Goal: Task Accomplishment & Management: Use online tool/utility

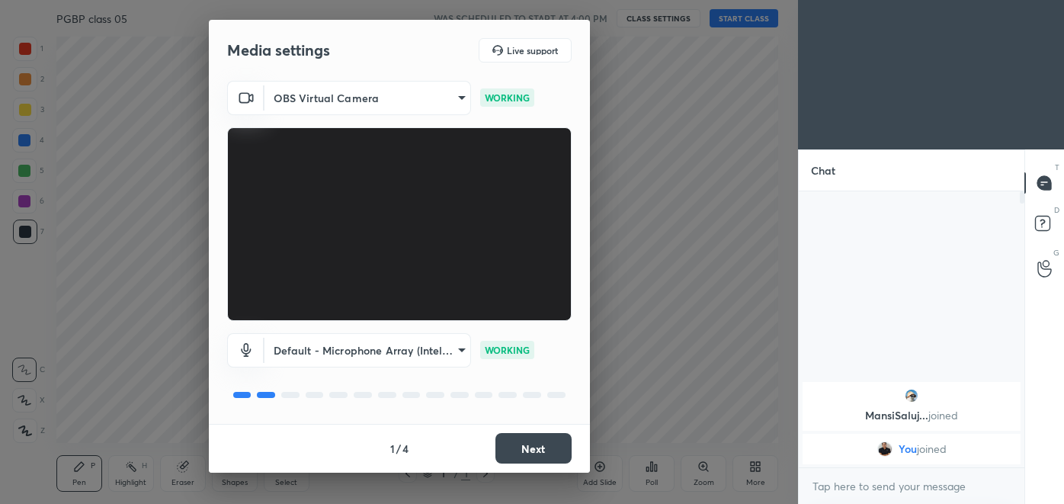
scroll to position [5, 4]
click at [538, 447] on button "Next" at bounding box center [534, 448] width 76 height 30
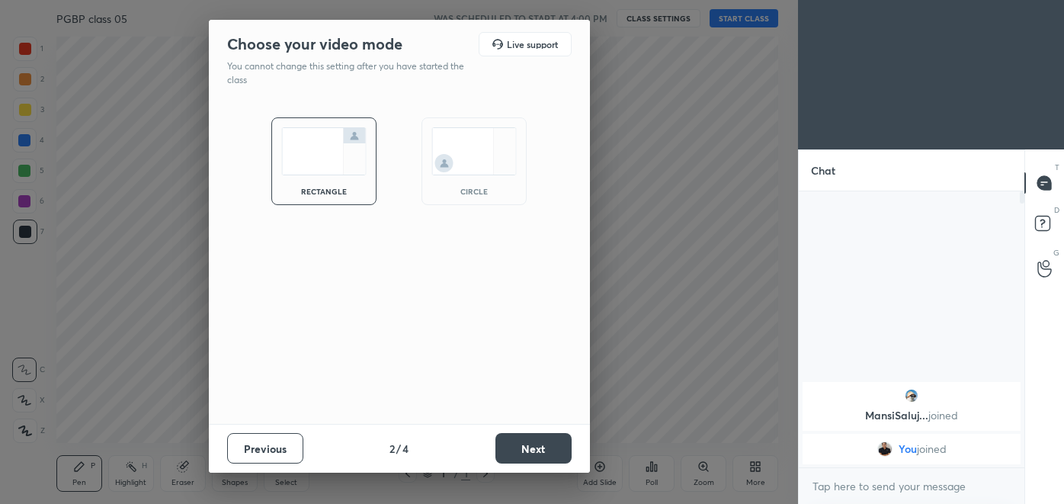
click at [546, 445] on button "Next" at bounding box center [534, 448] width 76 height 30
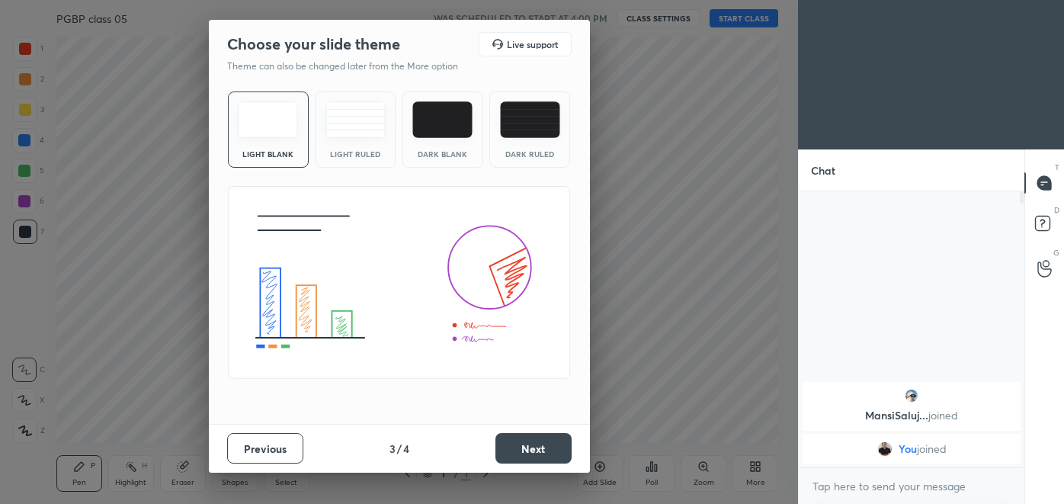
click at [551, 445] on button "Next" at bounding box center [534, 448] width 76 height 30
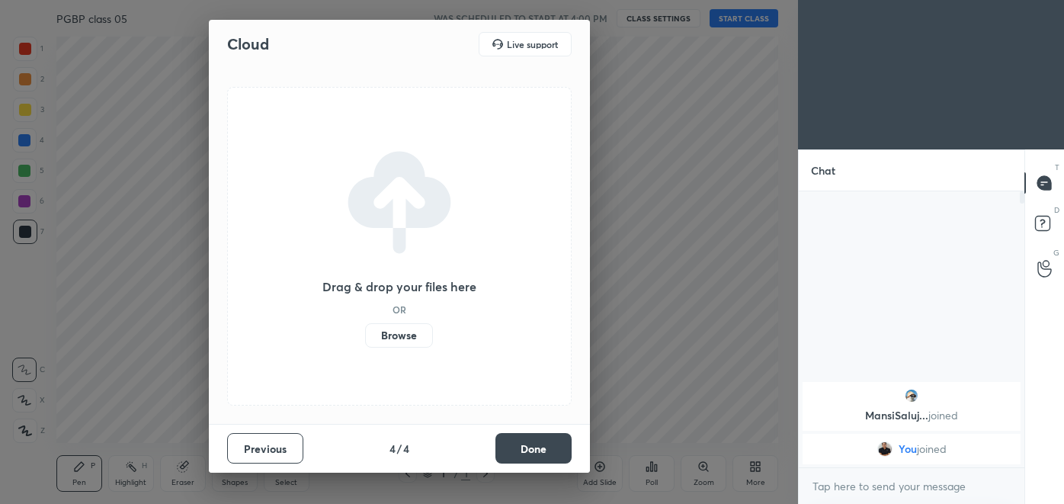
click at [549, 447] on button "Done" at bounding box center [534, 448] width 76 height 30
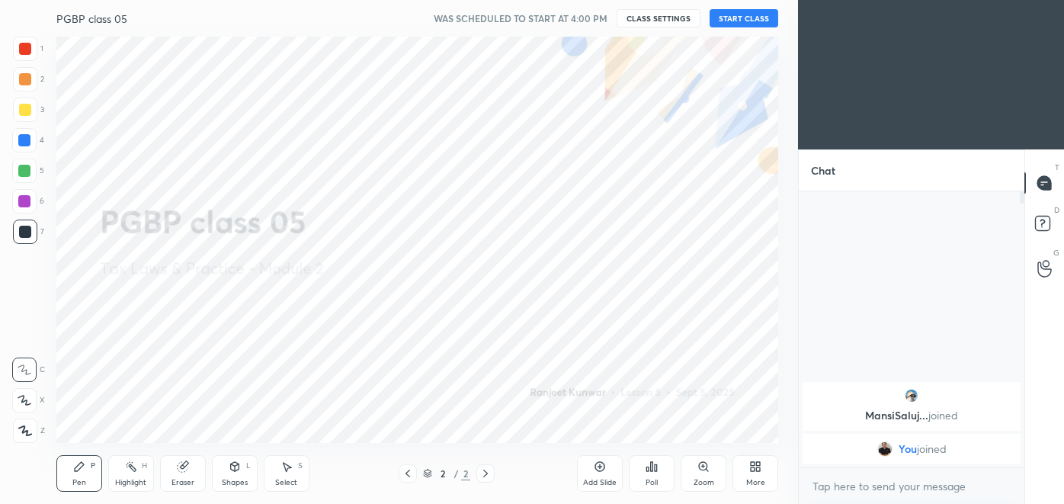
click at [752, 464] on icon at bounding box center [753, 464] width 4 height 4
click at [738, 317] on div "Slide theme" at bounding box center [736, 314] width 61 height 37
click at [643, 306] on icon at bounding box center [645, 306] width 5 height 8
click at [675, 358] on div "Dark Mode" at bounding box center [669, 357] width 61 height 37
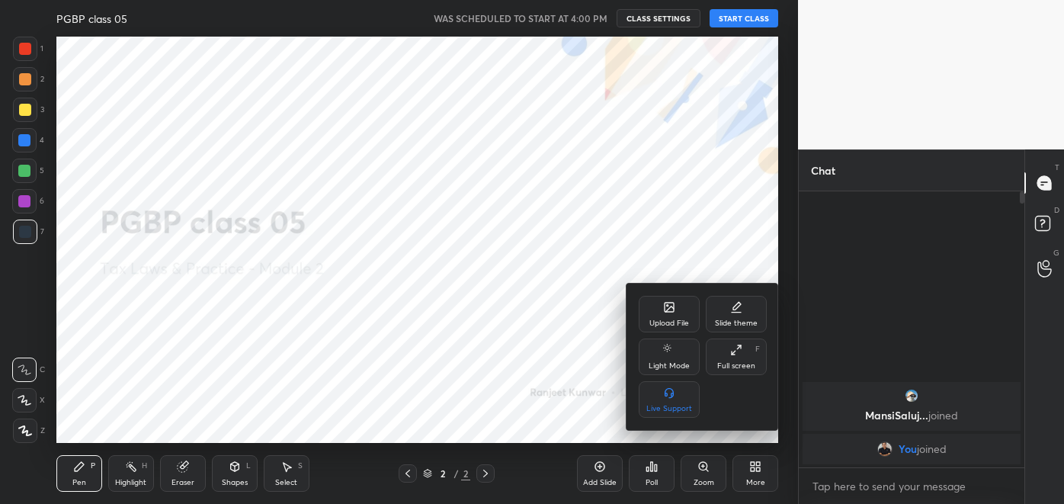
click at [749, 22] on div at bounding box center [532, 252] width 1064 height 504
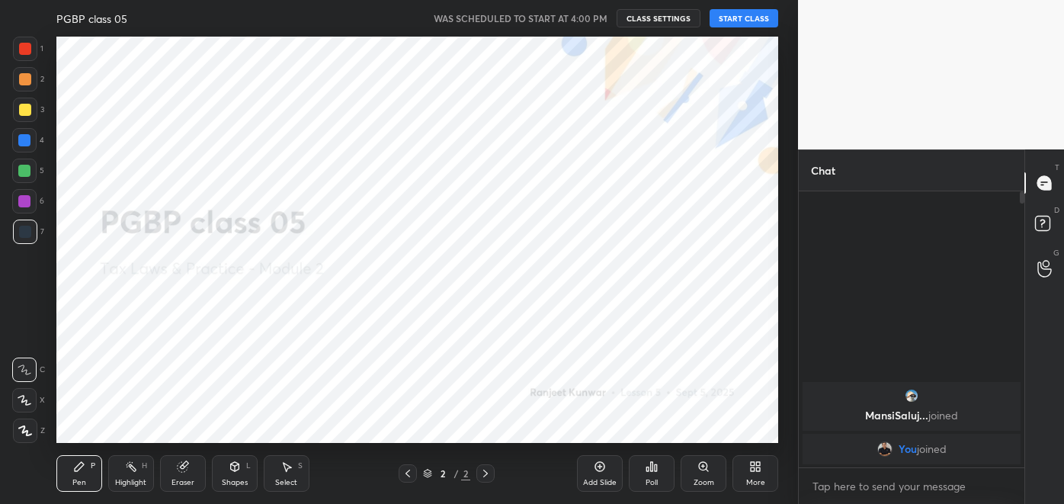
click at [740, 18] on button "START CLASS" at bounding box center [744, 18] width 69 height 18
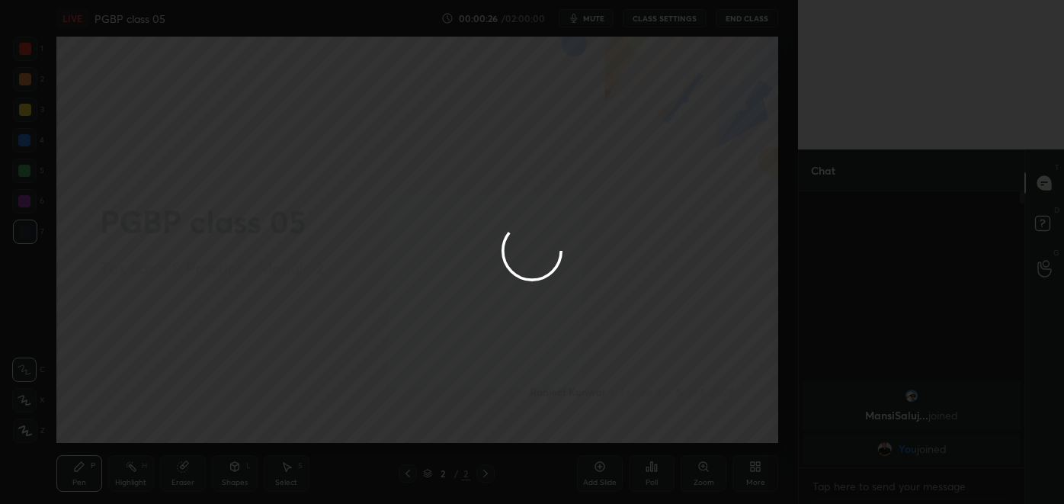
click at [659, 376] on div at bounding box center [532, 252] width 1064 height 504
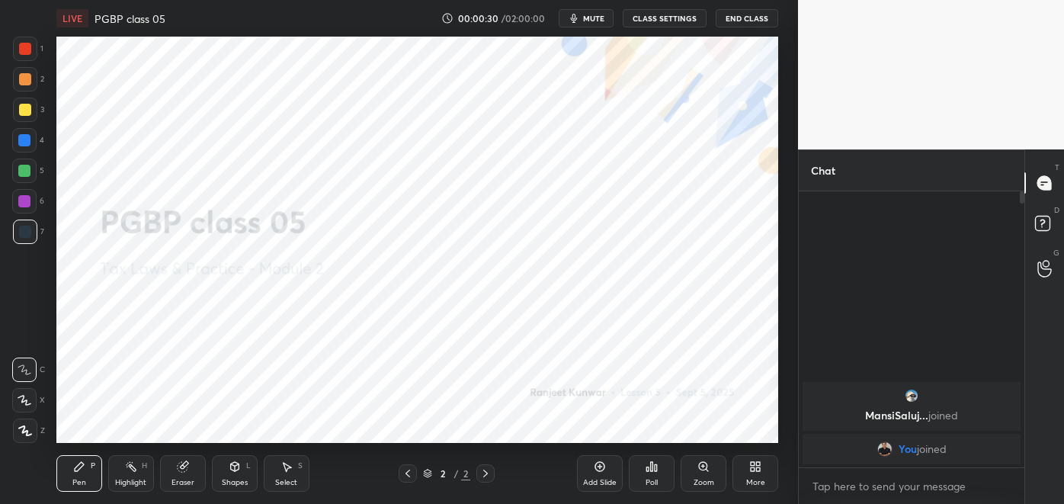
click at [597, 24] on button "mute" at bounding box center [586, 18] width 55 height 18
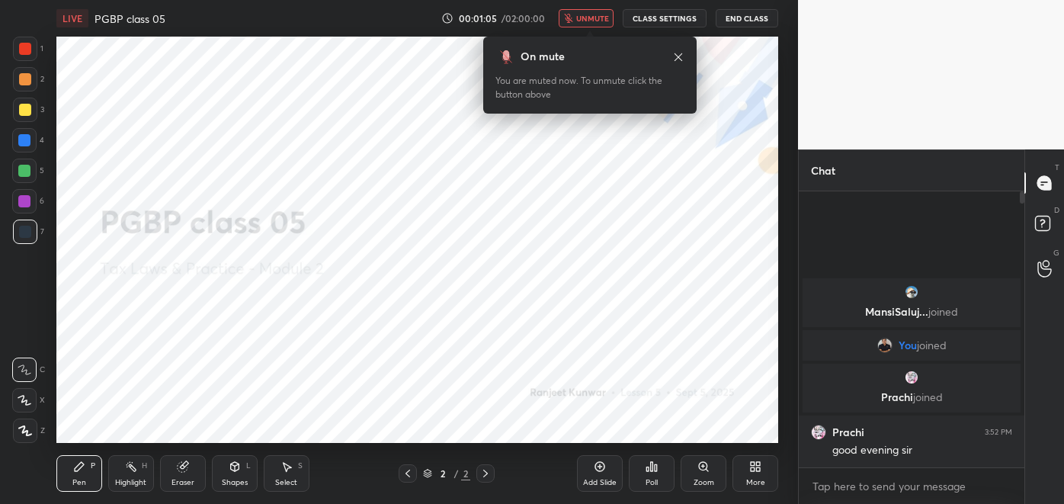
click at [582, 19] on span "unmute" at bounding box center [592, 18] width 33 height 11
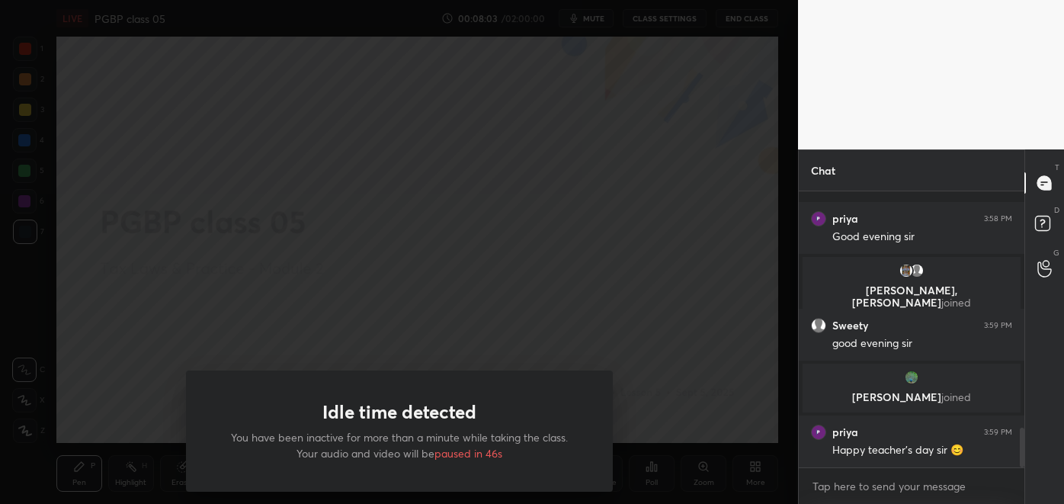
scroll to position [1628, 0]
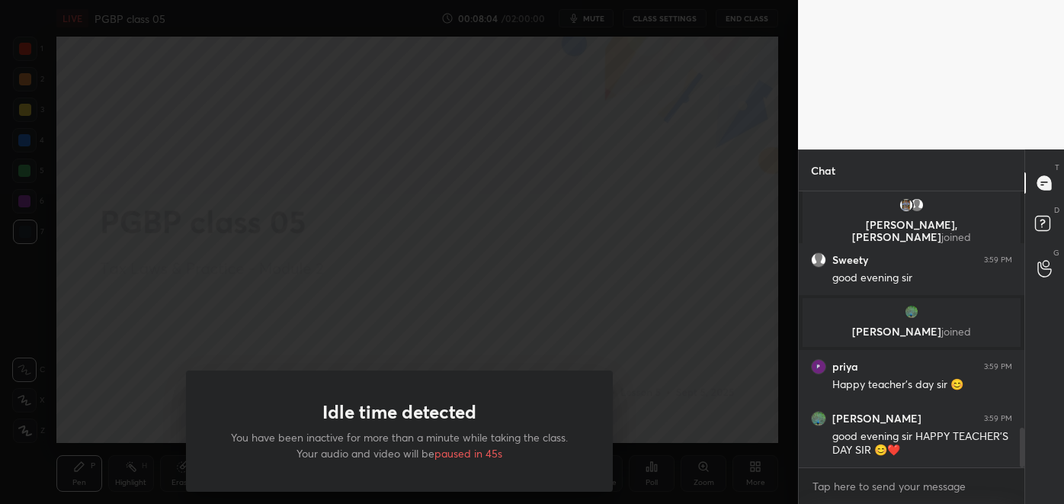
click at [203, 300] on div "Idle time detected You have been inactive for more than a minute while taking t…" at bounding box center [399, 252] width 798 height 504
click at [175, 301] on div at bounding box center [399, 252] width 798 height 504
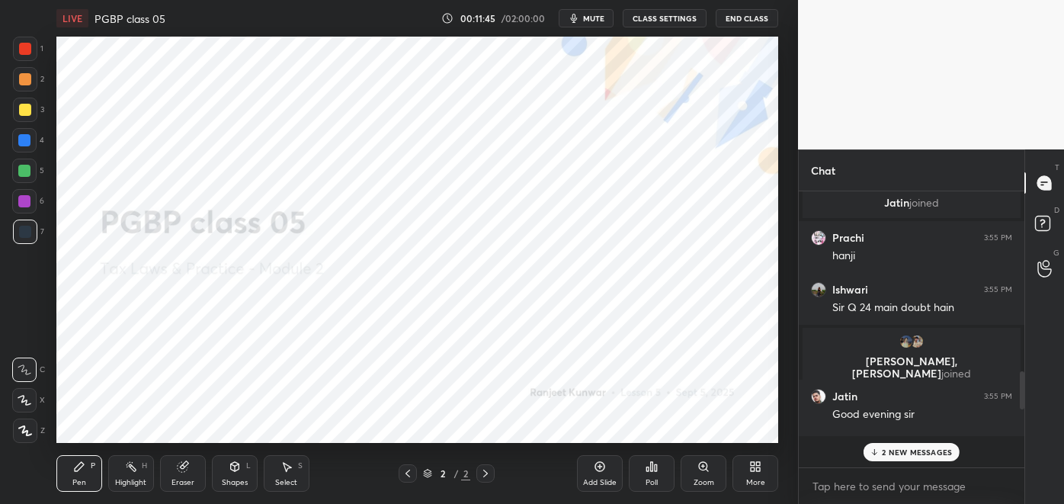
scroll to position [271, 221]
click at [913, 455] on p "3 NEW MESSAGES" at bounding box center [917, 452] width 70 height 9
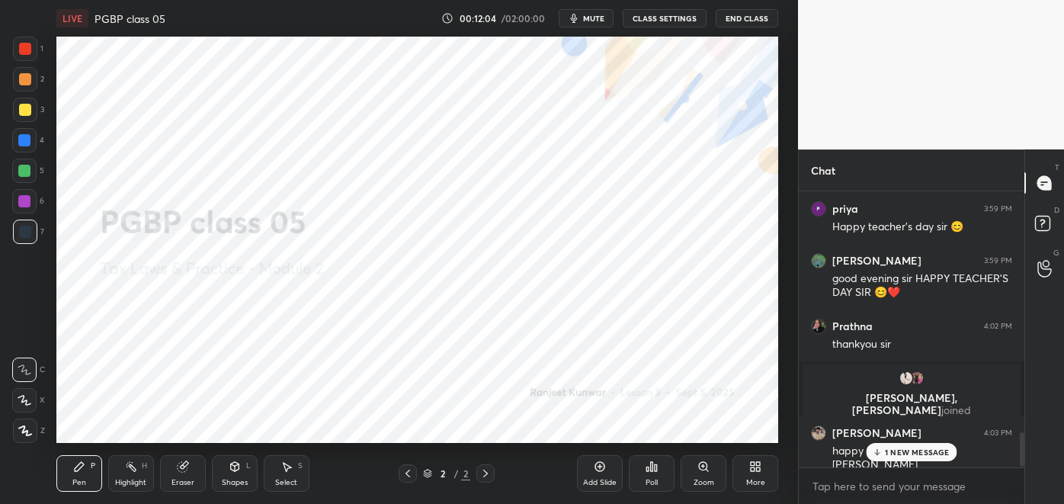
scroll to position [1929, 0]
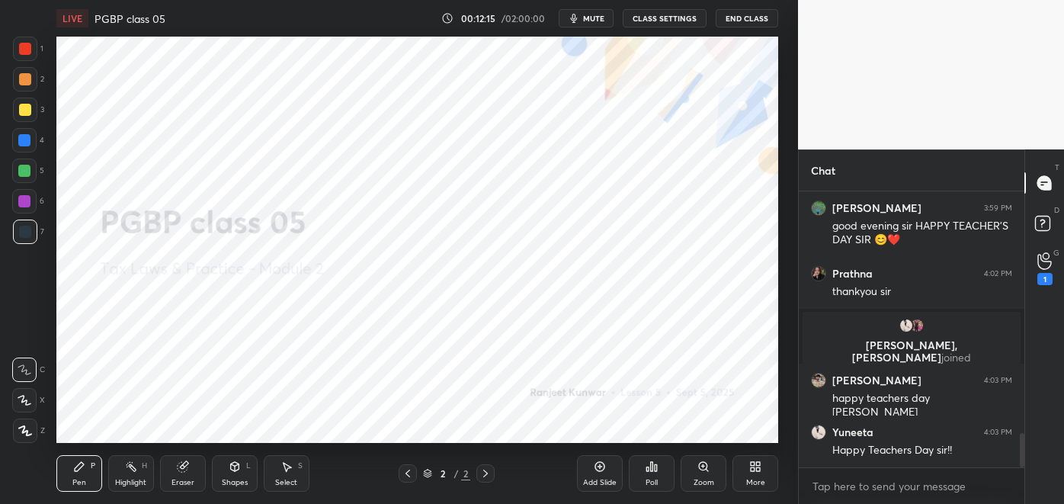
click at [1051, 274] on div "1" at bounding box center [1045, 279] width 15 height 12
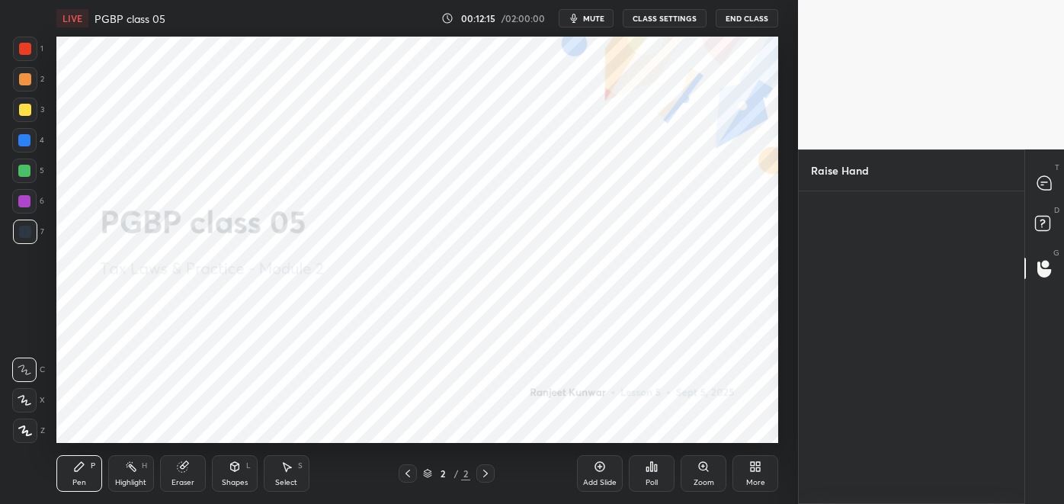
scroll to position [5, 4]
click at [848, 284] on div "Ishwari" at bounding box center [844, 264] width 66 height 88
click at [850, 293] on button "INVITE" at bounding box center [844, 297] width 53 height 20
click at [1046, 176] on icon at bounding box center [1045, 183] width 14 height 14
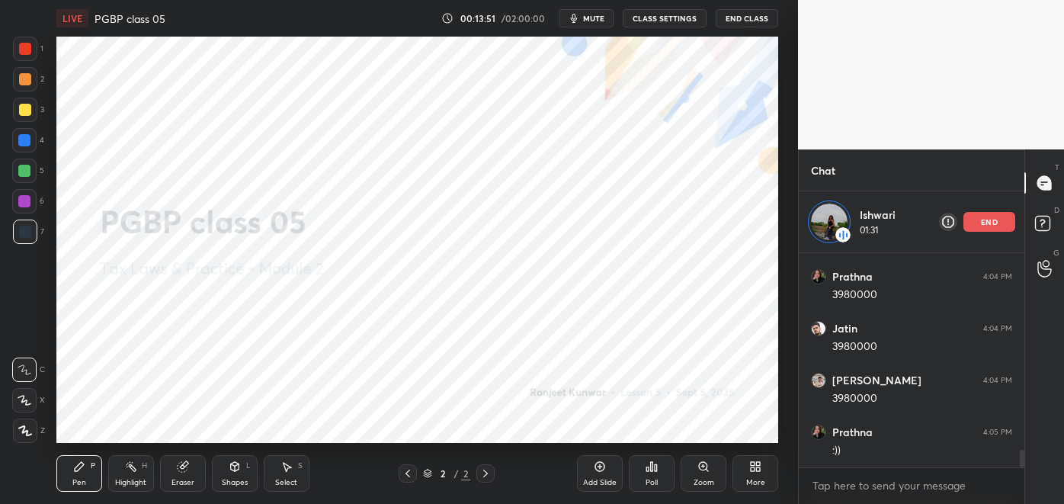
scroll to position [2435, 0]
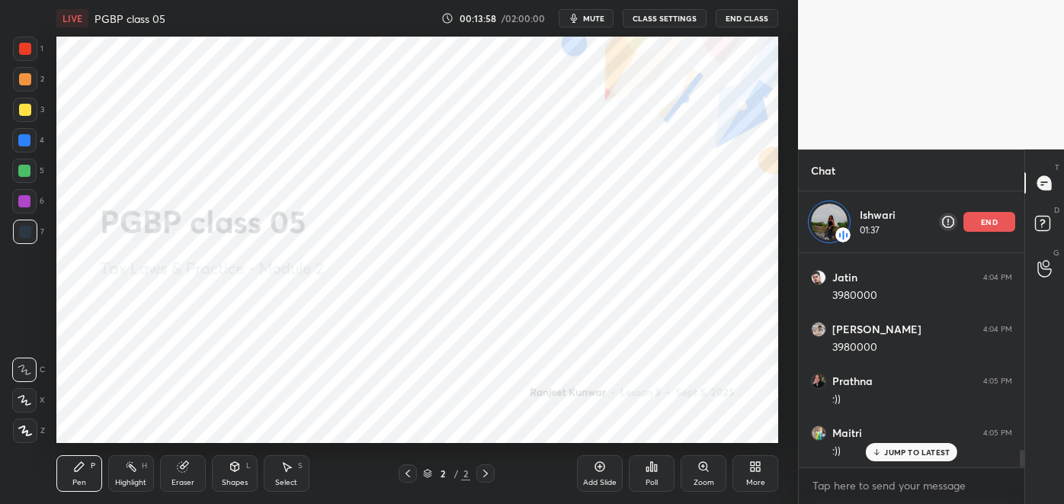
click at [986, 223] on p "end" at bounding box center [989, 222] width 17 height 8
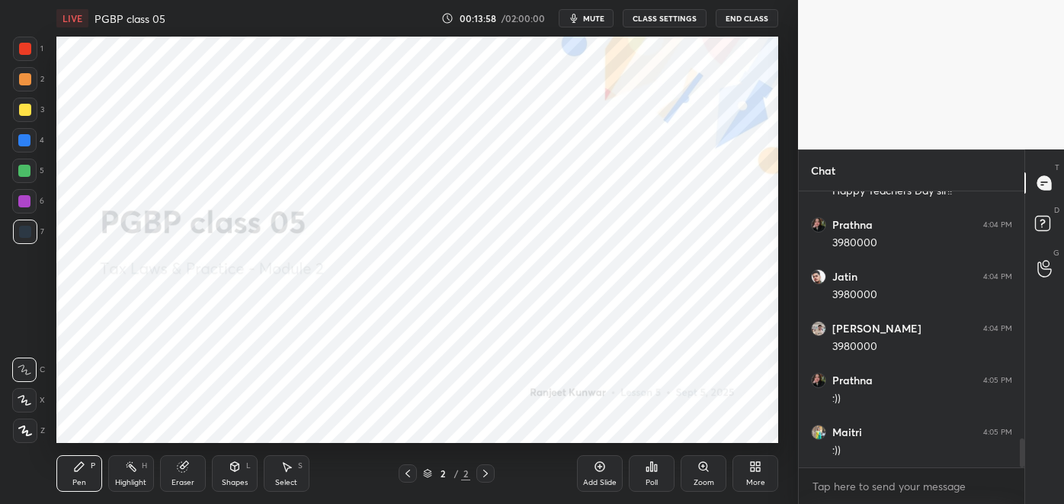
scroll to position [2374, 0]
click at [1042, 188] on icon at bounding box center [1045, 183] width 14 height 14
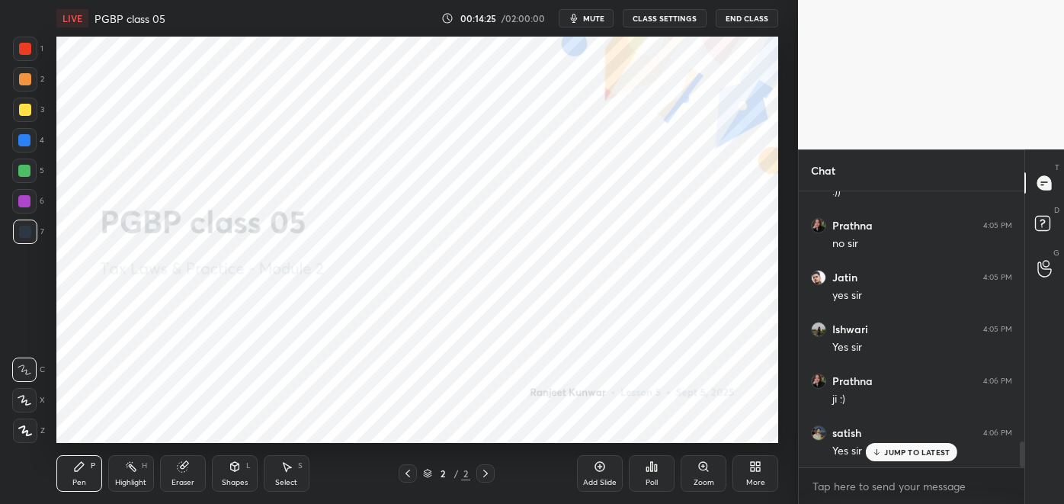
scroll to position [2685, 0]
click at [484, 473] on icon at bounding box center [486, 473] width 12 height 12
click at [603, 464] on icon at bounding box center [600, 466] width 12 height 12
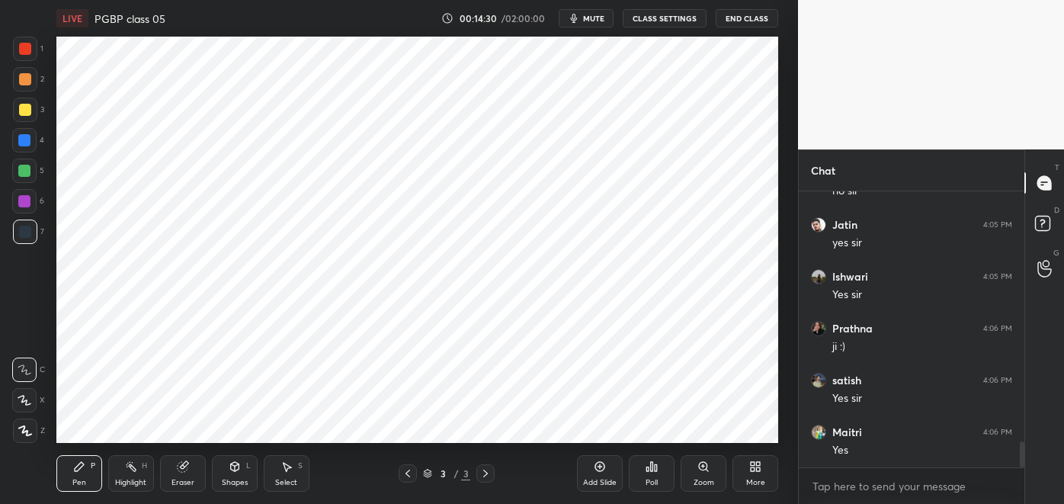
click at [754, 469] on icon at bounding box center [753, 469] width 4 height 4
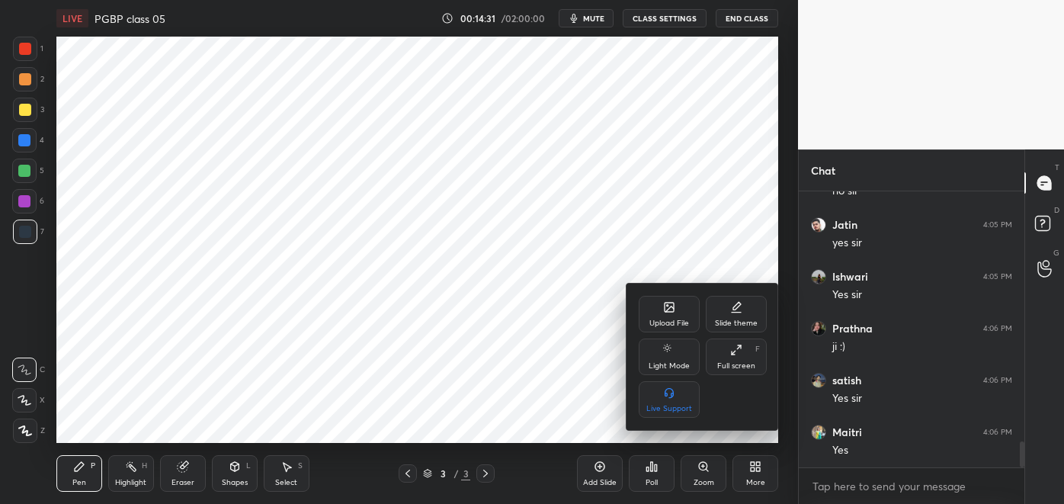
click at [677, 316] on div "Upload File" at bounding box center [669, 314] width 61 height 37
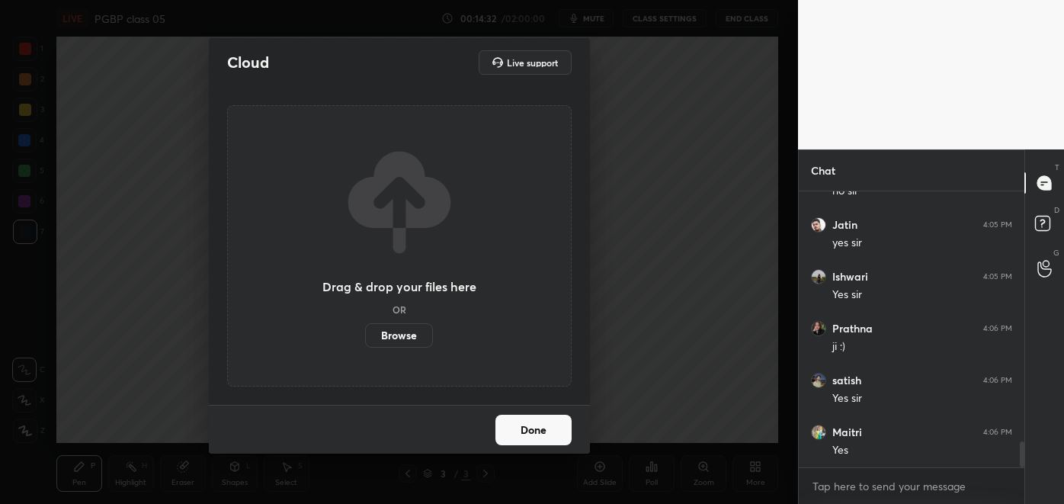
click at [414, 334] on label "Browse" at bounding box center [399, 335] width 68 height 24
click at [365, 334] on input "Browse" at bounding box center [365, 335] width 0 height 24
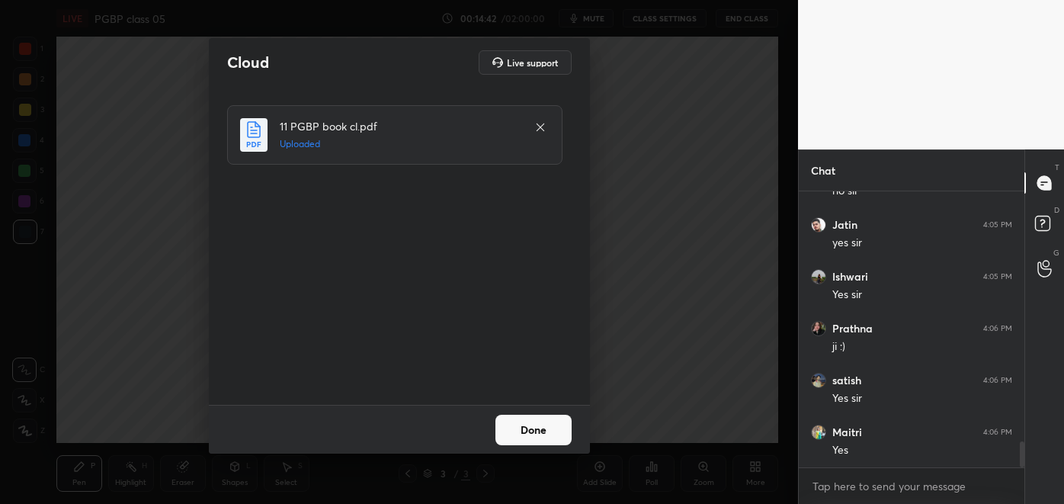
click at [537, 428] on button "Done" at bounding box center [534, 430] width 76 height 30
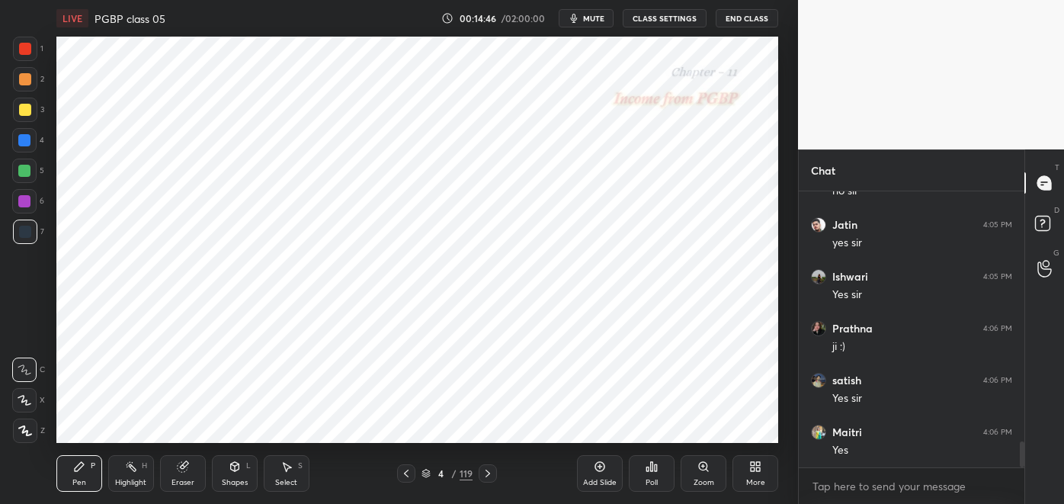
click at [423, 474] on icon at bounding box center [426, 473] width 9 height 9
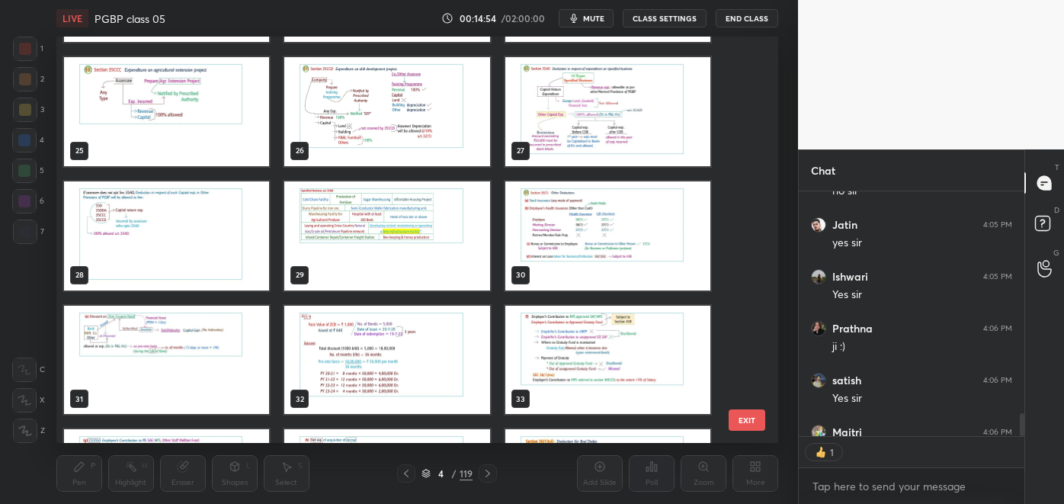
scroll to position [974, 0]
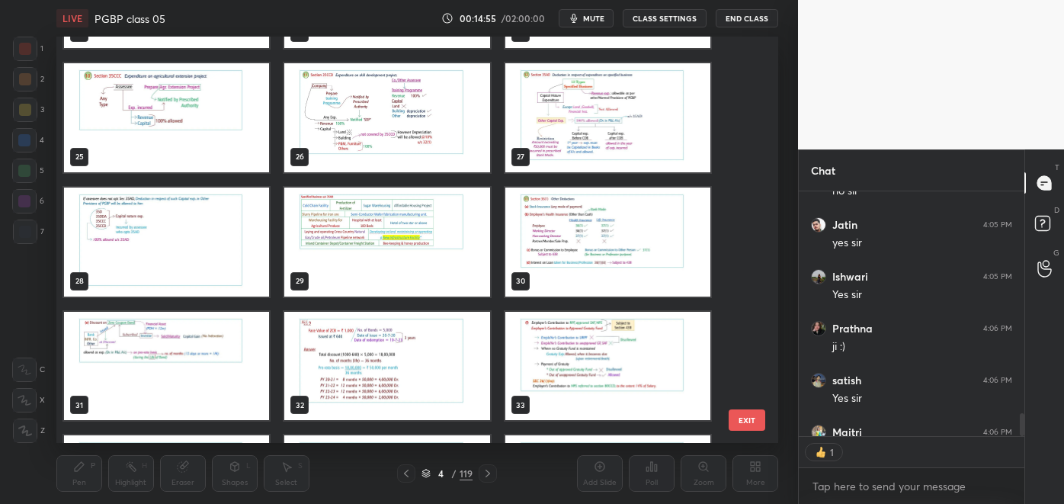
click at [579, 233] on img "grid" at bounding box center [607, 242] width 205 height 109
click at [589, 231] on img "grid" at bounding box center [607, 242] width 205 height 109
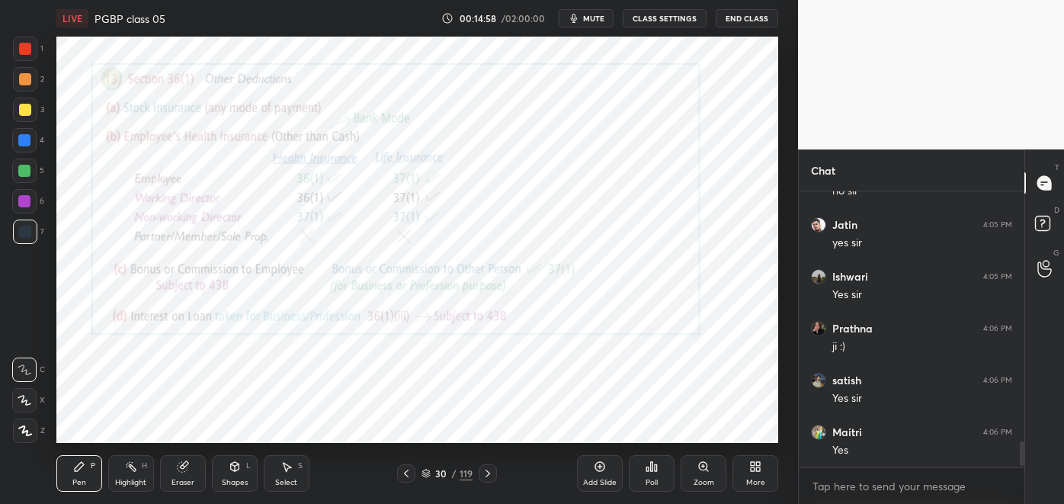
scroll to position [2685, 0]
click at [34, 201] on div at bounding box center [24, 201] width 24 height 24
click at [482, 471] on icon at bounding box center [488, 473] width 12 height 12
click at [485, 480] on div at bounding box center [488, 473] width 18 height 18
click at [489, 471] on icon at bounding box center [488, 473] width 12 height 12
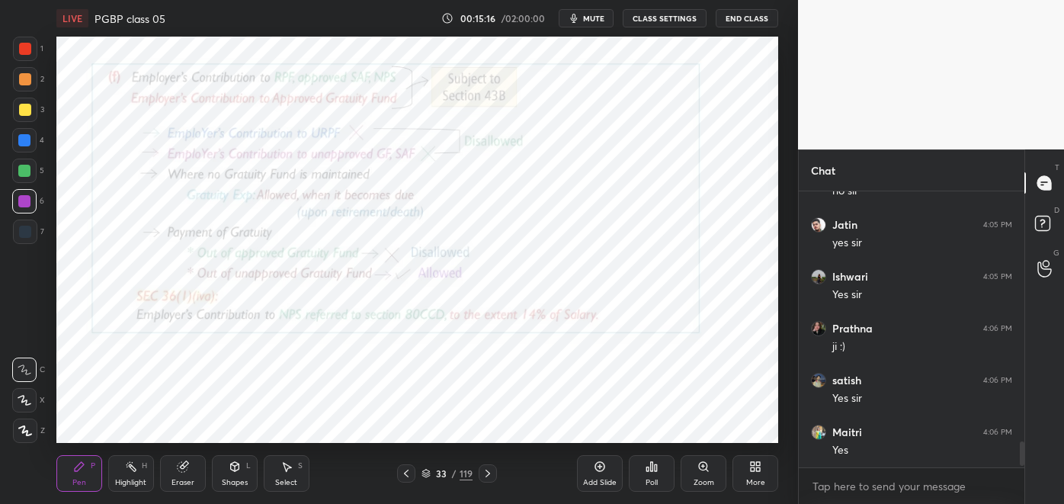
click at [487, 473] on icon at bounding box center [488, 473] width 12 height 12
click at [489, 480] on div at bounding box center [488, 473] width 18 height 18
click at [182, 469] on icon at bounding box center [182, 467] width 10 height 10
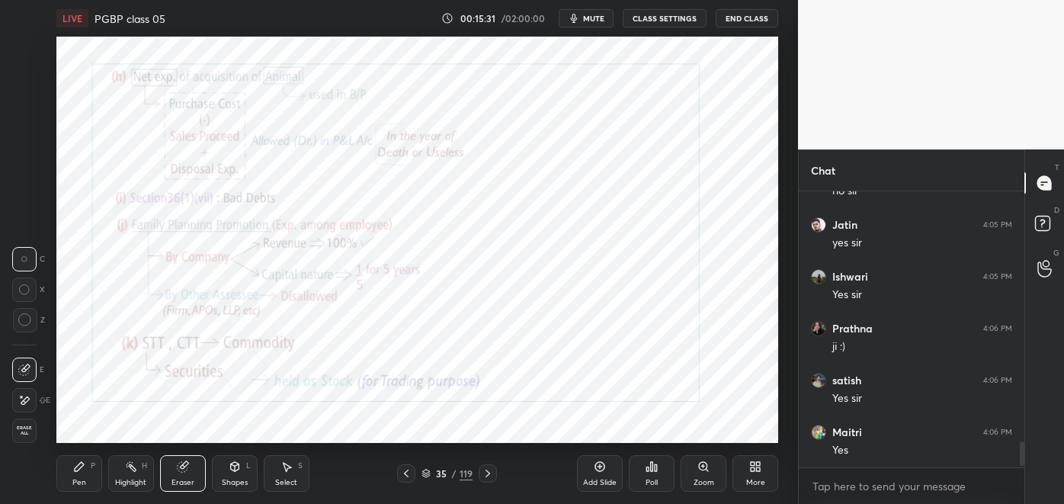
click at [27, 400] on icon at bounding box center [25, 400] width 8 height 8
click at [75, 473] on icon at bounding box center [79, 466] width 12 height 12
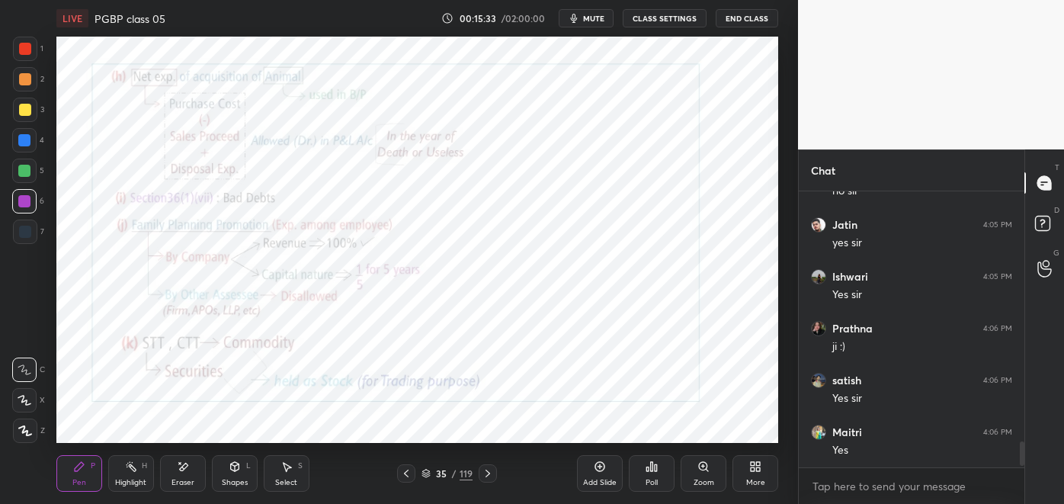
click at [235, 469] on icon at bounding box center [235, 468] width 0 height 5
click at [81, 479] on div "Pen" at bounding box center [79, 483] width 14 height 8
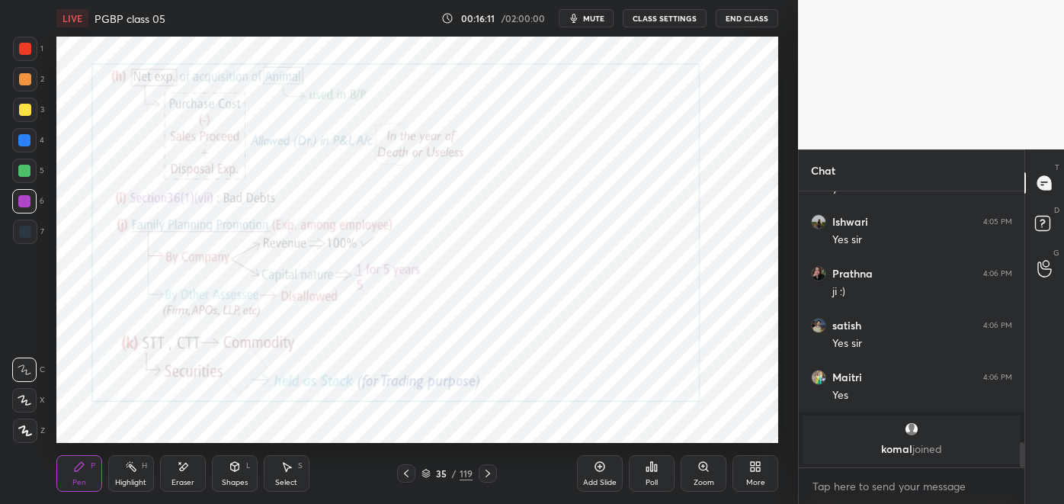
click at [192, 472] on div "Eraser" at bounding box center [183, 473] width 46 height 37
click at [86, 480] on div "Pen P" at bounding box center [79, 473] width 46 height 37
click at [602, 472] on icon at bounding box center [600, 466] width 12 height 12
click at [134, 469] on rect at bounding box center [132, 468] width 8 height 8
click at [26, 148] on div at bounding box center [24, 140] width 24 height 24
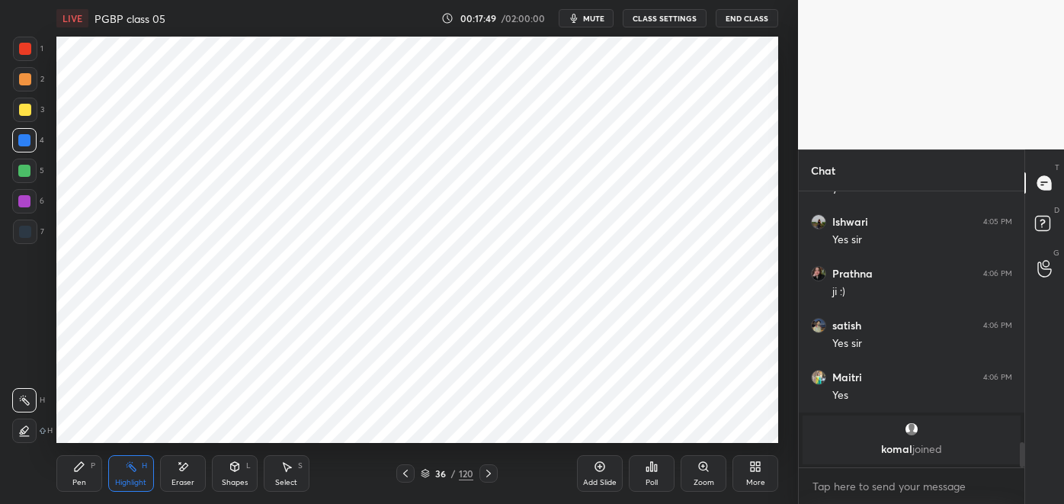
click at [403, 477] on icon at bounding box center [406, 473] width 12 height 12
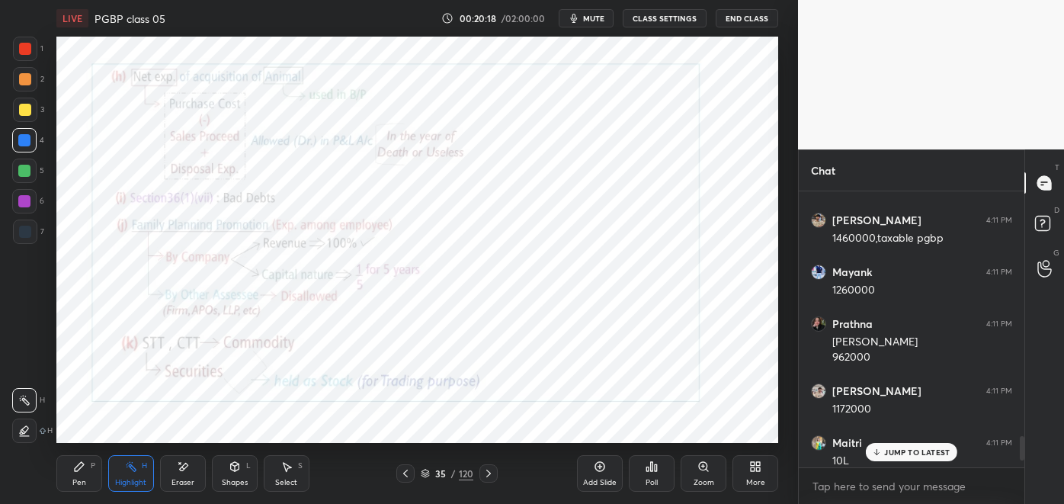
scroll to position [2801, 0]
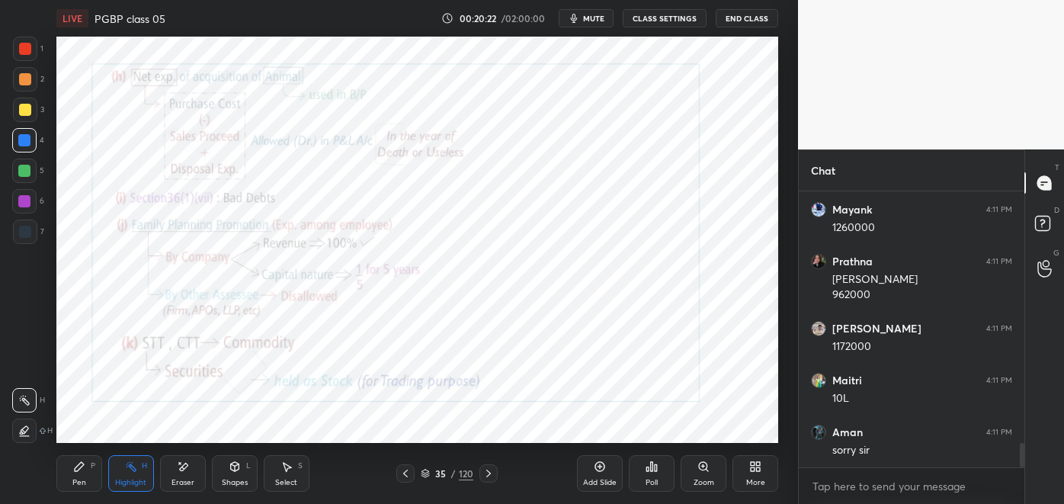
click at [491, 475] on icon at bounding box center [489, 473] width 12 height 12
click at [87, 474] on div "Pen P" at bounding box center [79, 473] width 46 height 37
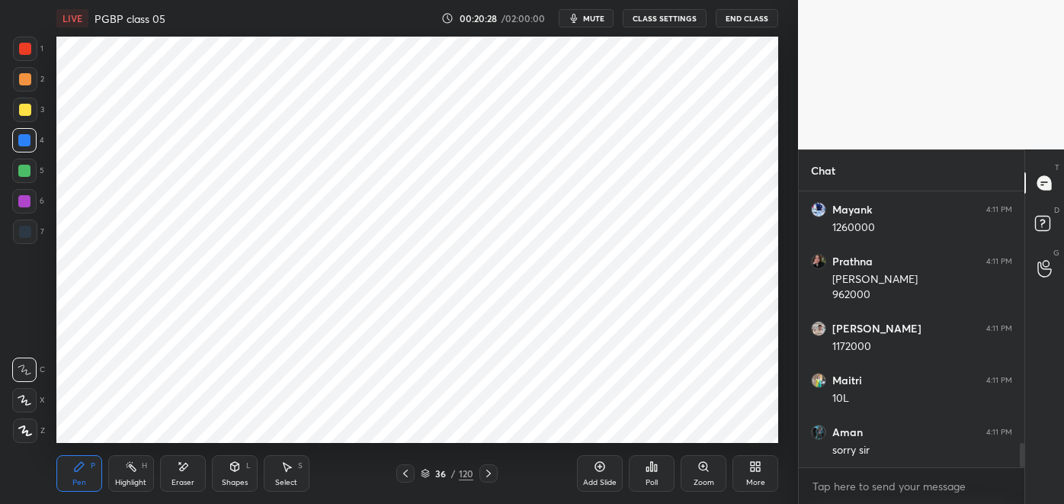
click at [175, 473] on div "Eraser" at bounding box center [183, 473] width 46 height 37
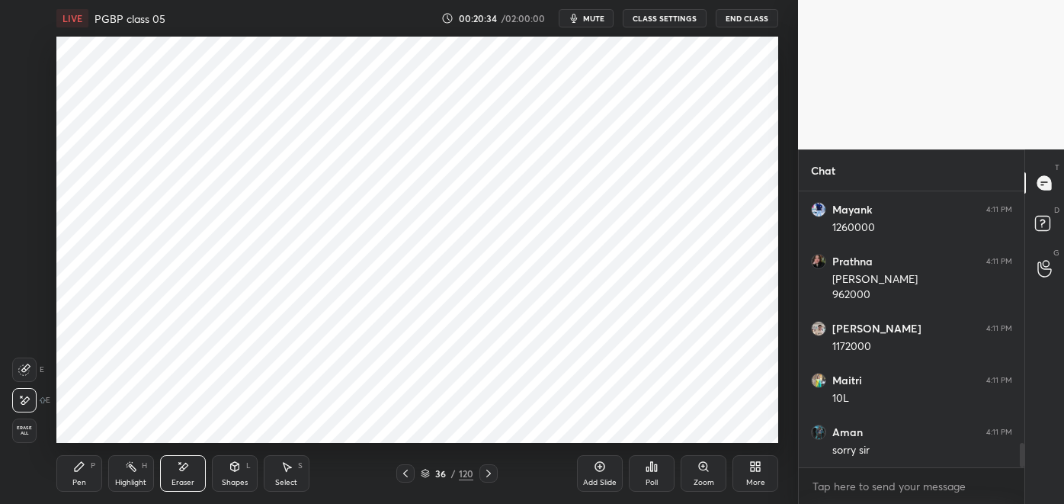
click at [77, 469] on icon at bounding box center [79, 466] width 9 height 9
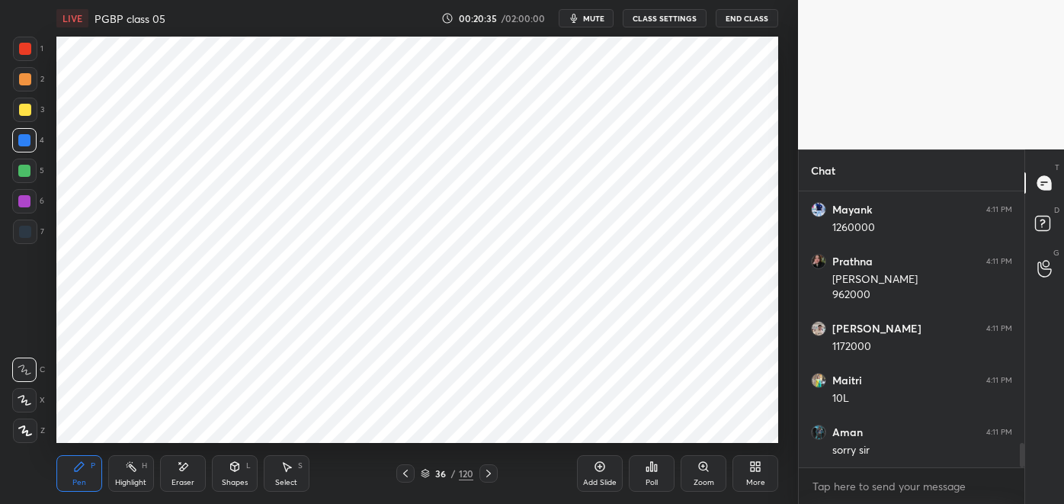
click at [27, 207] on div at bounding box center [24, 201] width 12 height 12
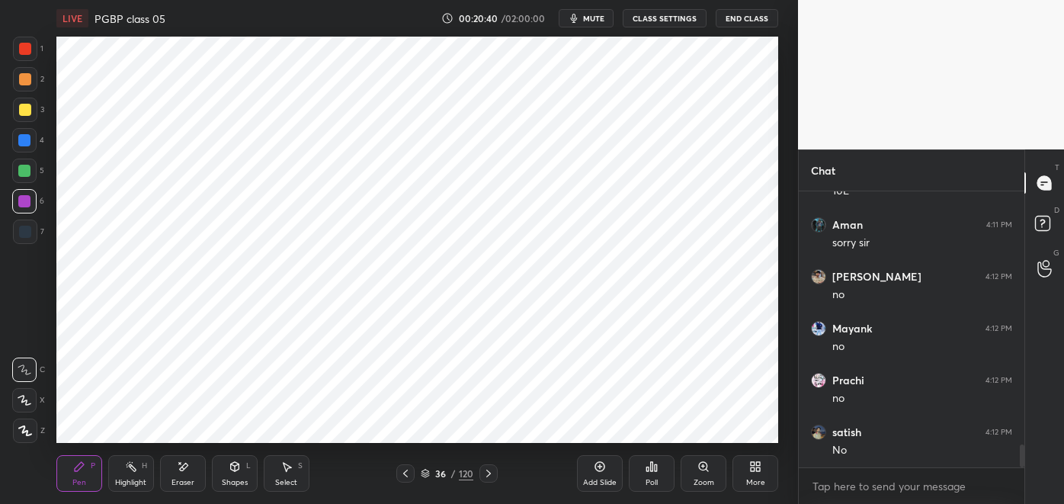
scroll to position [3060, 0]
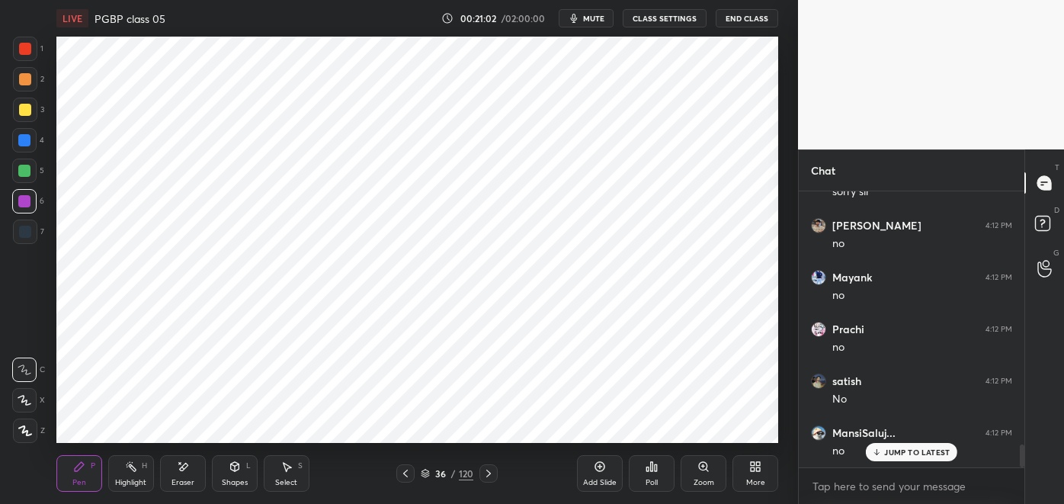
click at [33, 237] on div at bounding box center [25, 232] width 24 height 24
click at [406, 475] on icon at bounding box center [405, 474] width 5 height 8
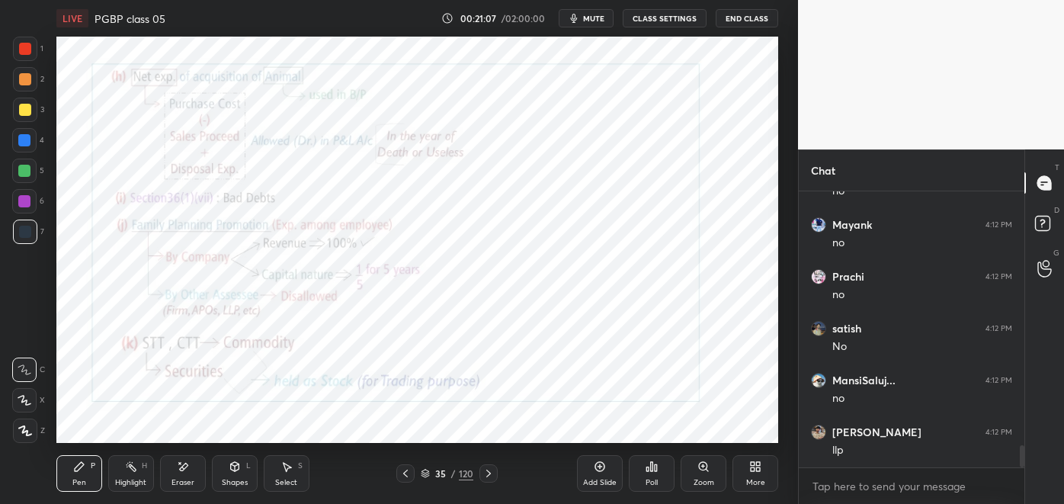
scroll to position [3163, 0]
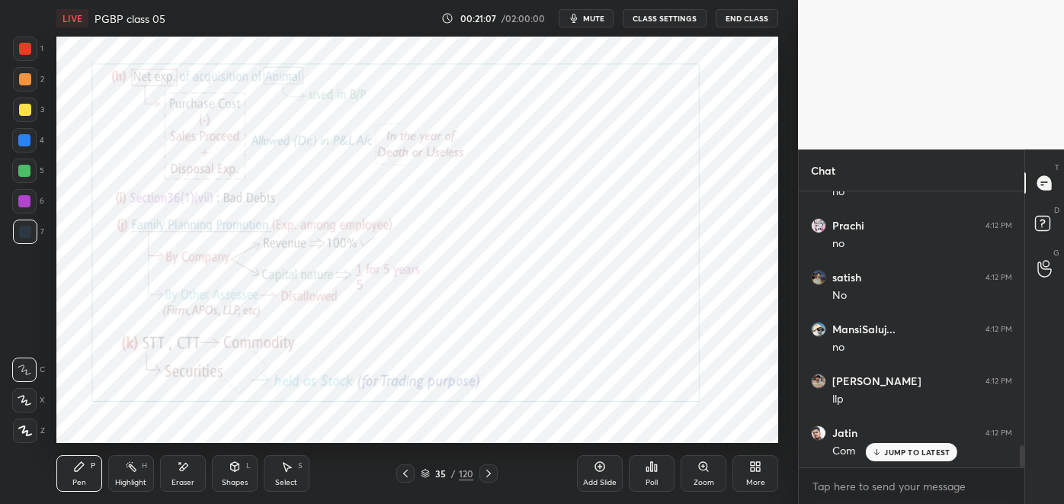
click at [134, 475] on div "Highlight H" at bounding box center [131, 473] width 46 height 37
click at [486, 469] on icon at bounding box center [489, 473] width 12 height 12
click at [81, 472] on icon at bounding box center [79, 466] width 12 height 12
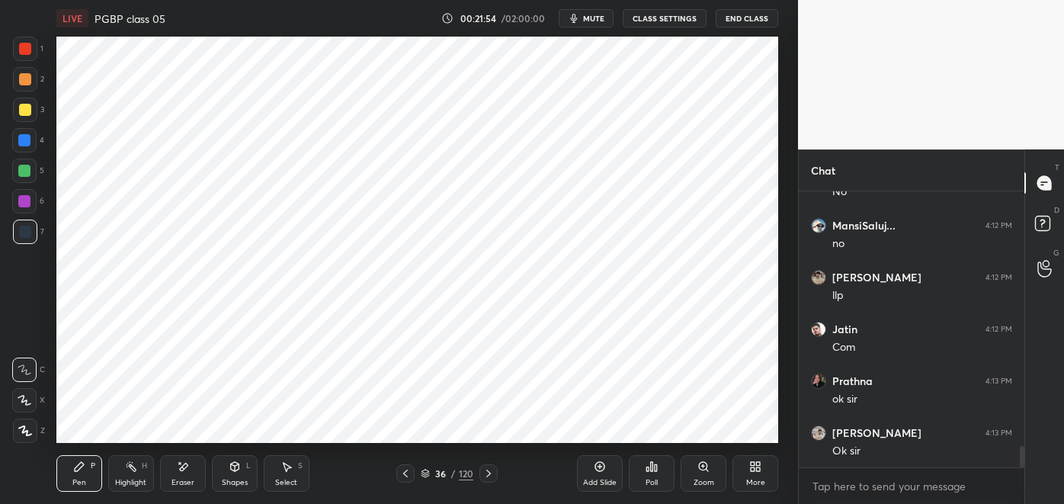
scroll to position [3320, 0]
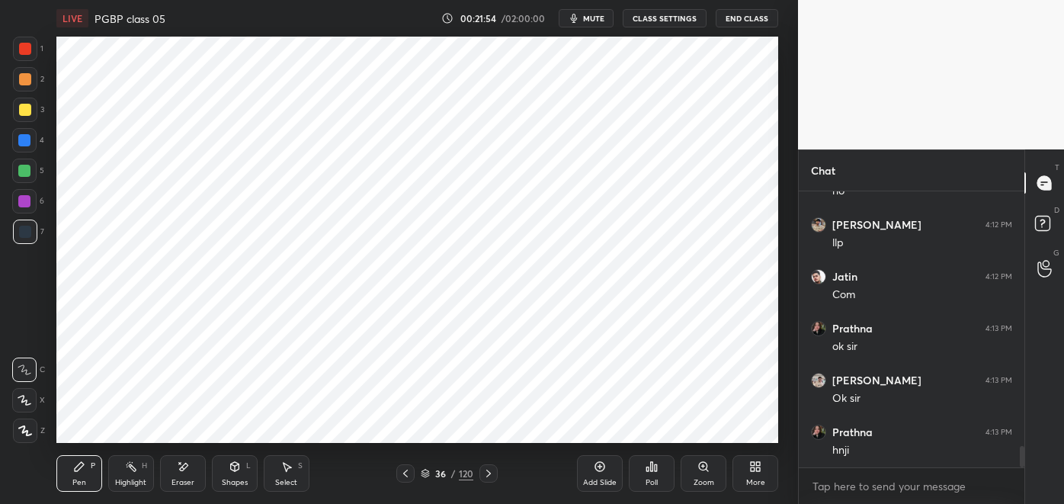
click at [402, 473] on icon at bounding box center [406, 473] width 12 height 12
click at [183, 473] on icon at bounding box center [183, 466] width 12 height 13
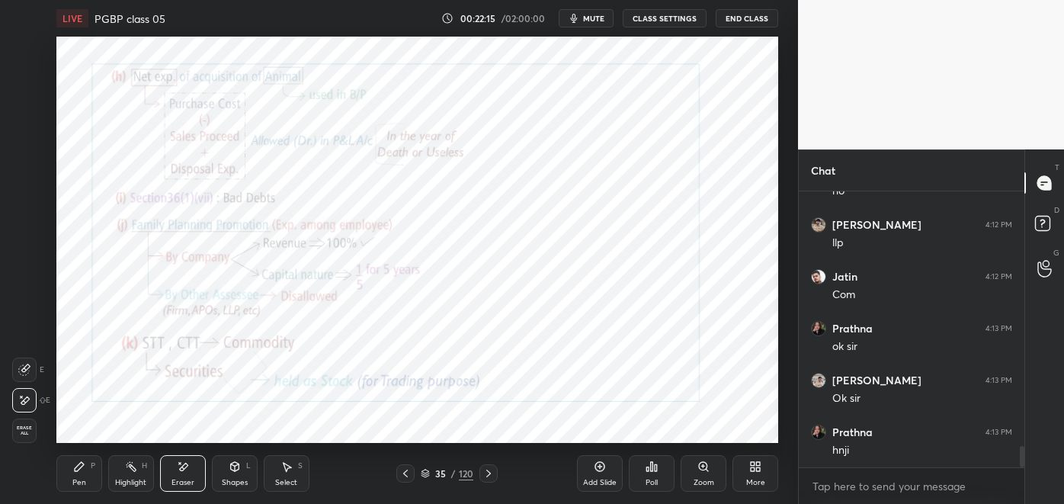
click at [93, 469] on div "P" at bounding box center [93, 466] width 5 height 8
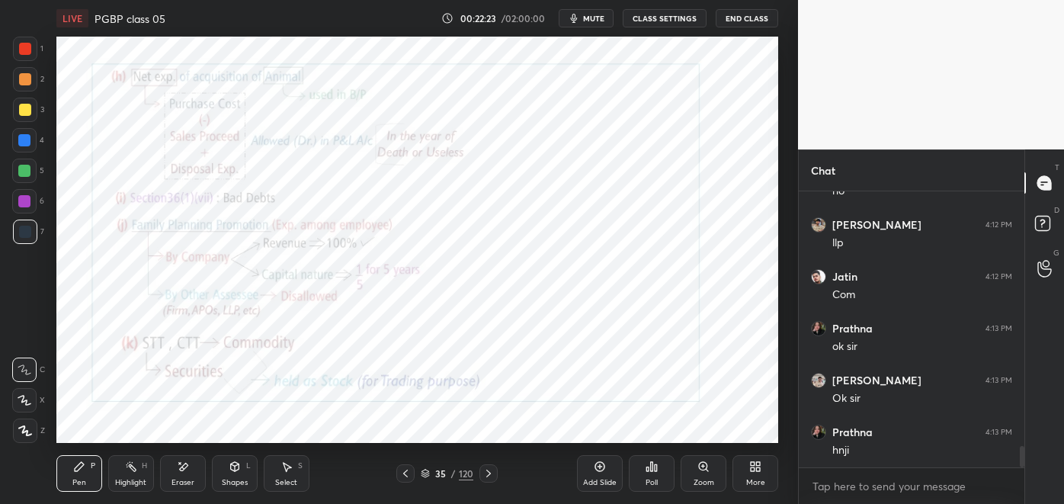
click at [488, 473] on icon at bounding box center [489, 473] width 12 height 12
click at [282, 474] on div "Select S" at bounding box center [287, 473] width 46 height 37
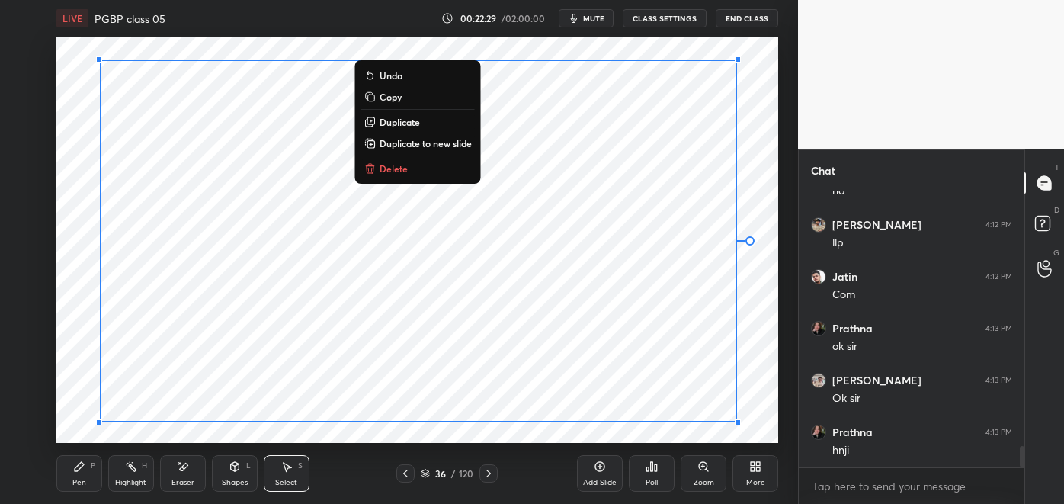
click at [453, 148] on p "Duplicate to new slide" at bounding box center [426, 143] width 92 height 12
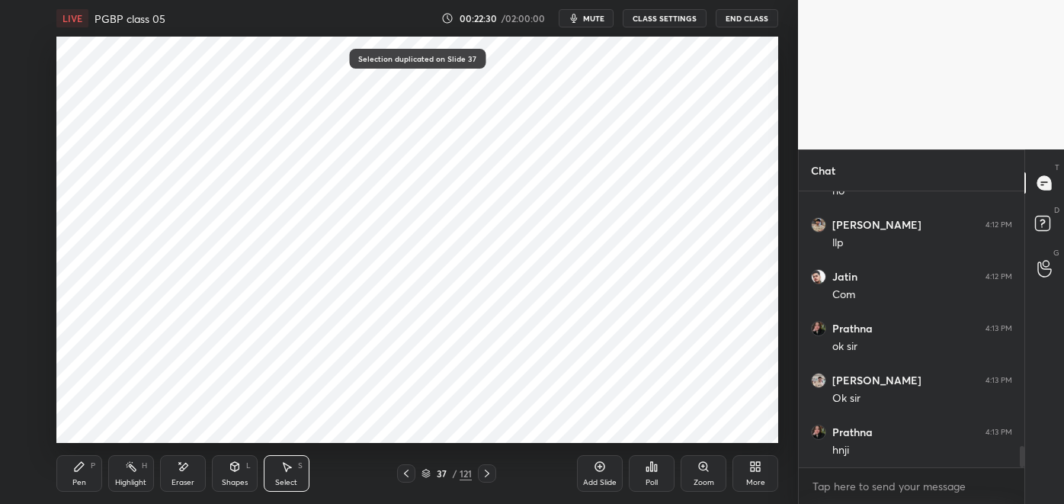
click at [185, 480] on div "Eraser" at bounding box center [183, 483] width 23 height 8
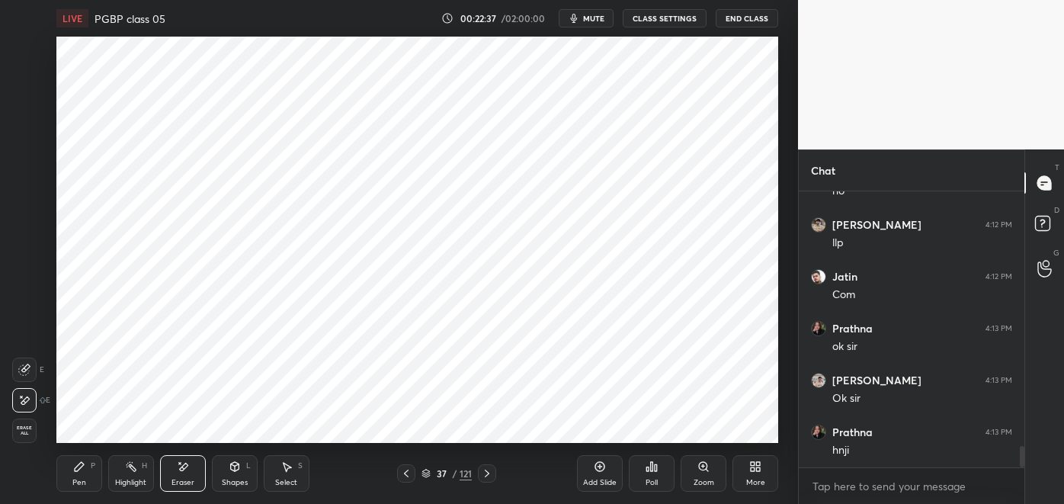
click at [95, 471] on div "Pen P" at bounding box center [79, 473] width 46 height 37
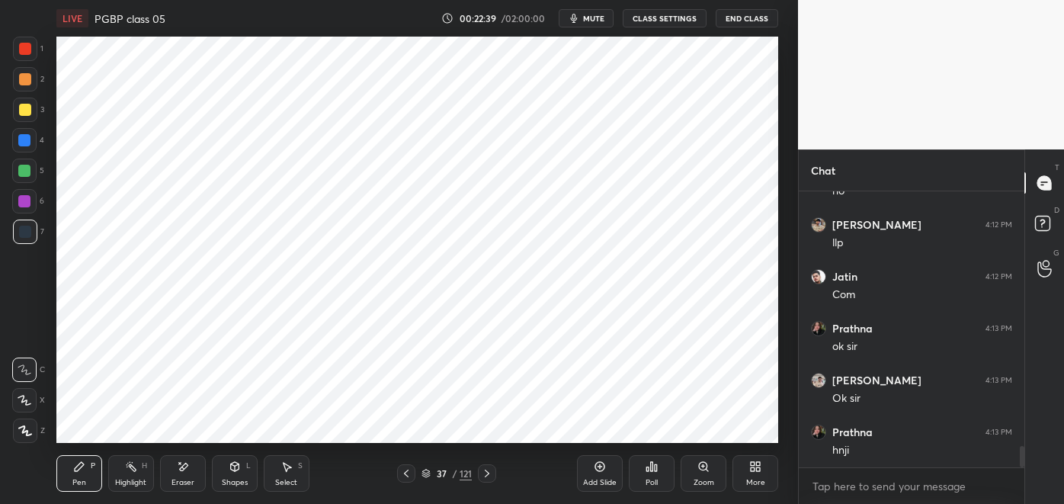
scroll to position [3371, 0]
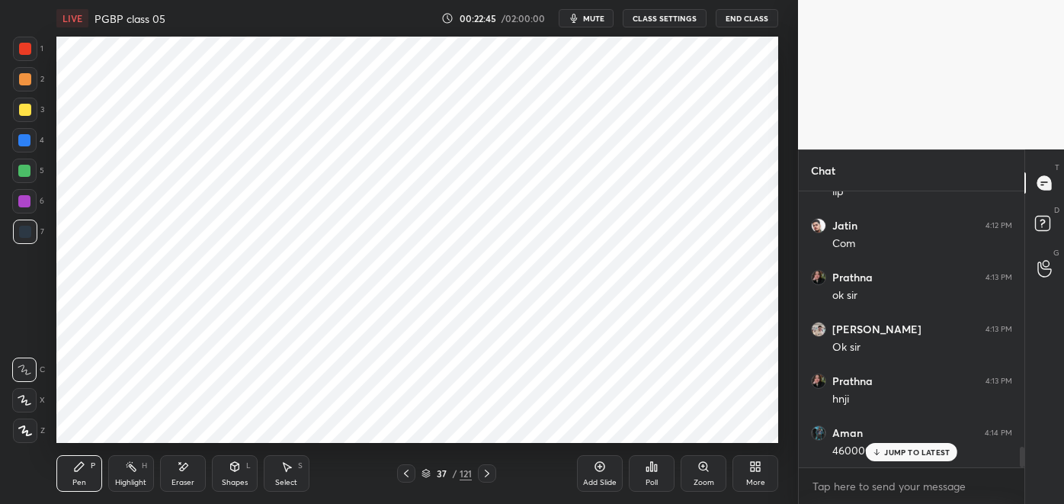
click at [918, 448] on p "JUMP TO LATEST" at bounding box center [917, 452] width 66 height 9
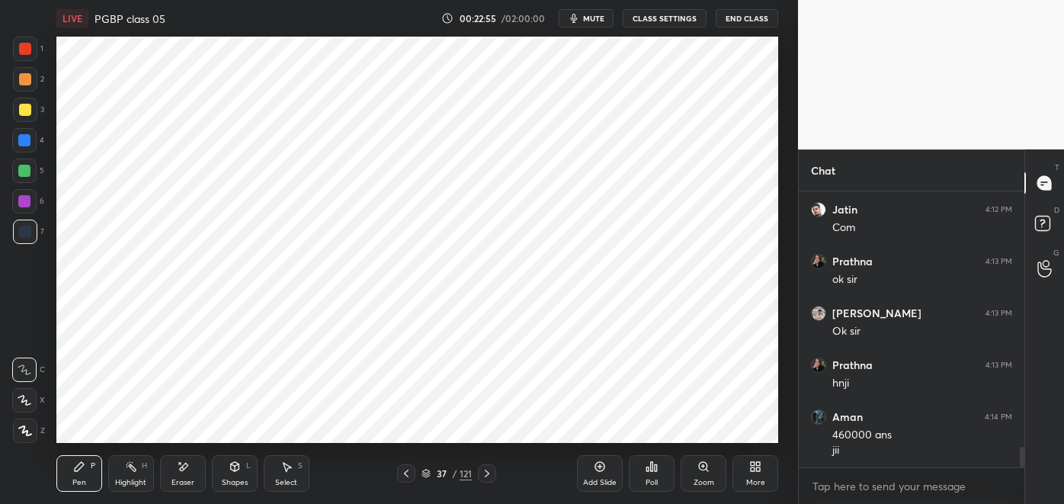
click at [619, 437] on div "Add Slide Poll Zoom More" at bounding box center [677, 473] width 201 height 85
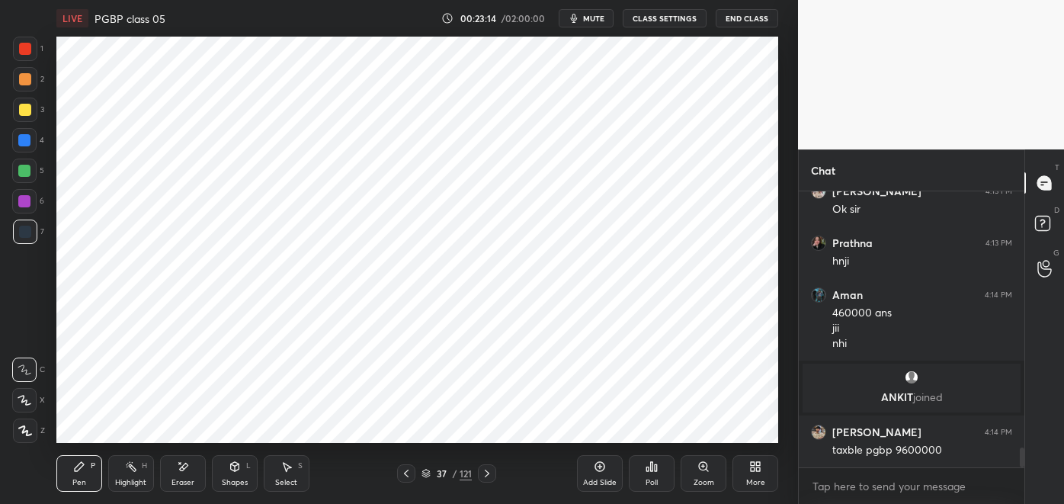
scroll to position [3560, 0]
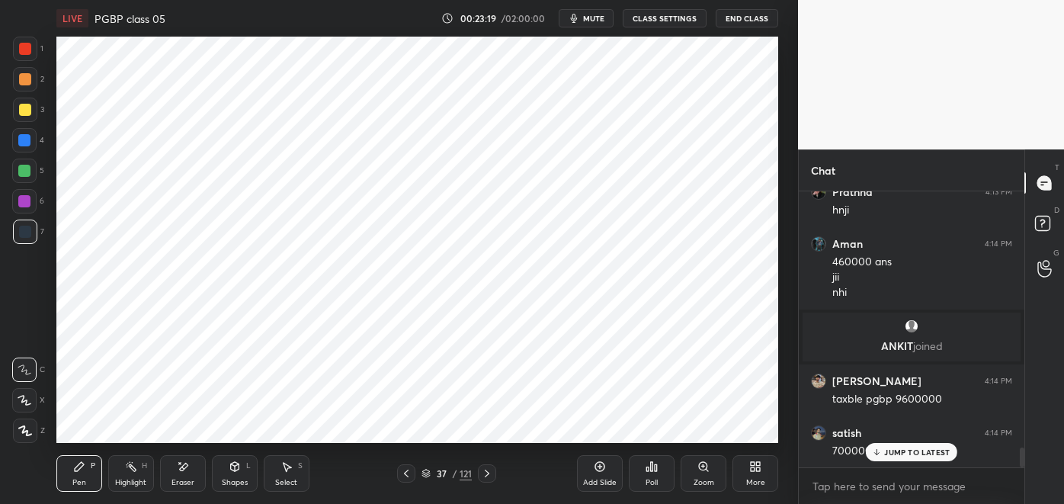
click at [919, 451] on p "JUMP TO LATEST" at bounding box center [917, 452] width 66 height 9
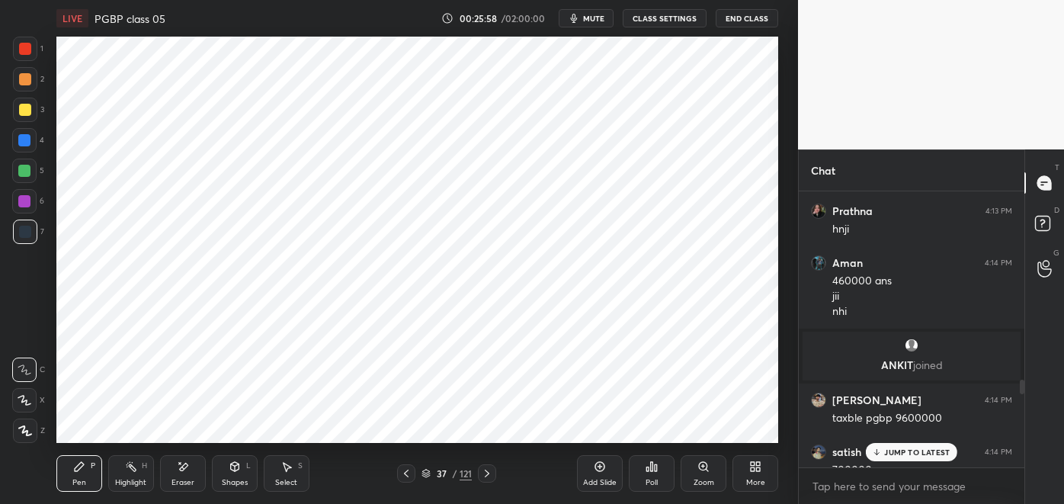
scroll to position [3535, 0]
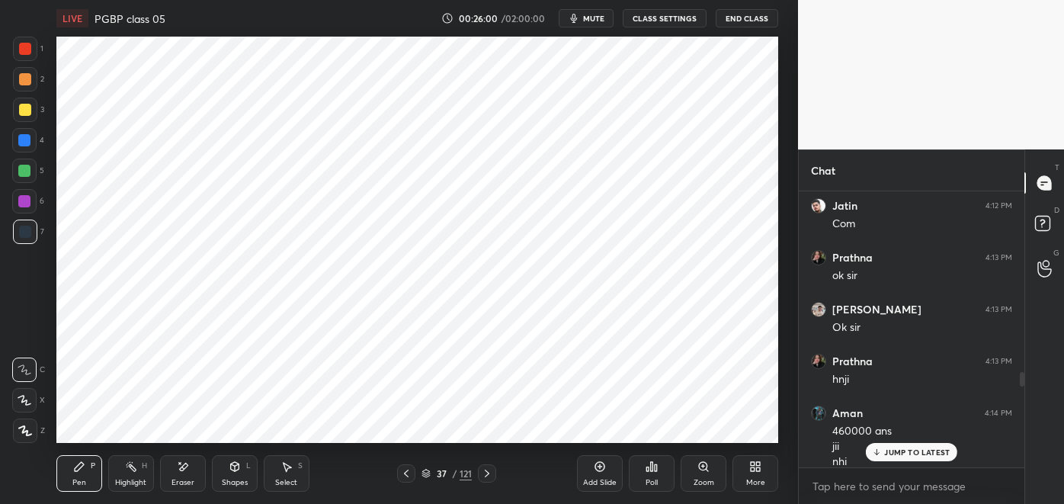
click at [927, 451] on p "JUMP TO LATEST" at bounding box center [917, 452] width 66 height 9
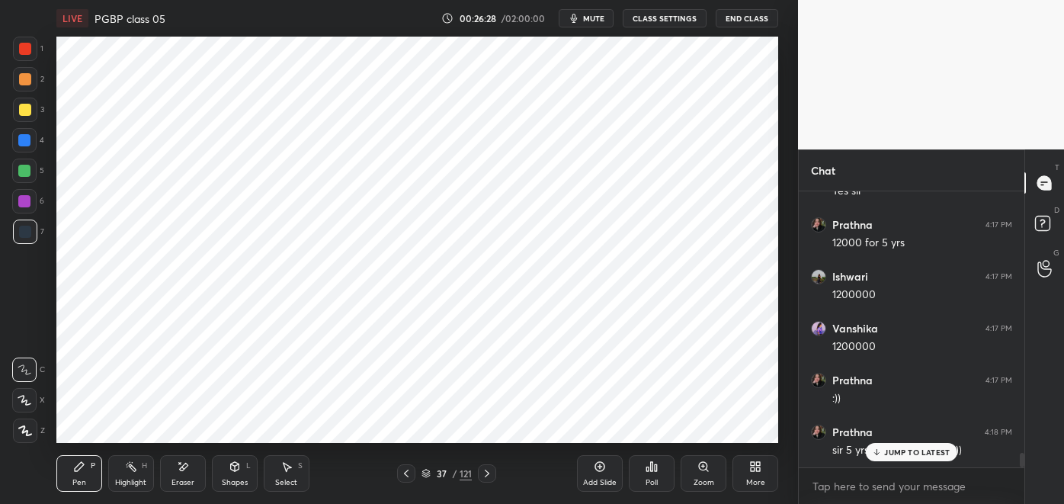
scroll to position [5011, 0]
click at [130, 469] on icon at bounding box center [131, 466] width 12 height 12
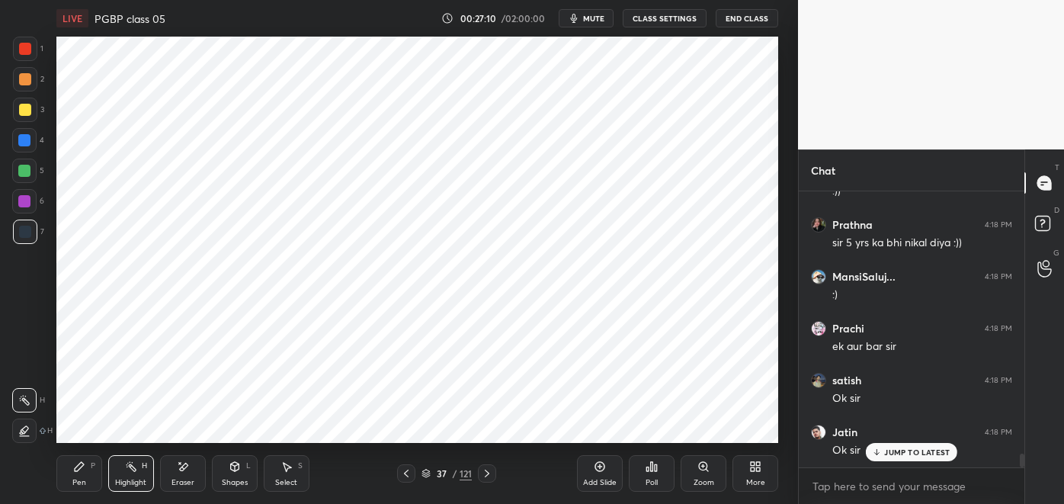
scroll to position [5219, 0]
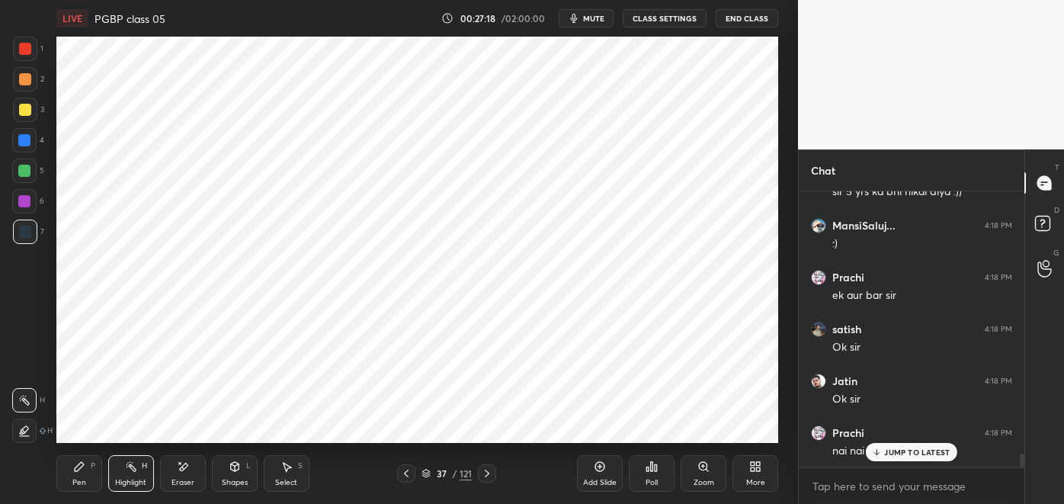
click at [487, 473] on icon at bounding box center [487, 473] width 12 height 12
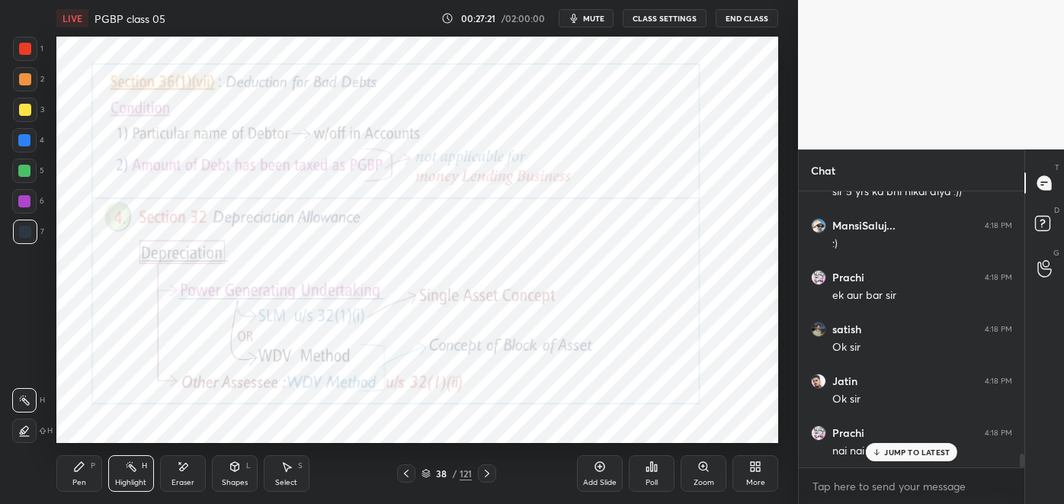
click at [410, 465] on div at bounding box center [406, 473] width 18 height 18
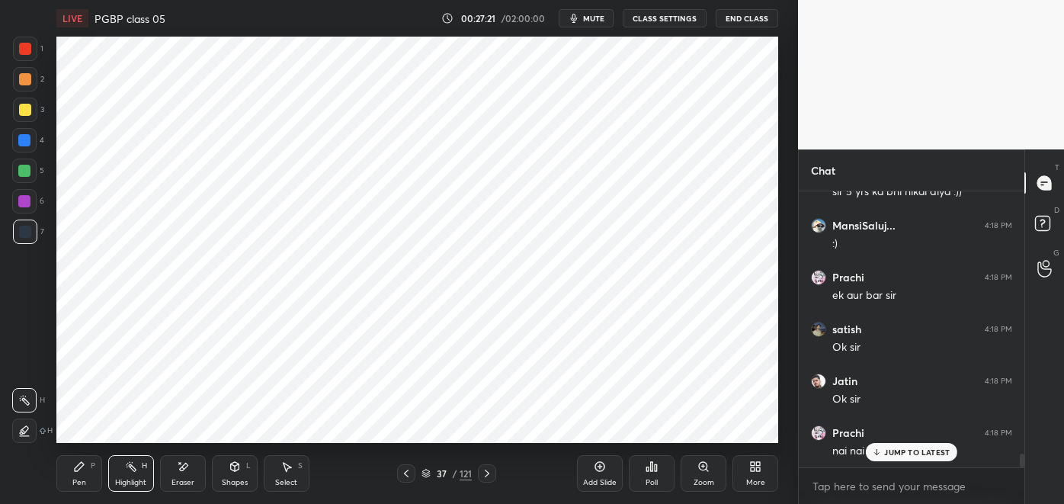
click at [409, 465] on div at bounding box center [406, 473] width 18 height 18
click at [409, 466] on div at bounding box center [406, 473] width 18 height 18
click at [404, 465] on div at bounding box center [406, 473] width 18 height 18
click at [406, 473] on icon at bounding box center [406, 473] width 12 height 12
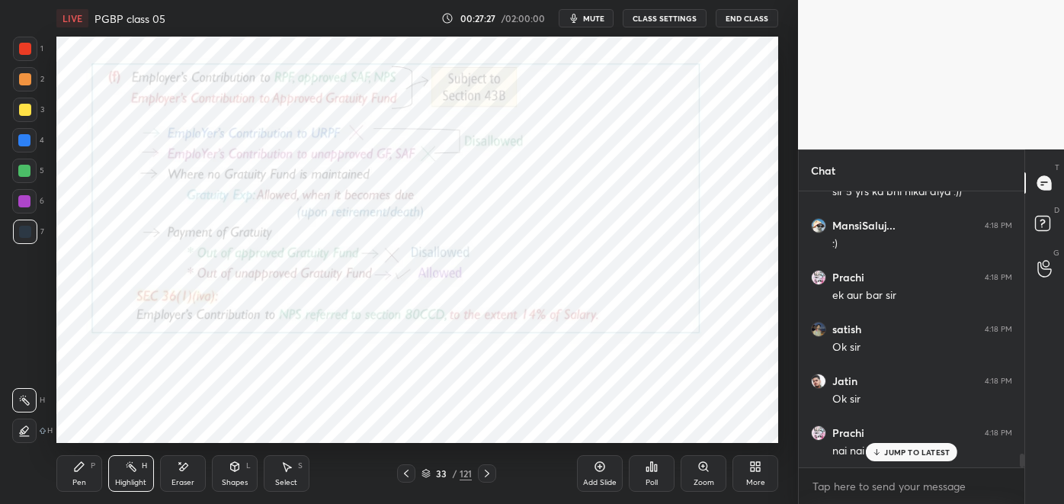
click at [409, 467] on div at bounding box center [406, 473] width 18 height 18
click at [409, 467] on icon at bounding box center [406, 473] width 12 height 12
click at [84, 474] on div "Pen P" at bounding box center [79, 473] width 46 height 37
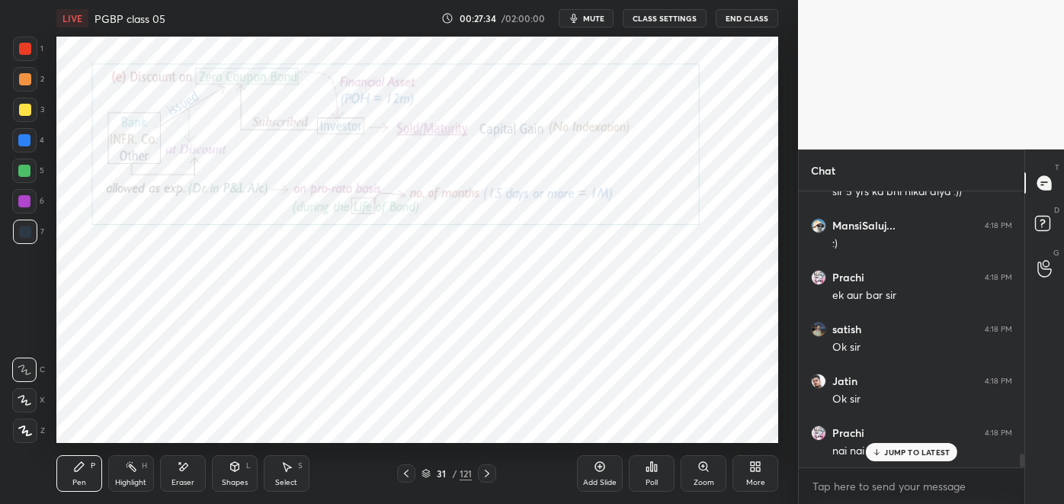
click at [138, 472] on div "Highlight H" at bounding box center [131, 473] width 46 height 37
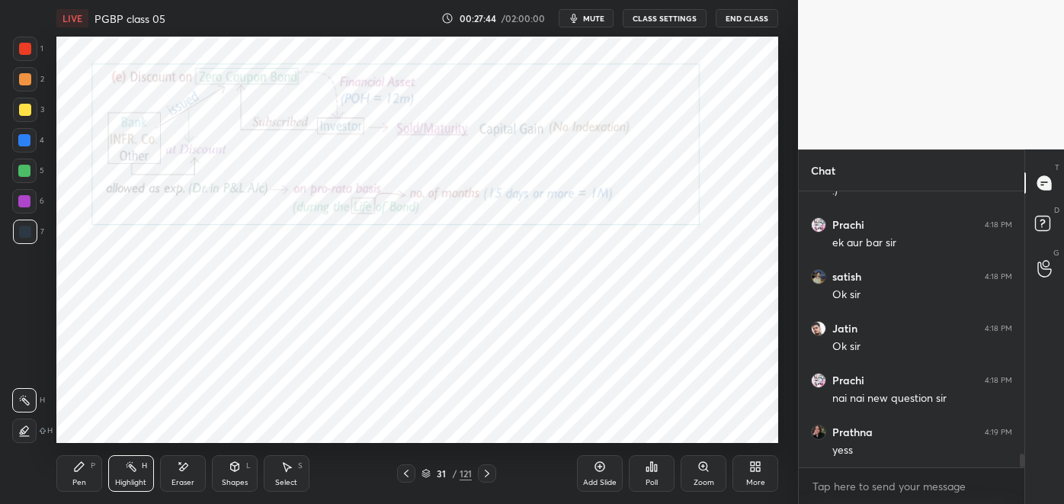
click at [76, 472] on icon at bounding box center [79, 466] width 12 height 12
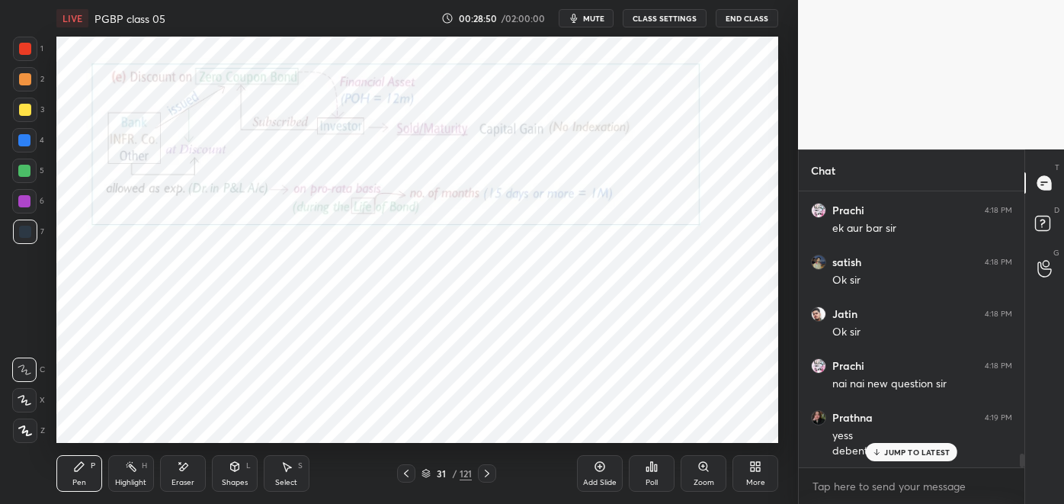
click at [191, 470] on div "Eraser" at bounding box center [183, 473] width 46 height 37
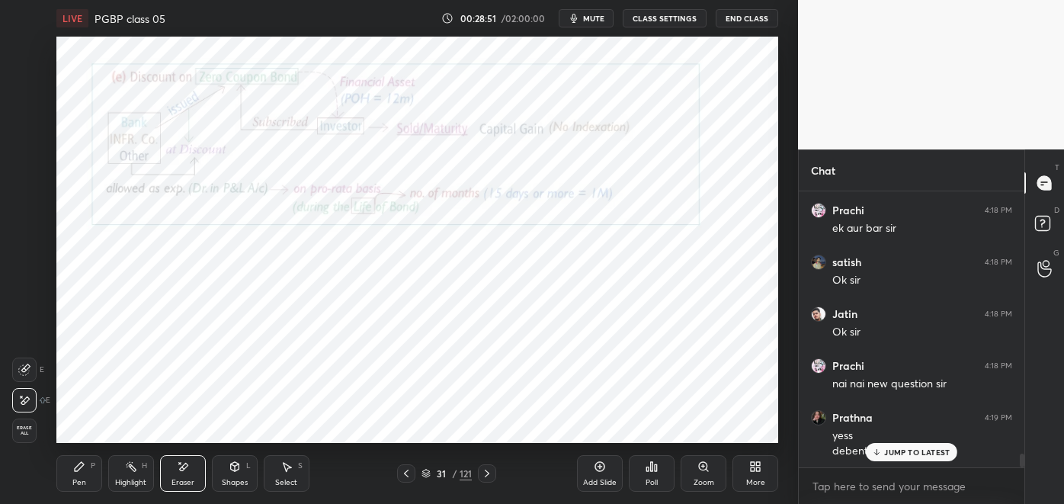
click at [85, 468] on icon at bounding box center [79, 466] width 12 height 12
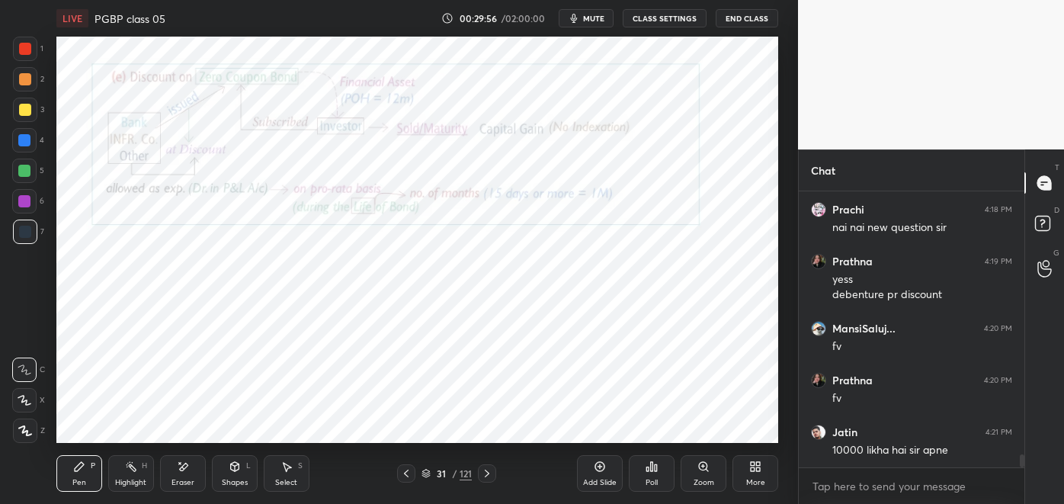
scroll to position [5493, 0]
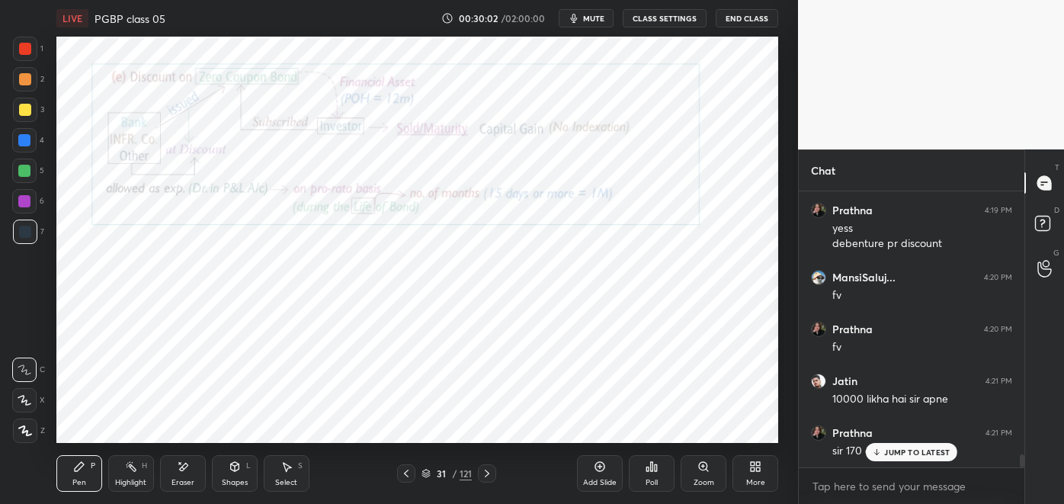
click at [906, 448] on p "JUMP TO LATEST" at bounding box center [917, 452] width 66 height 9
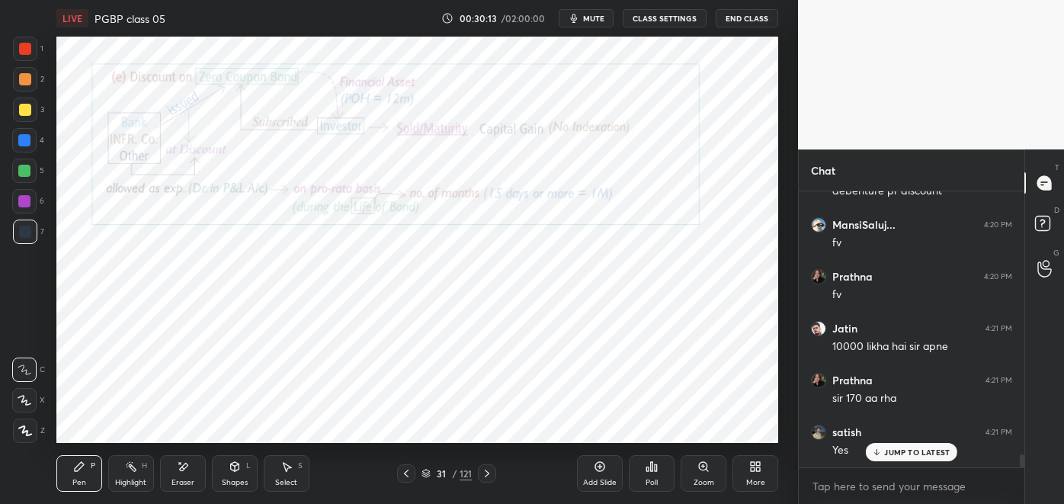
scroll to position [5597, 0]
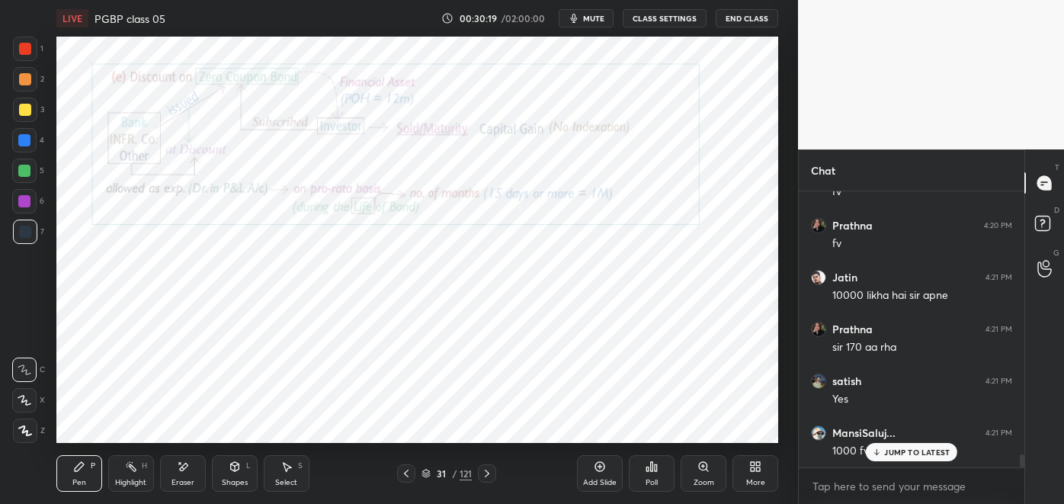
click at [193, 473] on div "Eraser" at bounding box center [183, 473] width 46 height 37
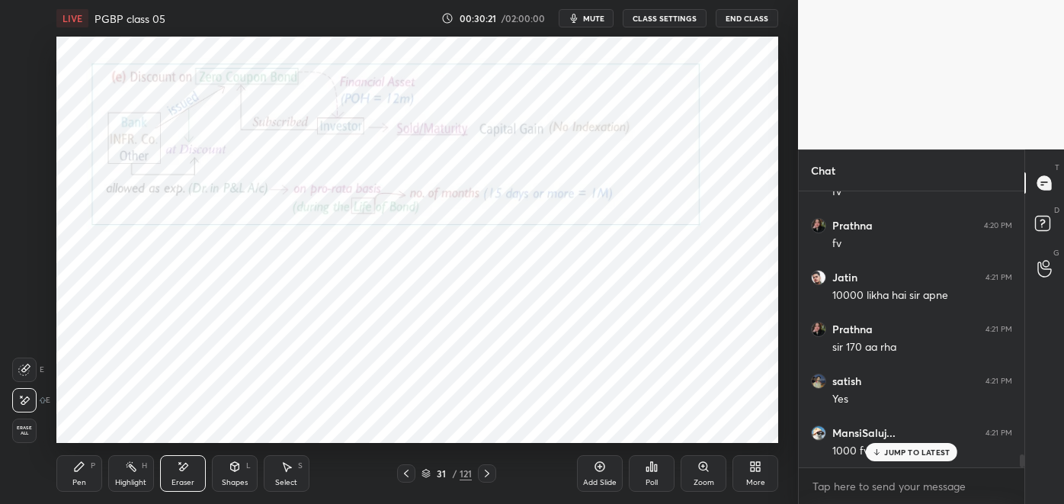
click at [85, 485] on div "Pen" at bounding box center [79, 483] width 14 height 8
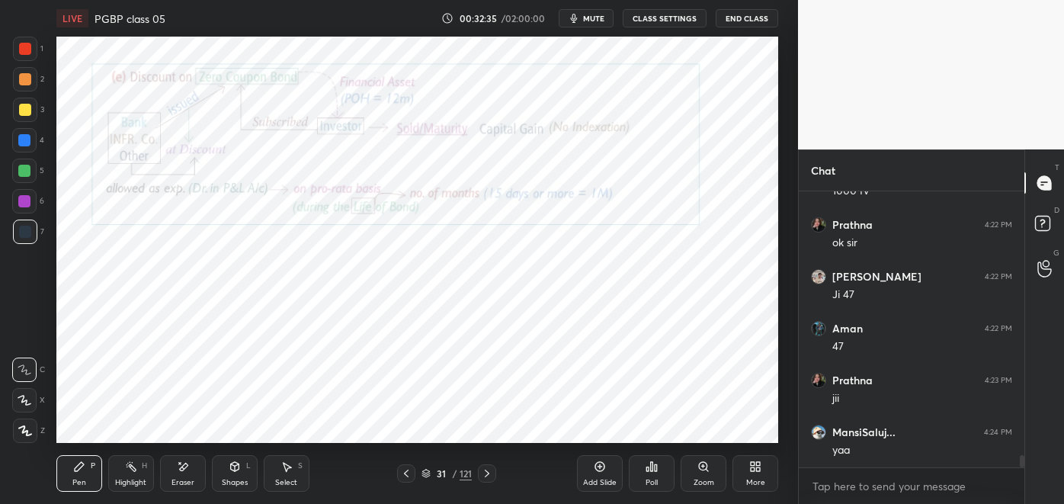
scroll to position [5908, 0]
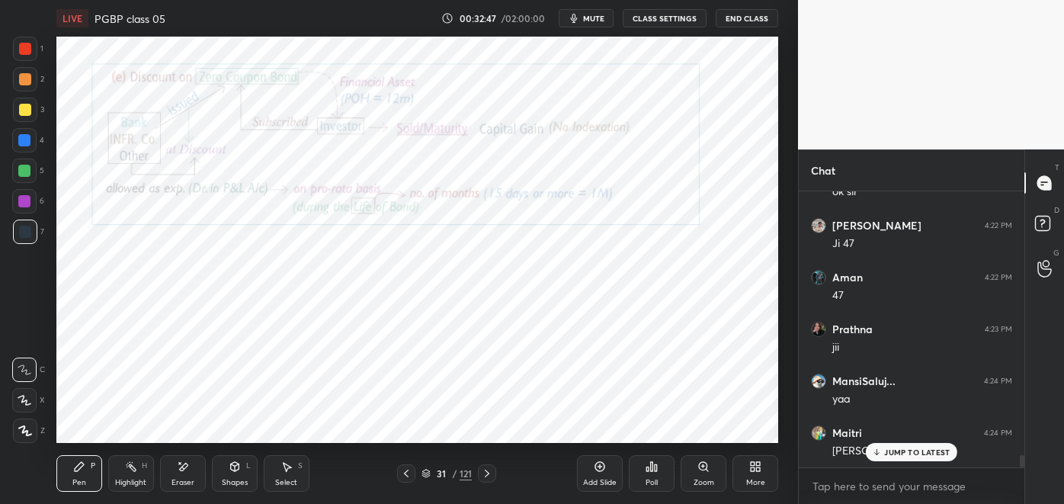
click at [185, 470] on icon at bounding box center [183, 466] width 12 height 13
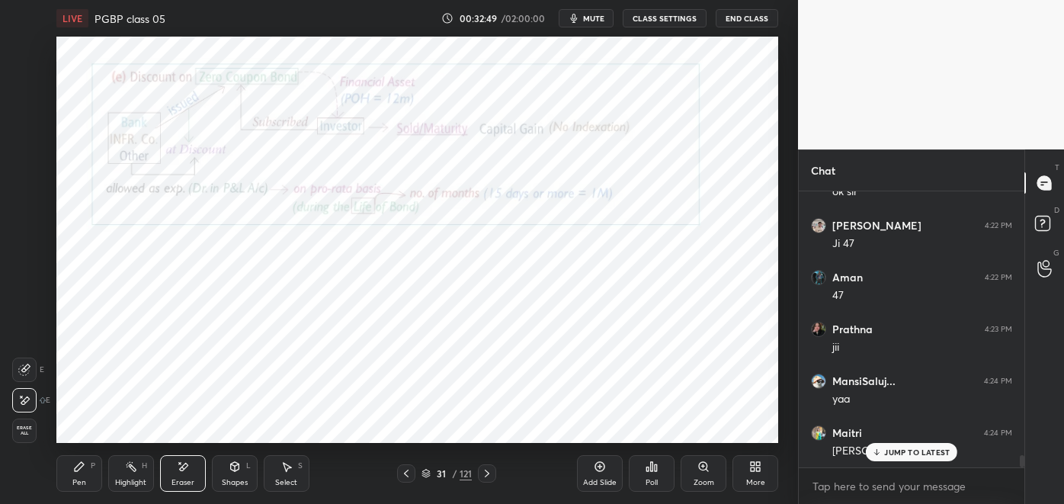
click at [131, 473] on div "Highlight H" at bounding box center [131, 473] width 46 height 37
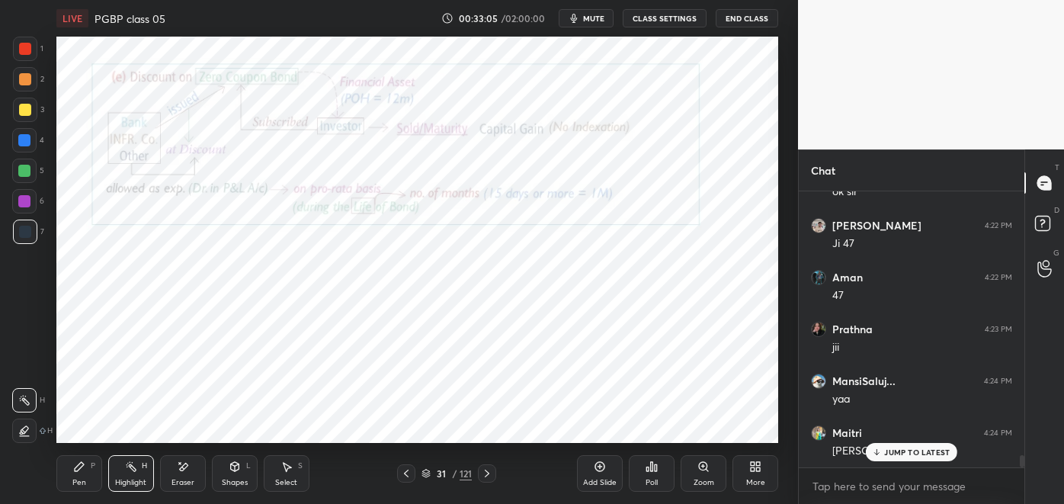
click at [75, 471] on icon at bounding box center [79, 466] width 9 height 9
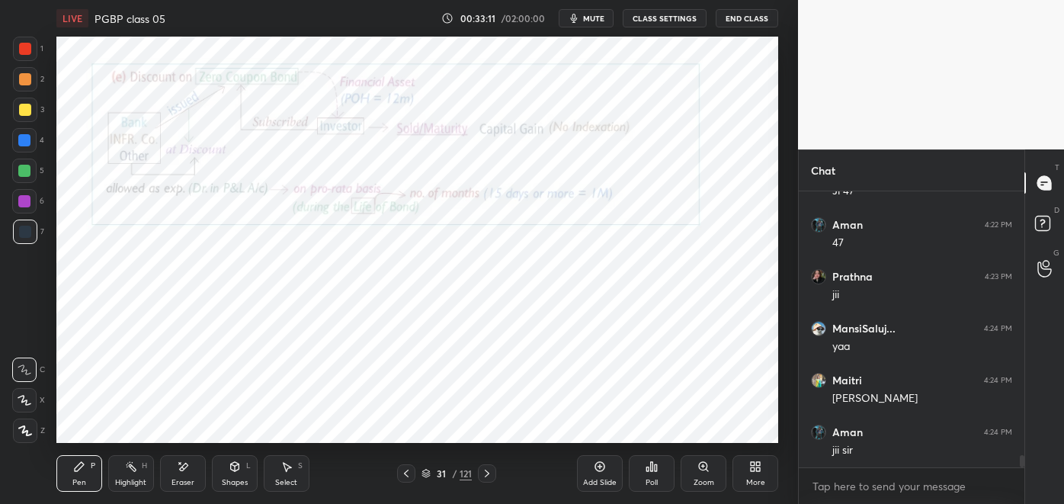
click at [31, 207] on div at bounding box center [24, 201] width 24 height 24
click at [181, 471] on icon at bounding box center [183, 466] width 12 height 13
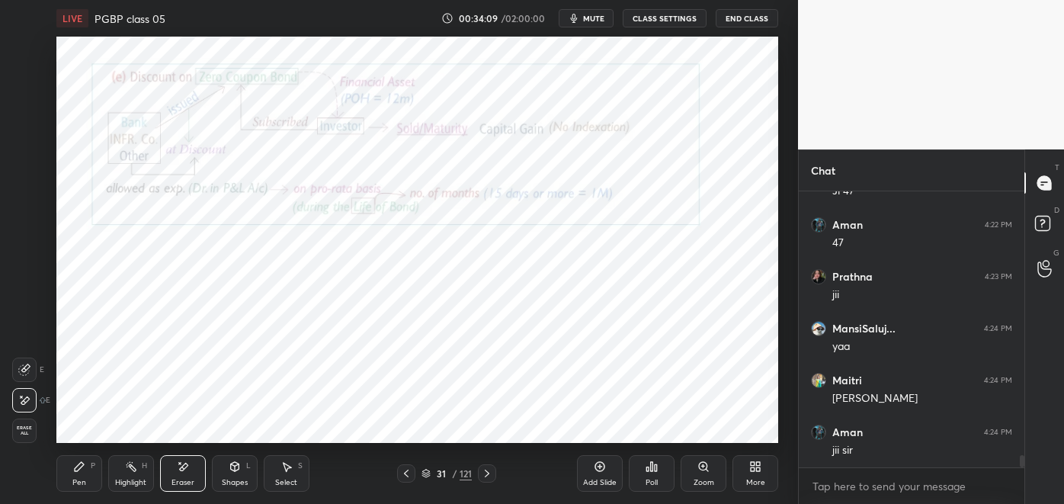
click at [81, 473] on icon at bounding box center [79, 466] width 12 height 12
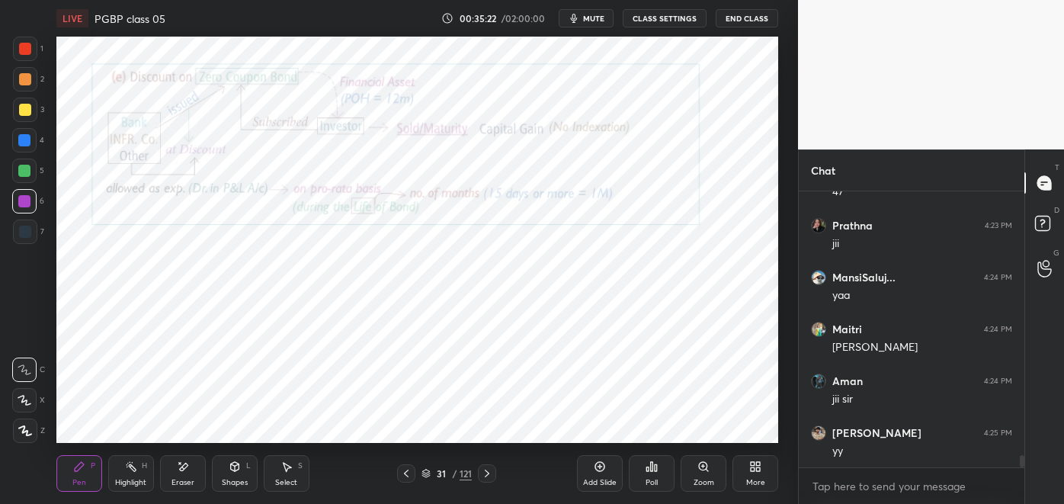
scroll to position [6064, 0]
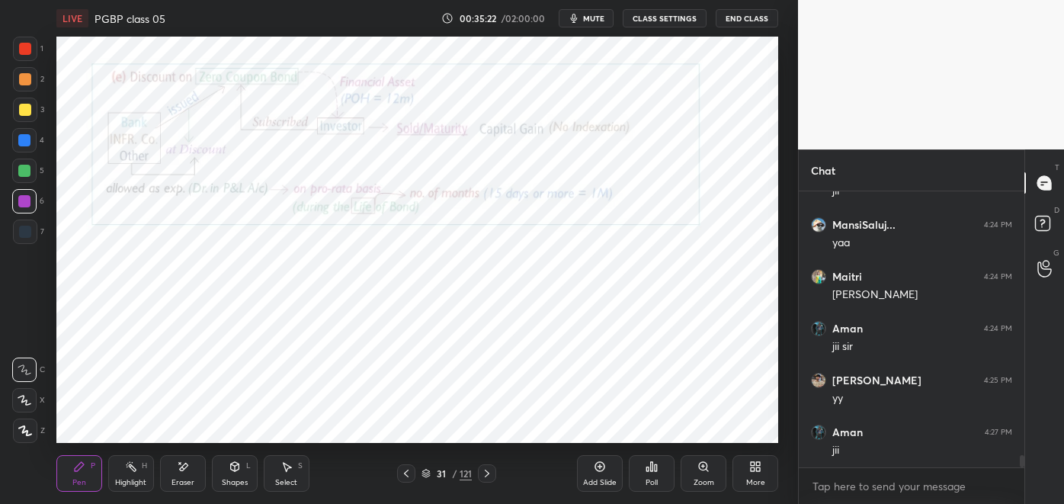
click at [194, 469] on div "Eraser" at bounding box center [183, 473] width 46 height 37
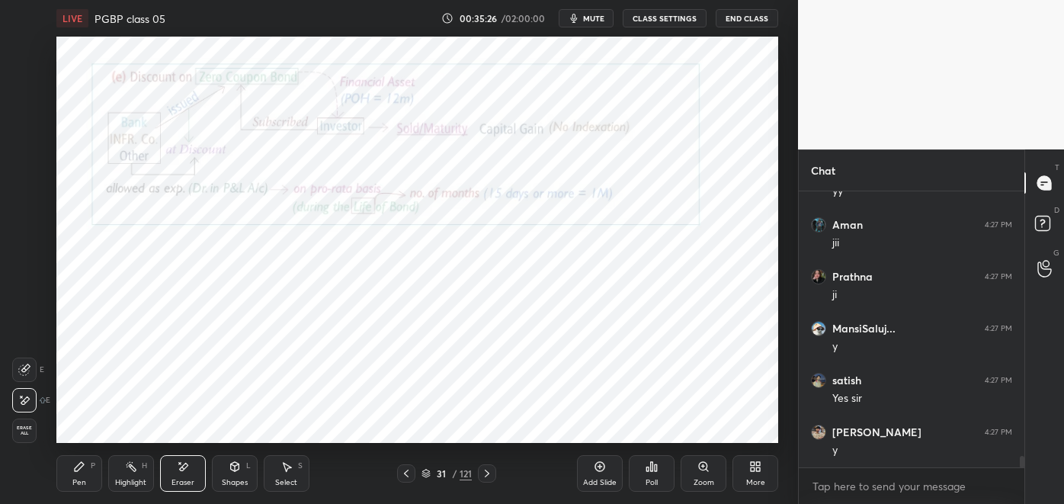
click at [79, 479] on div "Pen" at bounding box center [79, 483] width 14 height 8
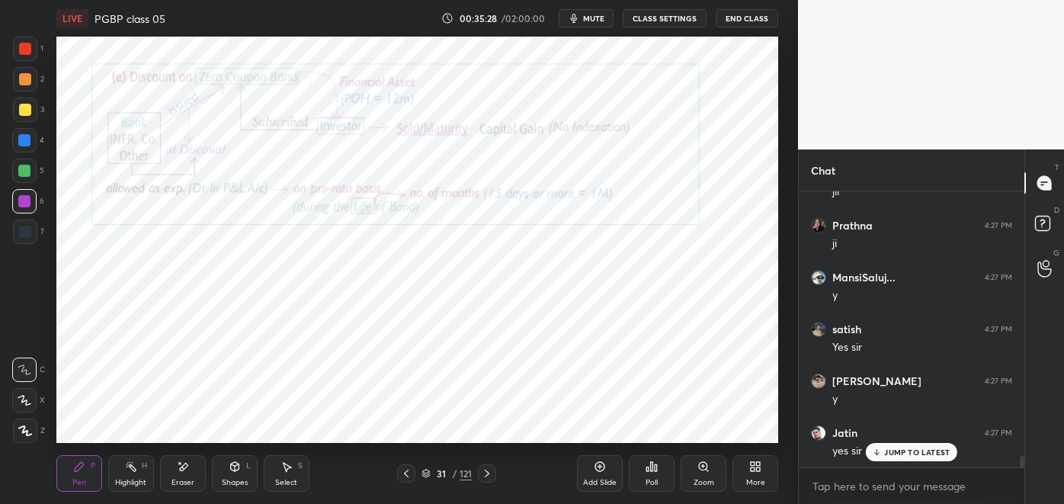
click at [32, 230] on div at bounding box center [25, 232] width 24 height 24
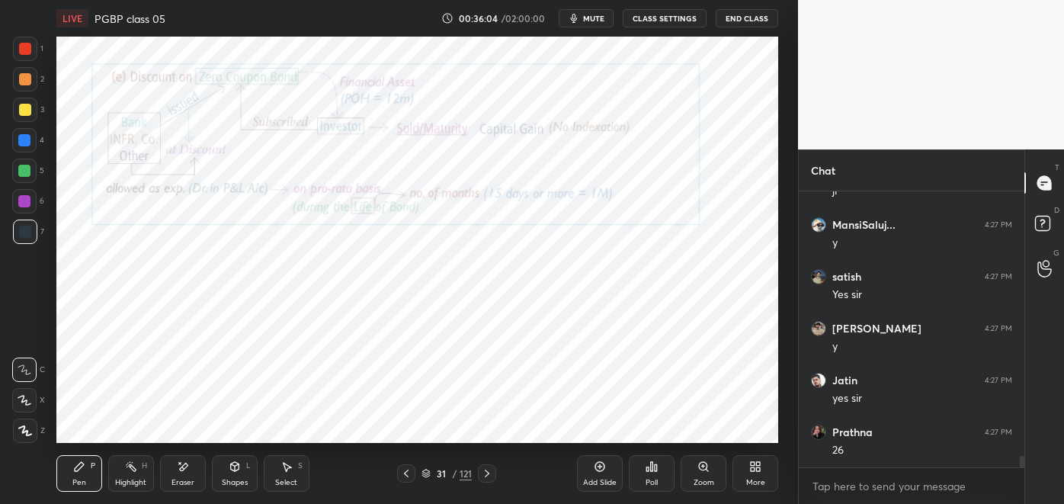
scroll to position [6426, 0]
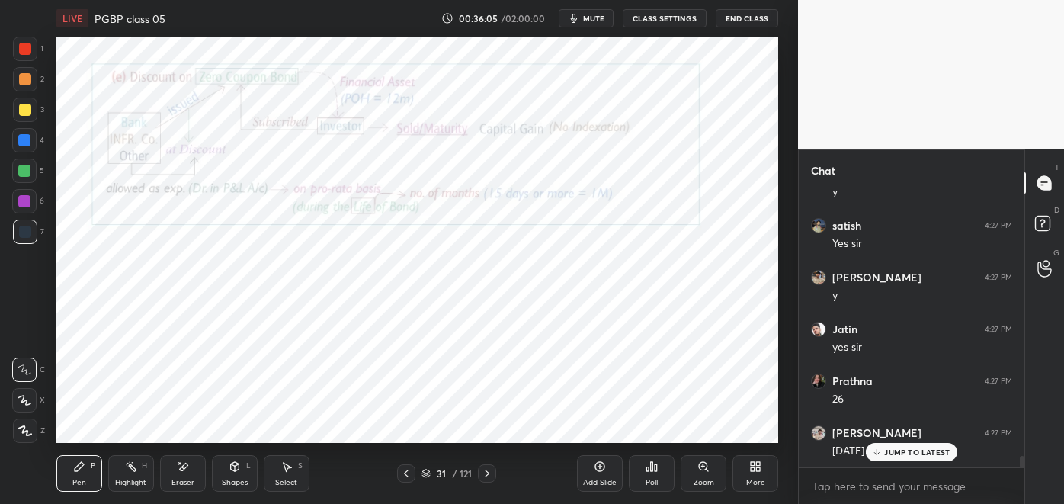
click at [32, 204] on div at bounding box center [24, 201] width 24 height 24
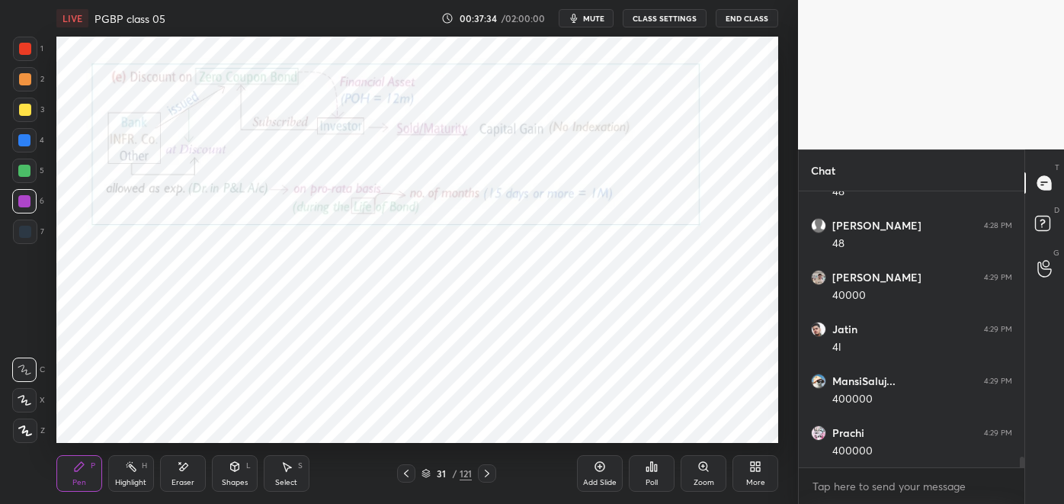
scroll to position [7101, 0]
click at [132, 475] on div "Highlight H" at bounding box center [131, 473] width 46 height 37
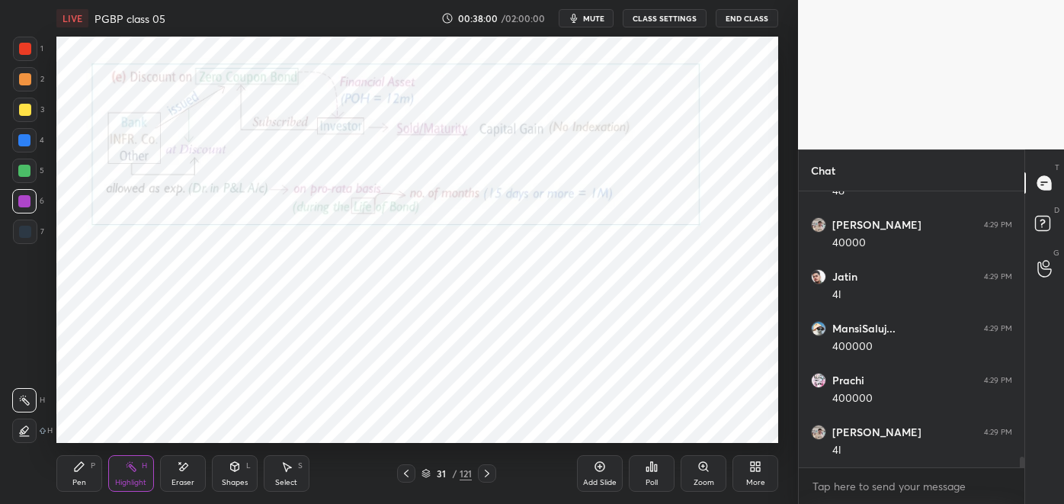
click at [179, 473] on icon at bounding box center [183, 466] width 12 height 13
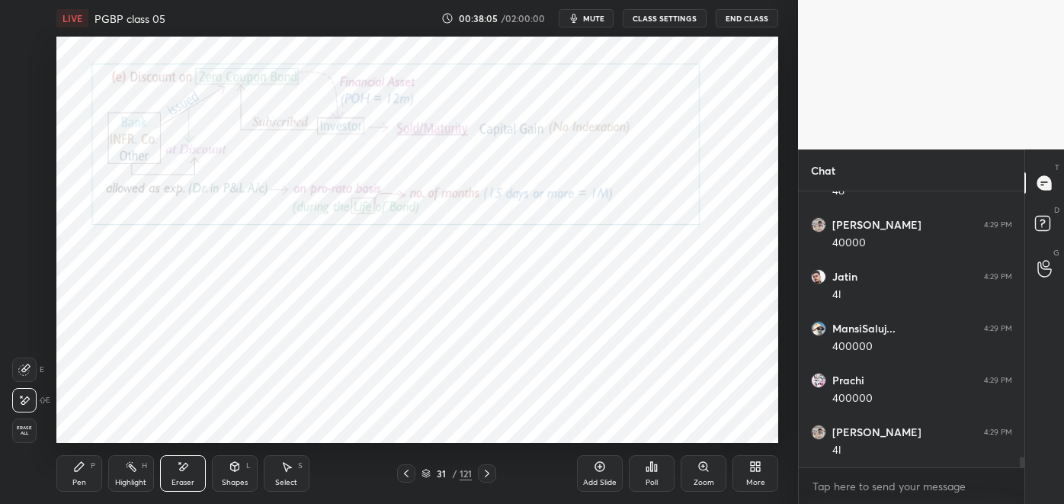
click at [77, 479] on div "Pen" at bounding box center [79, 483] width 14 height 8
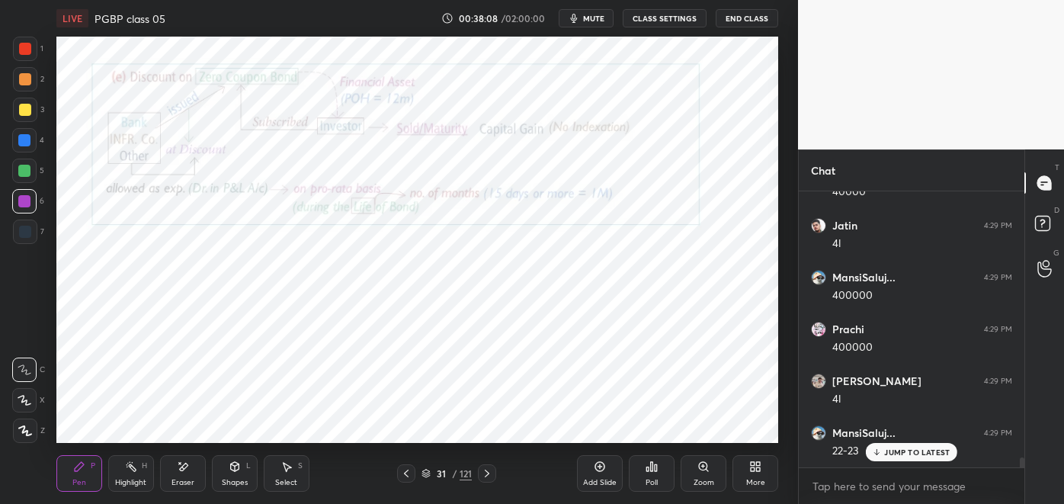
scroll to position [7205, 0]
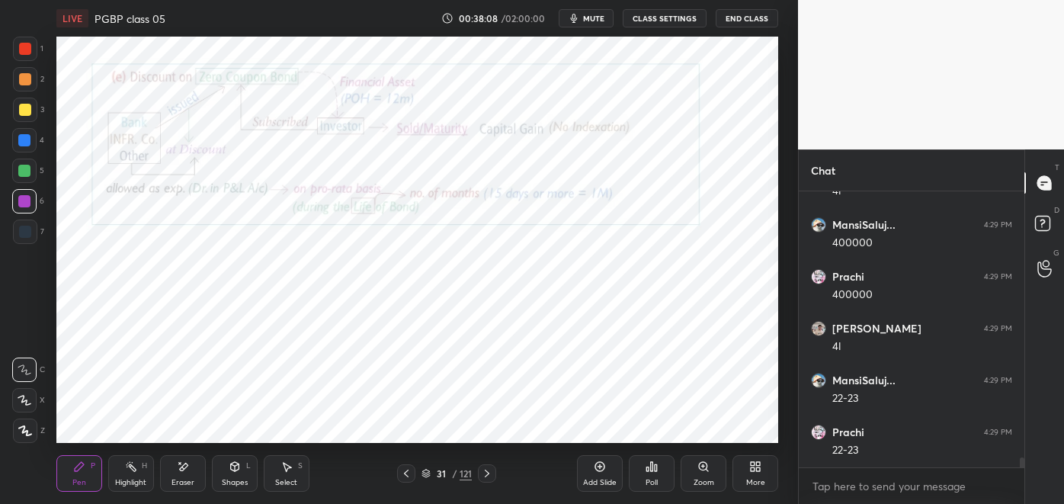
click at [24, 231] on div at bounding box center [25, 232] width 12 height 12
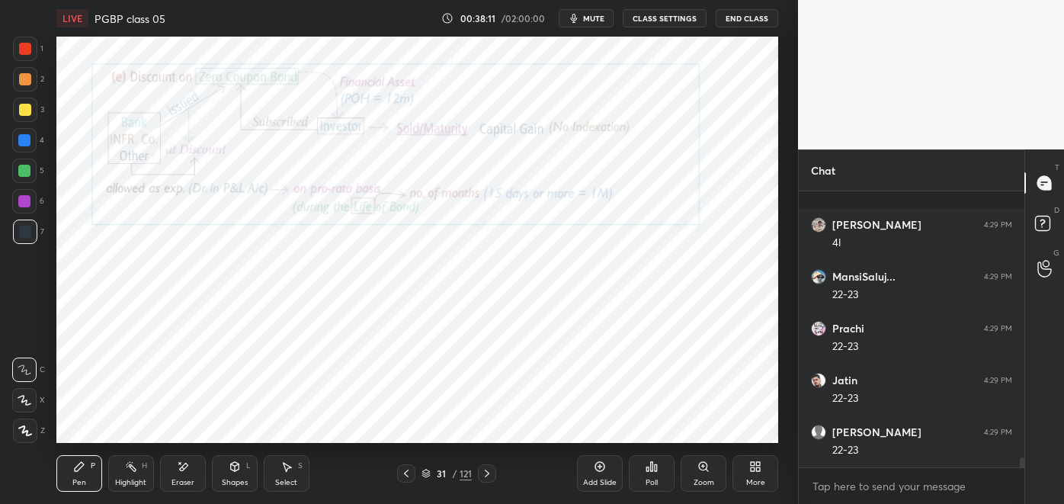
scroll to position [7412, 0]
click at [129, 483] on div "Highlight" at bounding box center [130, 483] width 31 height 8
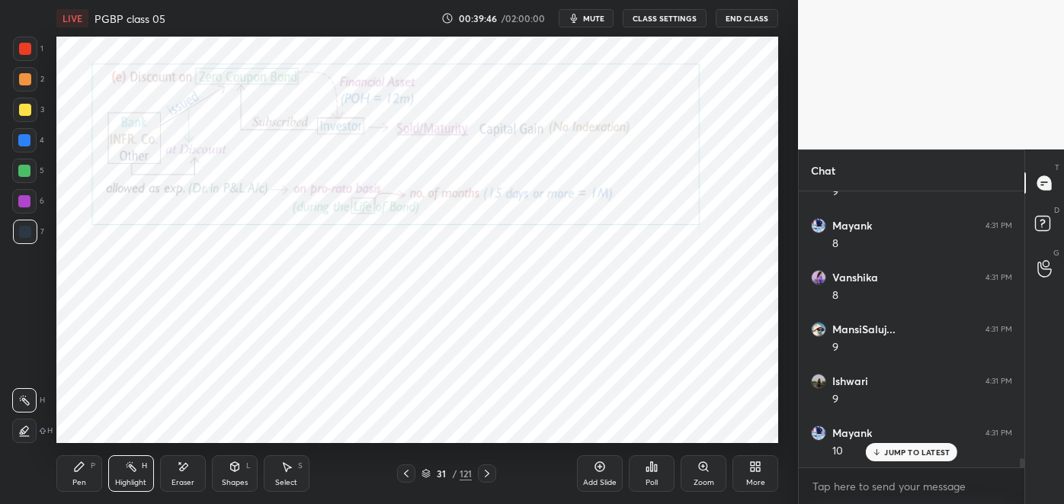
scroll to position [8412, 0]
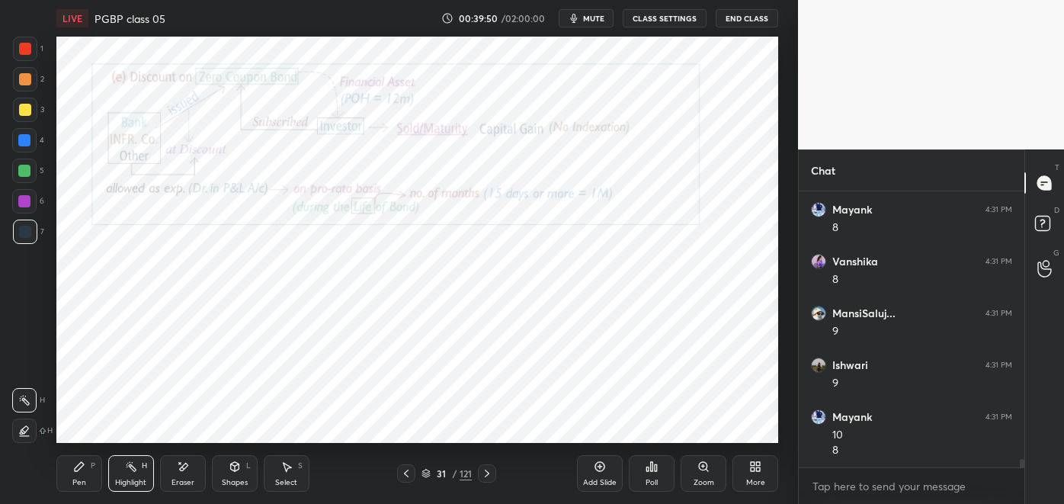
click at [82, 471] on icon at bounding box center [79, 466] width 12 height 12
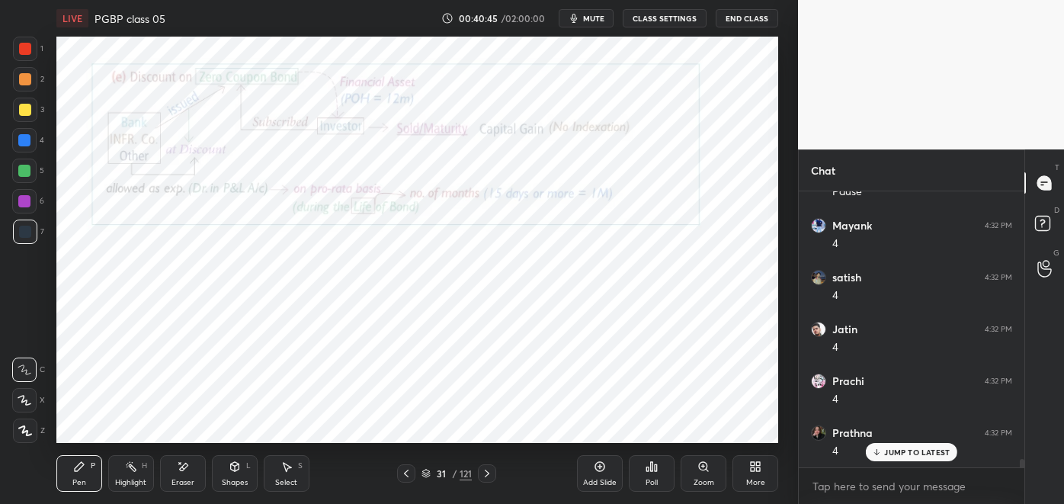
scroll to position [8931, 0]
click at [130, 477] on div "Highlight H" at bounding box center [131, 473] width 46 height 37
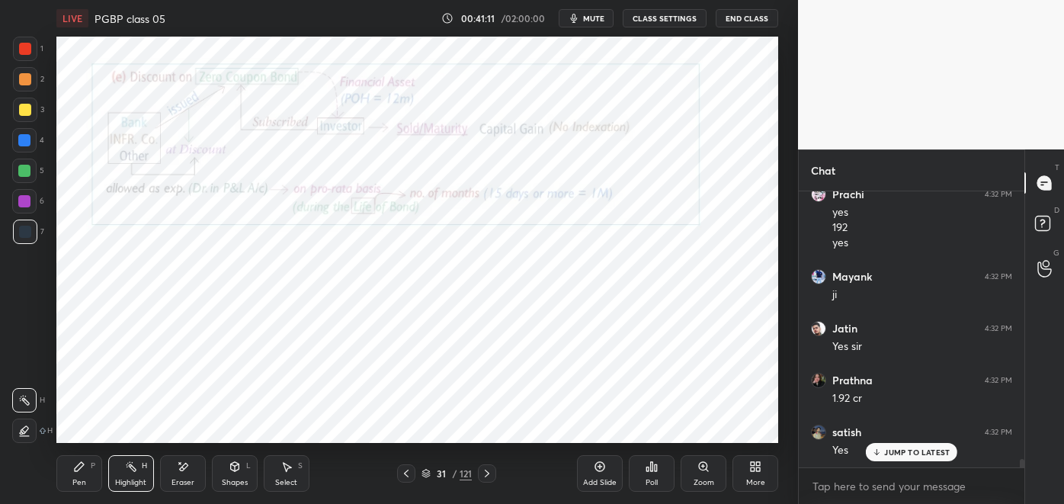
scroll to position [9220, 0]
click at [597, 15] on span "mute" at bounding box center [593, 18] width 21 height 11
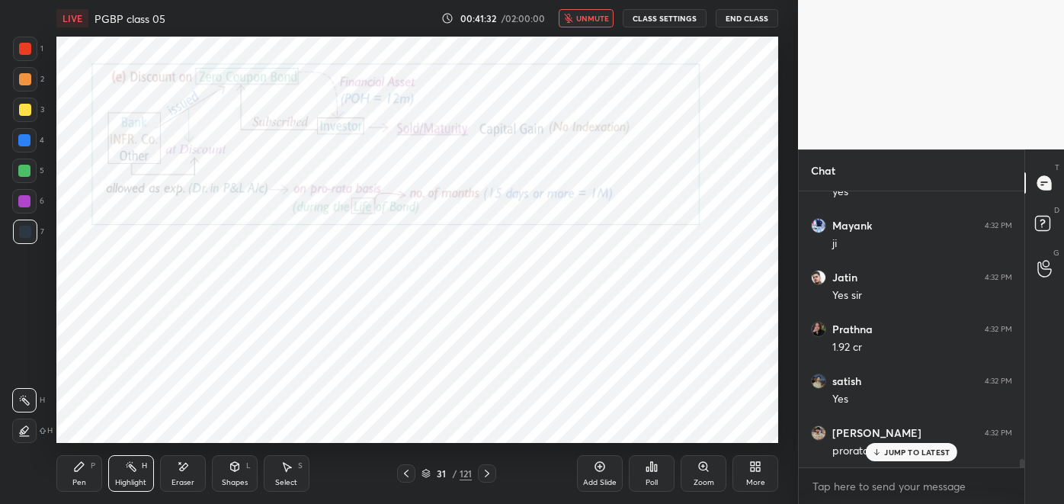
scroll to position [9272, 0]
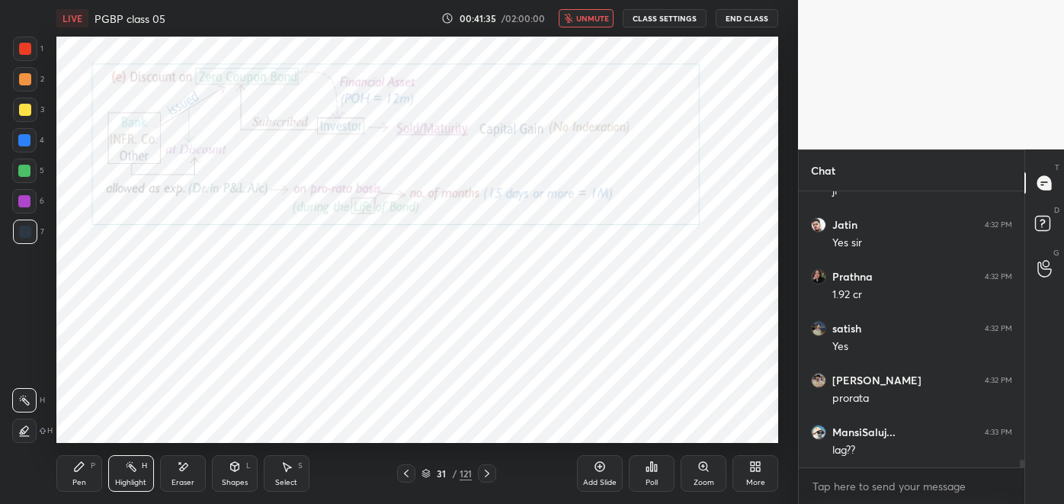
click at [591, 21] on span "unmute" at bounding box center [592, 18] width 33 height 11
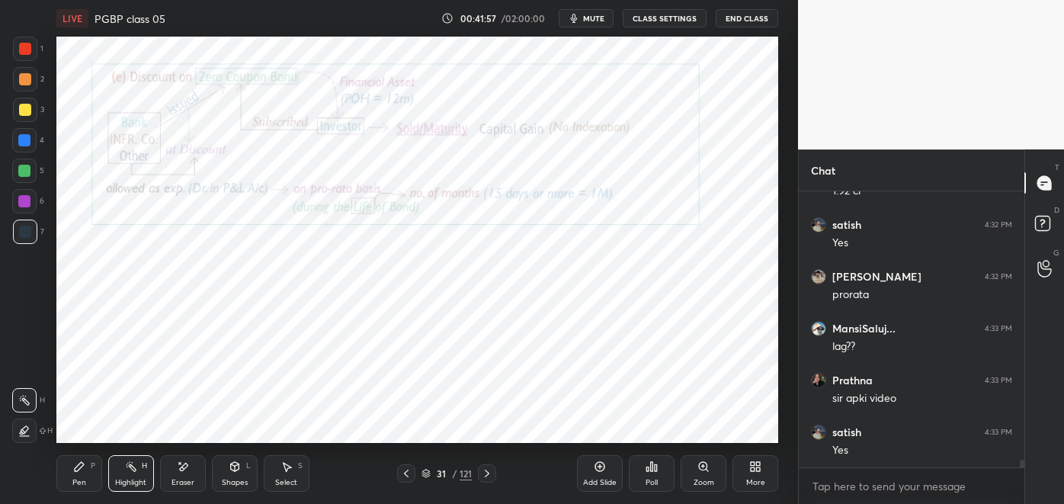
scroll to position [9427, 0]
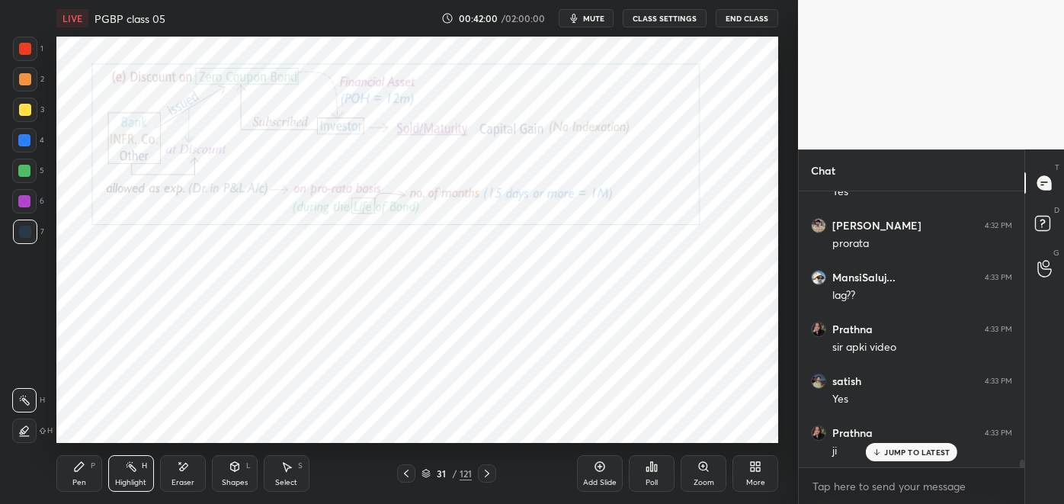
click at [602, 464] on icon at bounding box center [600, 466] width 12 height 12
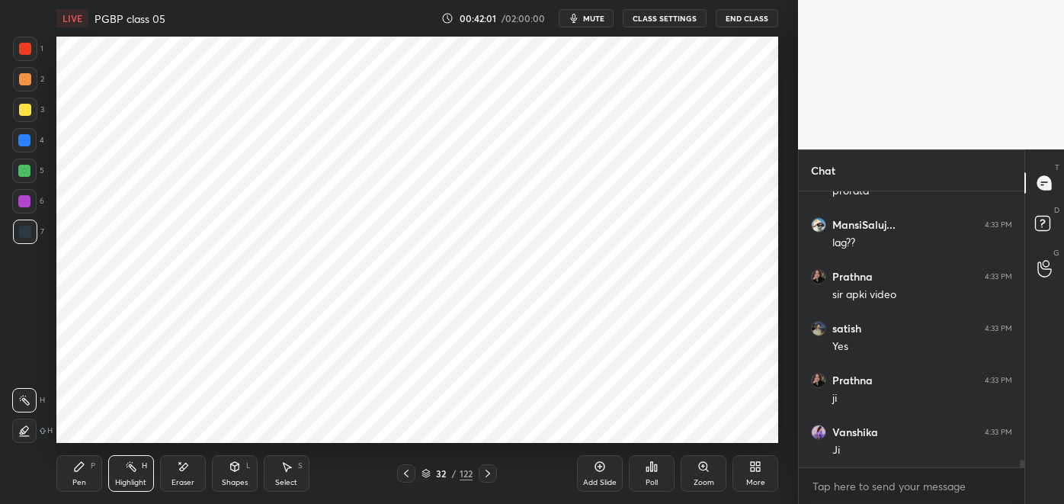
scroll to position [9531, 0]
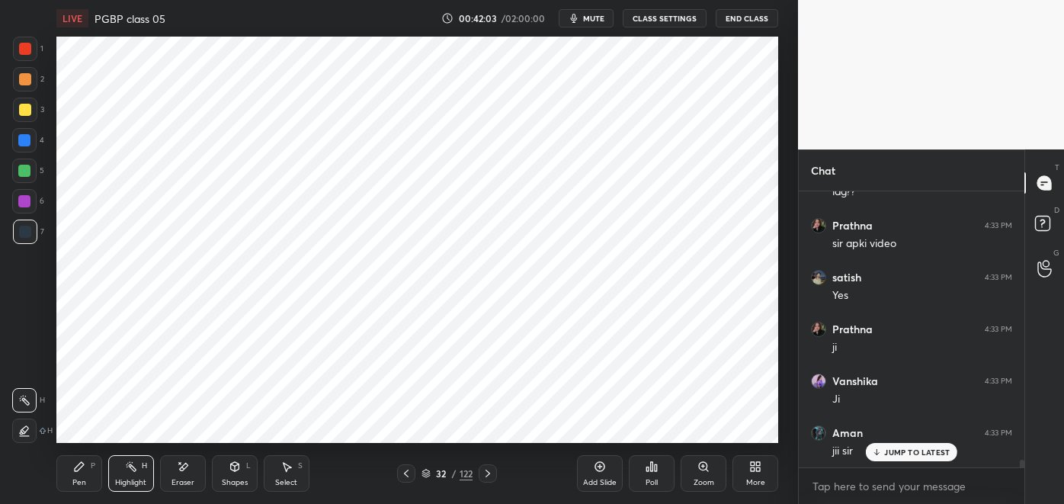
click at [24, 55] on div at bounding box center [25, 49] width 24 height 24
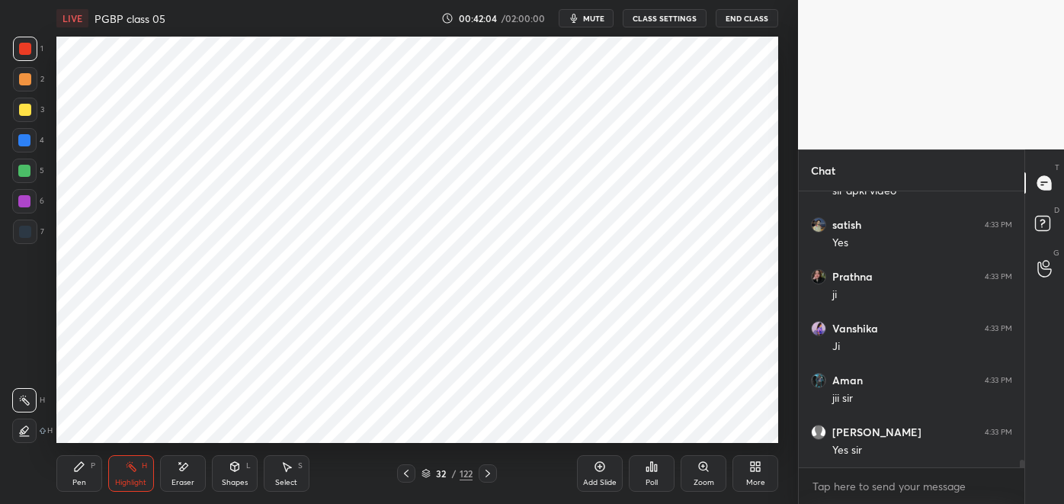
click at [77, 479] on div "Pen" at bounding box center [79, 483] width 14 height 8
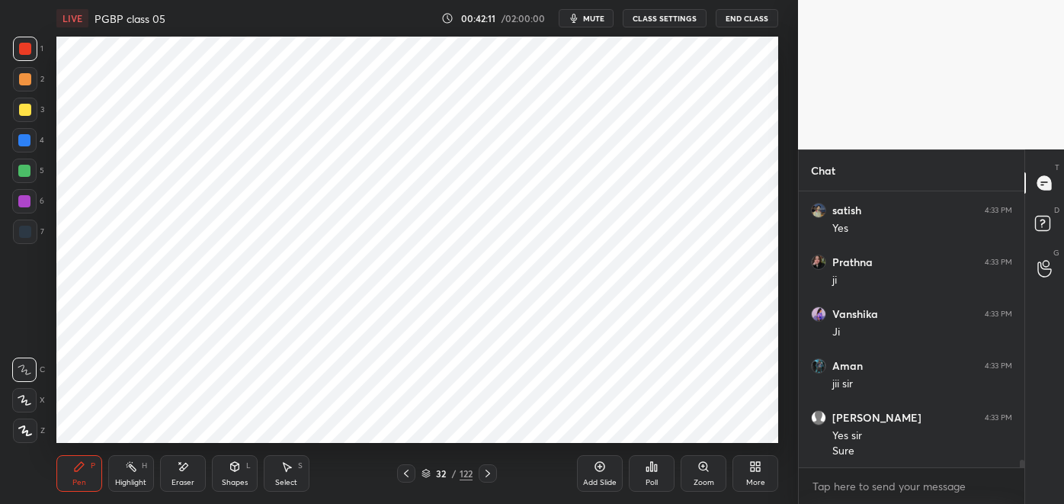
click at [181, 481] on div "Eraser" at bounding box center [183, 483] width 23 height 8
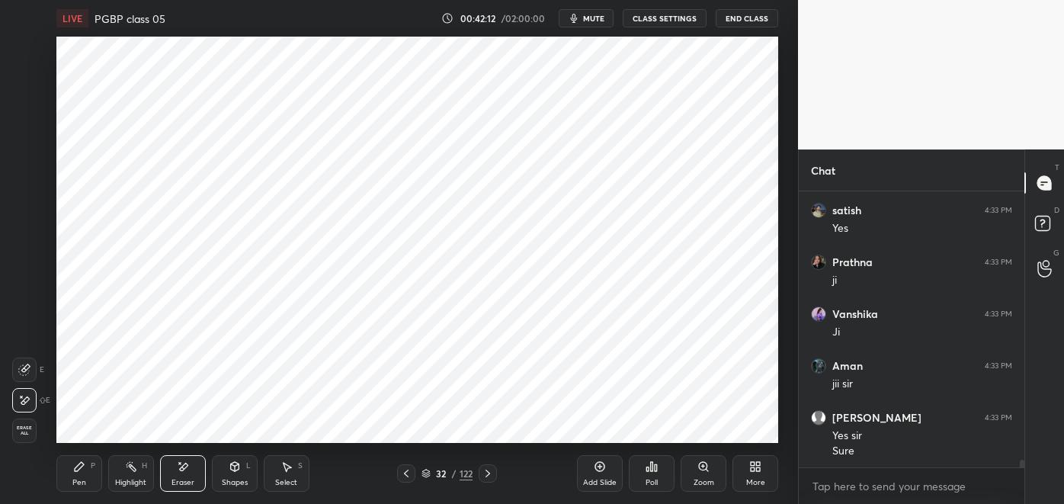
click at [73, 470] on icon at bounding box center [79, 466] width 12 height 12
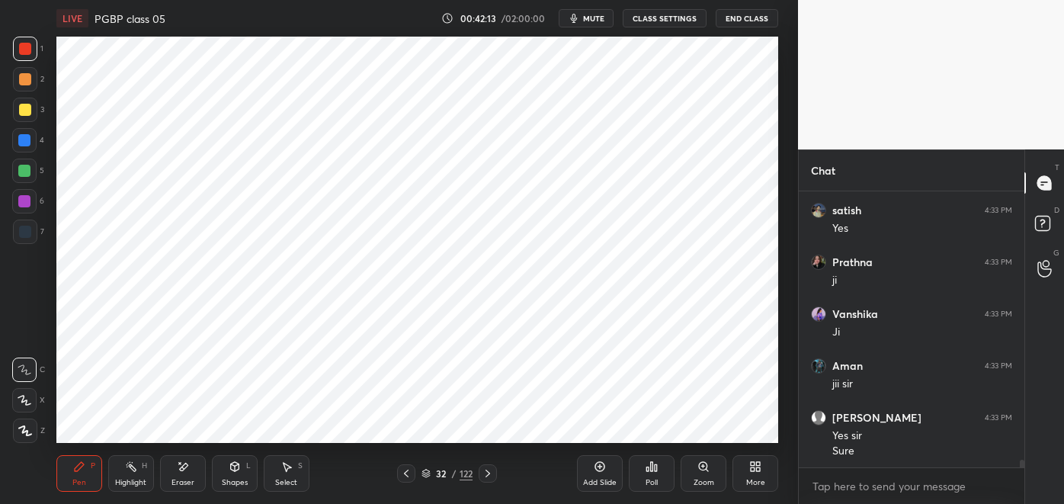
click at [180, 477] on div "Eraser" at bounding box center [183, 473] width 46 height 37
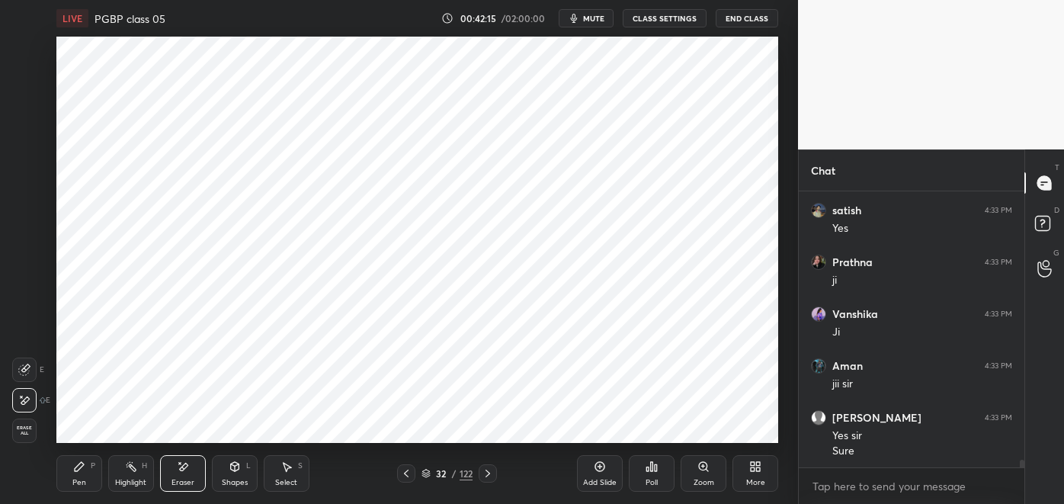
click at [81, 468] on icon at bounding box center [79, 466] width 12 height 12
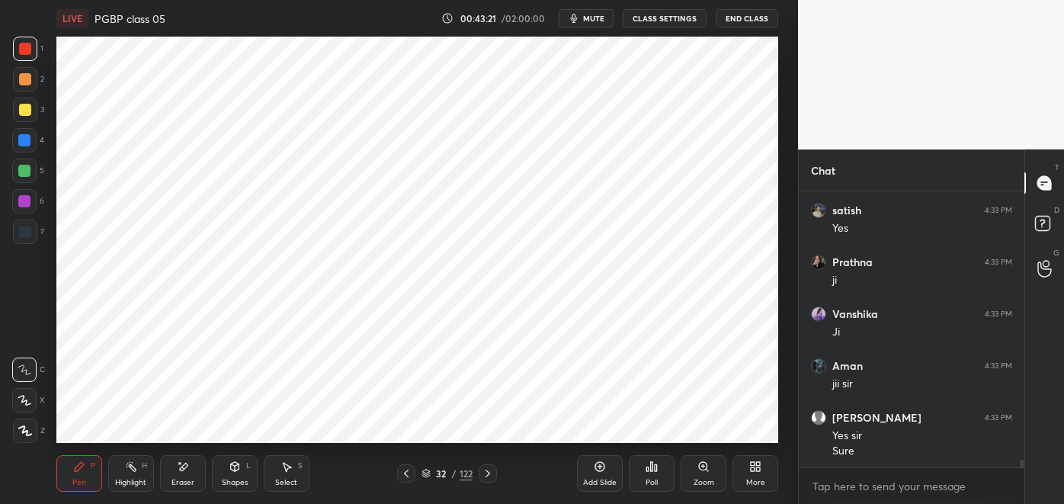
click at [37, 231] on div "7" at bounding box center [28, 232] width 31 height 24
click at [589, 18] on span "mute" at bounding box center [593, 18] width 21 height 11
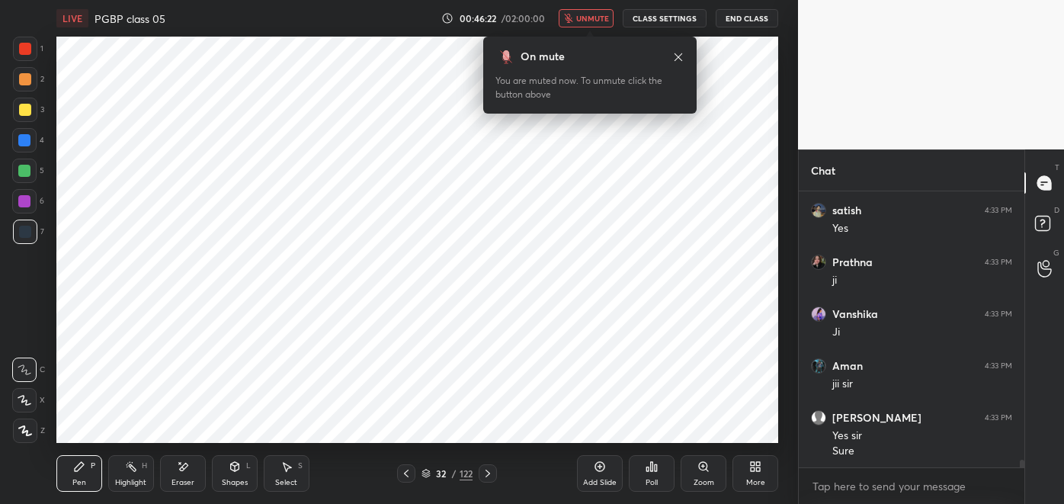
click at [589, 10] on button "unmute" at bounding box center [586, 18] width 55 height 18
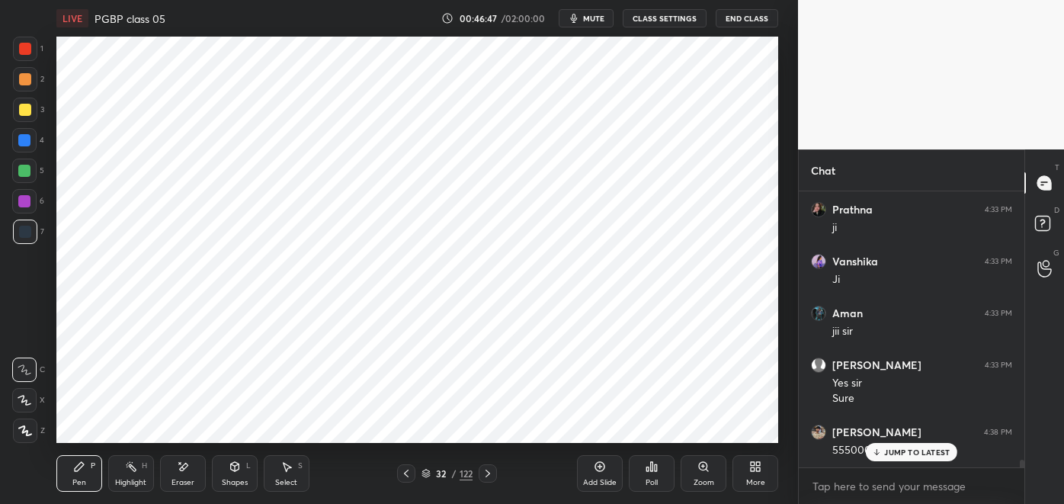
scroll to position [9702, 0]
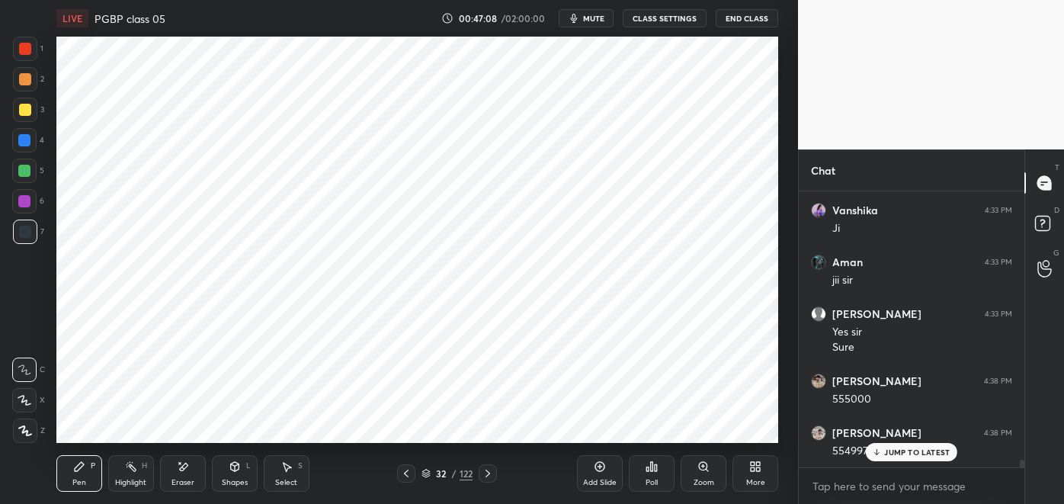
click at [595, 20] on span "mute" at bounding box center [593, 18] width 21 height 11
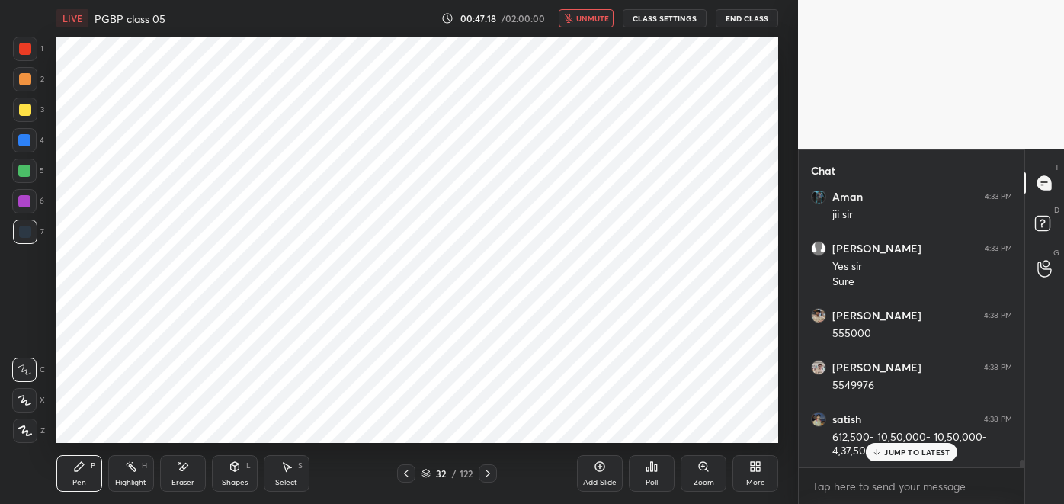
click at [594, 24] on button "unmute" at bounding box center [586, 18] width 55 height 18
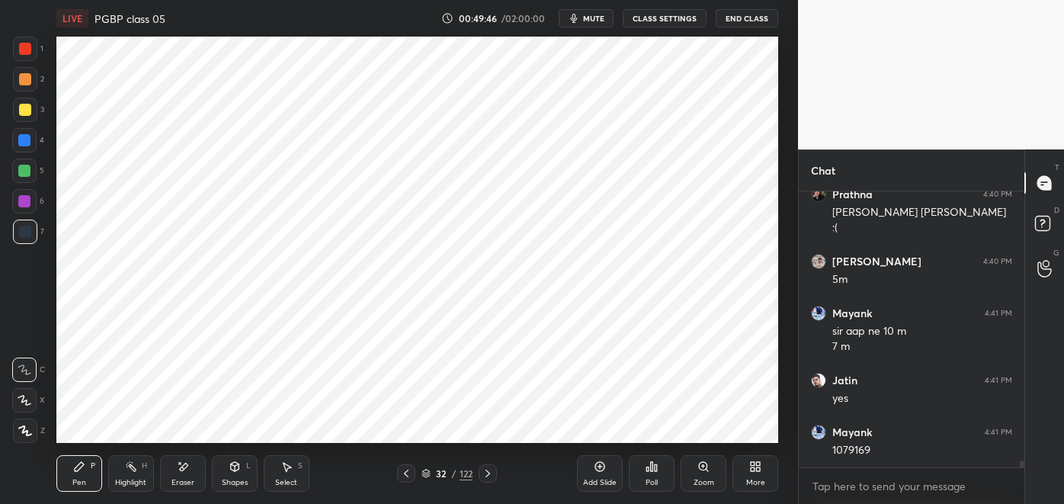
scroll to position [10787, 0]
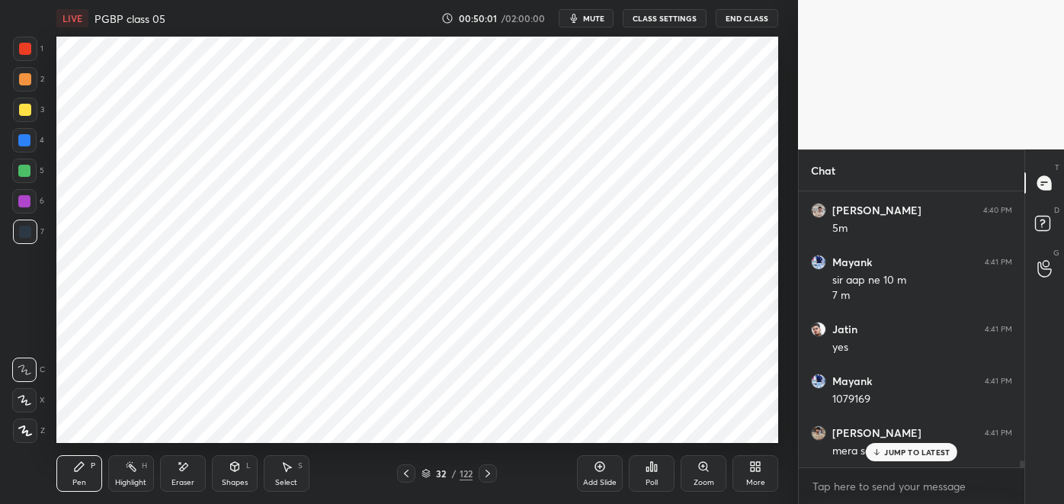
click at [130, 475] on div "Highlight H" at bounding box center [131, 473] width 46 height 37
click at [178, 475] on div "Eraser" at bounding box center [183, 473] width 46 height 37
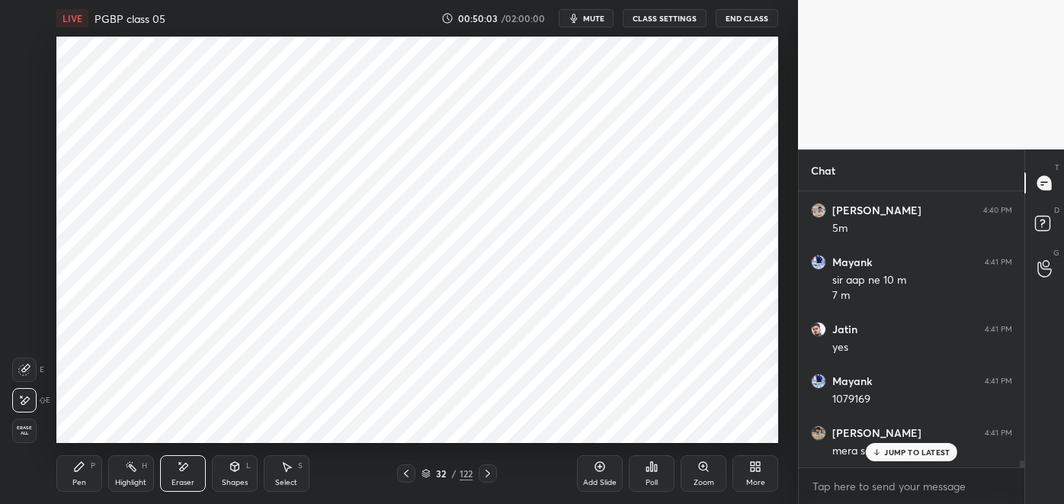
click at [83, 473] on div "Pen P" at bounding box center [79, 473] width 46 height 37
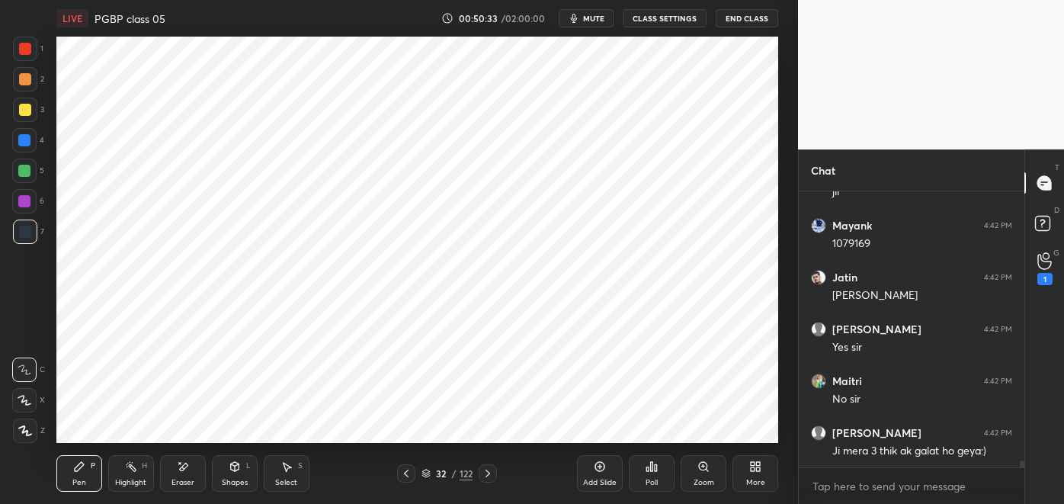
scroll to position [11255, 0]
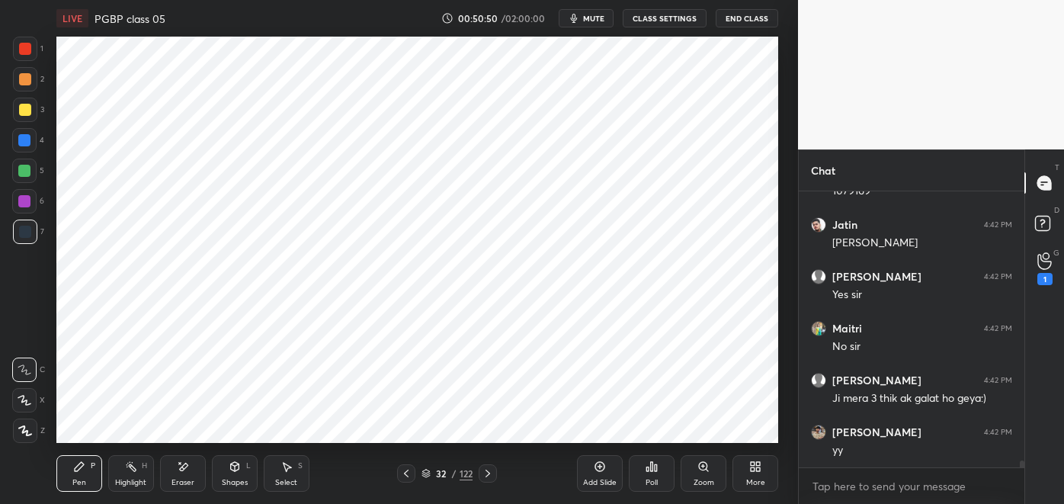
click at [1044, 281] on div "1" at bounding box center [1045, 279] width 15 height 12
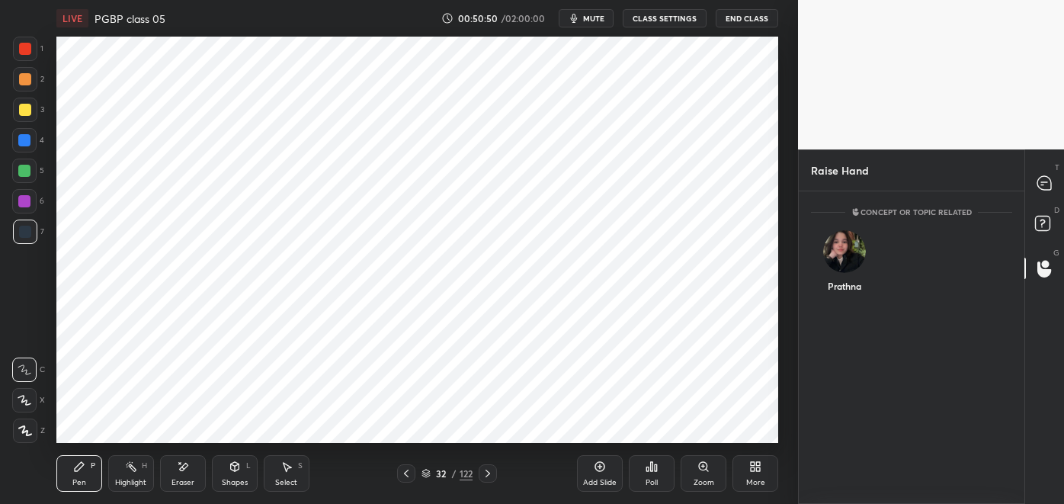
scroll to position [5, 4]
click at [852, 279] on div "Prathna" at bounding box center [845, 286] width 34 height 14
click at [843, 299] on button "INVITE" at bounding box center [844, 297] width 53 height 20
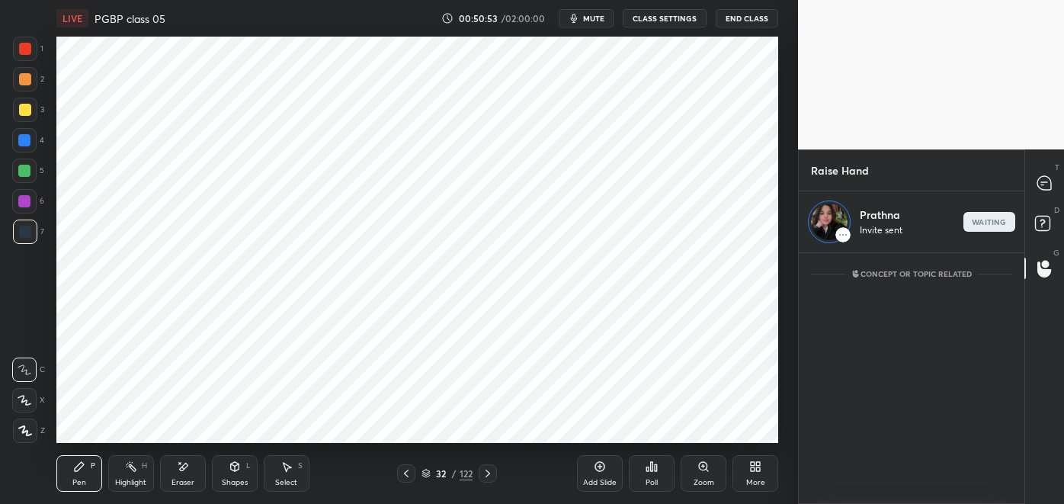
scroll to position [5, 4]
click at [1035, 191] on div at bounding box center [1045, 182] width 30 height 27
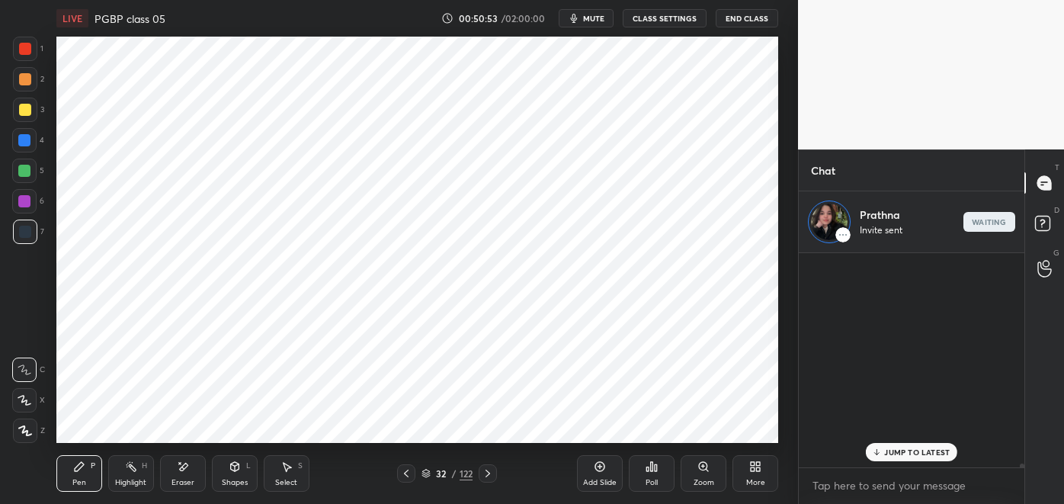
scroll to position [210, 221]
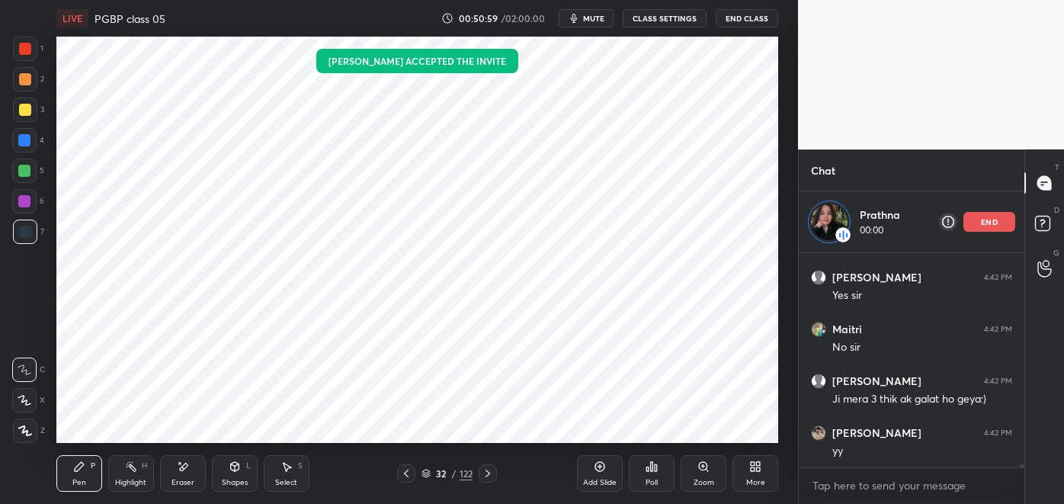
click at [135, 479] on div "Highlight" at bounding box center [130, 483] width 31 height 8
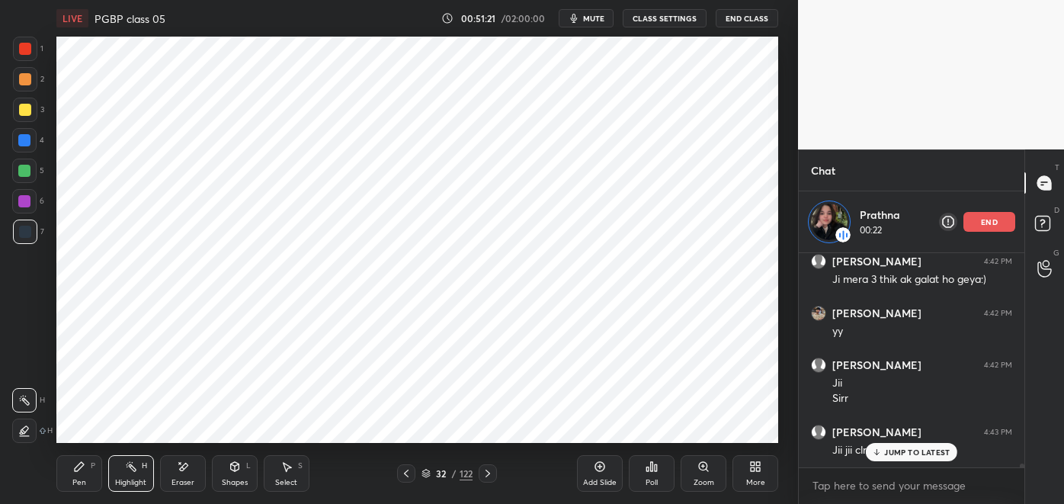
scroll to position [11718, 0]
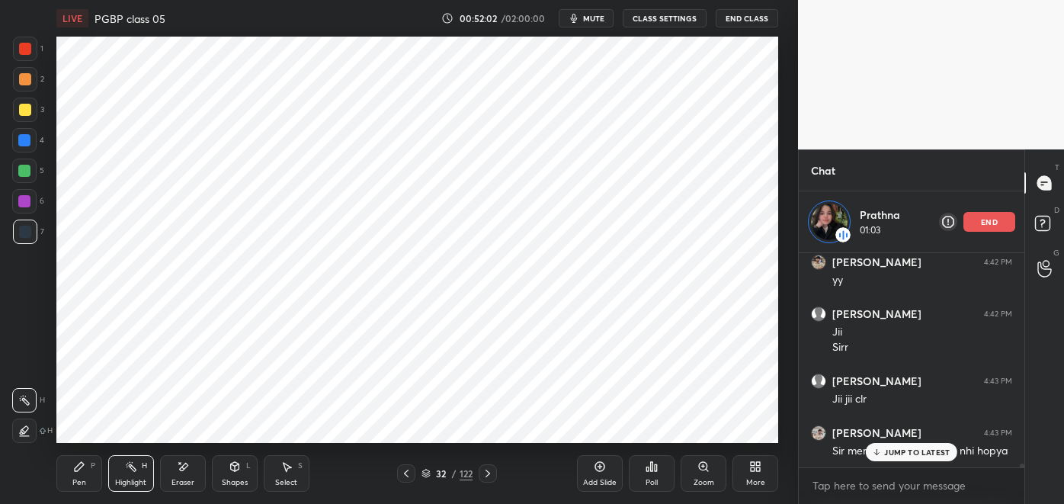
click at [75, 477] on div "Pen P" at bounding box center [79, 473] width 46 height 37
click at [412, 479] on icon at bounding box center [406, 473] width 12 height 12
click at [486, 473] on icon at bounding box center [488, 473] width 12 height 12
click at [401, 471] on icon at bounding box center [406, 473] width 12 height 12
click at [996, 222] on p "end" at bounding box center [989, 222] width 17 height 8
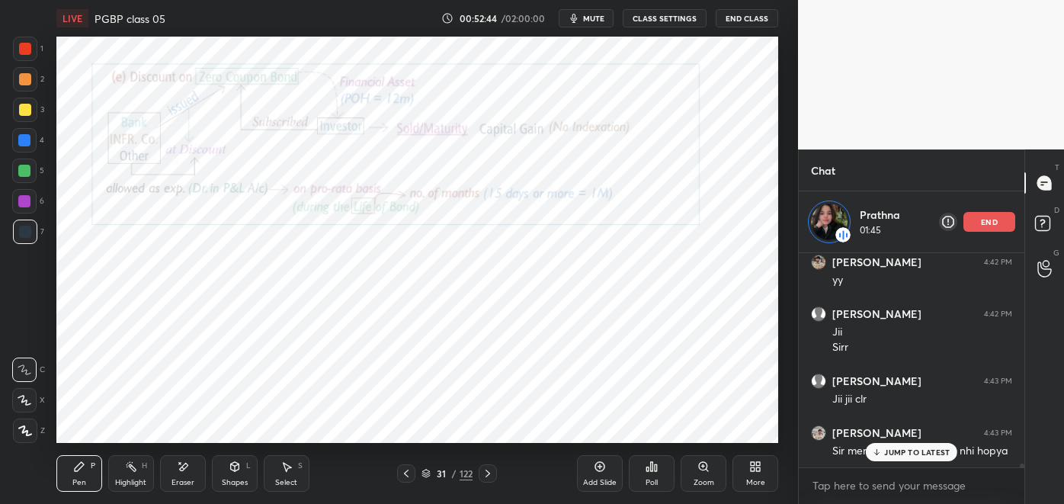
scroll to position [11657, 0]
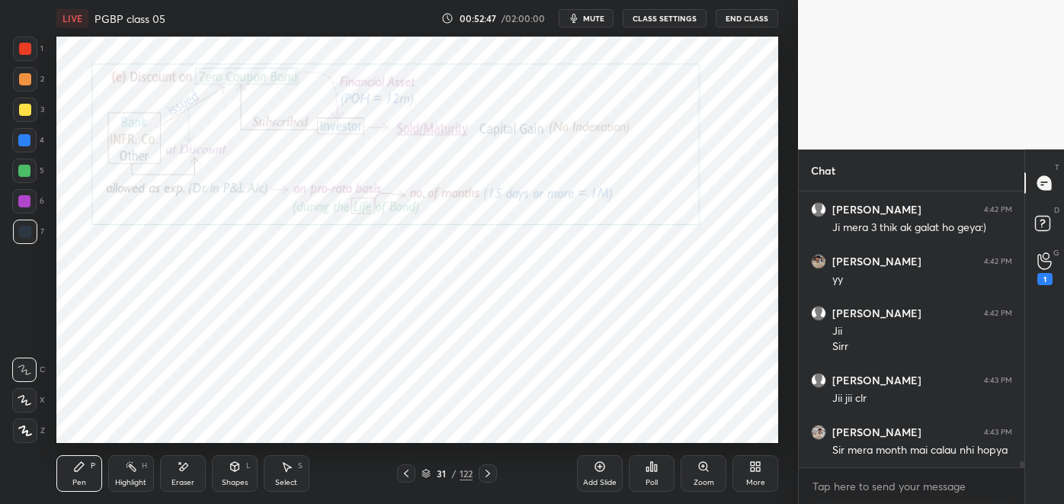
click at [488, 473] on icon at bounding box center [488, 473] width 12 height 12
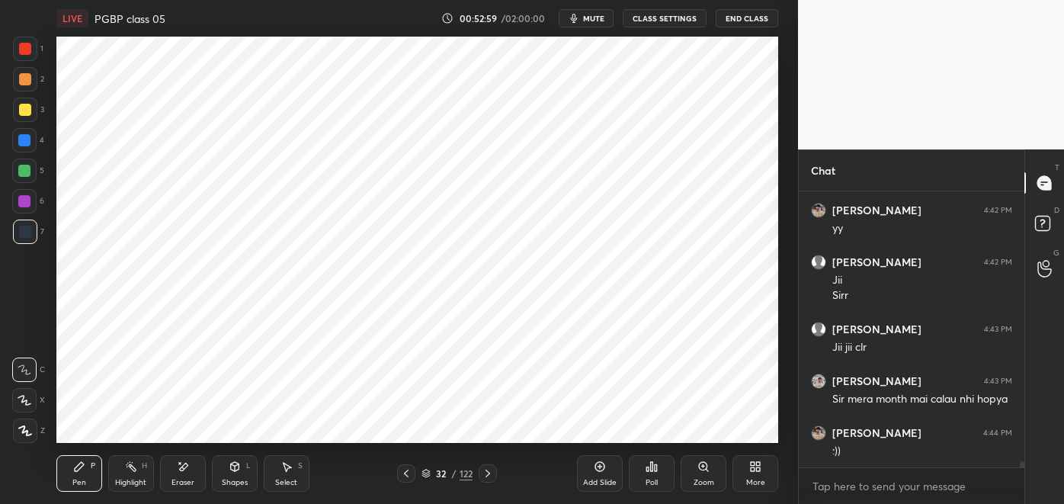
scroll to position [11761, 0]
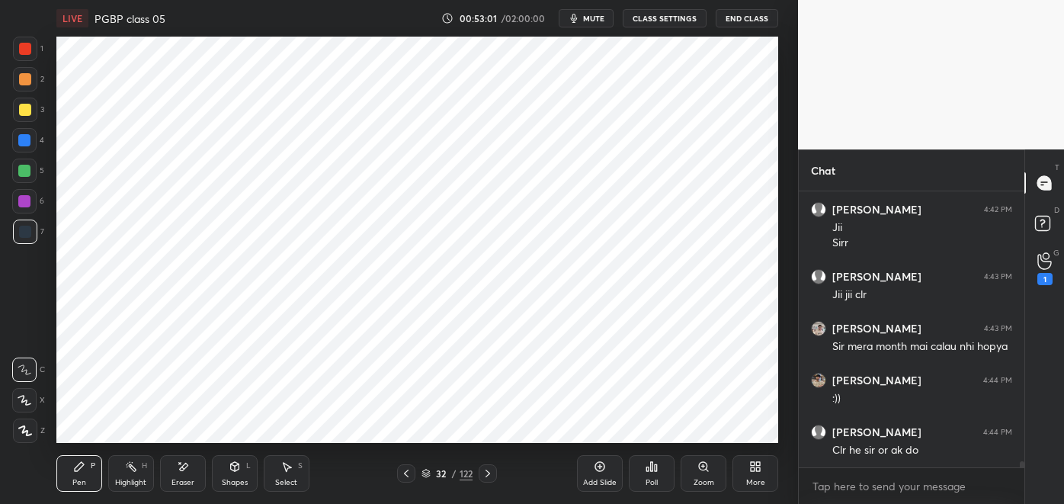
click at [1038, 279] on div "1" at bounding box center [1045, 279] width 15 height 12
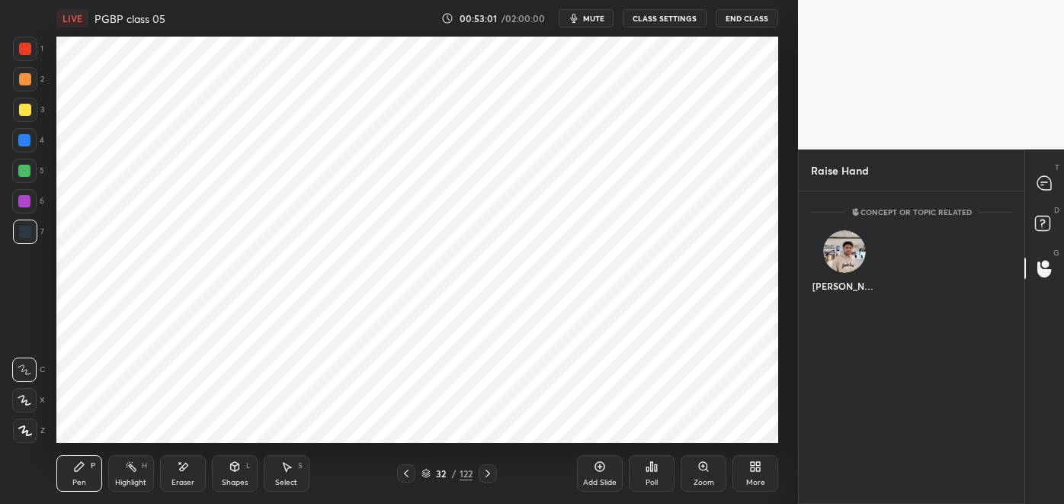
click at [846, 285] on div "[PERSON_NAME]" at bounding box center [844, 264] width 66 height 88
click at [851, 296] on button "INVITE" at bounding box center [844, 297] width 53 height 20
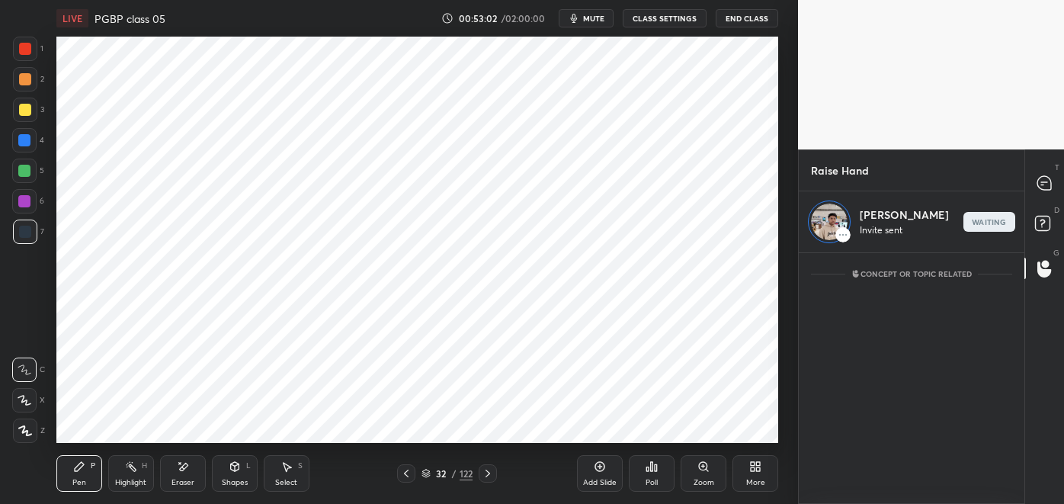
scroll to position [5, 4]
click at [1044, 182] on icon at bounding box center [1044, 182] width 6 height 0
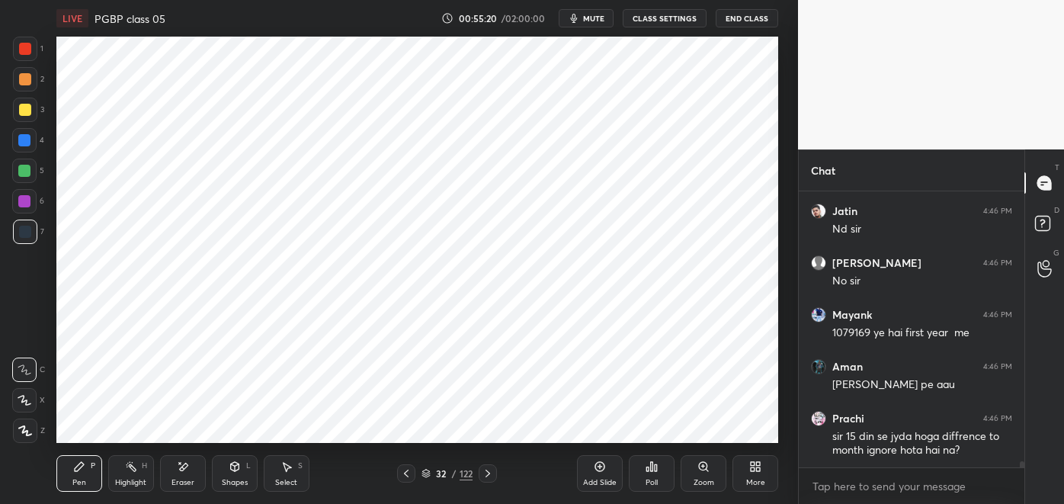
scroll to position [12603, 0]
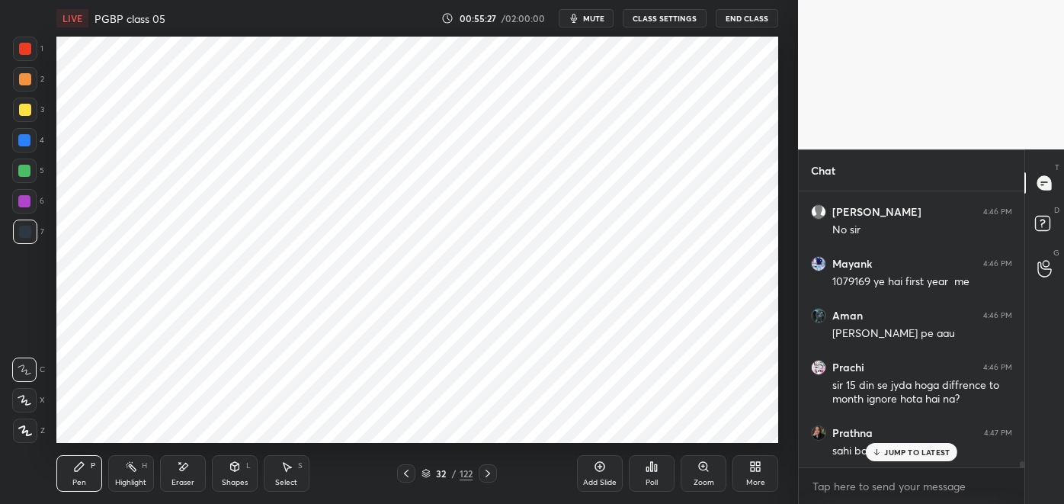
click at [900, 451] on p "JUMP TO LATEST" at bounding box center [917, 452] width 66 height 9
click at [596, 470] on icon at bounding box center [600, 467] width 10 height 10
click at [229, 470] on icon at bounding box center [235, 466] width 12 height 12
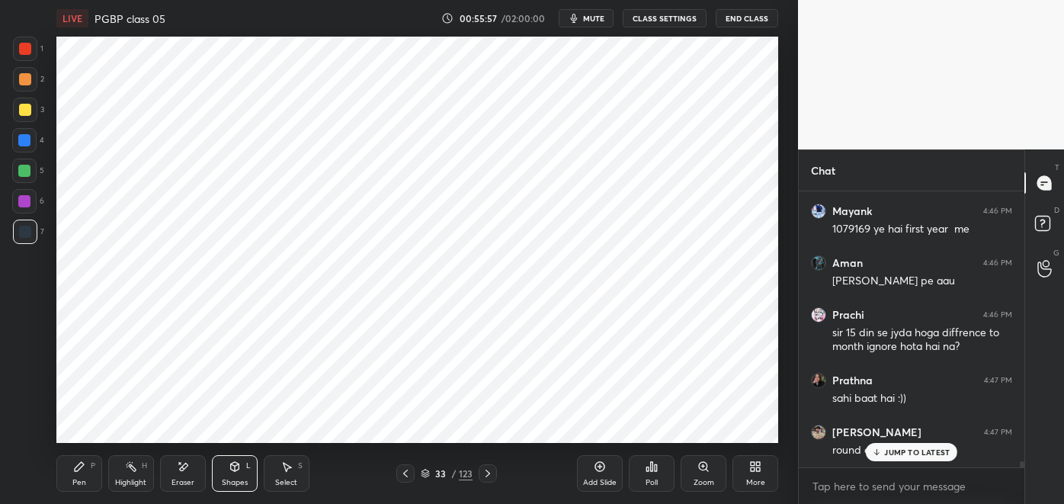
scroll to position [12707, 0]
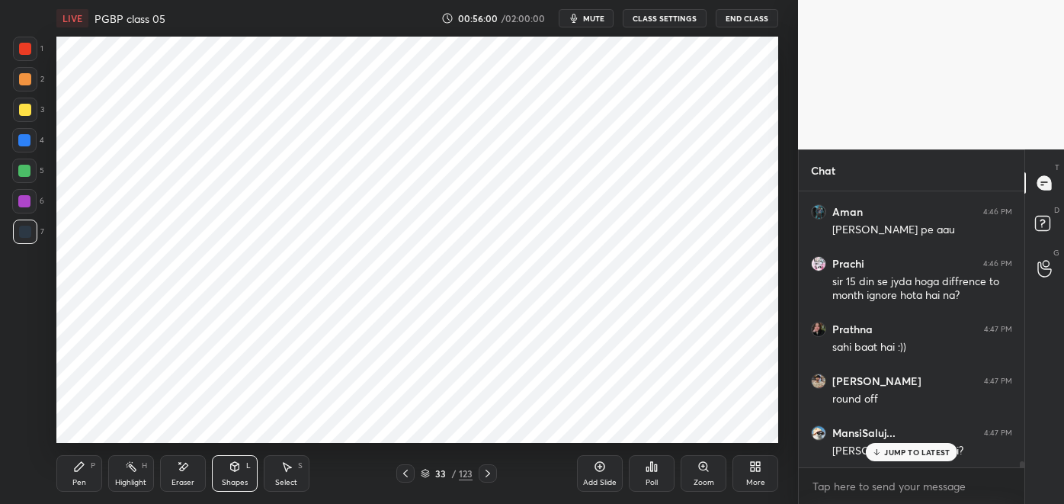
click at [91, 476] on div "Pen P" at bounding box center [79, 473] width 46 height 37
click at [24, 50] on div at bounding box center [25, 49] width 12 height 12
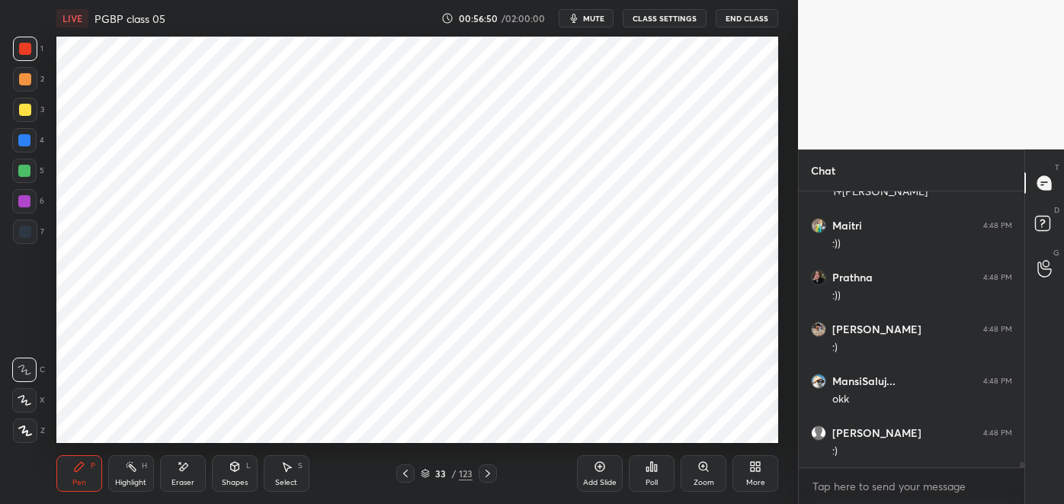
scroll to position [13174, 0]
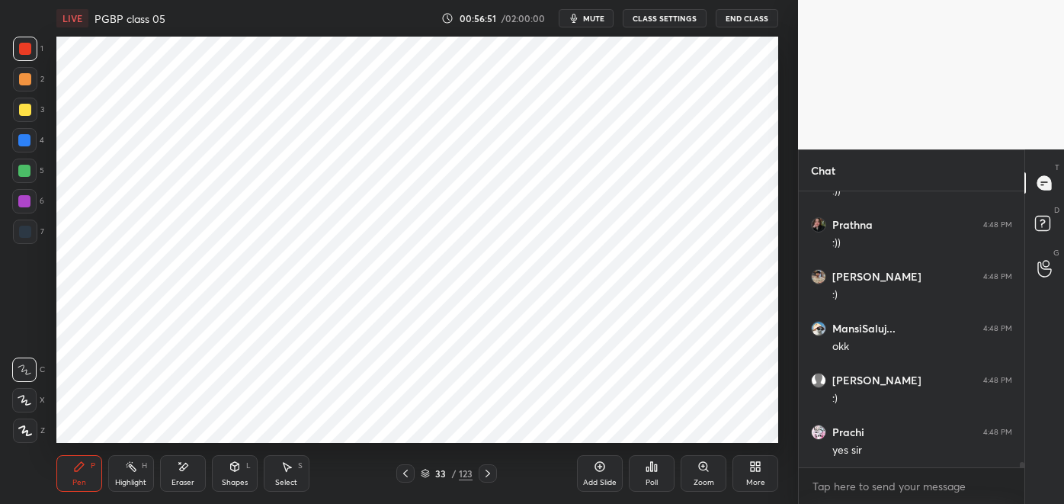
click at [409, 477] on icon at bounding box center [406, 473] width 12 height 12
click at [491, 477] on icon at bounding box center [488, 473] width 12 height 12
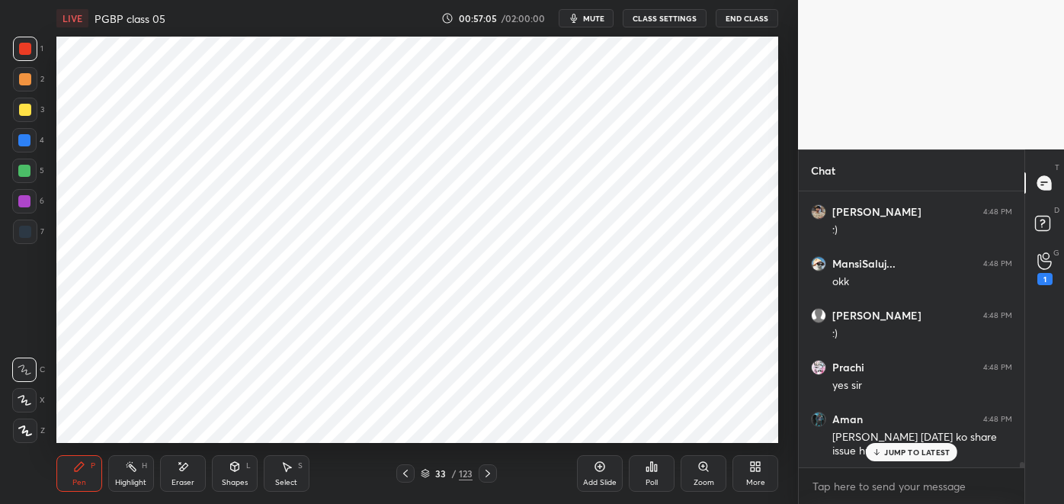
click at [1042, 266] on icon at bounding box center [1045, 261] width 14 height 18
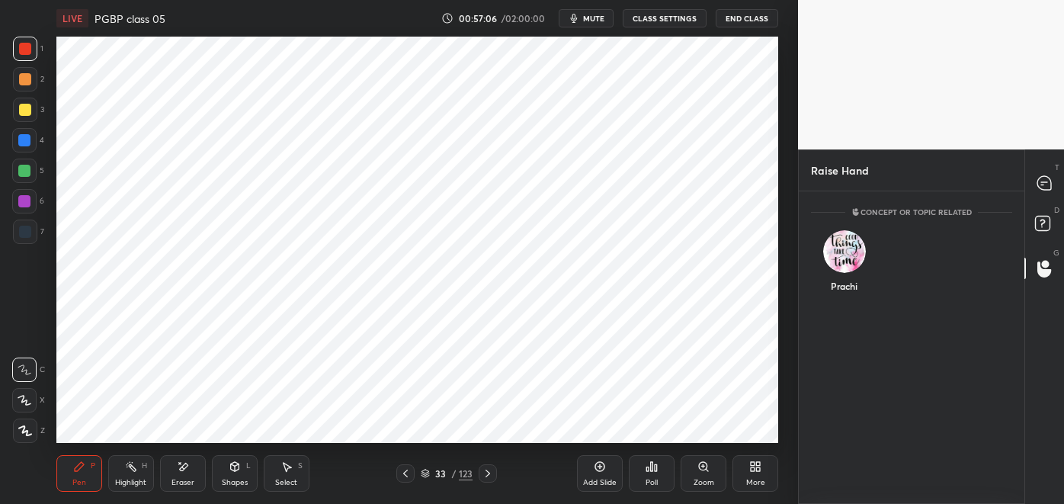
scroll to position [5, 4]
click at [854, 285] on div "Prachi" at bounding box center [844, 264] width 66 height 88
click at [858, 298] on button "INVITE" at bounding box center [844, 297] width 53 height 20
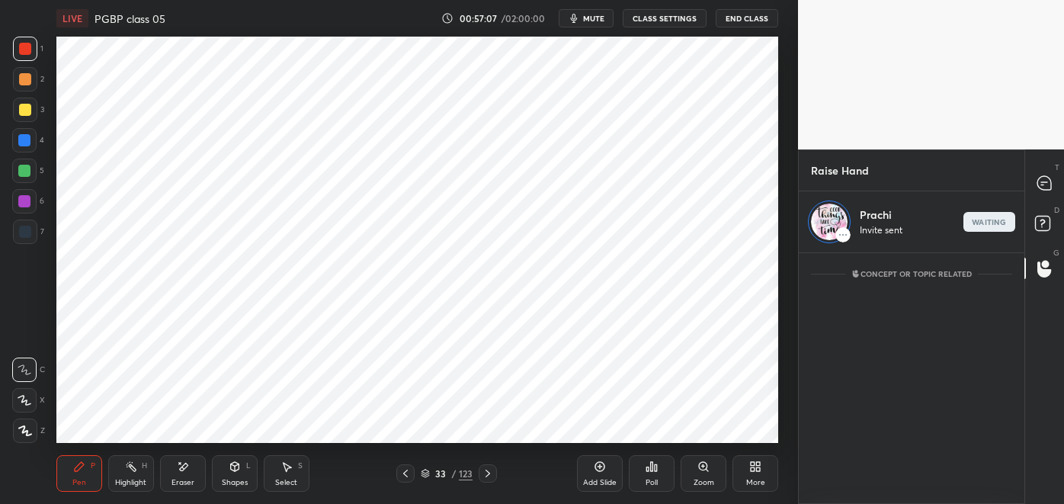
click at [1048, 185] on icon at bounding box center [1045, 183] width 14 height 14
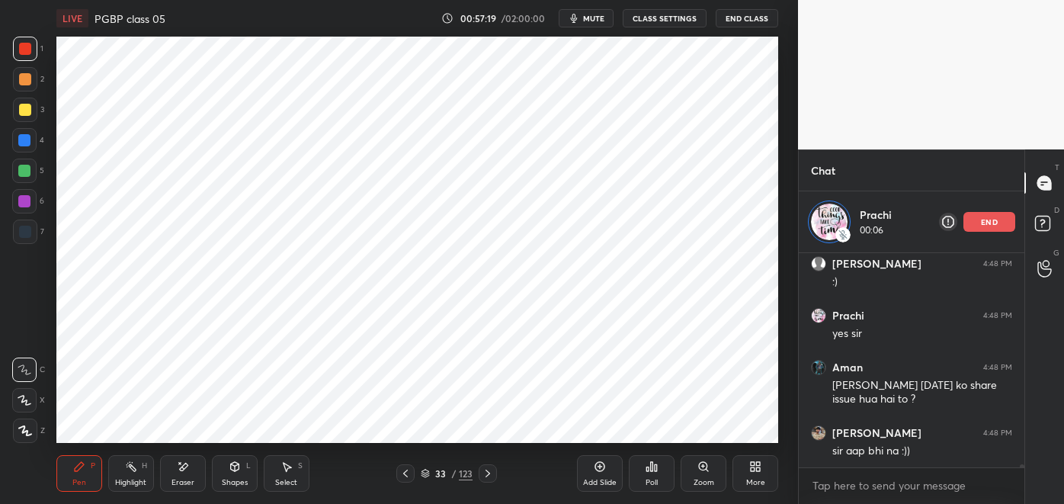
scroll to position [13405, 0]
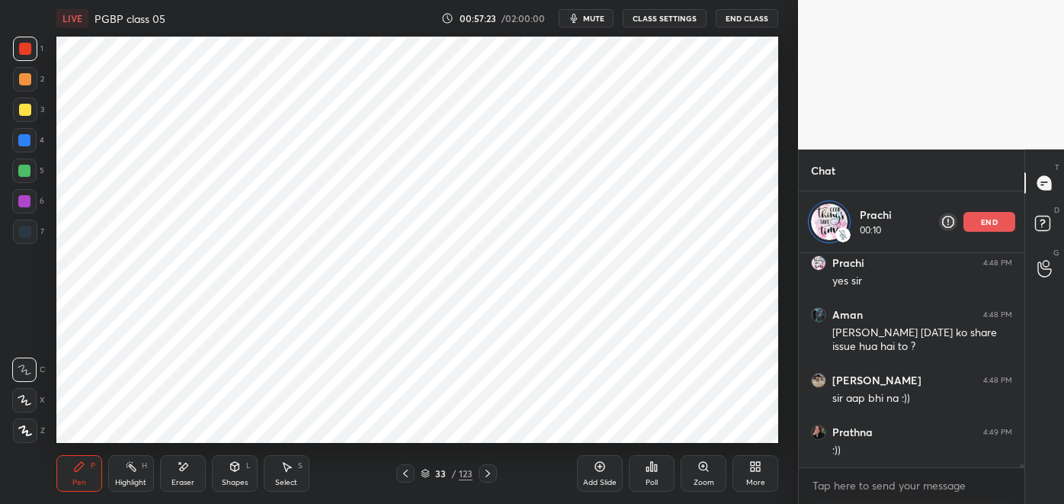
click at [238, 469] on icon at bounding box center [234, 466] width 8 height 9
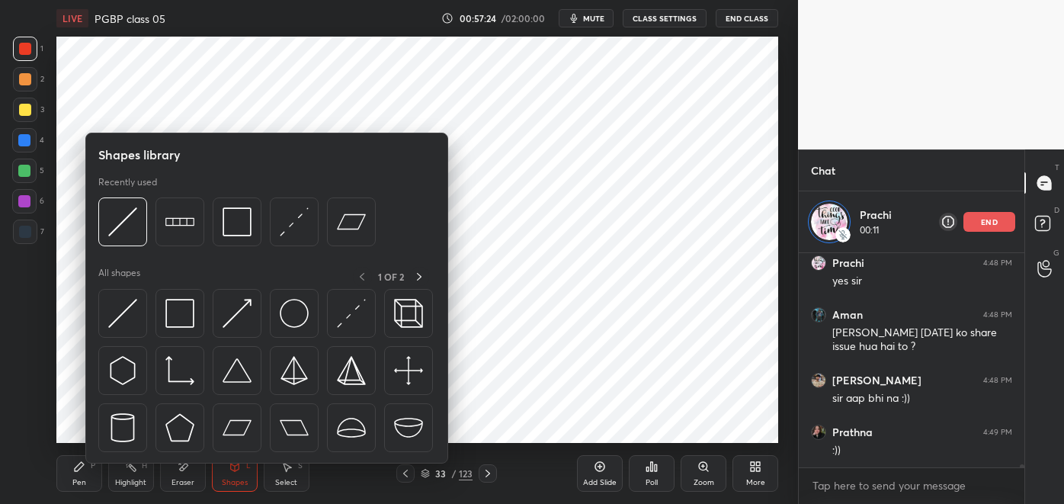
click at [180, 317] on img at bounding box center [179, 313] width 29 height 29
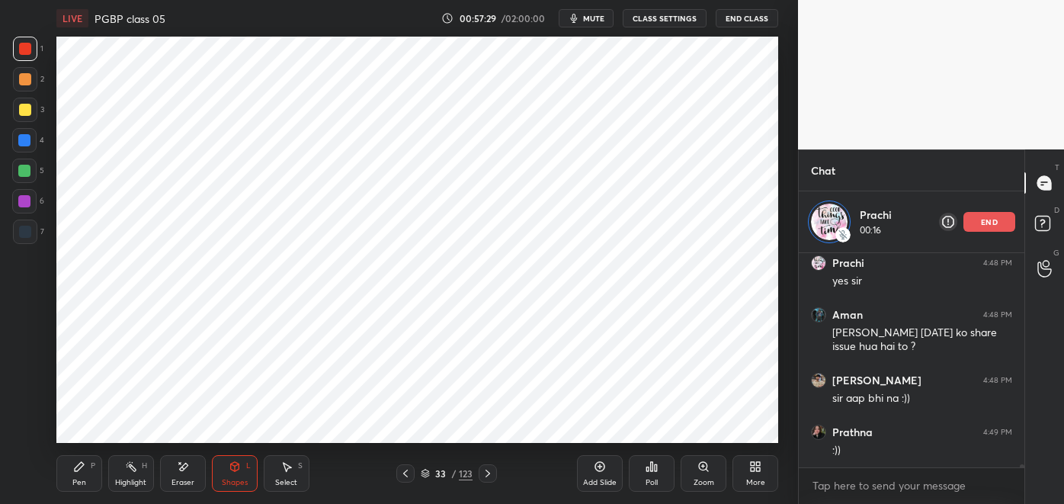
click at [32, 176] on div at bounding box center [24, 171] width 24 height 24
click at [26, 143] on div at bounding box center [24, 140] width 12 height 12
click at [29, 203] on div at bounding box center [24, 201] width 12 height 12
click at [84, 475] on div "Pen P" at bounding box center [79, 473] width 46 height 37
click at [403, 473] on icon at bounding box center [406, 473] width 12 height 12
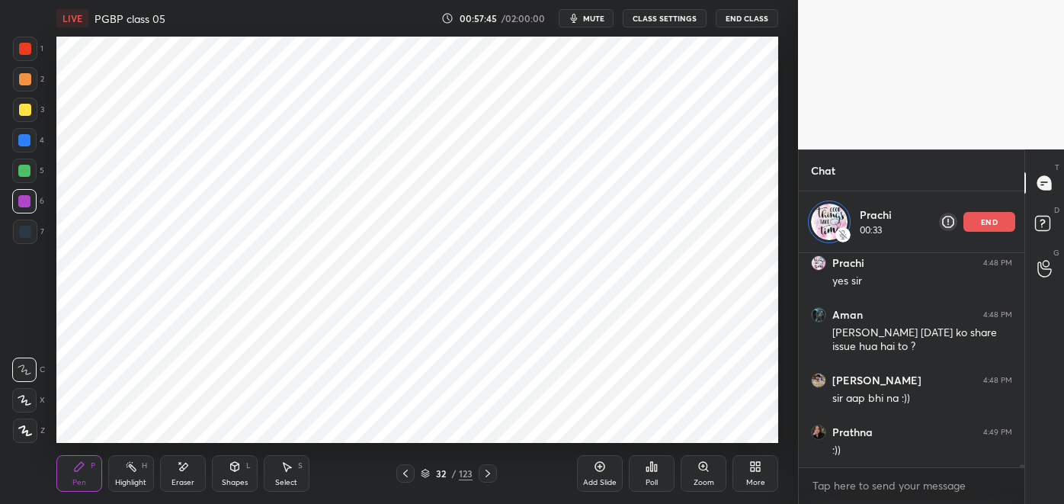
click at [489, 474] on icon at bounding box center [488, 473] width 12 height 12
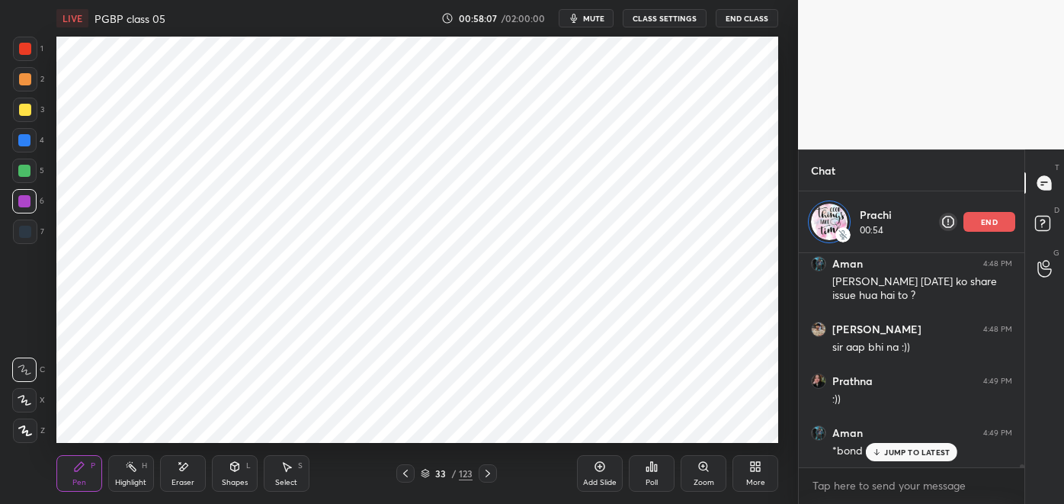
click at [130, 473] on div "Highlight H" at bounding box center [131, 473] width 46 height 37
click at [79, 471] on icon at bounding box center [79, 466] width 12 height 12
click at [397, 471] on div at bounding box center [405, 473] width 18 height 18
click at [403, 467] on icon at bounding box center [406, 473] width 12 height 12
click at [142, 474] on div "Highlight H" at bounding box center [131, 473] width 46 height 37
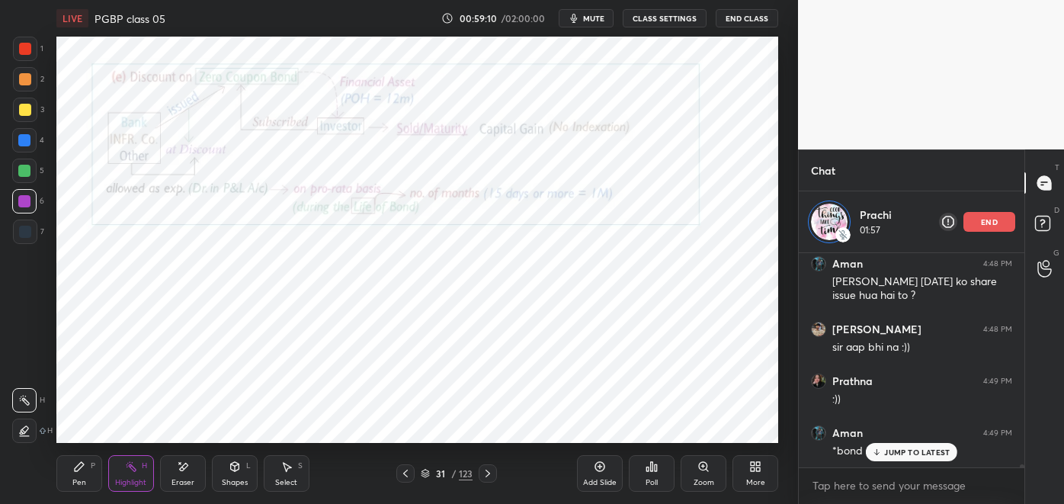
click at [488, 473] on icon at bounding box center [488, 473] width 12 height 12
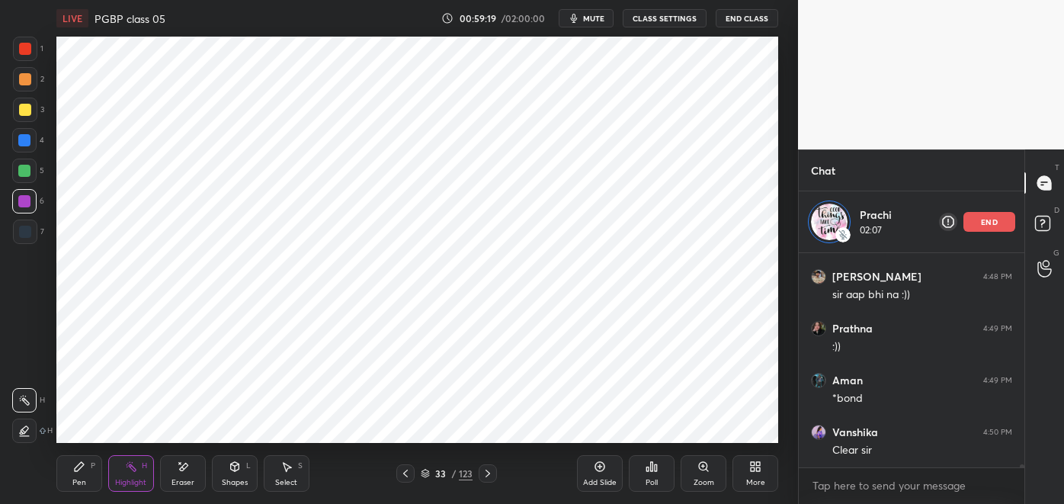
click at [79, 464] on icon at bounding box center [79, 466] width 9 height 9
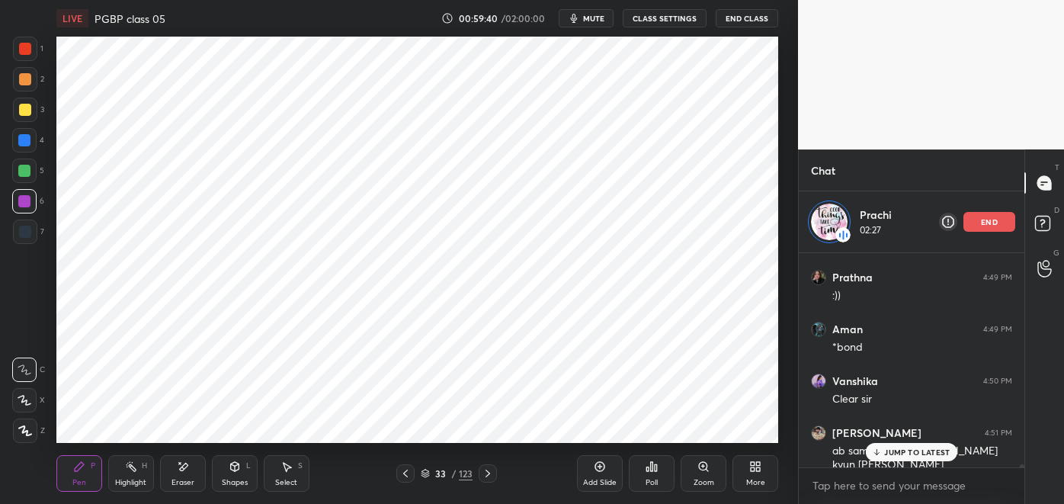
click at [977, 220] on div "end" at bounding box center [990, 222] width 52 height 20
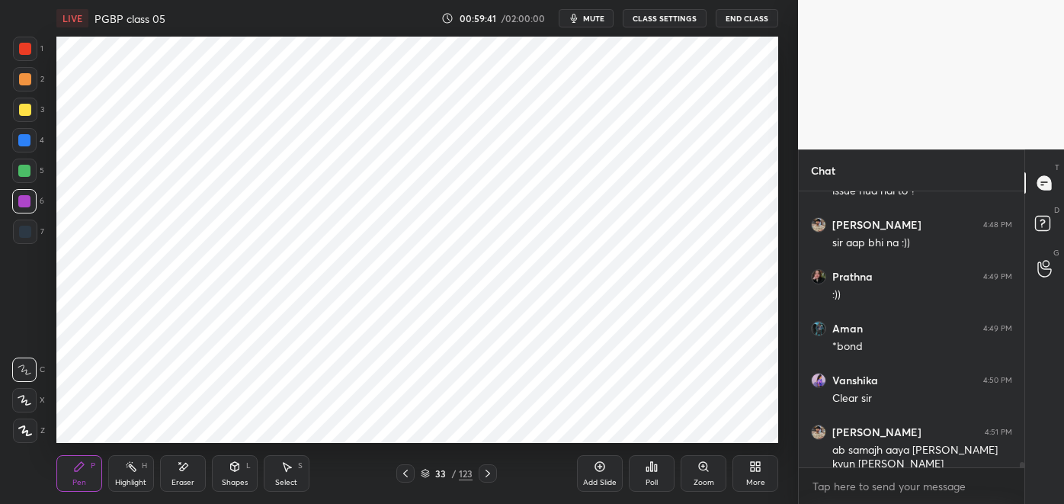
click at [1036, 181] on div at bounding box center [1045, 182] width 30 height 27
click at [406, 473] on icon at bounding box center [406, 473] width 12 height 12
click at [399, 470] on div at bounding box center [405, 473] width 18 height 18
click at [495, 471] on div at bounding box center [488, 473] width 18 height 18
click at [488, 473] on icon at bounding box center [488, 473] width 12 height 12
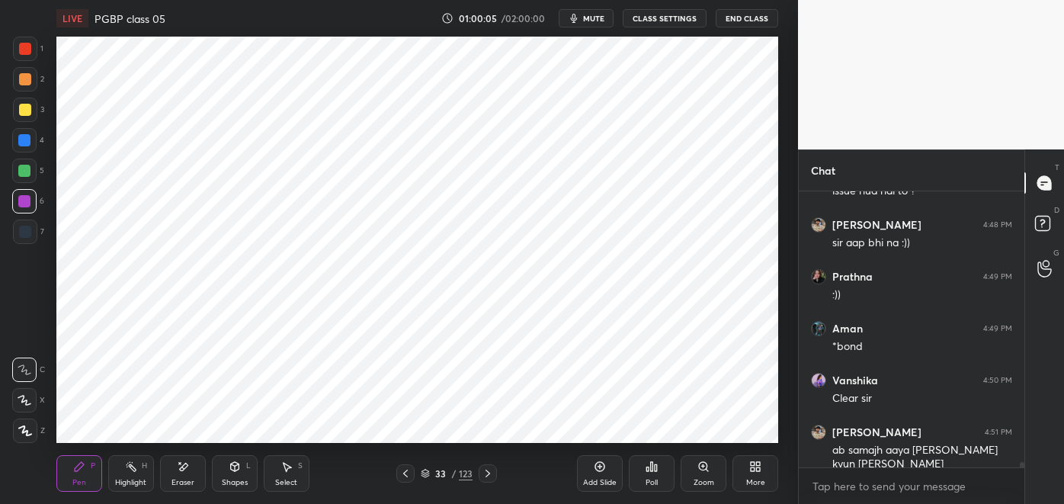
click at [488, 473] on icon at bounding box center [488, 473] width 12 height 12
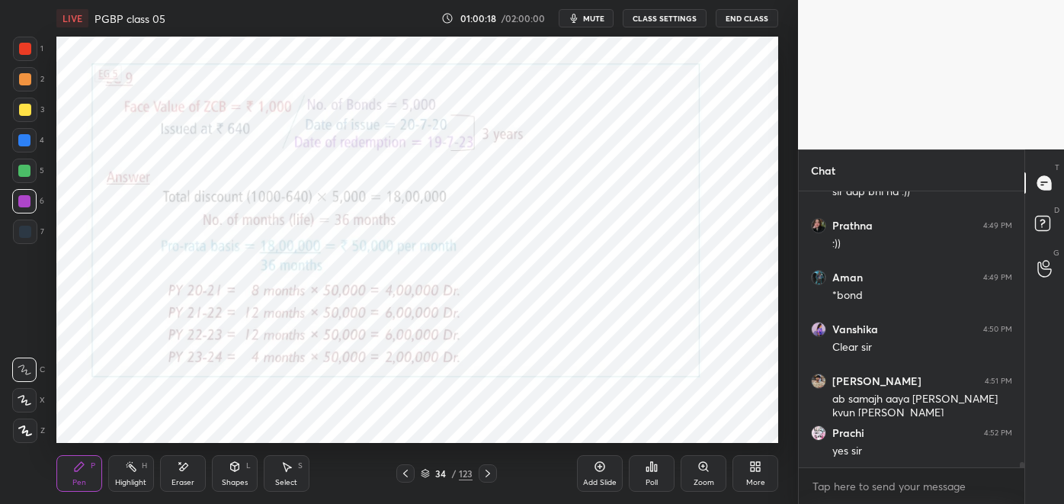
scroll to position [13603, 0]
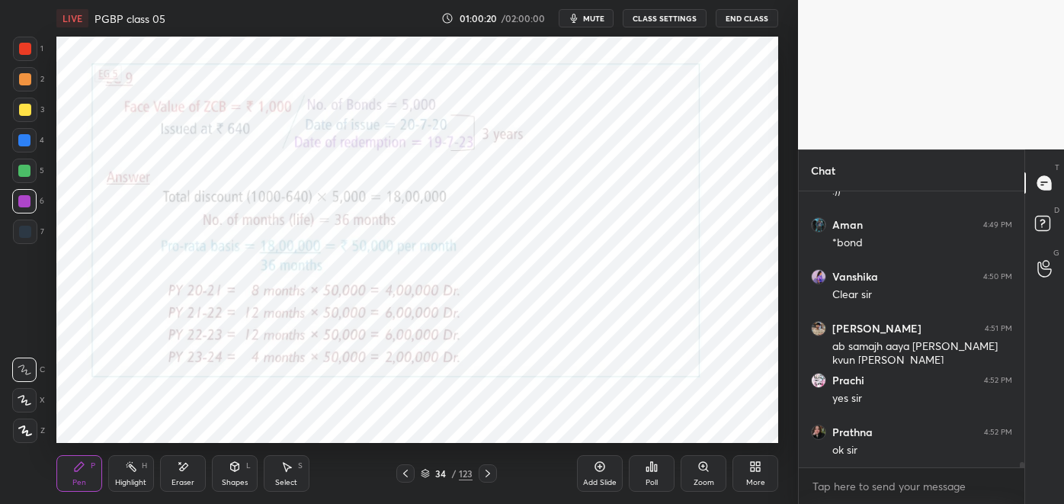
click at [602, 467] on icon at bounding box center [600, 466] width 12 height 12
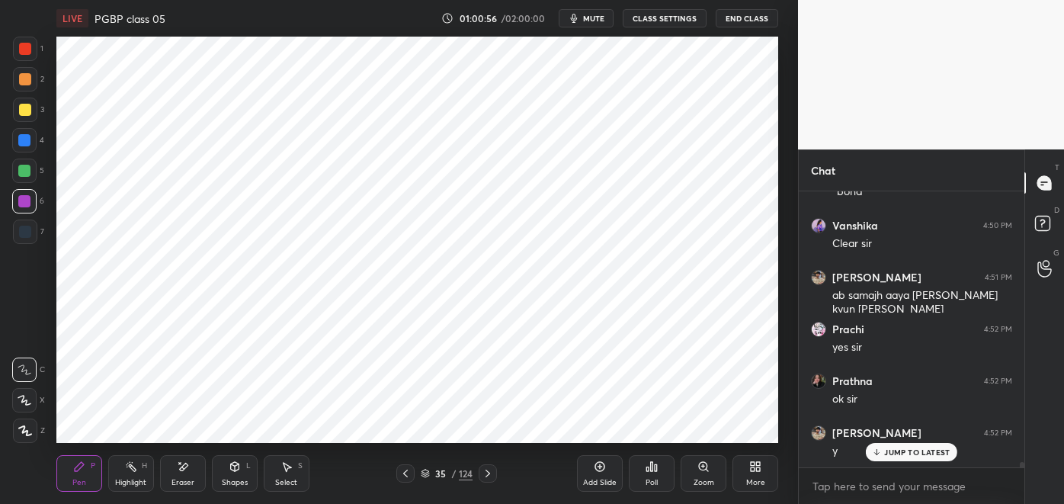
click at [28, 143] on div at bounding box center [24, 140] width 12 height 12
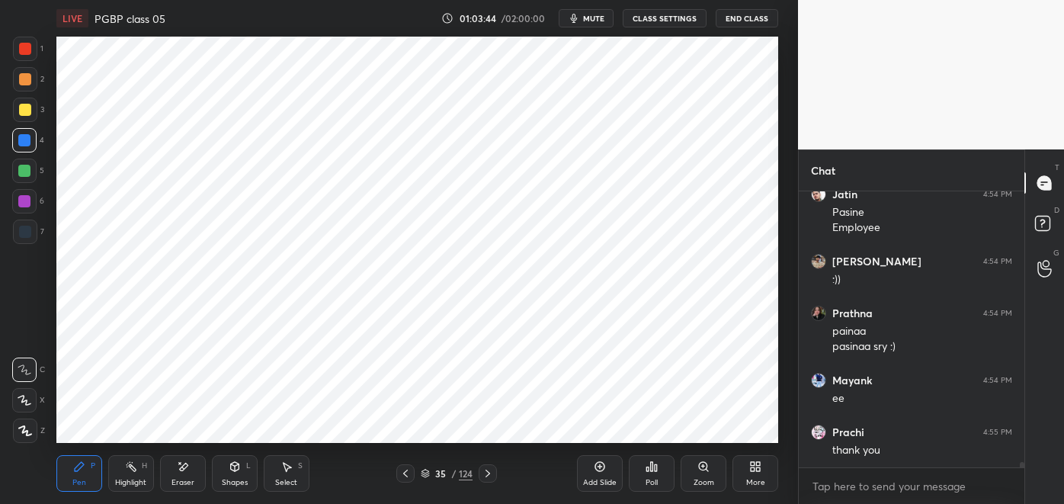
scroll to position [14618, 0]
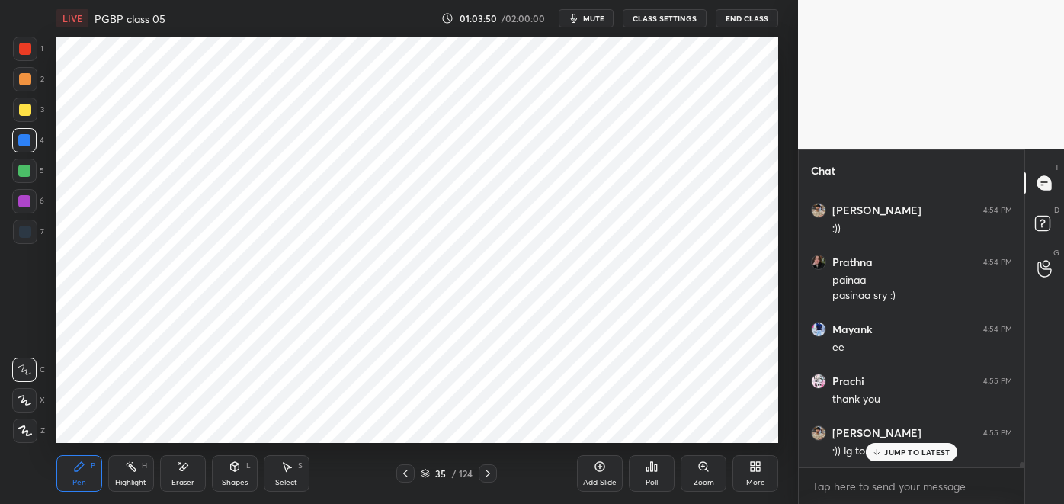
click at [187, 474] on div "Eraser" at bounding box center [183, 473] width 46 height 37
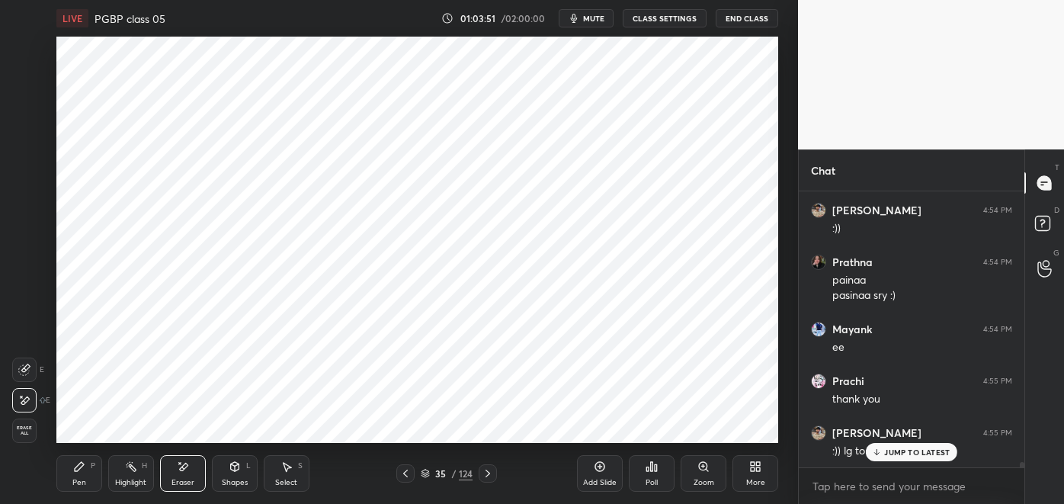
click at [75, 463] on icon at bounding box center [79, 466] width 12 height 12
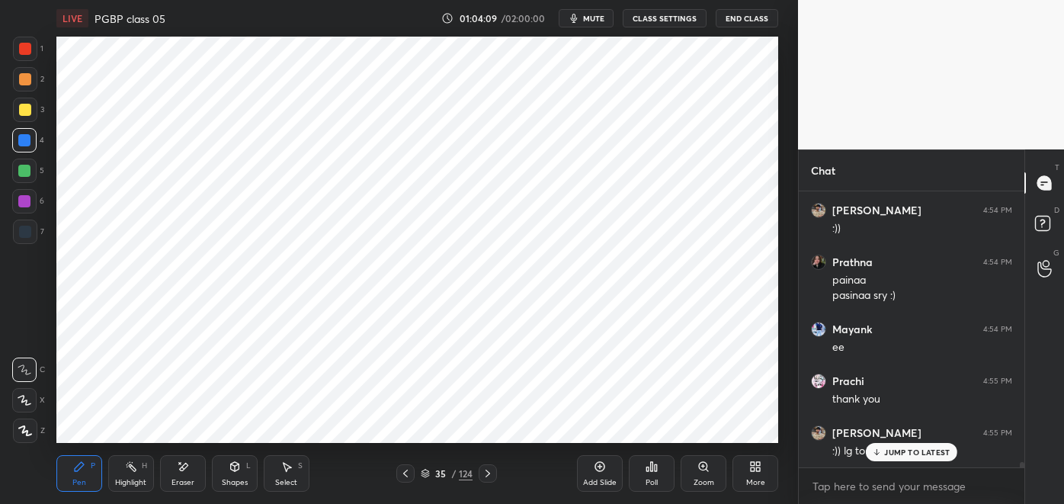
click at [32, 233] on div at bounding box center [25, 232] width 24 height 24
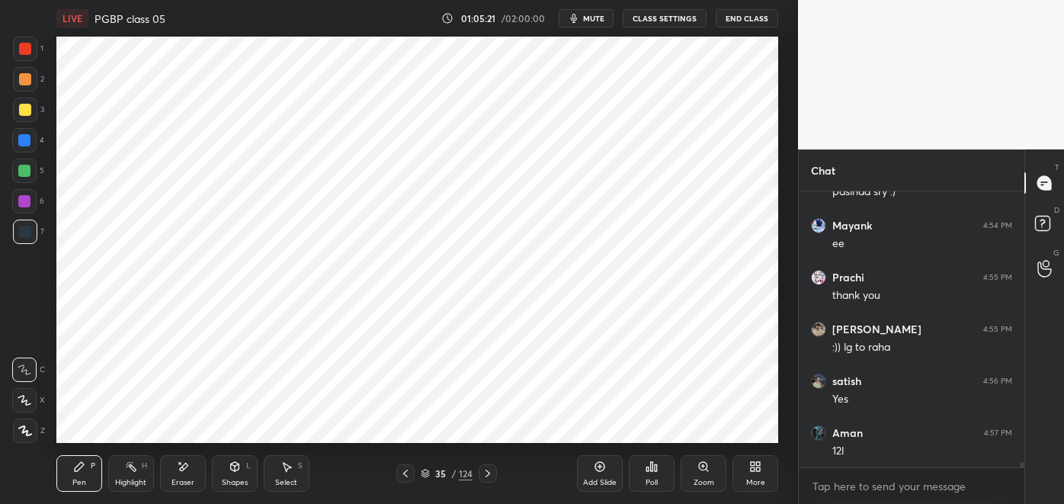
scroll to position [14774, 0]
click at [133, 476] on div "Highlight H" at bounding box center [131, 473] width 46 height 37
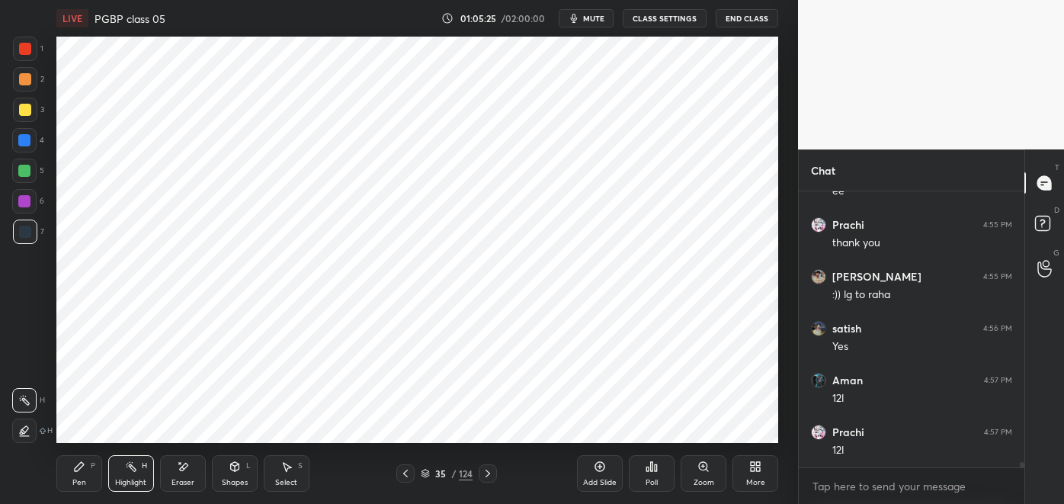
click at [22, 201] on div at bounding box center [24, 201] width 12 height 12
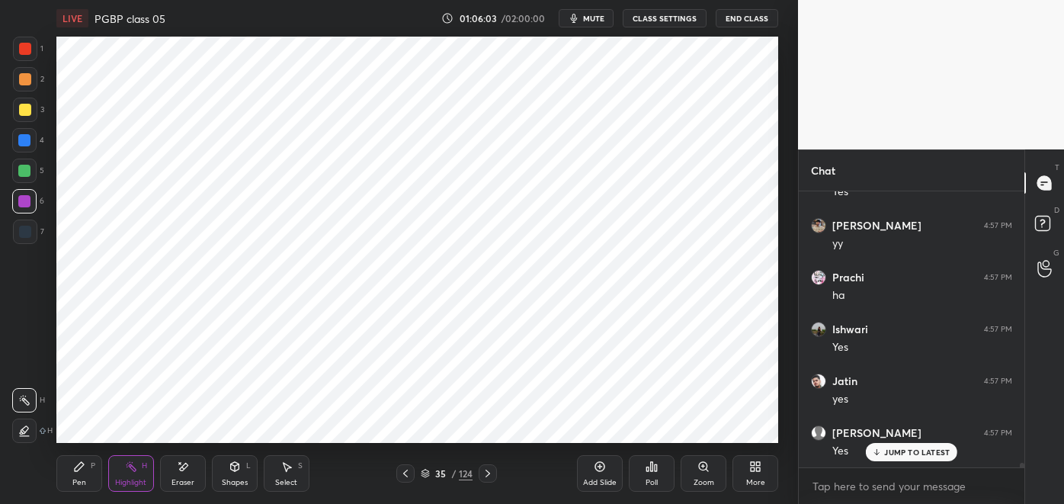
scroll to position [15811, 0]
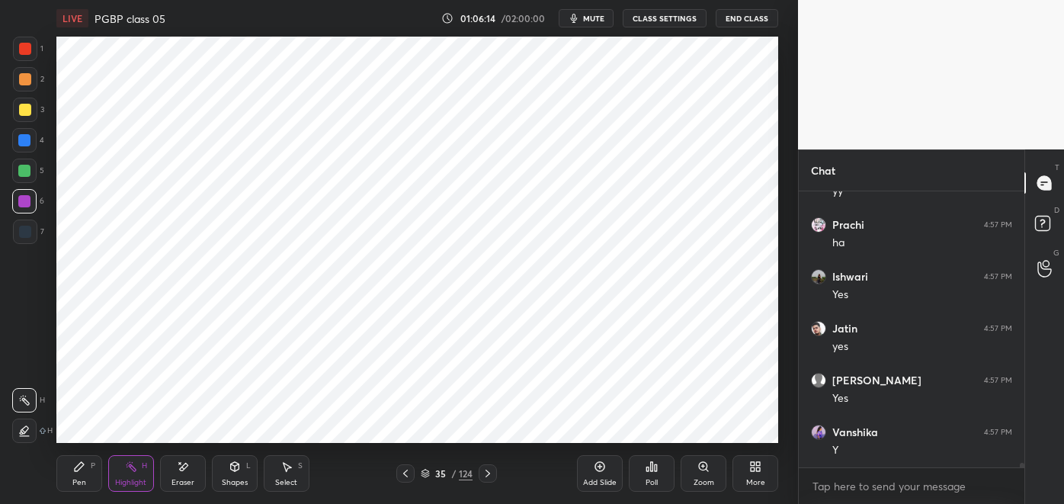
click at [73, 485] on div "Pen" at bounding box center [79, 483] width 14 height 8
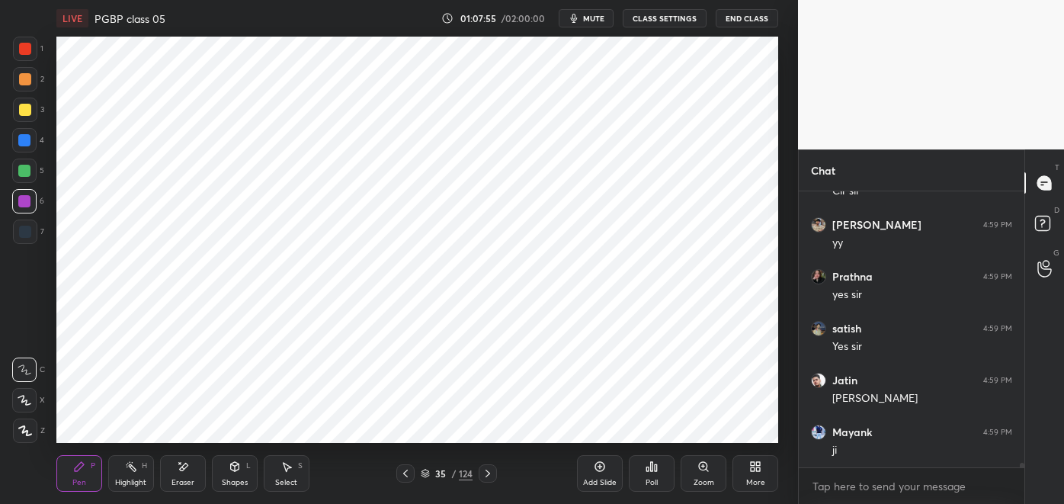
scroll to position [16588, 0]
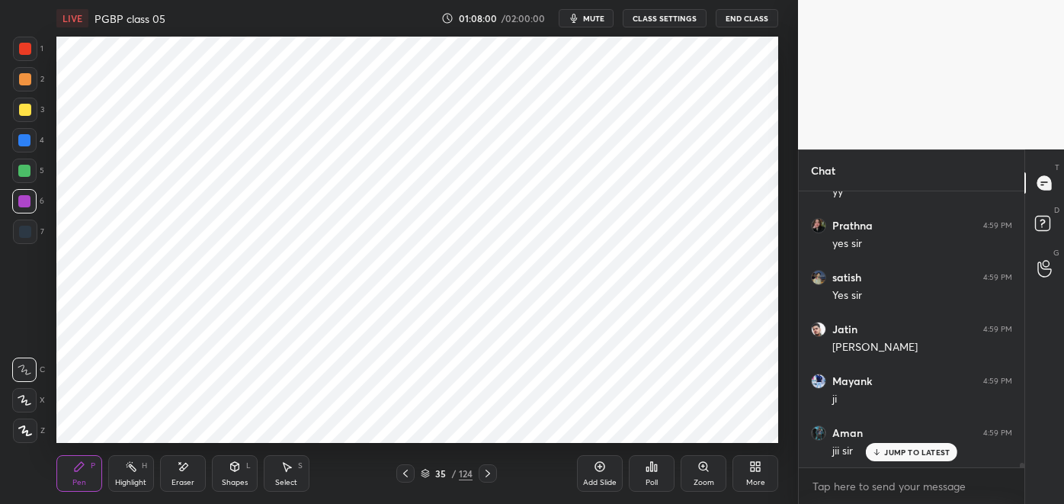
click at [29, 50] on div at bounding box center [25, 49] width 12 height 12
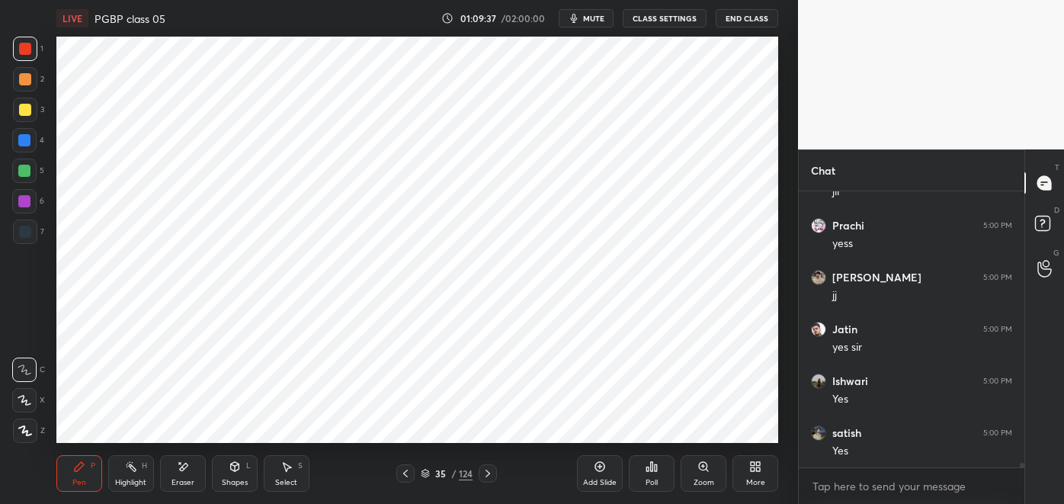
scroll to position [17055, 0]
click at [124, 473] on div "Highlight H" at bounding box center [131, 473] width 46 height 37
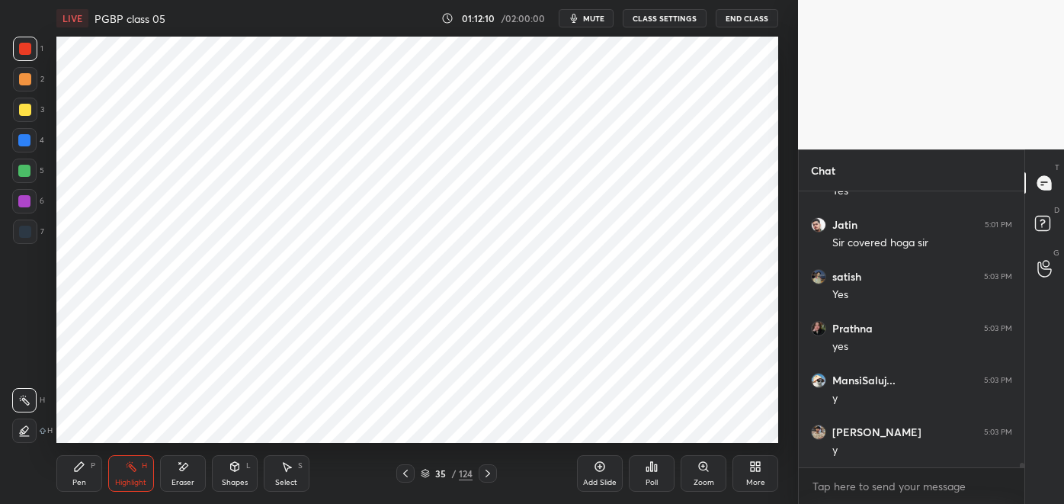
scroll to position [17313, 0]
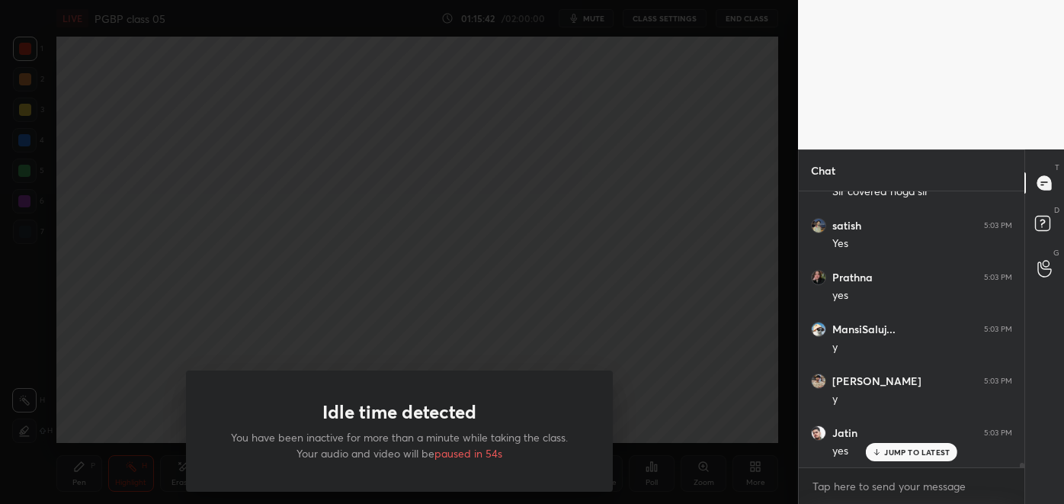
click at [694, 281] on div "Idle time detected You have been inactive for more than a minute while taking t…" at bounding box center [399, 252] width 798 height 504
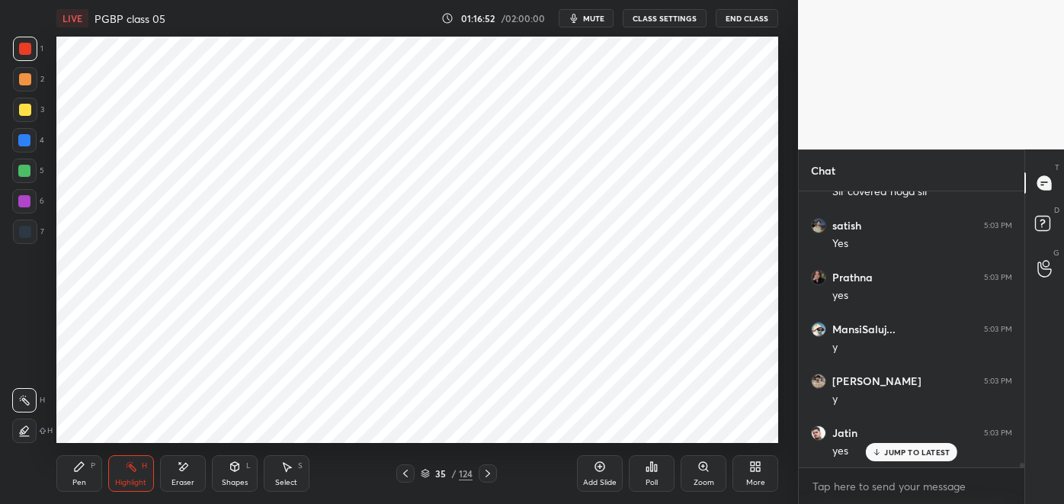
click at [21, 171] on div at bounding box center [24, 171] width 12 height 12
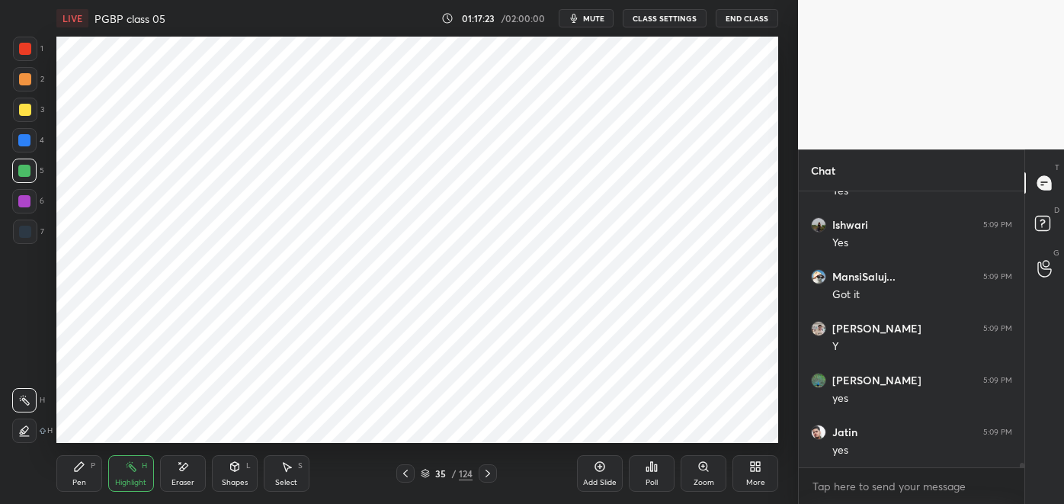
click at [598, 467] on icon at bounding box center [600, 466] width 12 height 12
click at [83, 471] on icon at bounding box center [79, 466] width 12 height 12
click at [184, 477] on div "Eraser" at bounding box center [183, 473] width 46 height 37
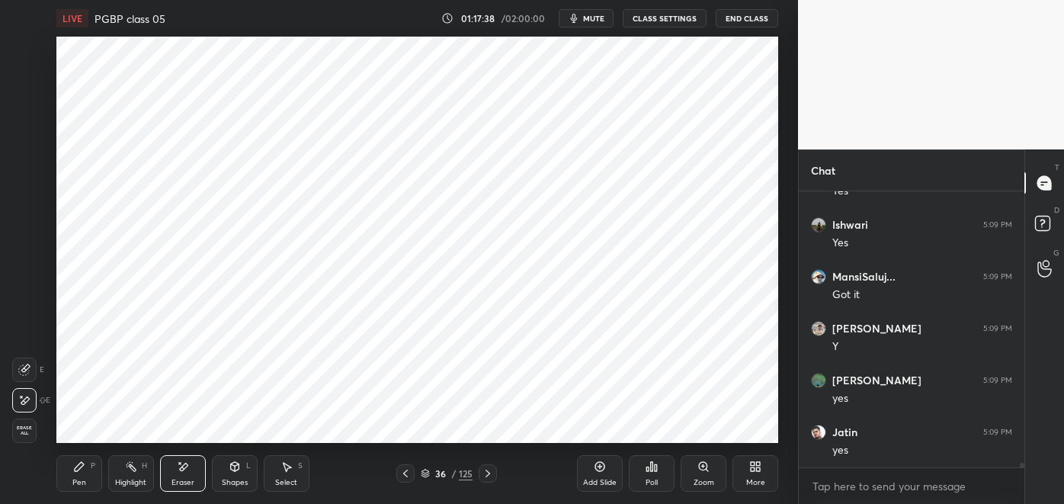
click at [91, 462] on div "P" at bounding box center [93, 466] width 5 height 8
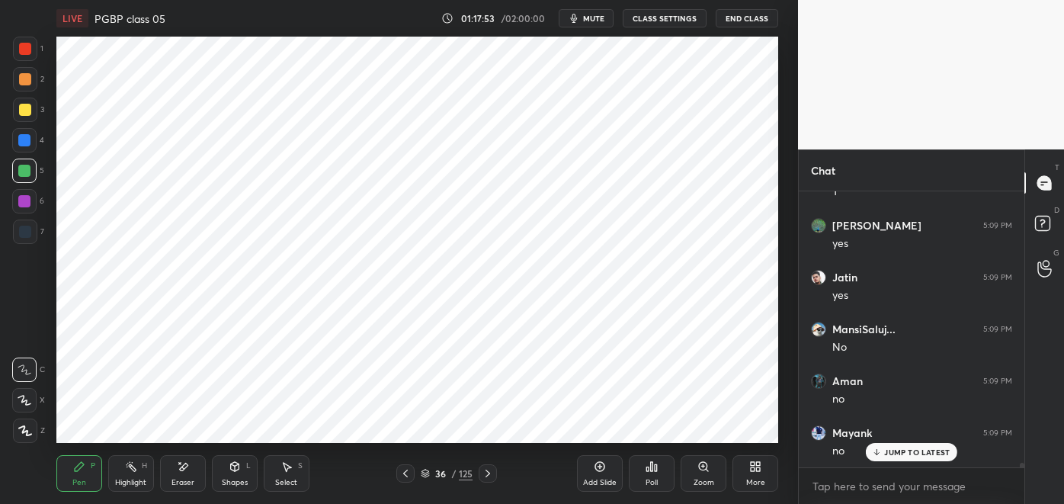
scroll to position [17884, 0]
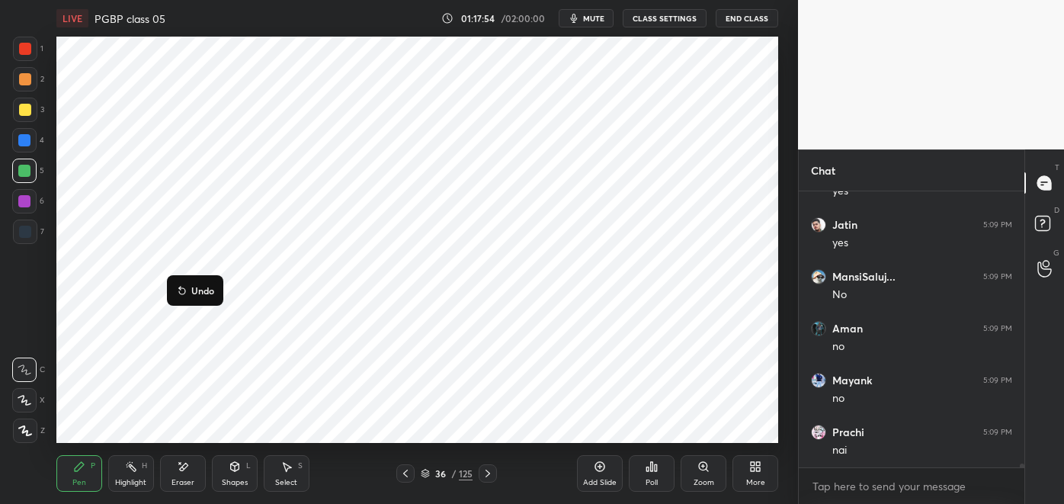
click at [28, 140] on div at bounding box center [24, 140] width 12 height 12
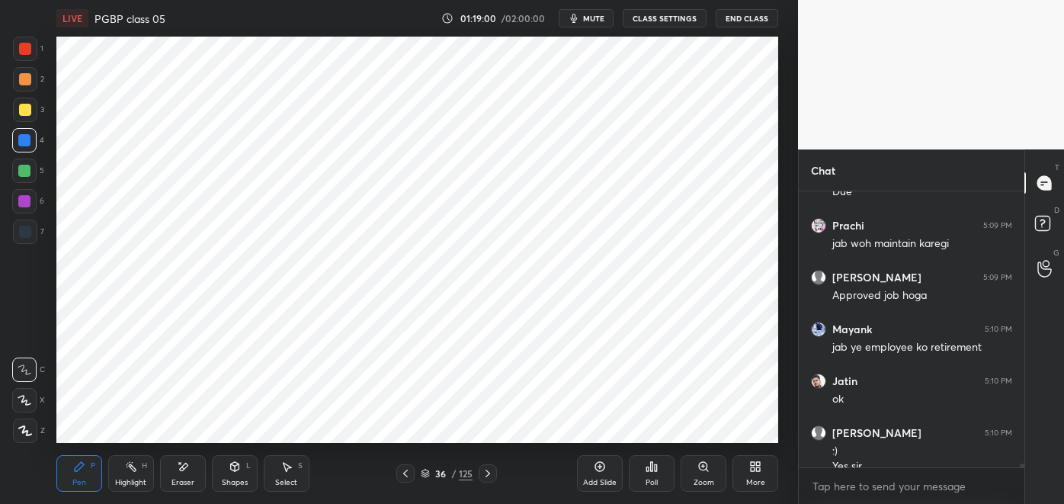
scroll to position [18574, 0]
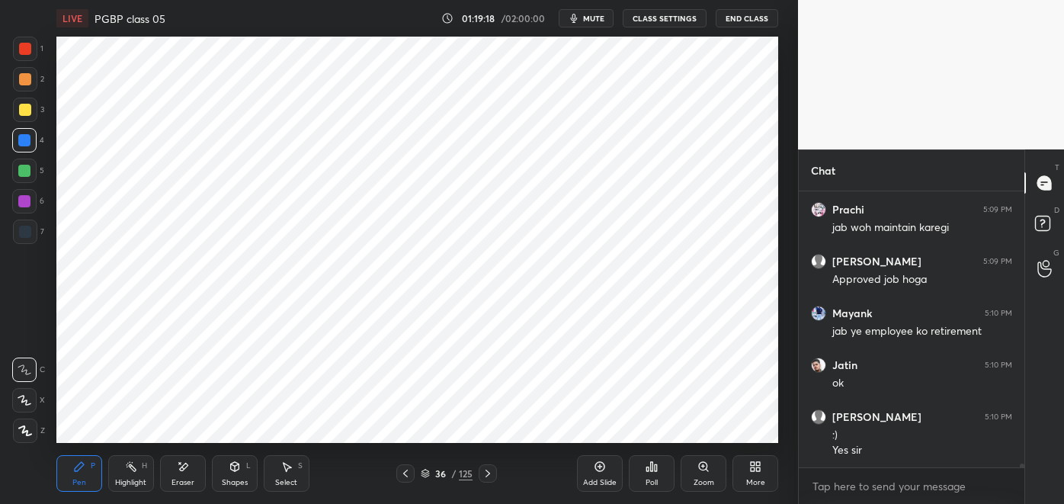
click at [34, 235] on div at bounding box center [25, 232] width 24 height 24
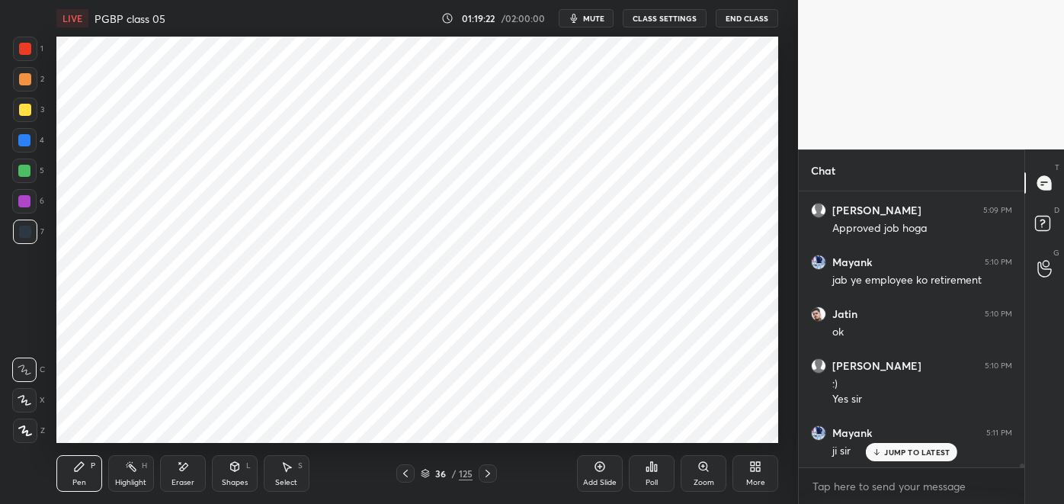
click at [185, 483] on div "Eraser" at bounding box center [183, 483] width 23 height 8
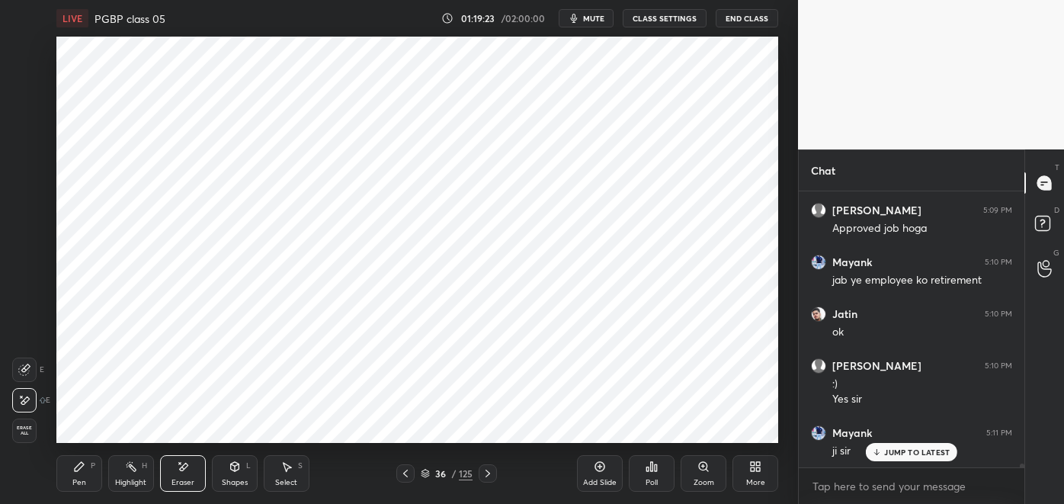
click at [82, 469] on icon at bounding box center [79, 466] width 12 height 12
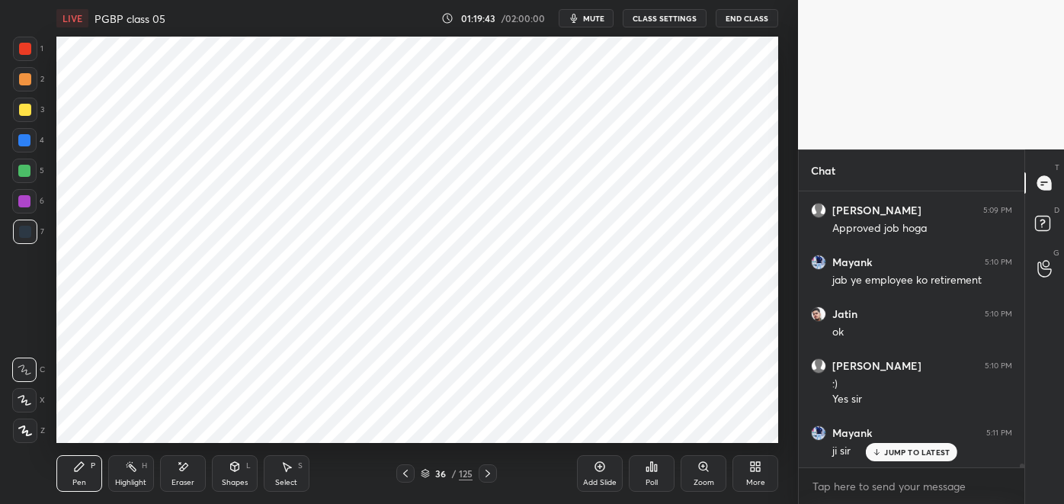
click at [26, 198] on div at bounding box center [24, 201] width 12 height 12
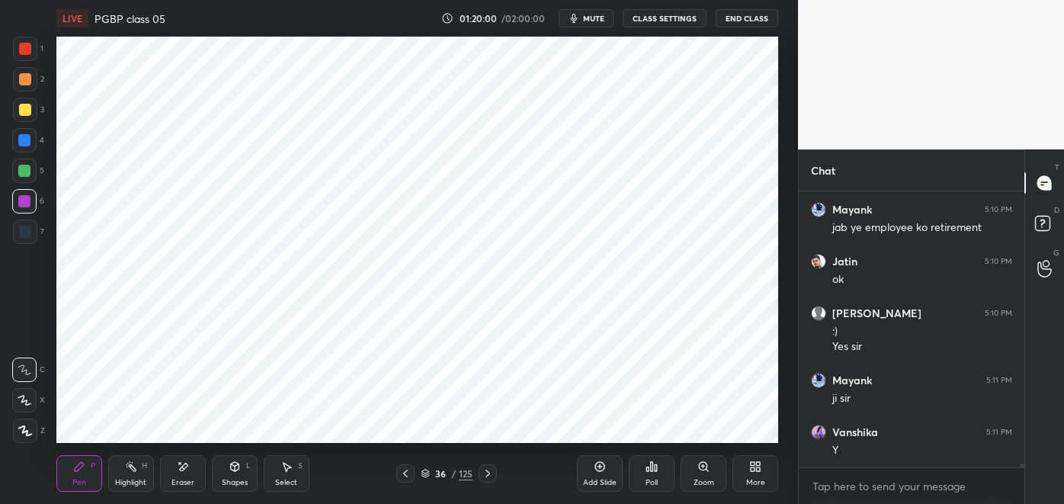
click at [36, 237] on div at bounding box center [25, 232] width 24 height 24
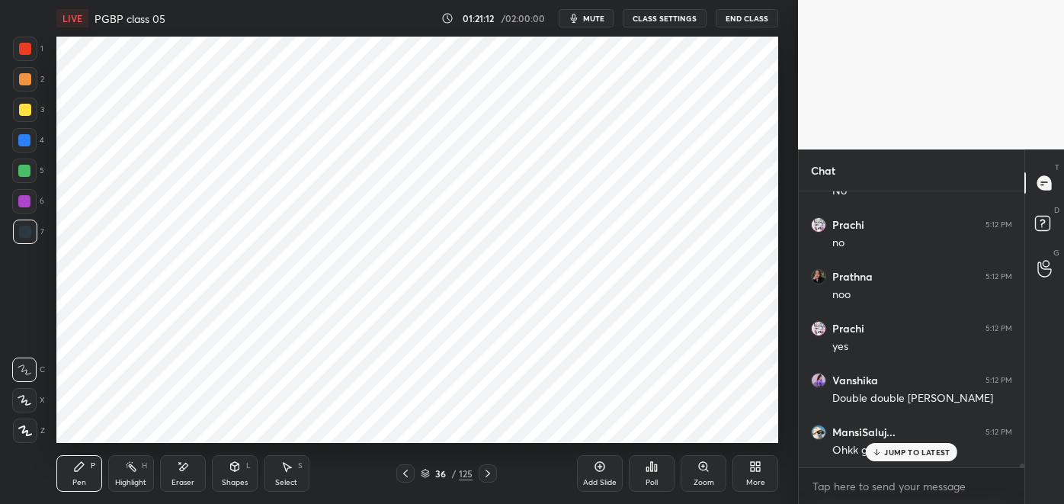
scroll to position [20247, 0]
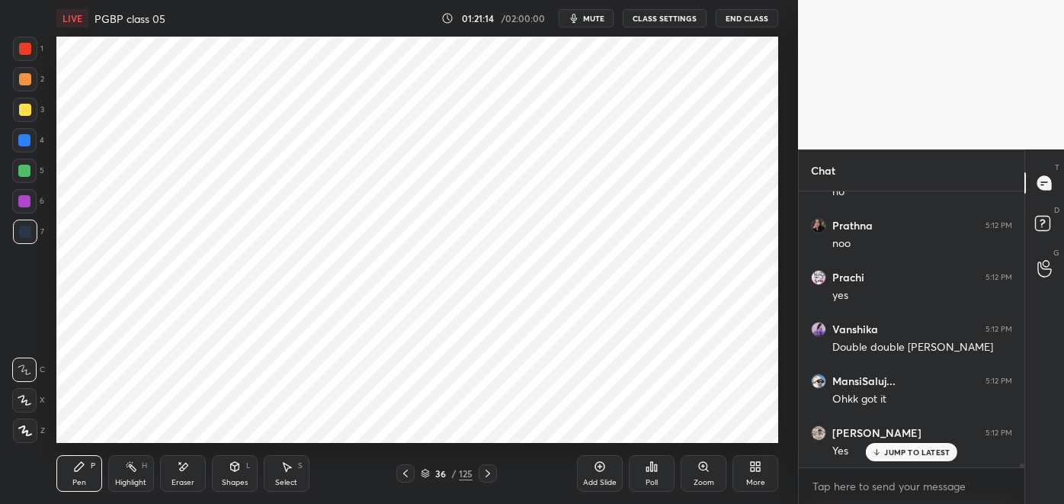
click at [282, 475] on div "Select S" at bounding box center [287, 473] width 46 height 37
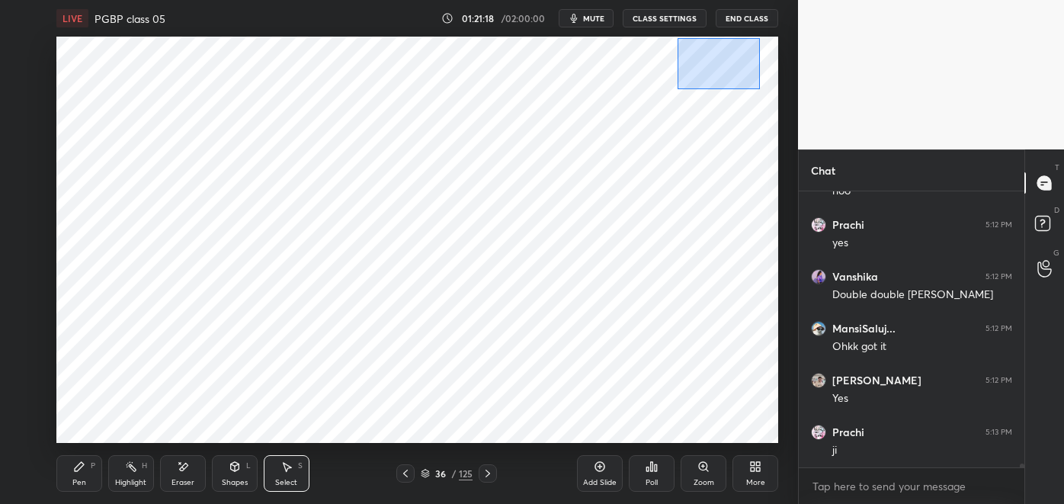
scroll to position [20351, 0]
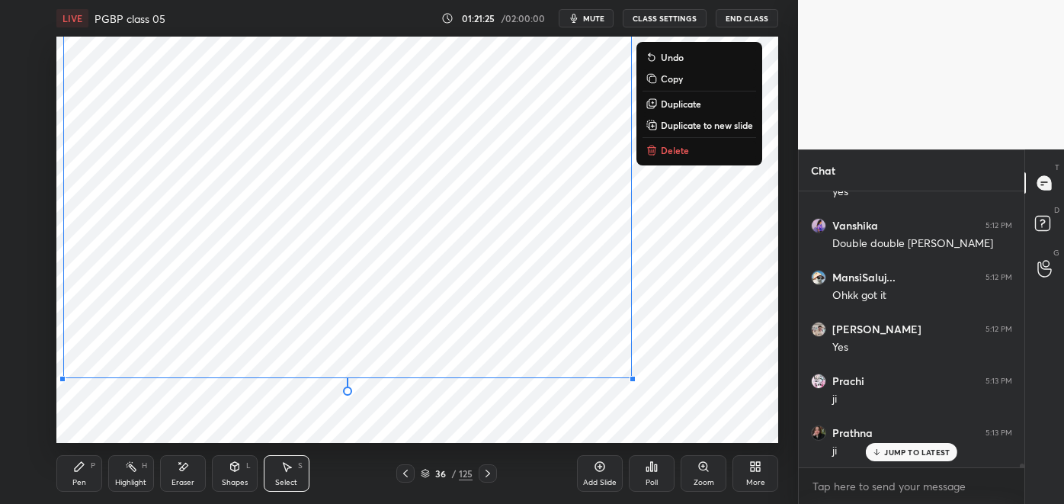
click at [73, 480] on div "Pen" at bounding box center [79, 483] width 14 height 8
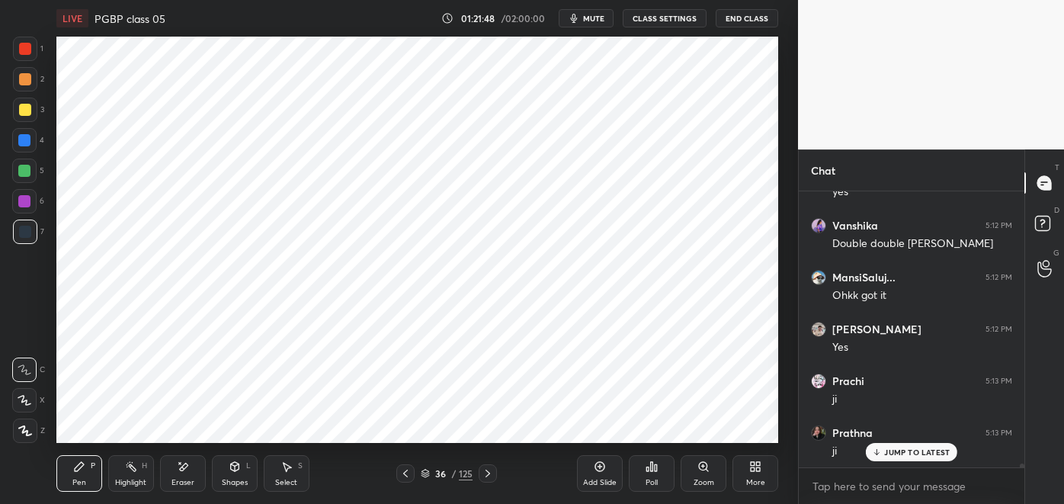
click at [25, 204] on div at bounding box center [24, 201] width 12 height 12
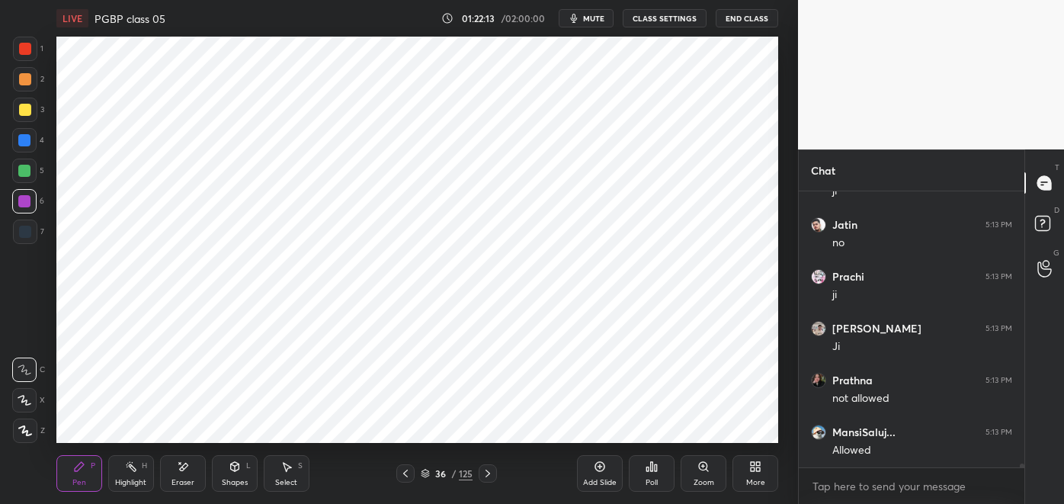
scroll to position [20662, 0]
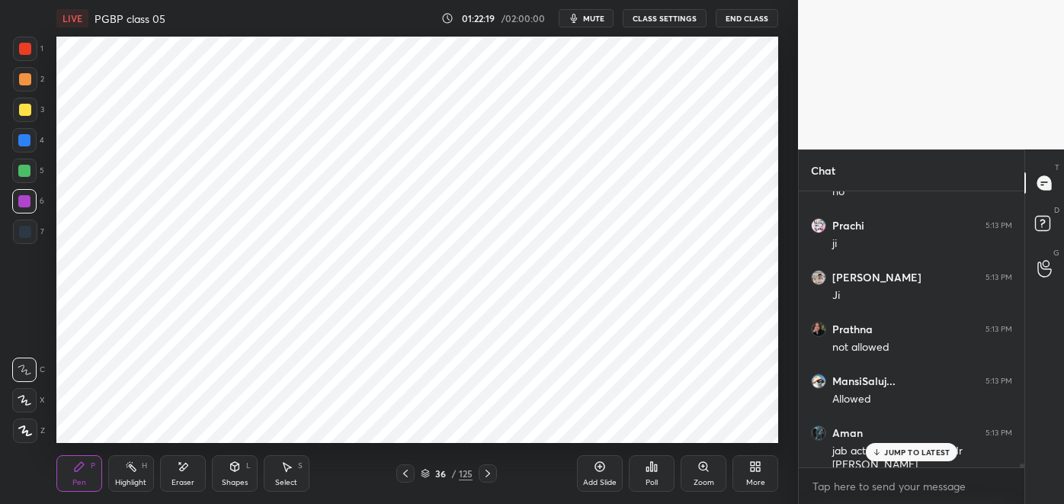
click at [897, 451] on p "JUMP TO LATEST" at bounding box center [917, 452] width 66 height 9
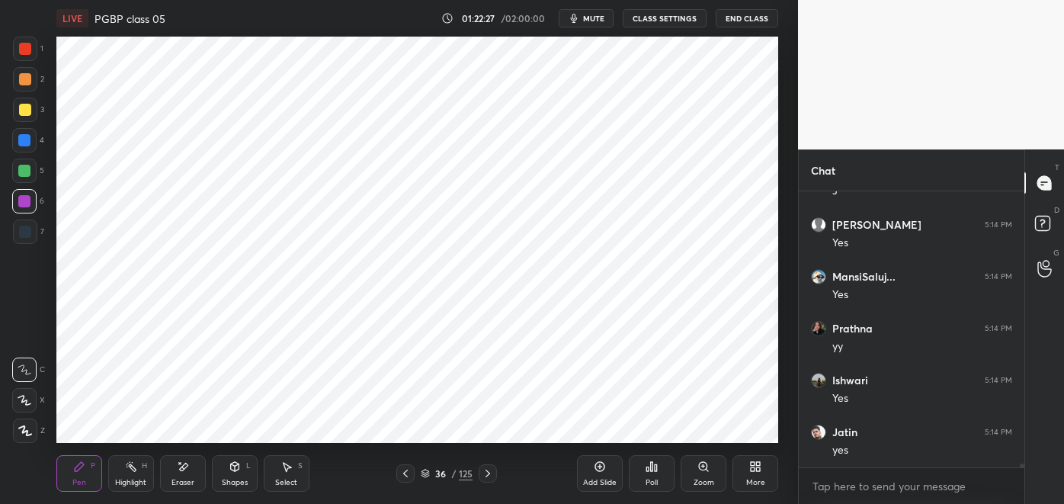
scroll to position [21077, 0]
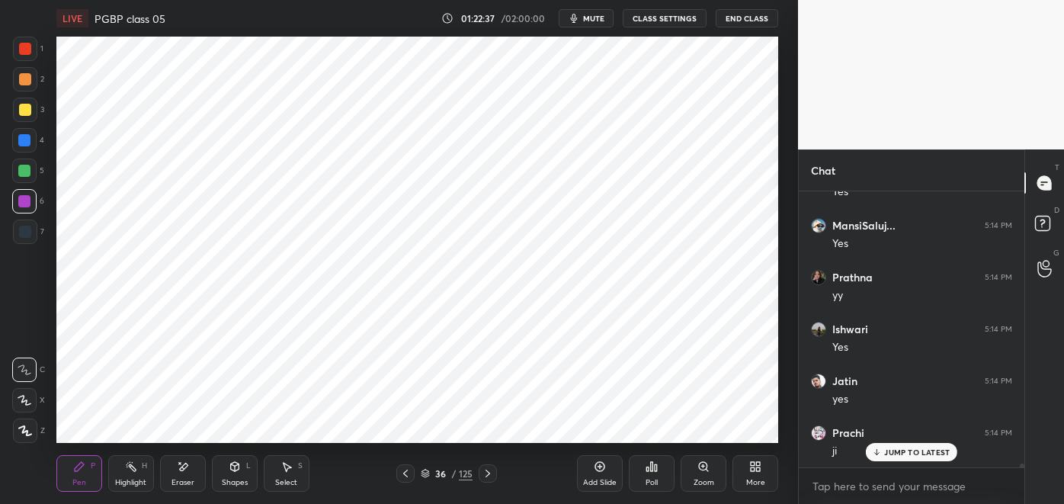
click at [406, 473] on icon at bounding box center [406, 473] width 12 height 12
click at [400, 468] on icon at bounding box center [406, 473] width 12 height 12
click at [486, 473] on icon at bounding box center [488, 473] width 12 height 12
click at [495, 471] on div at bounding box center [488, 473] width 18 height 18
click at [497, 471] on div at bounding box center [488, 473] width 18 height 18
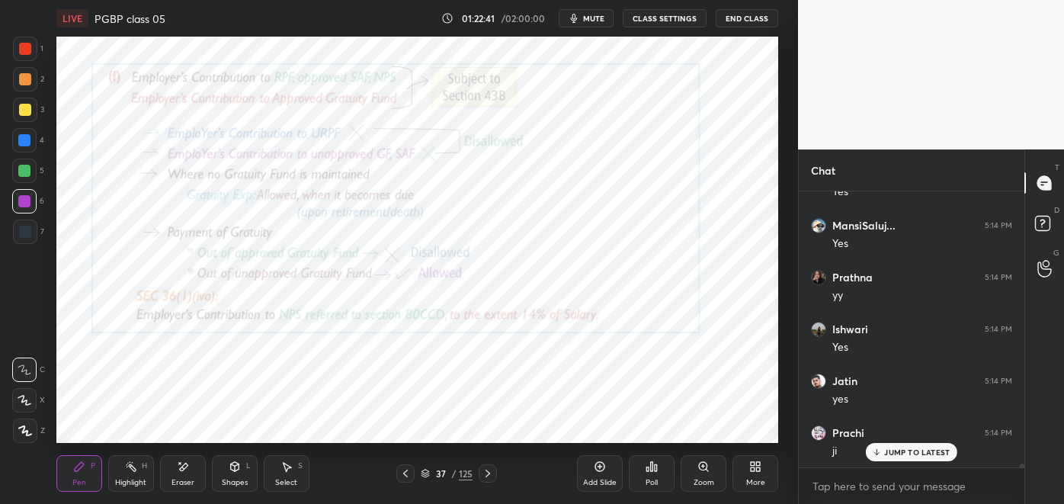
click at [129, 481] on div "Highlight" at bounding box center [130, 483] width 31 height 8
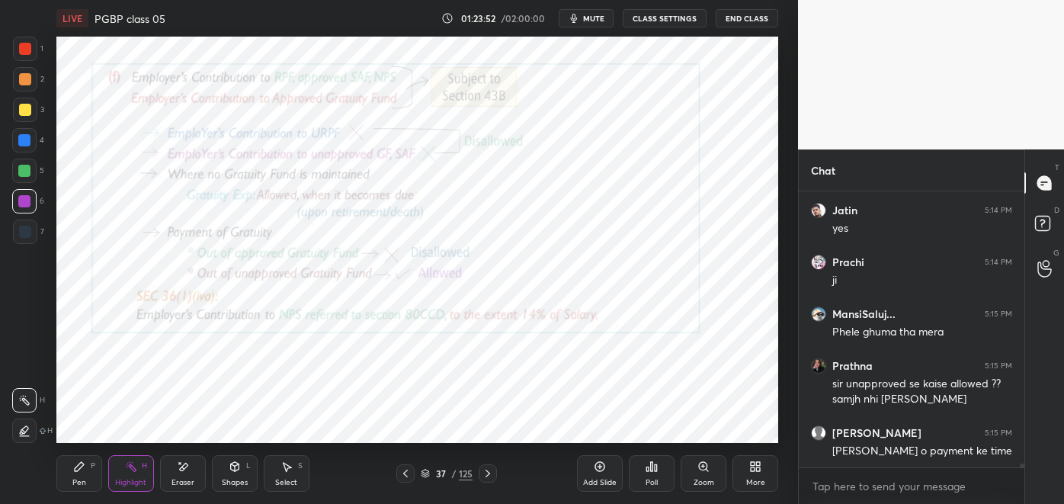
scroll to position [21300, 0]
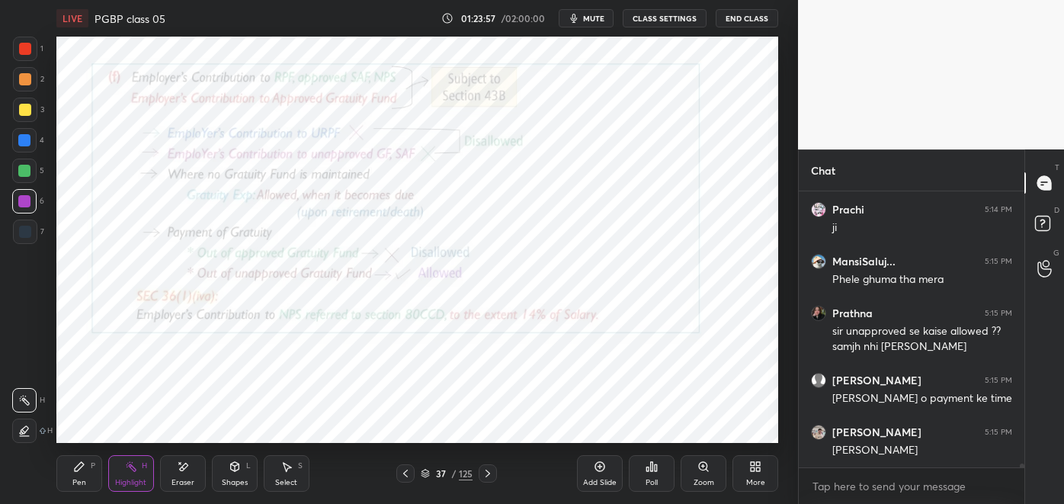
click at [406, 473] on icon at bounding box center [406, 473] width 12 height 12
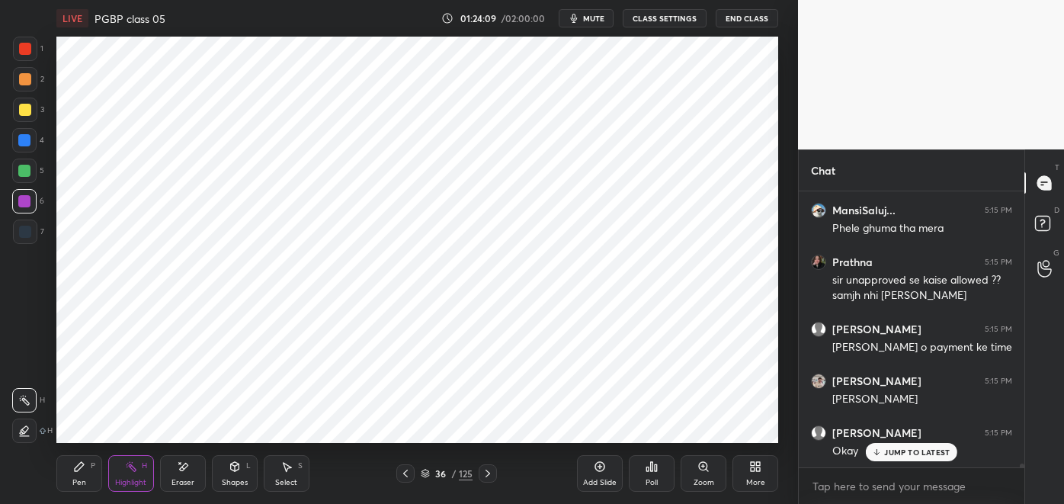
scroll to position [21404, 0]
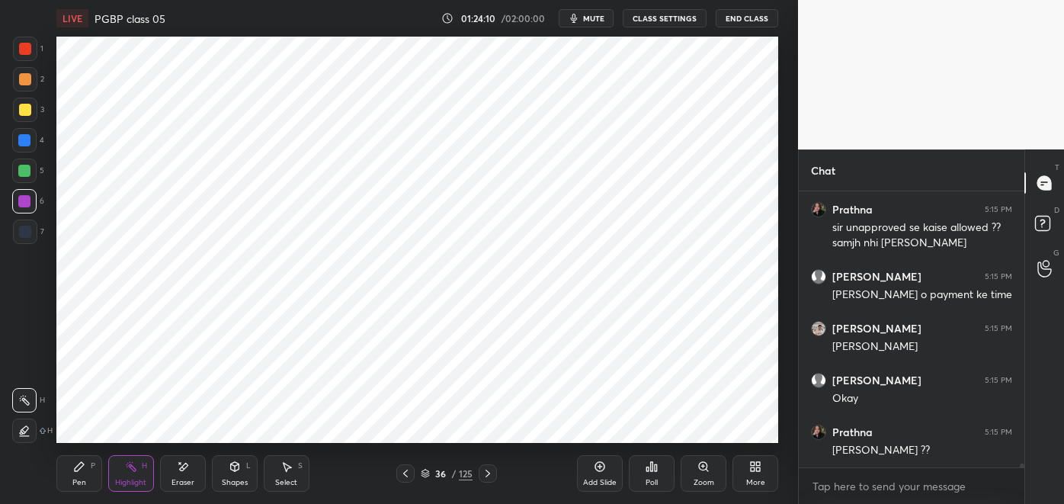
click at [488, 473] on icon at bounding box center [488, 473] width 12 height 12
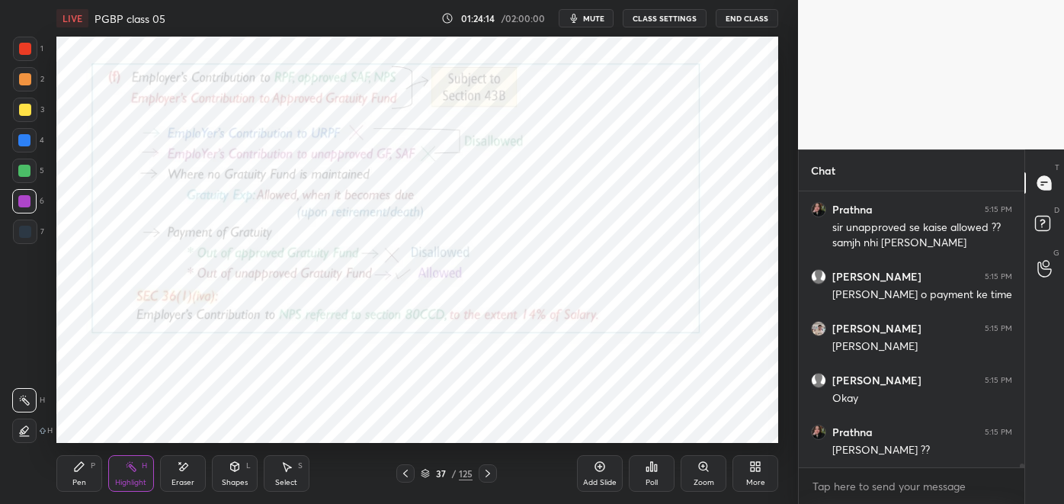
scroll to position [21455, 0]
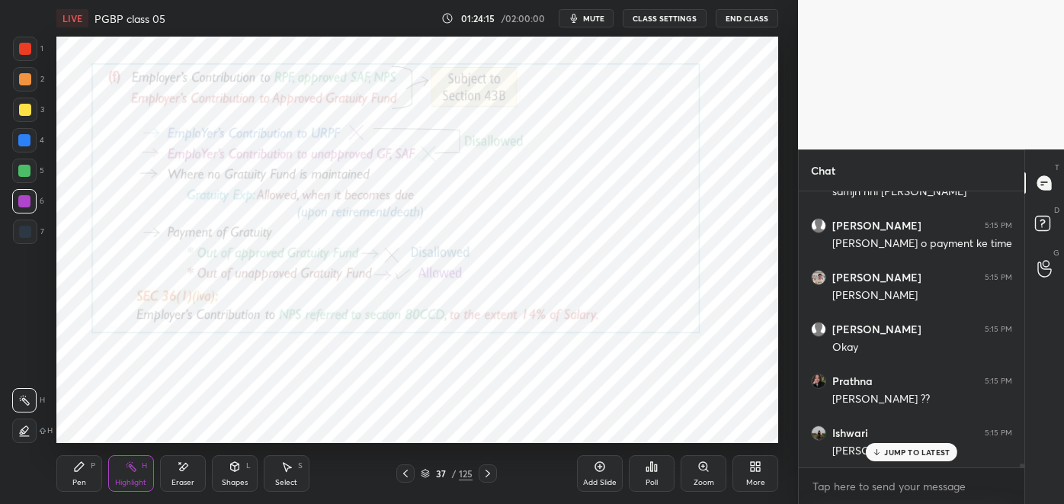
click at [405, 473] on icon at bounding box center [406, 473] width 12 height 12
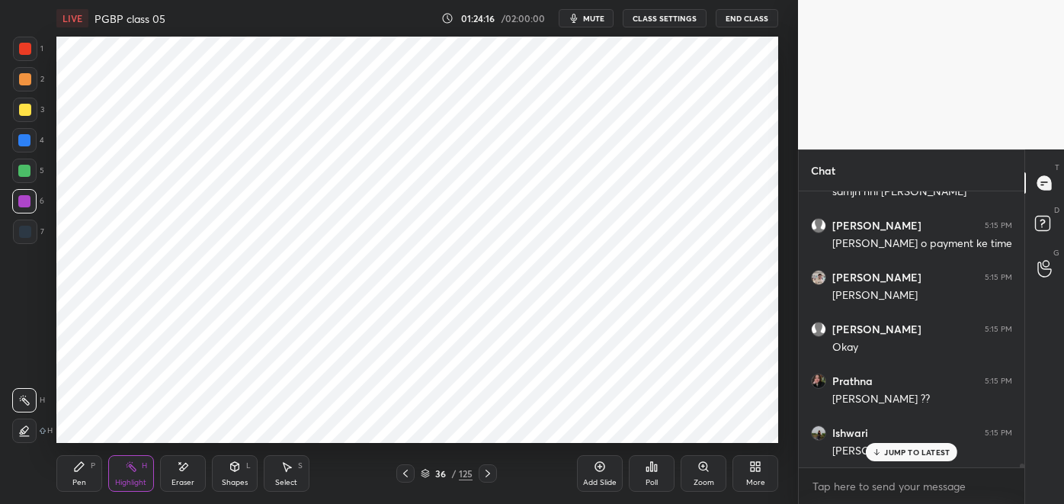
click at [895, 455] on p "JUMP TO LATEST" at bounding box center [917, 452] width 66 height 9
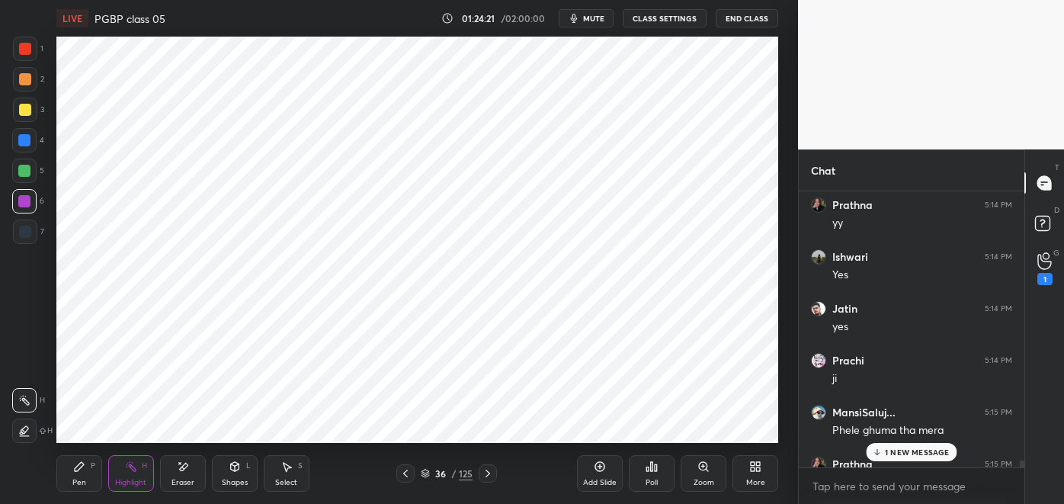
scroll to position [21148, 0]
click at [1053, 288] on div "G Raise Hand (G) 1" at bounding box center [1044, 268] width 39 height 43
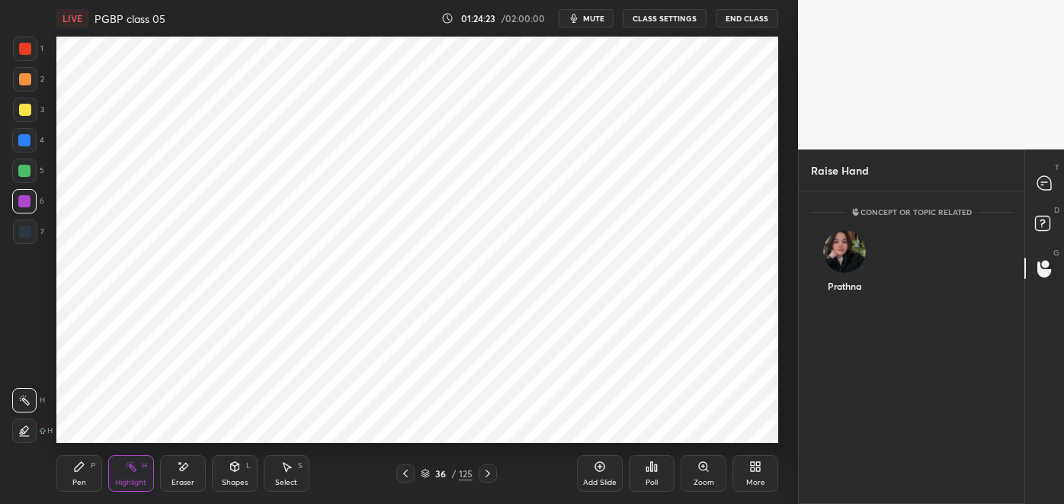
click at [829, 280] on div "Prathna" at bounding box center [845, 286] width 34 height 14
click at [839, 288] on button "INVITE" at bounding box center [844, 297] width 53 height 20
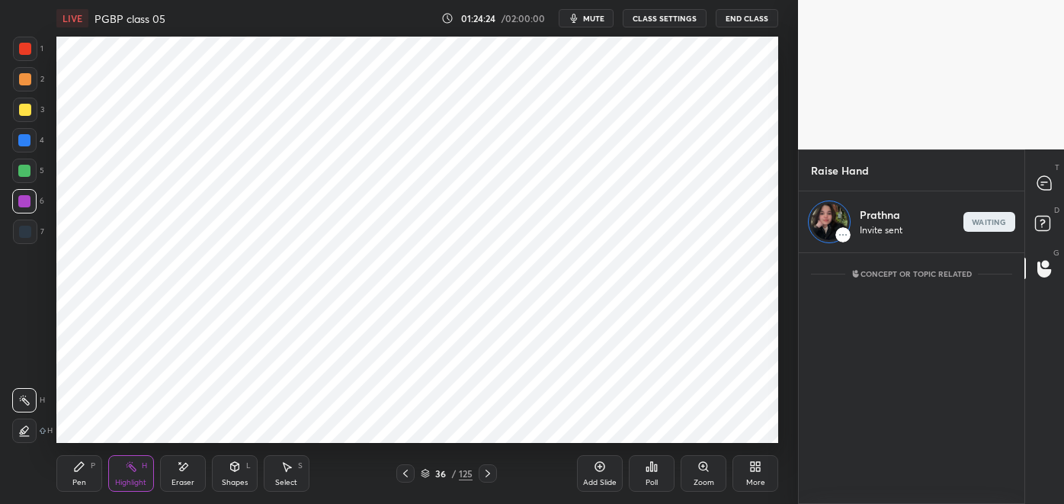
scroll to position [5, 4]
click at [1036, 185] on div at bounding box center [1045, 182] width 30 height 27
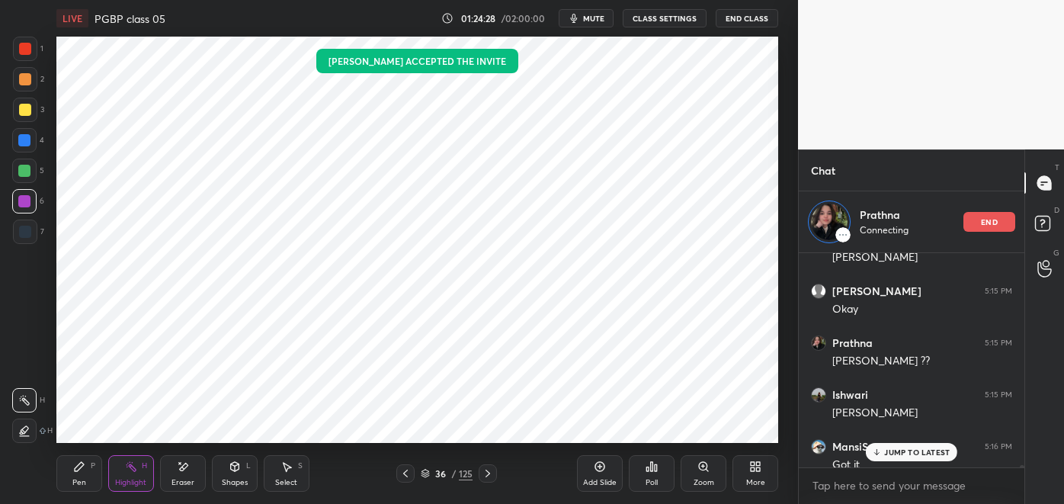
scroll to position [21634, 0]
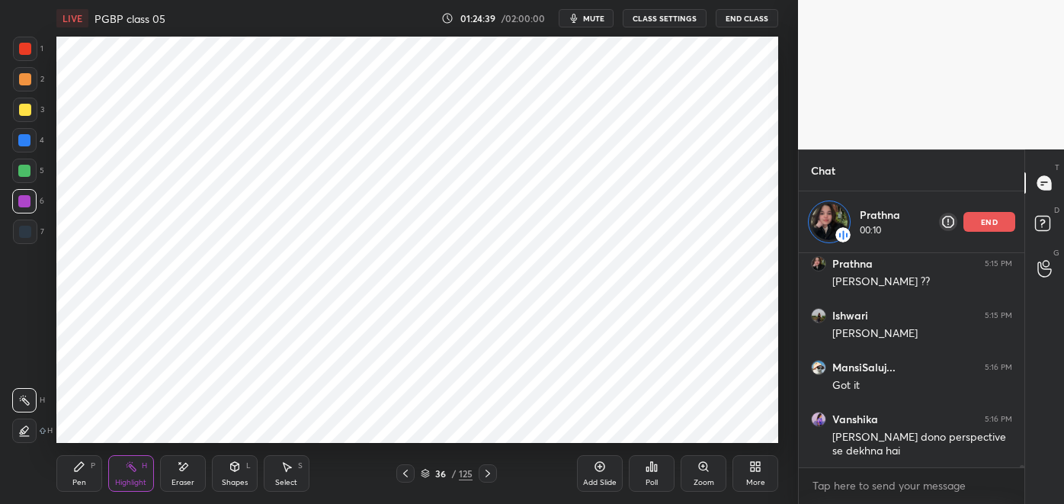
click at [410, 476] on icon at bounding box center [406, 473] width 12 height 12
click at [486, 473] on icon at bounding box center [488, 473] width 12 height 12
click at [488, 471] on icon at bounding box center [488, 474] width 5 height 8
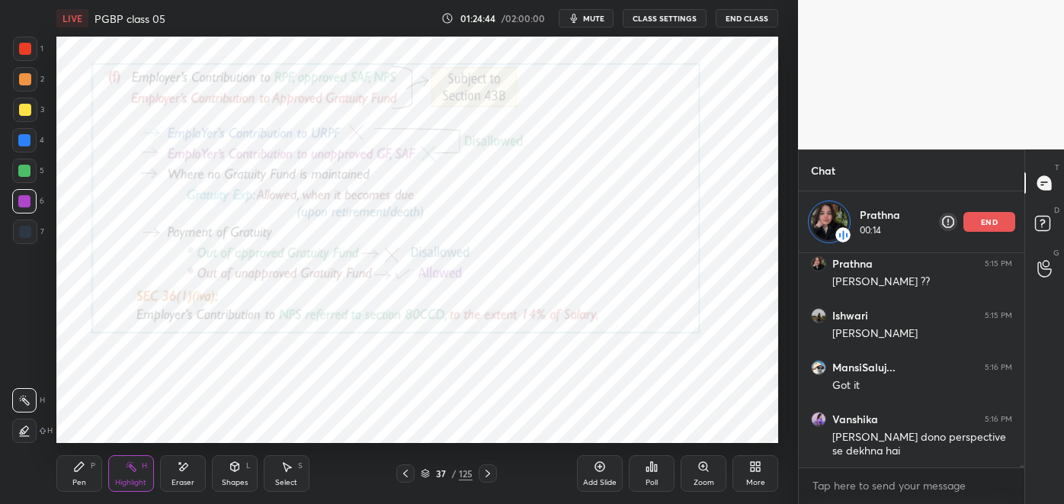
click at [85, 474] on div "Pen P" at bounding box center [79, 473] width 46 height 37
click at [401, 467] on icon at bounding box center [406, 473] width 12 height 12
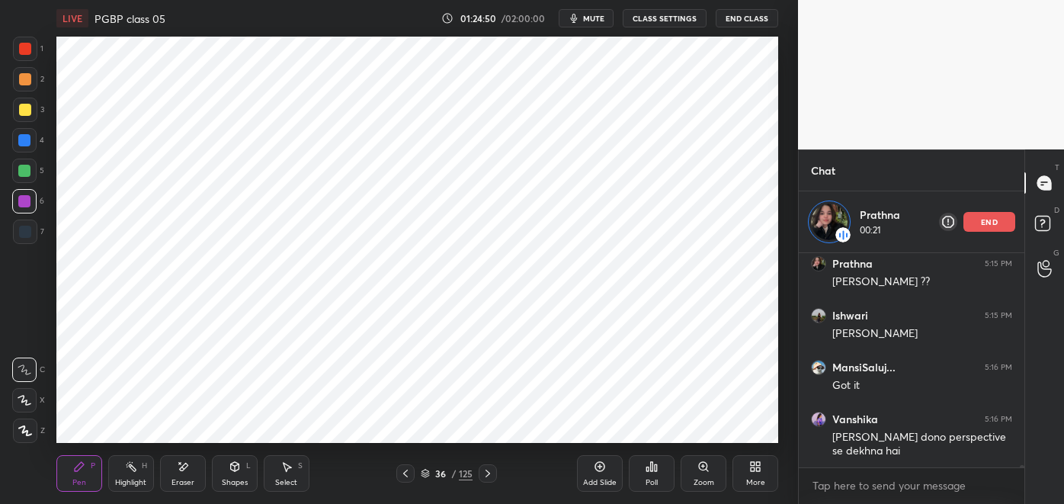
scroll to position [21687, 0]
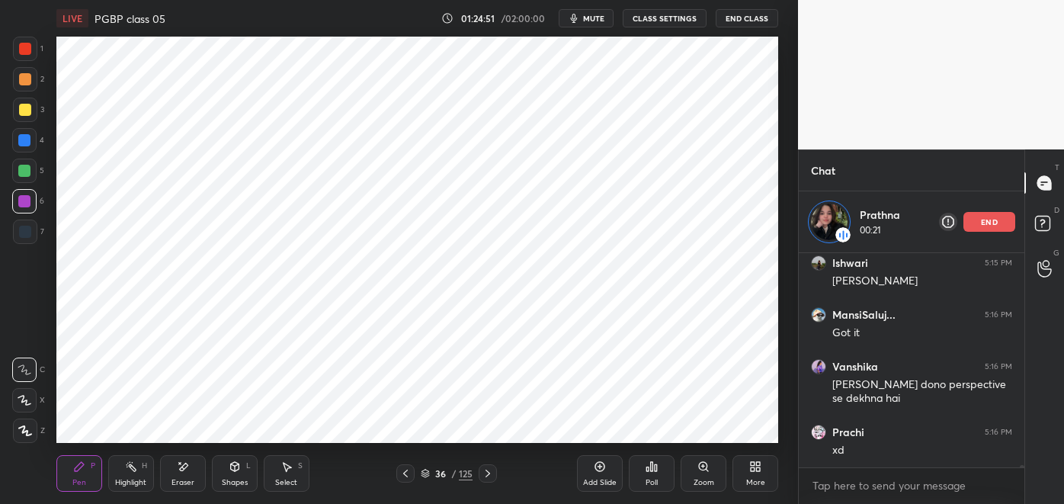
click at [128, 479] on div "Highlight" at bounding box center [130, 483] width 31 height 8
click at [485, 476] on icon at bounding box center [488, 473] width 12 height 12
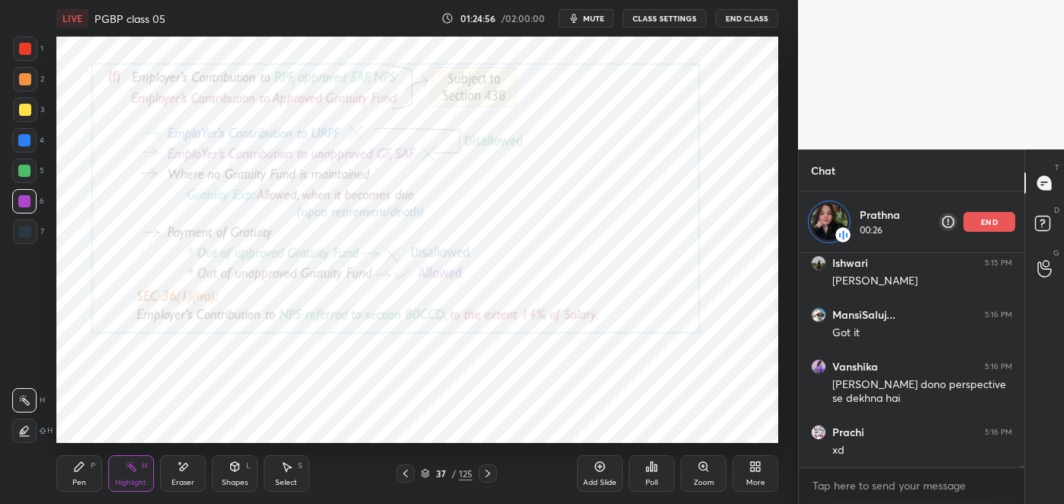
click at [403, 476] on icon at bounding box center [406, 473] width 12 height 12
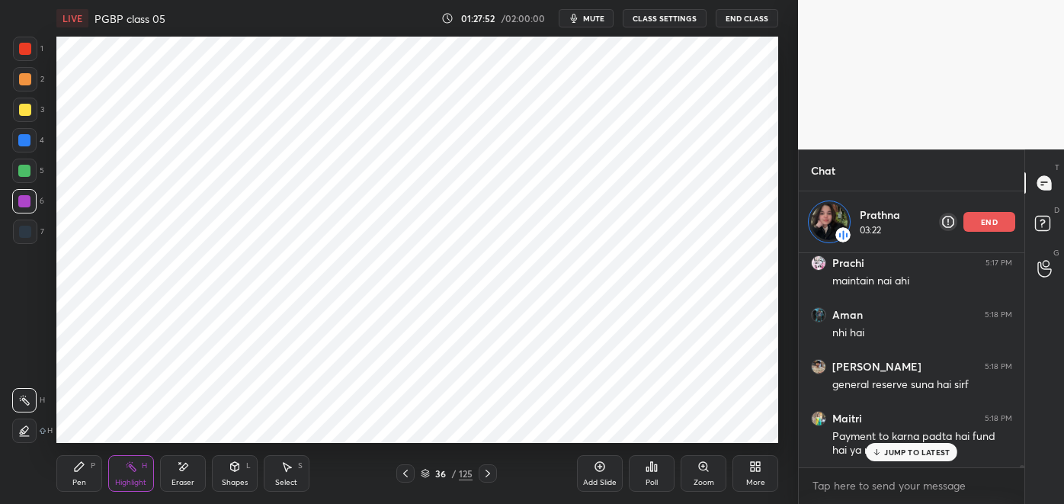
scroll to position [21959, 0]
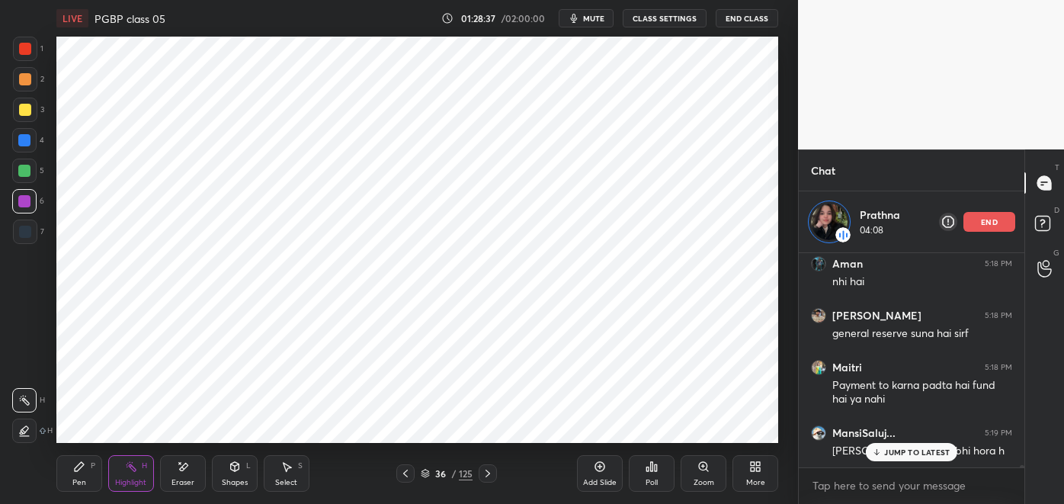
click at [967, 223] on div "end" at bounding box center [990, 222] width 52 height 20
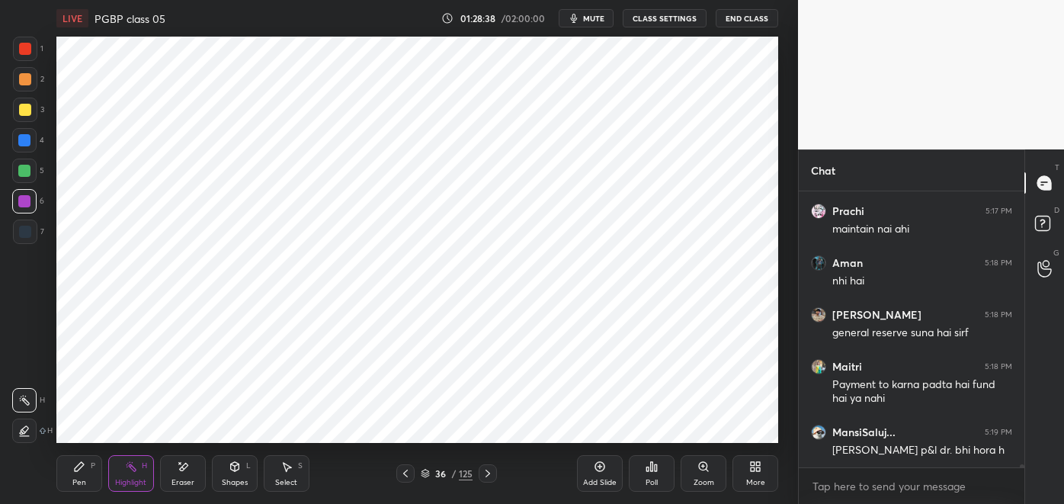
scroll to position [21898, 0]
click at [406, 473] on icon at bounding box center [406, 473] width 12 height 12
click at [496, 472] on div at bounding box center [488, 473] width 18 height 18
click at [490, 467] on icon at bounding box center [488, 473] width 12 height 12
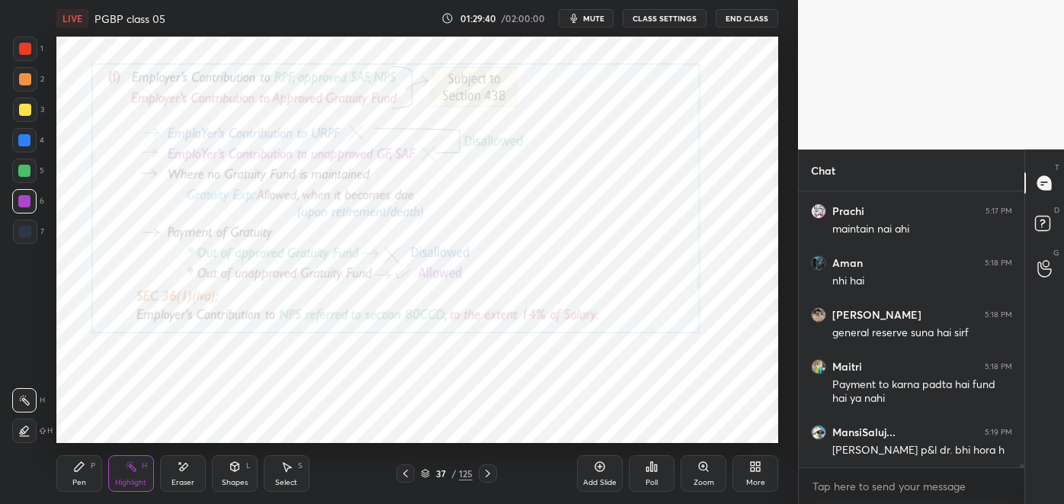
click at [190, 459] on div "Eraser" at bounding box center [183, 473] width 46 height 37
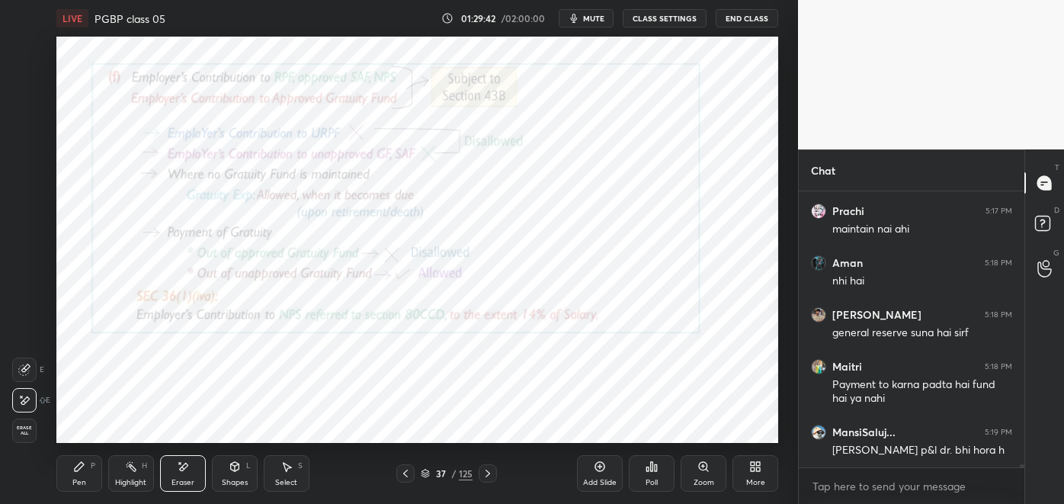
click at [75, 467] on icon at bounding box center [79, 466] width 12 height 12
click at [132, 477] on div "Highlight H" at bounding box center [131, 473] width 46 height 37
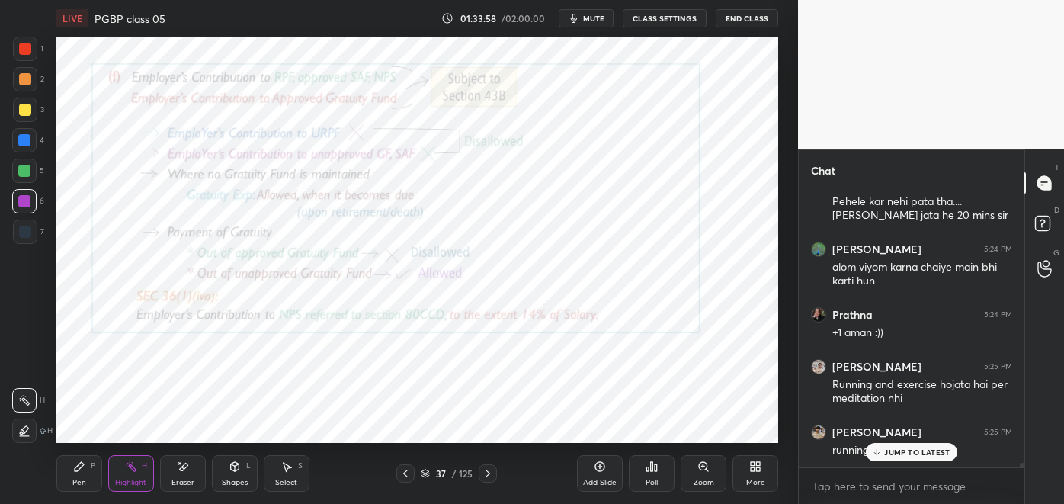
scroll to position [17001, 0]
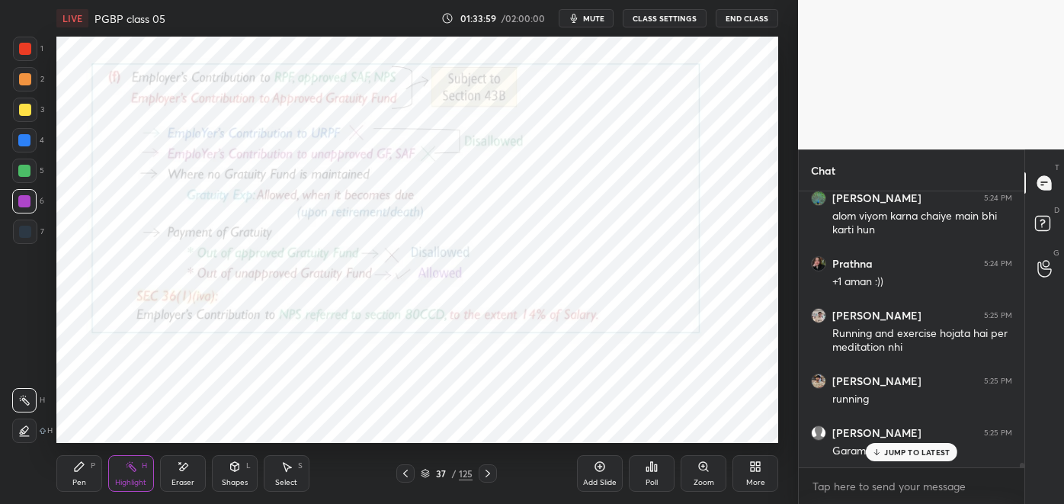
click at [94, 472] on div "Pen P" at bounding box center [79, 473] width 46 height 37
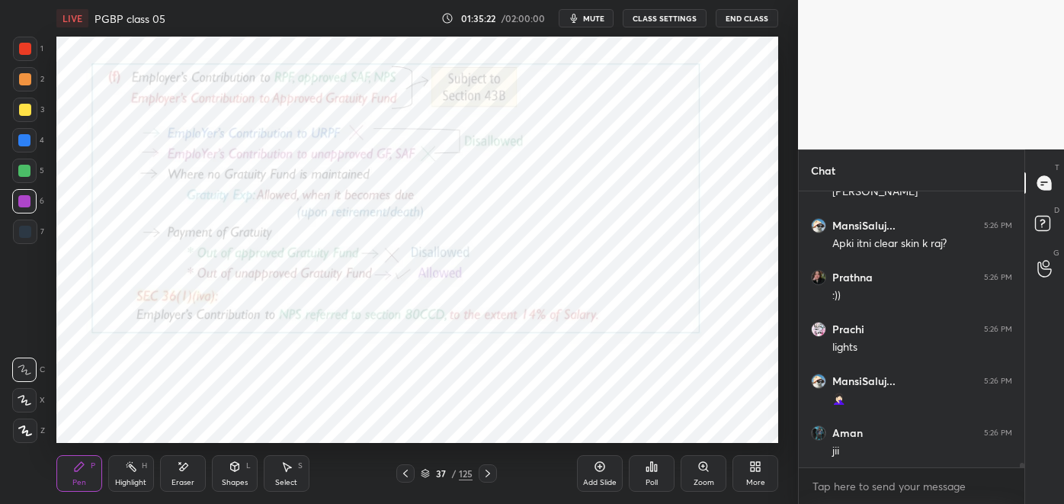
scroll to position [17586, 0]
click at [598, 24] on button "mute" at bounding box center [586, 18] width 55 height 18
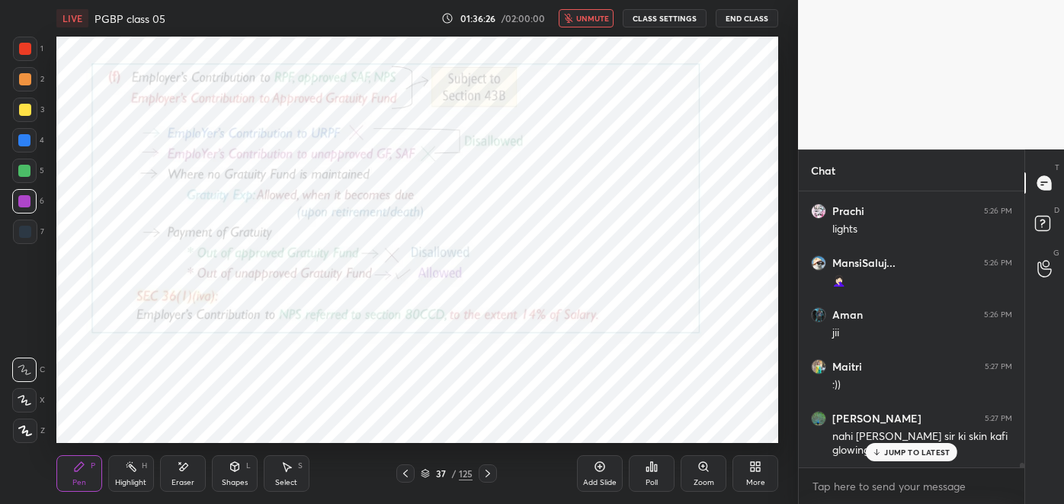
scroll to position [17702, 0]
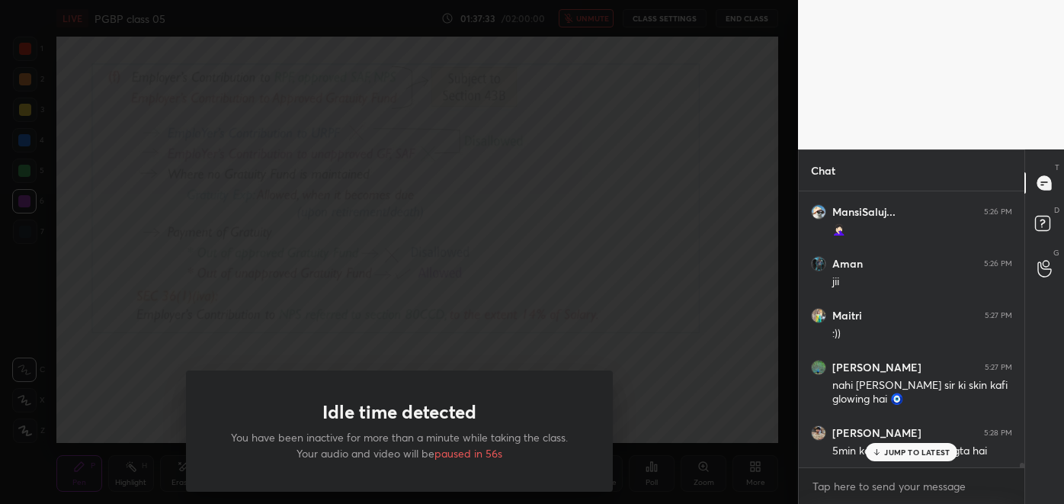
click at [128, 380] on div "Idle time detected You have been inactive for more than a minute while taking t…" at bounding box center [399, 252] width 798 height 504
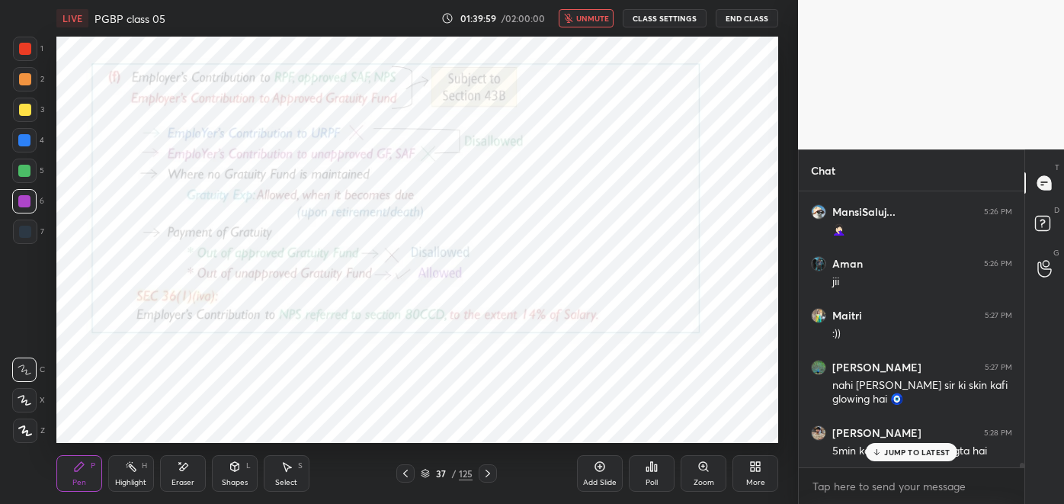
click at [903, 451] on p "JUMP TO LATEST" at bounding box center [917, 452] width 66 height 9
click at [586, 24] on button "unmute" at bounding box center [586, 18] width 55 height 18
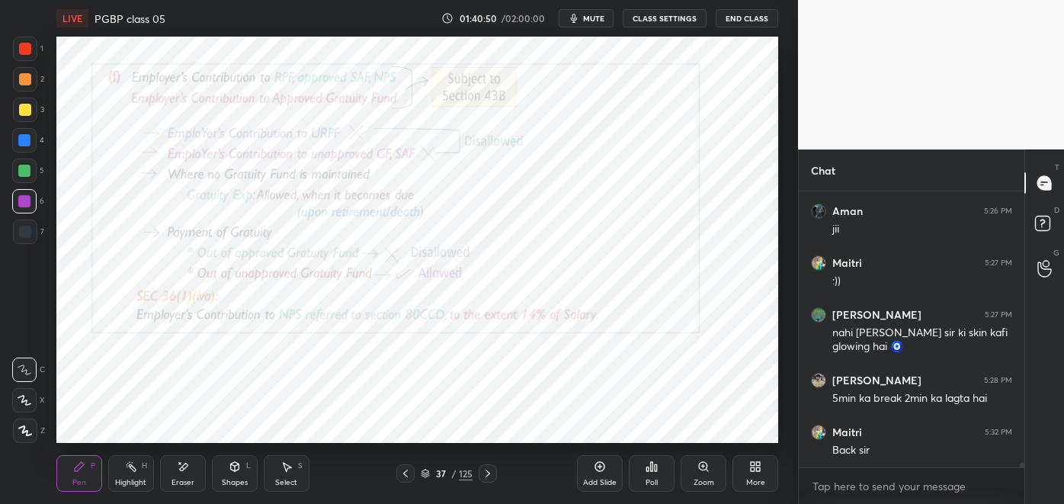
click at [178, 479] on div "Eraser" at bounding box center [183, 483] width 23 height 8
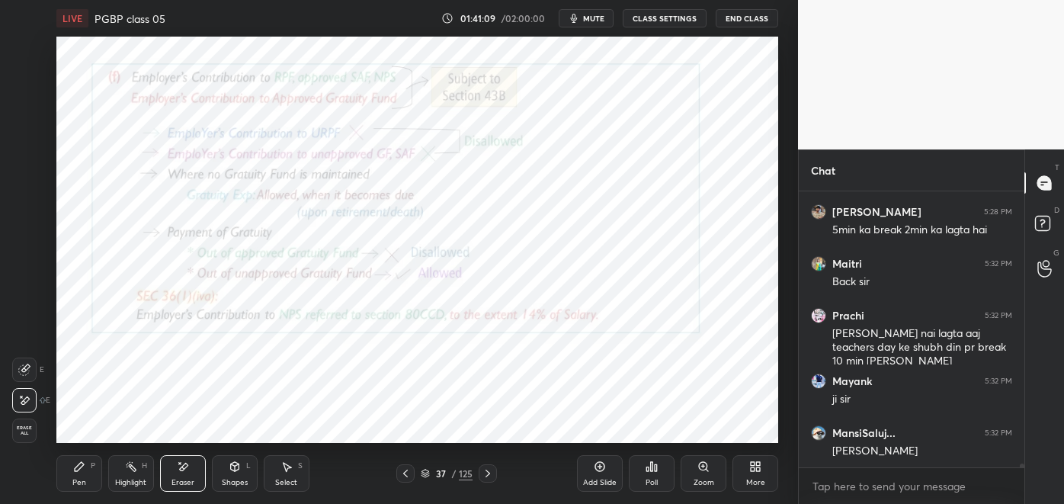
scroll to position [17976, 0]
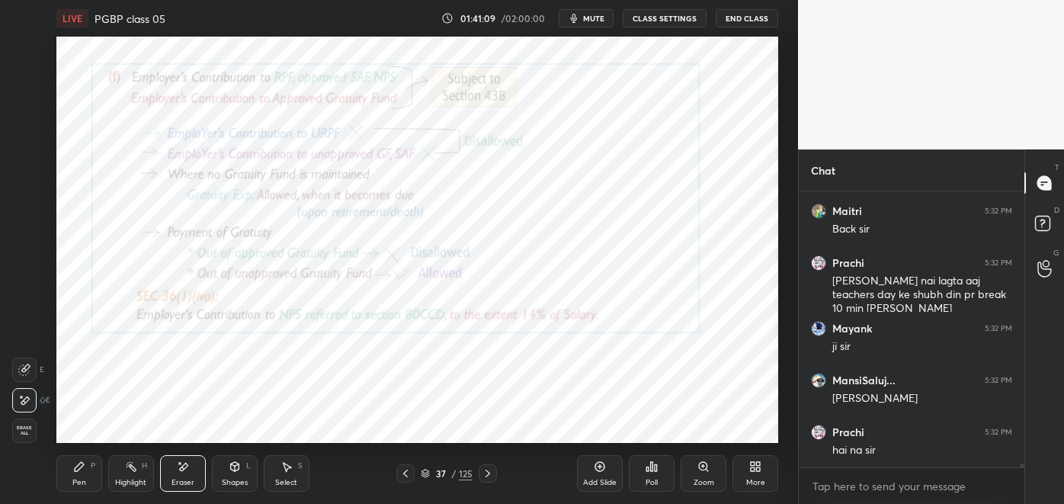
click at [595, 24] on button "mute" at bounding box center [586, 18] width 55 height 18
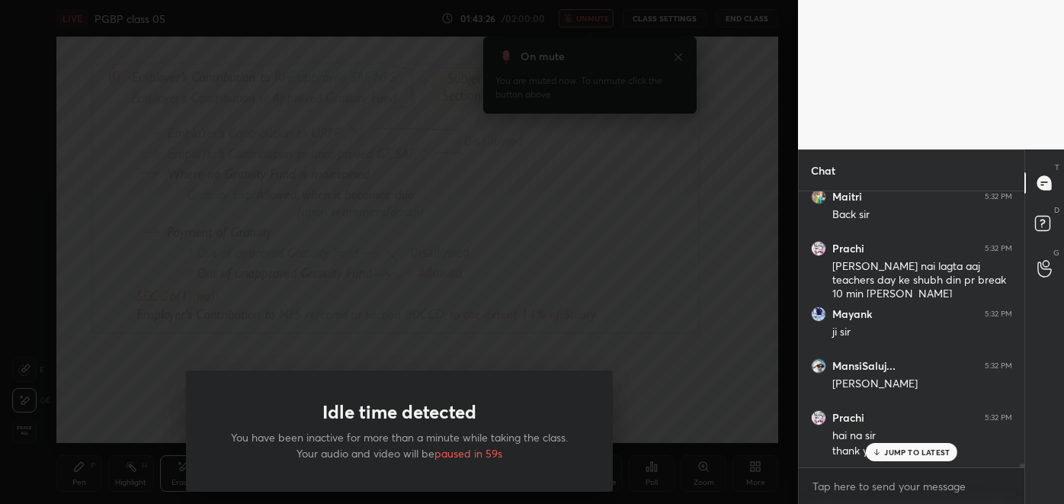
click at [604, 336] on div "Idle time detected You have been inactive for more than a minute while taking t…" at bounding box center [399, 252] width 798 height 504
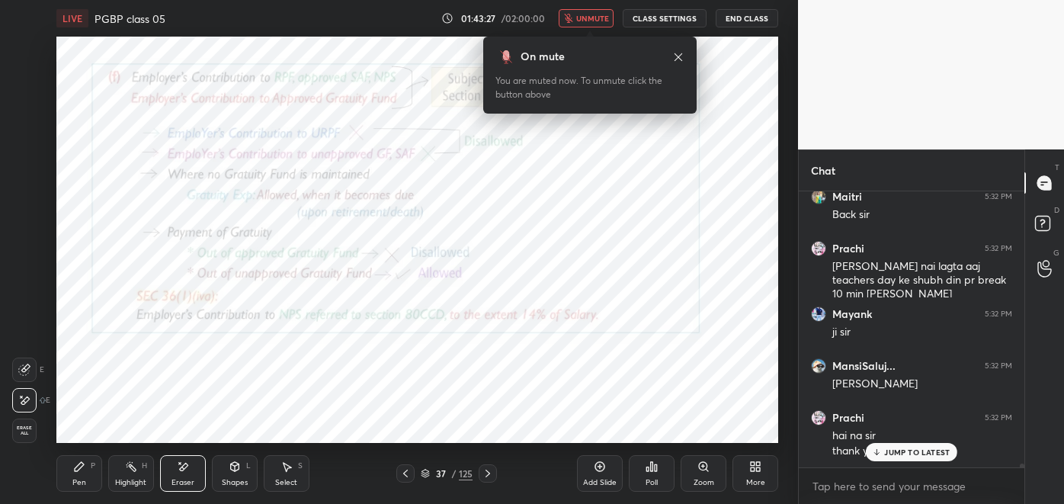
click at [593, 19] on span "unmute" at bounding box center [592, 18] width 33 height 11
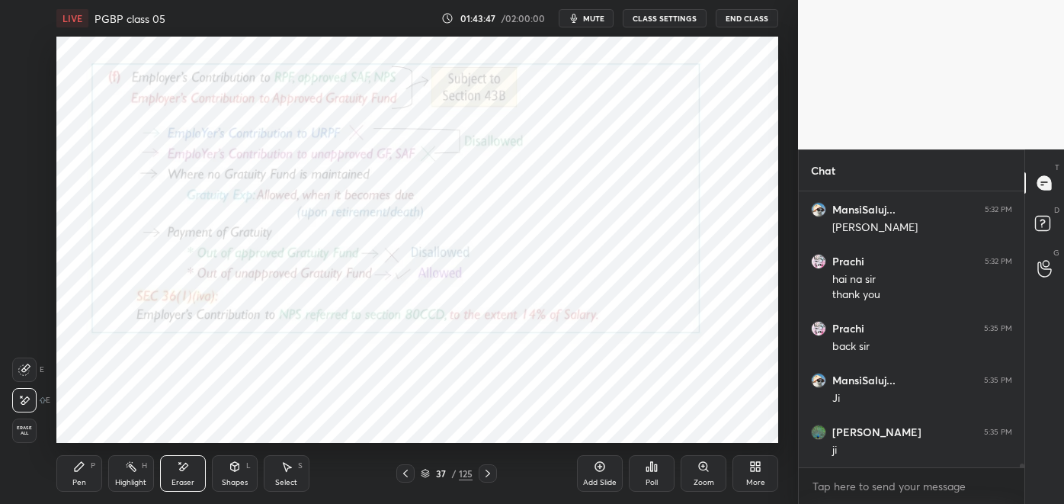
scroll to position [18198, 0]
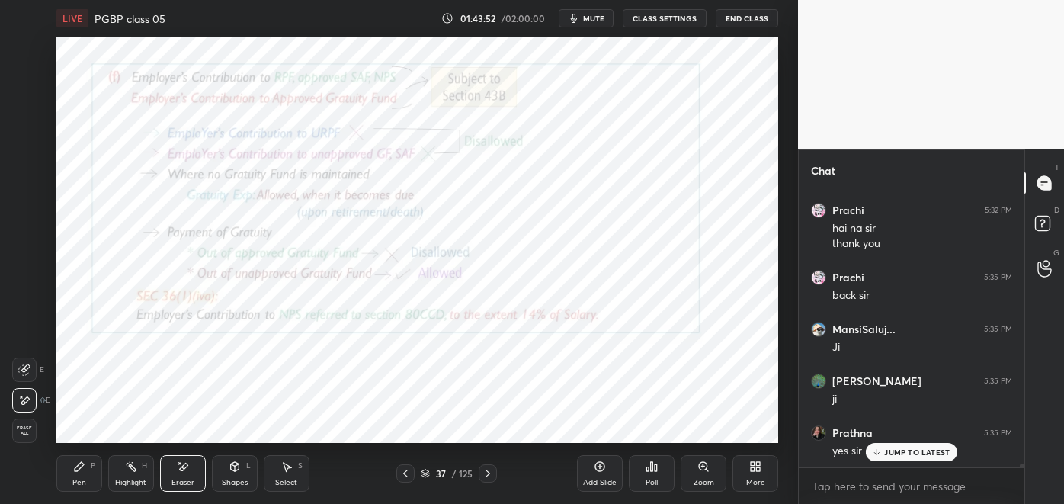
click at [139, 483] on div "Highlight" at bounding box center [130, 483] width 31 height 8
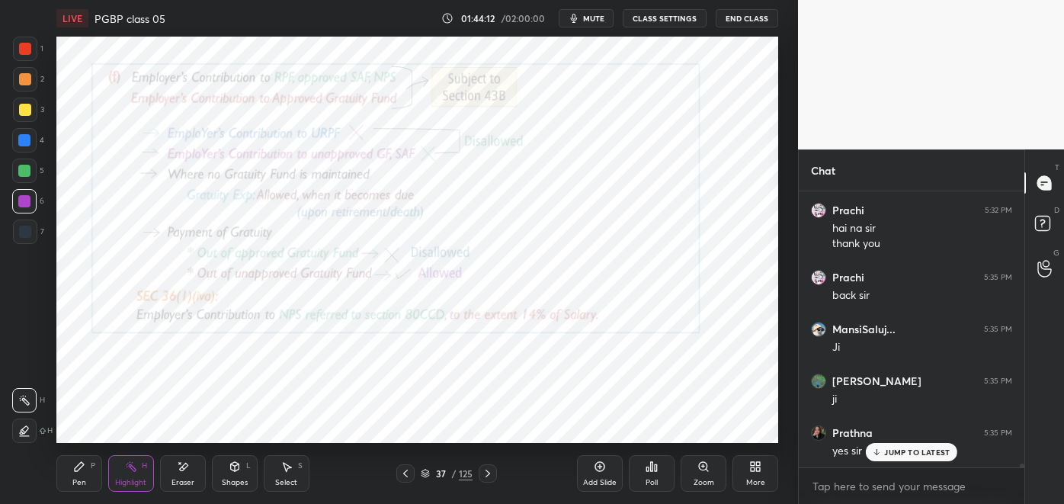
click at [77, 477] on div "Pen P" at bounding box center [79, 473] width 46 height 37
click at [134, 480] on div "Highlight" at bounding box center [130, 483] width 31 height 8
click at [77, 479] on div "Pen" at bounding box center [79, 483] width 14 height 8
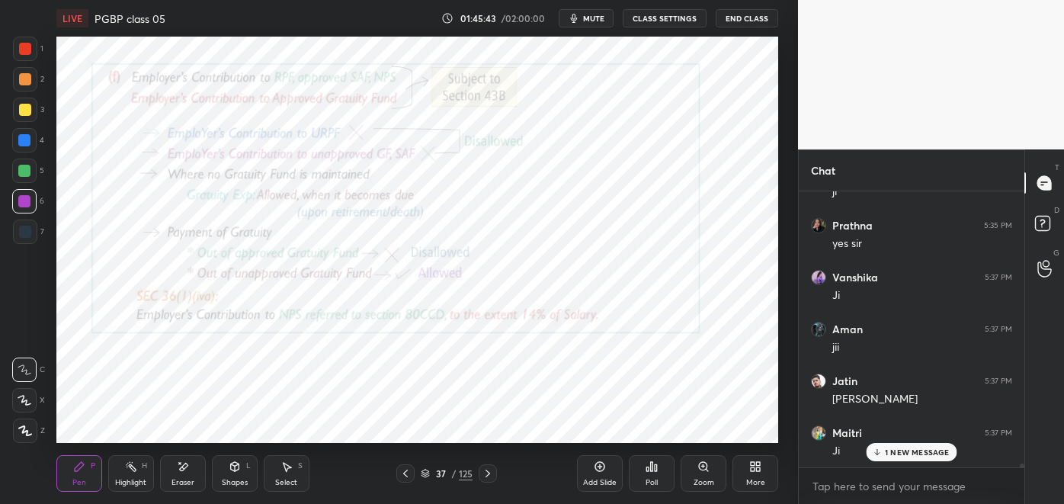
scroll to position [18458, 0]
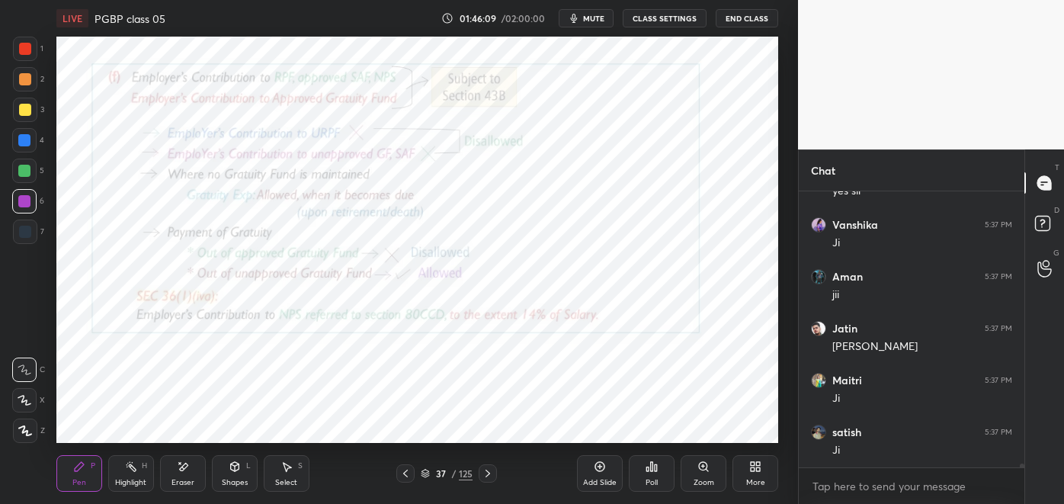
click at [589, 469] on div "Add Slide" at bounding box center [600, 473] width 46 height 37
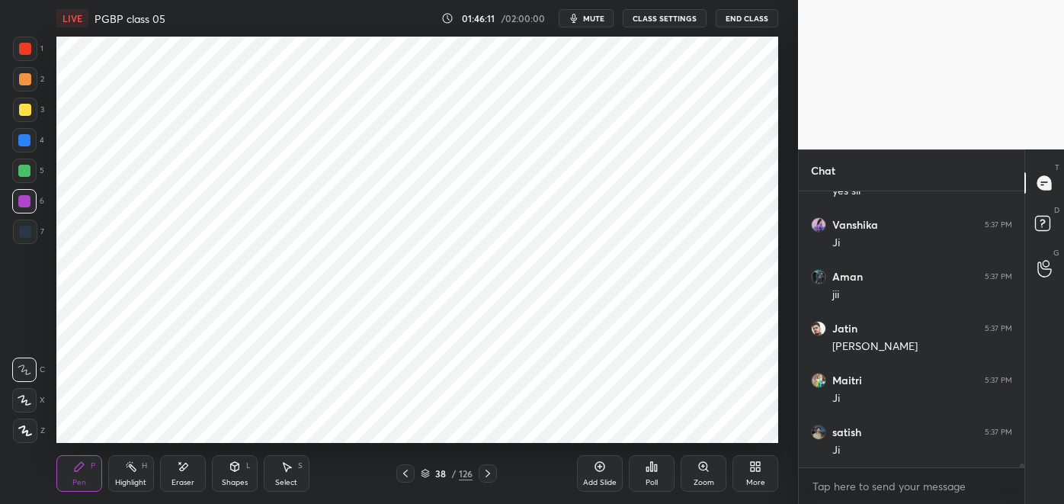
click at [27, 53] on div at bounding box center [25, 49] width 12 height 12
click at [26, 142] on div at bounding box center [24, 140] width 12 height 12
click at [28, 235] on div at bounding box center [25, 232] width 12 height 12
click at [179, 473] on icon at bounding box center [183, 466] width 12 height 13
click at [83, 468] on icon at bounding box center [79, 466] width 12 height 12
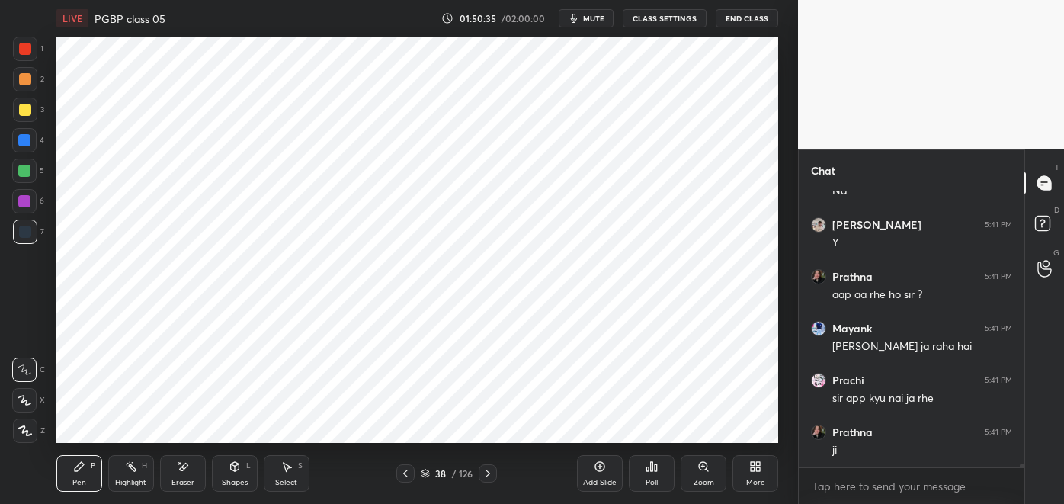
scroll to position [18924, 0]
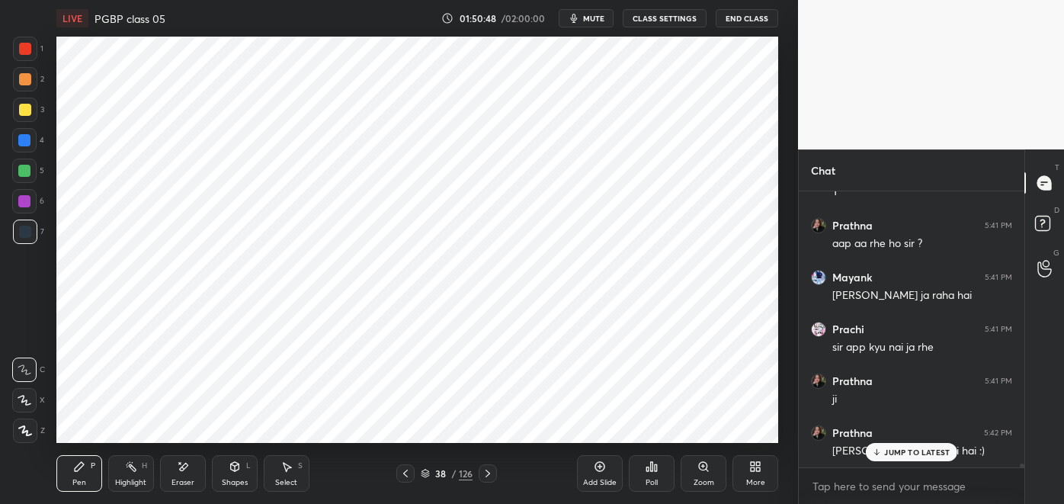
click at [889, 457] on div "JUMP TO LATEST" at bounding box center [911, 452] width 91 height 18
click at [598, 469] on icon at bounding box center [600, 466] width 12 height 12
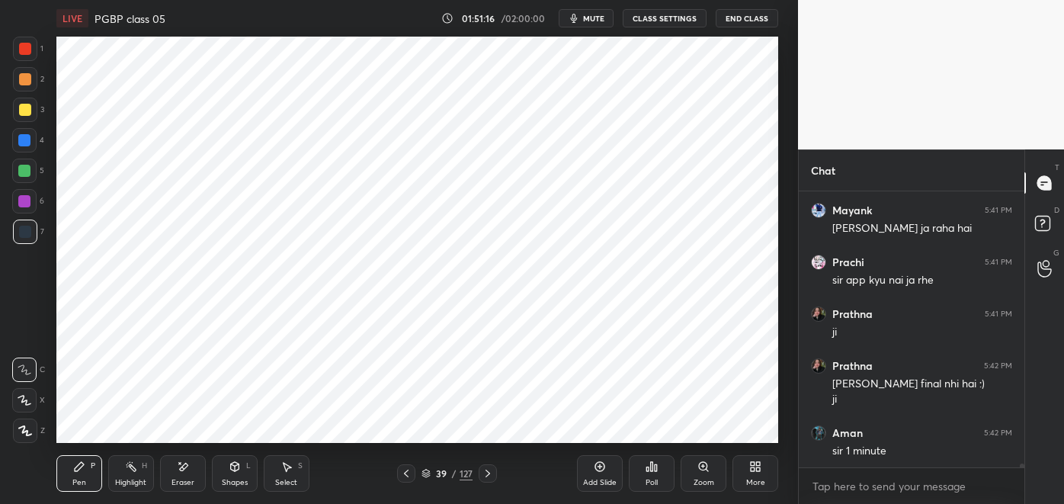
scroll to position [19043, 0]
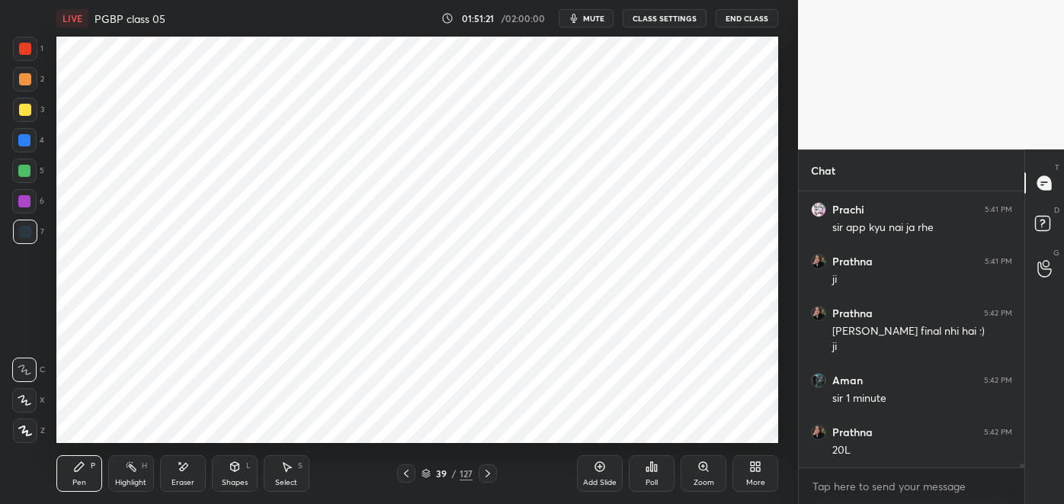
click at [28, 143] on div at bounding box center [24, 140] width 12 height 12
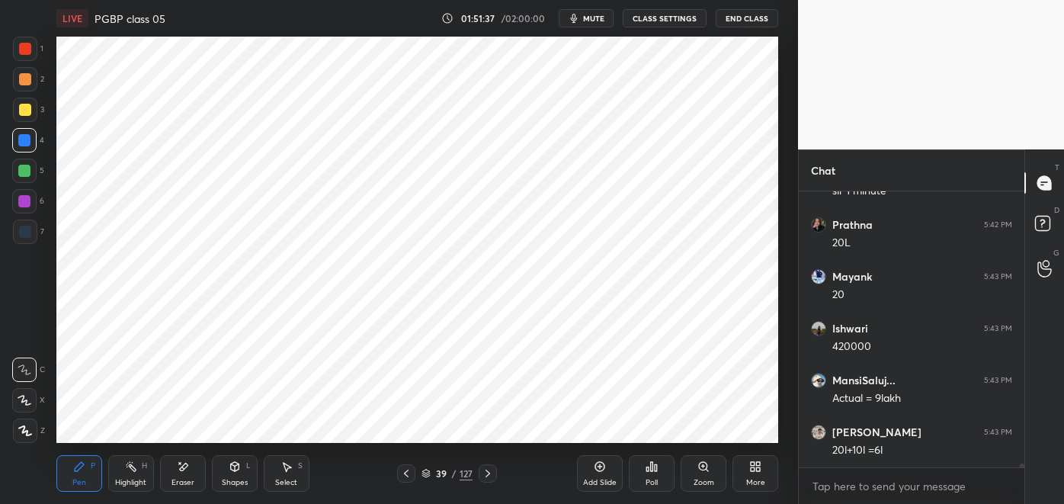
scroll to position [19302, 0]
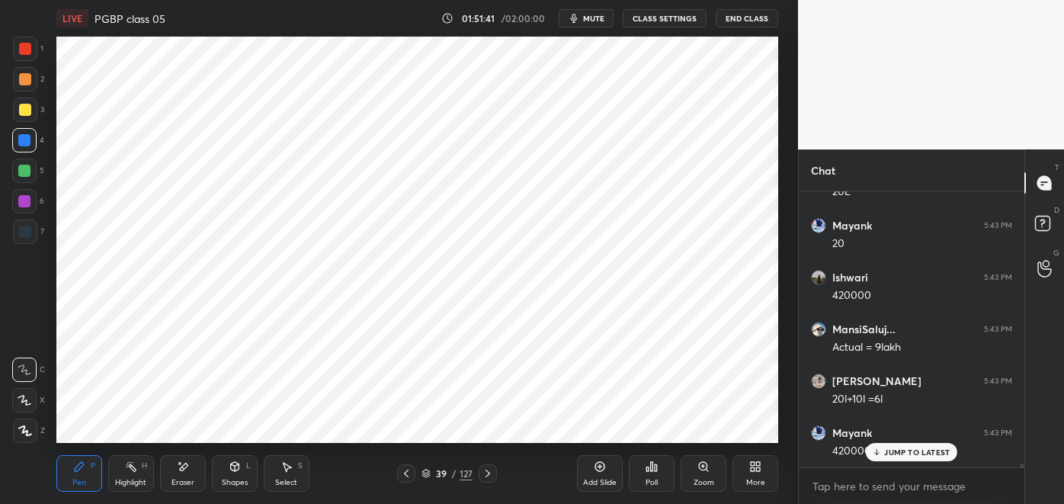
click at [406, 473] on icon at bounding box center [406, 474] width 5 height 8
click at [128, 472] on icon at bounding box center [131, 466] width 12 height 12
click at [489, 476] on icon at bounding box center [488, 473] width 12 height 12
click at [79, 481] on div "Pen" at bounding box center [79, 483] width 14 height 8
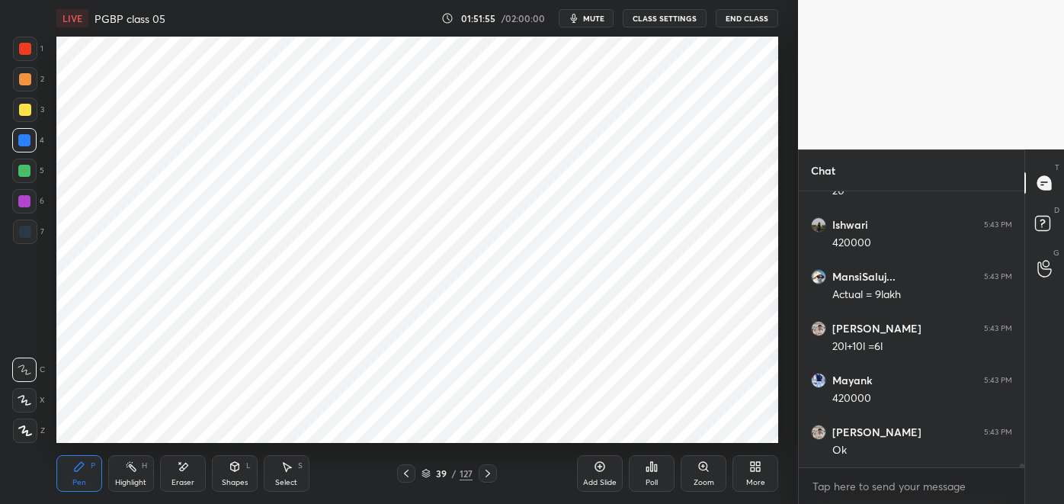
click at [28, 233] on div at bounding box center [25, 232] width 12 height 12
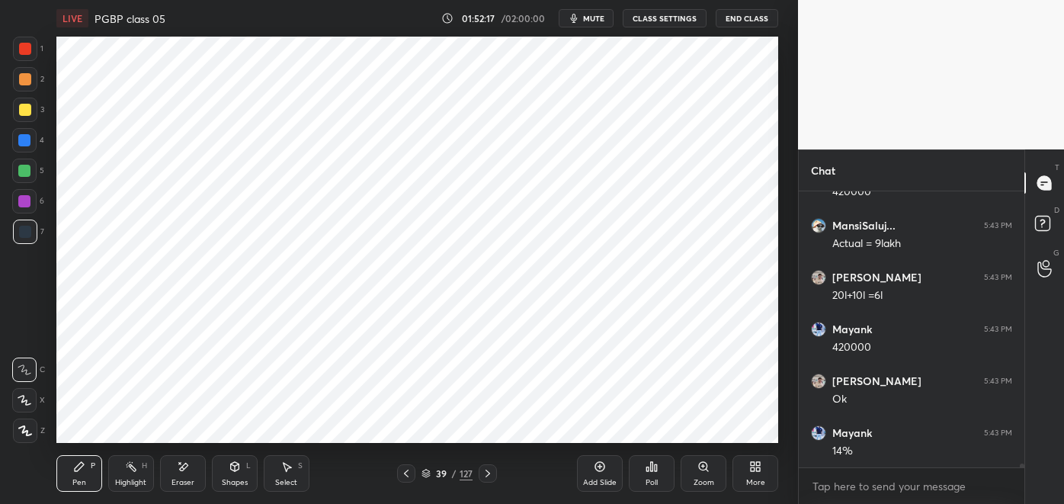
click at [410, 476] on icon at bounding box center [406, 473] width 12 height 12
click at [134, 475] on div "Highlight H" at bounding box center [131, 473] width 46 height 37
click at [490, 479] on icon at bounding box center [488, 473] width 12 height 12
click at [75, 471] on icon at bounding box center [79, 466] width 9 height 9
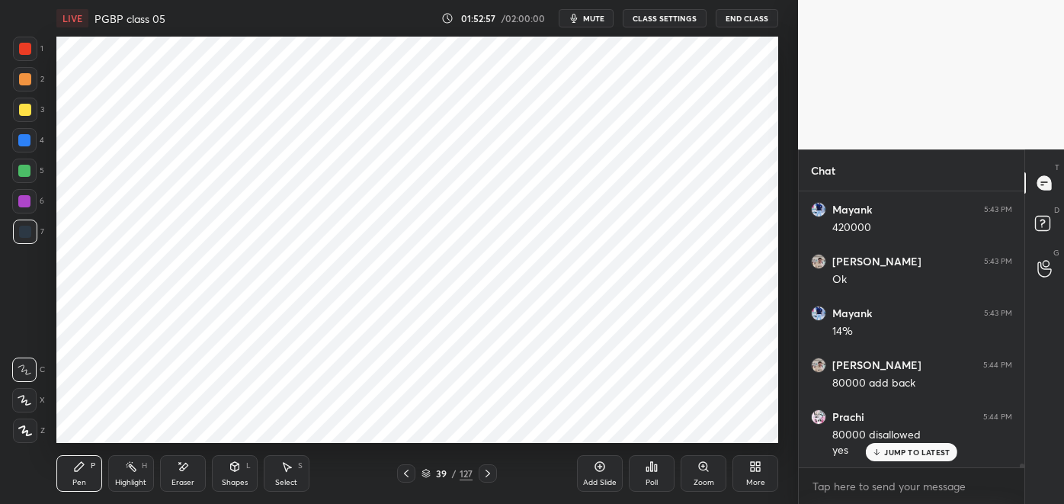
scroll to position [19576, 0]
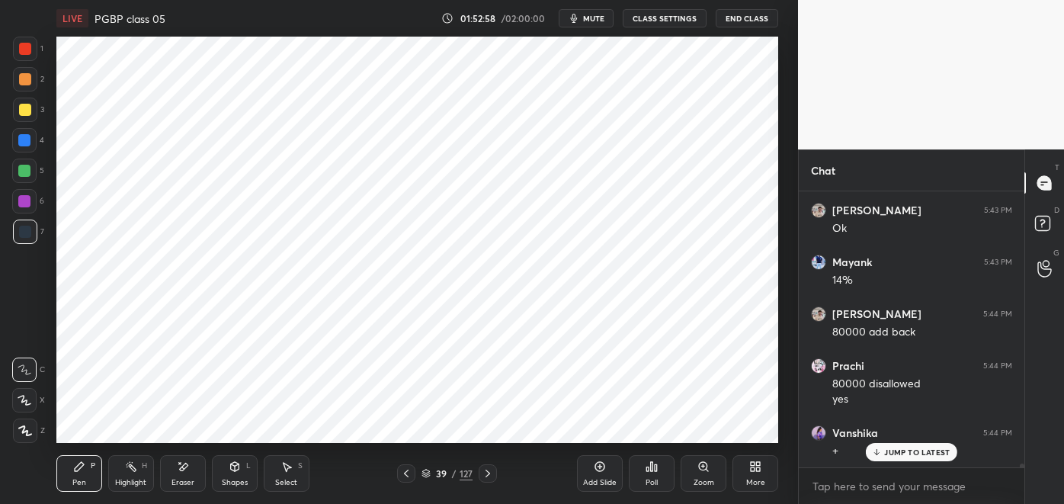
click at [23, 143] on div at bounding box center [24, 140] width 12 height 12
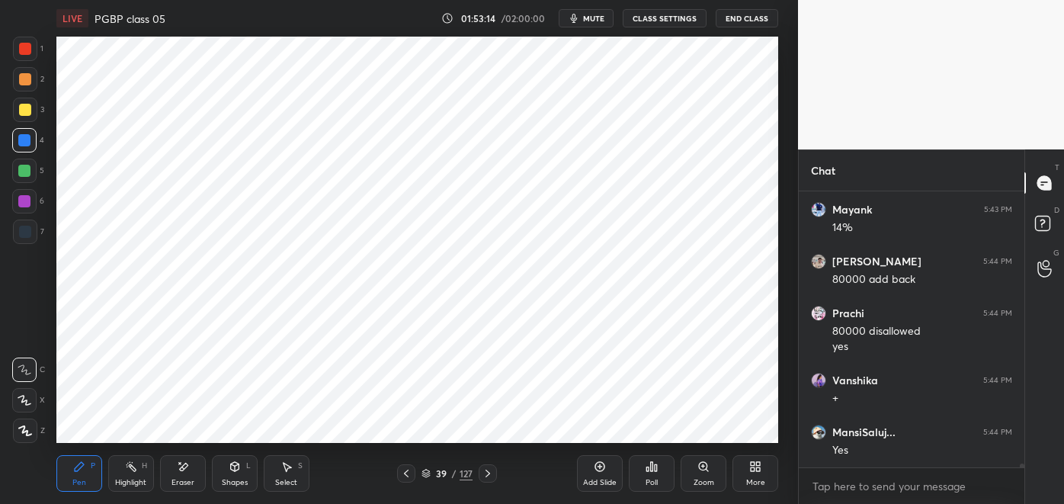
click at [405, 474] on icon at bounding box center [406, 474] width 5 height 8
click at [404, 474] on icon at bounding box center [406, 473] width 12 height 12
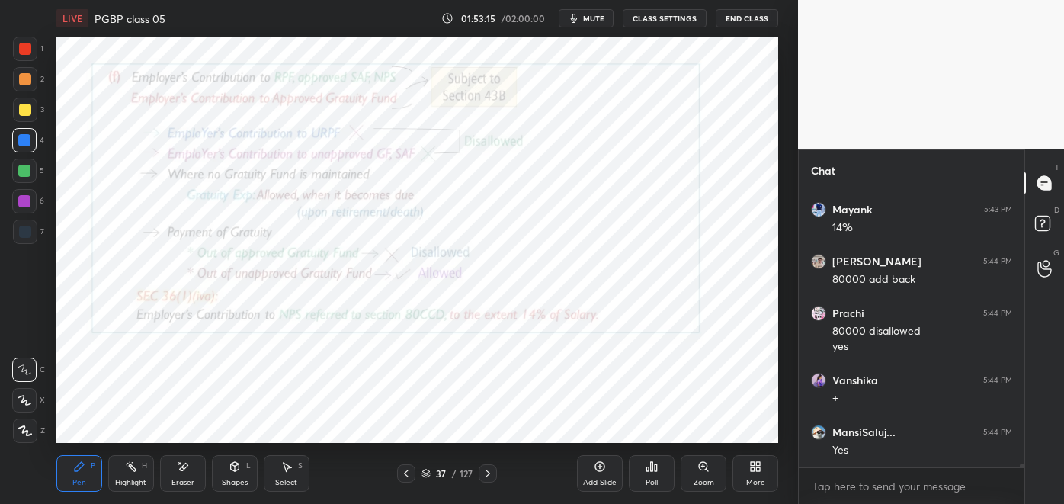
click at [405, 473] on icon at bounding box center [406, 473] width 12 height 12
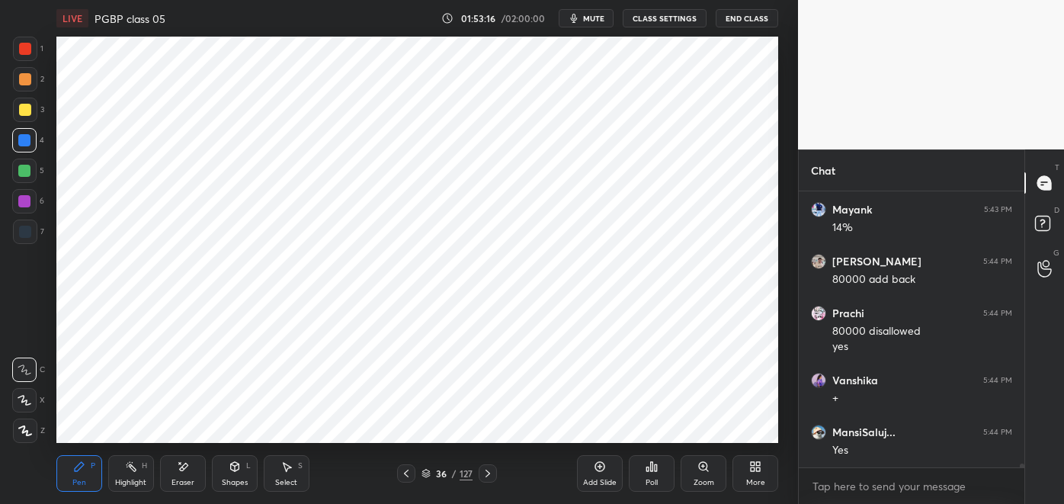
click at [404, 472] on icon at bounding box center [406, 473] width 12 height 12
click at [285, 477] on div "Select S" at bounding box center [287, 473] width 46 height 37
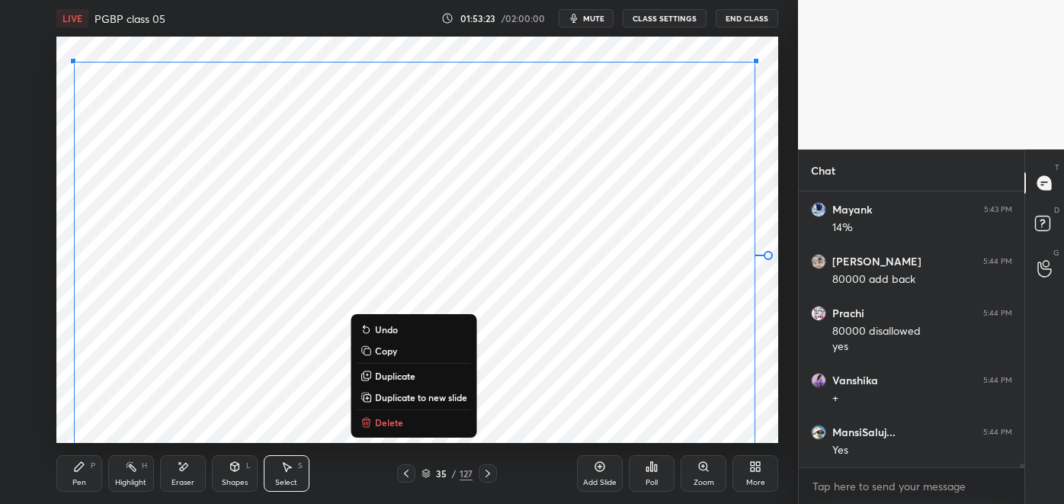
click at [396, 351] on p "Copy" at bounding box center [386, 351] width 22 height 12
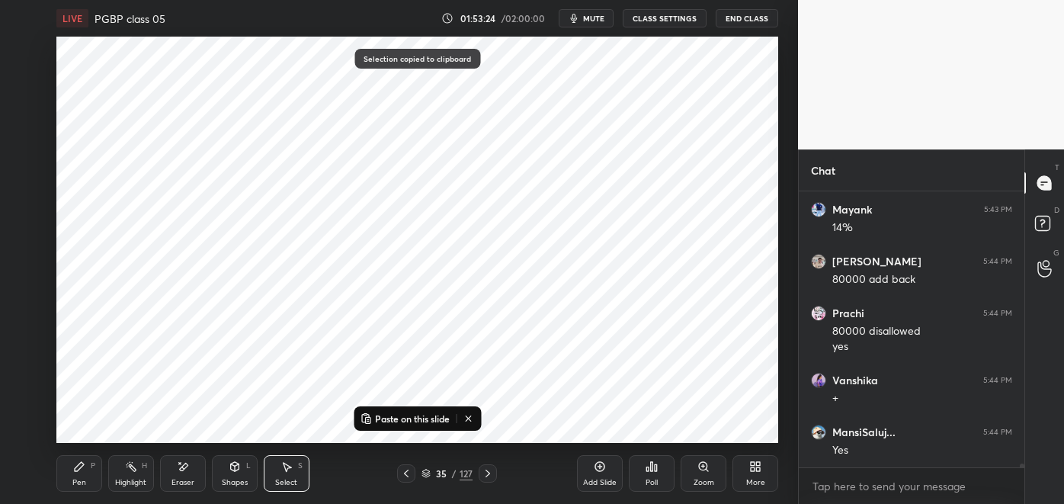
click at [488, 473] on icon at bounding box center [488, 473] width 12 height 12
click at [494, 473] on icon at bounding box center [488, 473] width 12 height 12
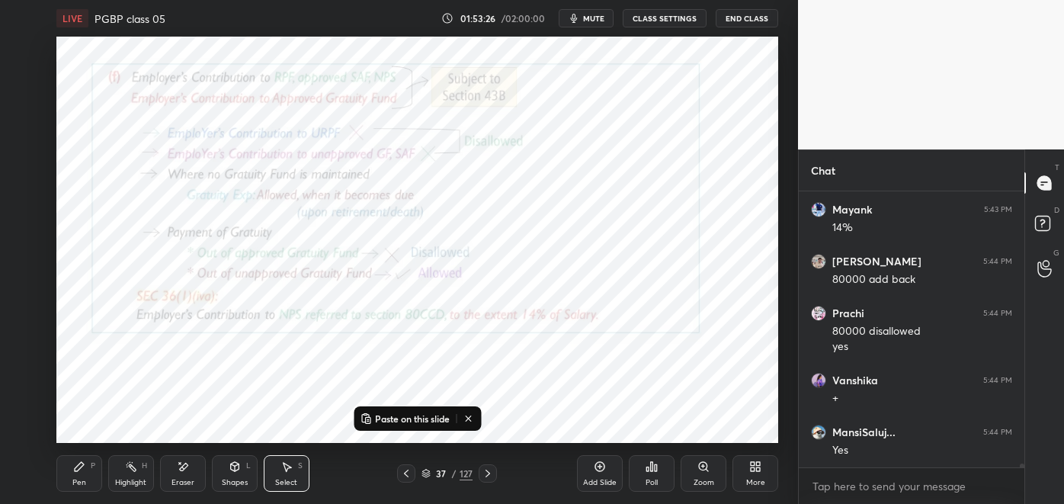
click at [399, 470] on div at bounding box center [406, 473] width 18 height 18
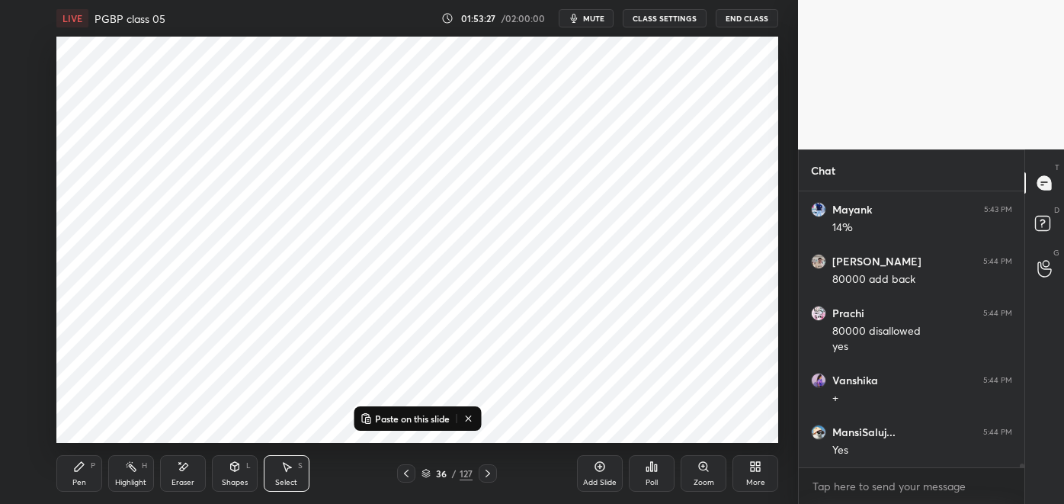
click at [599, 467] on icon at bounding box center [600, 466] width 12 height 12
click at [422, 420] on p "Paste on this slide" at bounding box center [412, 418] width 75 height 12
click at [107, 443] on div "Pen P Highlight H Eraser Shapes L Select S 37 / 128 Add Slide Poll Zoom More" at bounding box center [417, 473] width 723 height 61
click at [73, 476] on div "Pen P" at bounding box center [79, 473] width 46 height 37
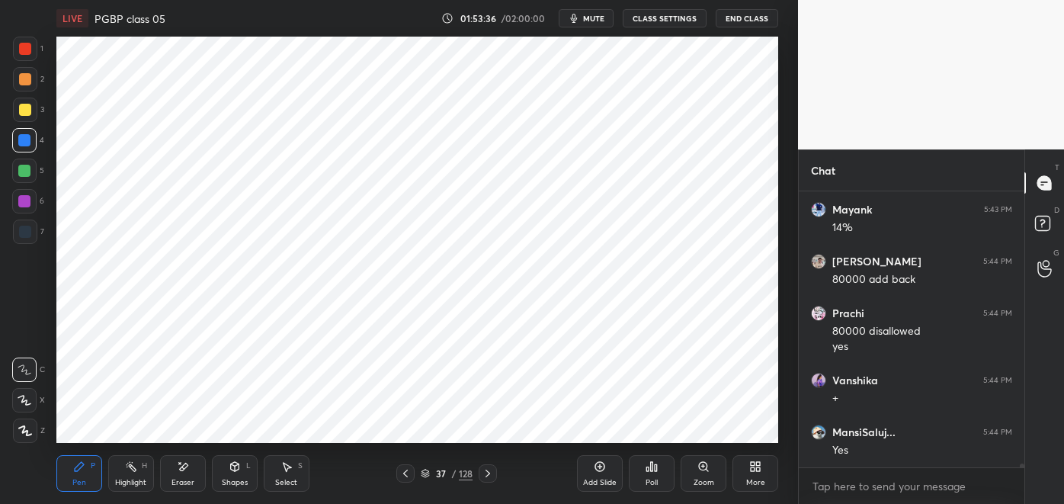
click at [30, 235] on div at bounding box center [25, 232] width 24 height 24
click at [183, 473] on div "Eraser" at bounding box center [183, 473] width 46 height 37
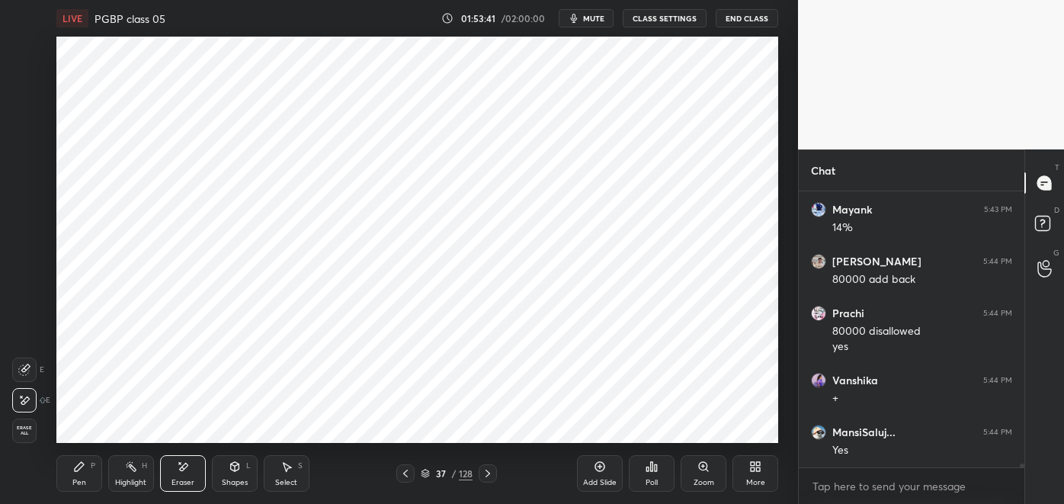
click at [282, 471] on icon at bounding box center [287, 466] width 12 height 12
click at [77, 43] on div "0 ° Undo Copy Paste here Duplicate Duplicate to new slide Delete" at bounding box center [417, 240] width 723 height 406
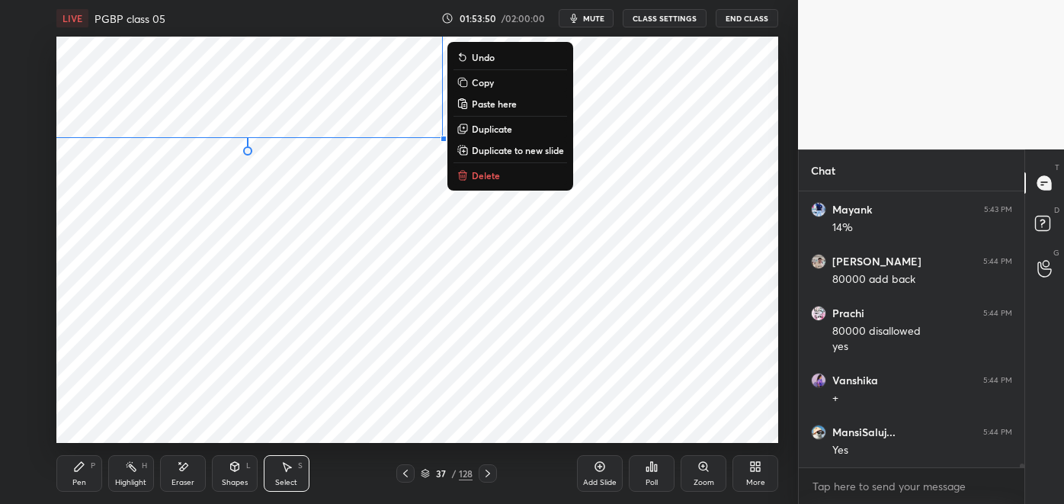
click at [186, 477] on div "Eraser" at bounding box center [183, 473] width 46 height 37
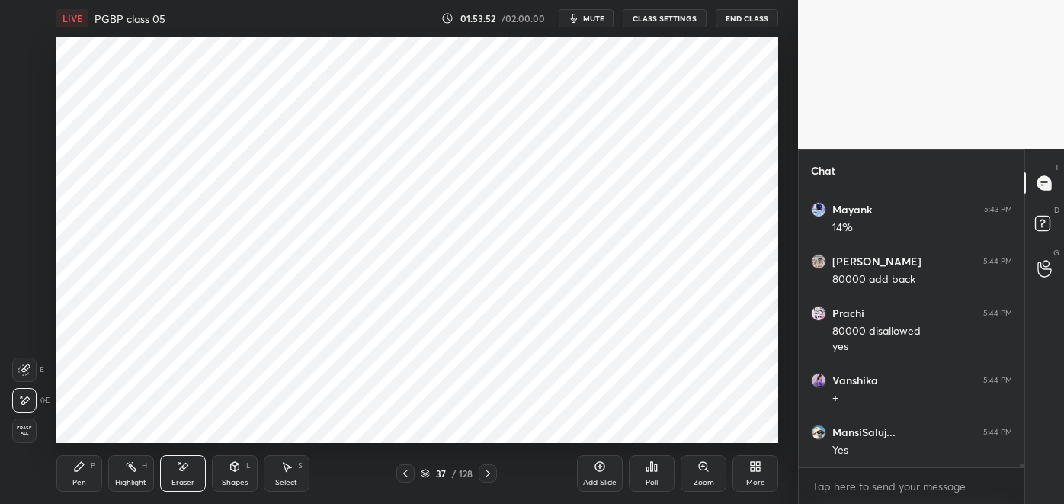
click at [81, 468] on icon at bounding box center [79, 466] width 12 height 12
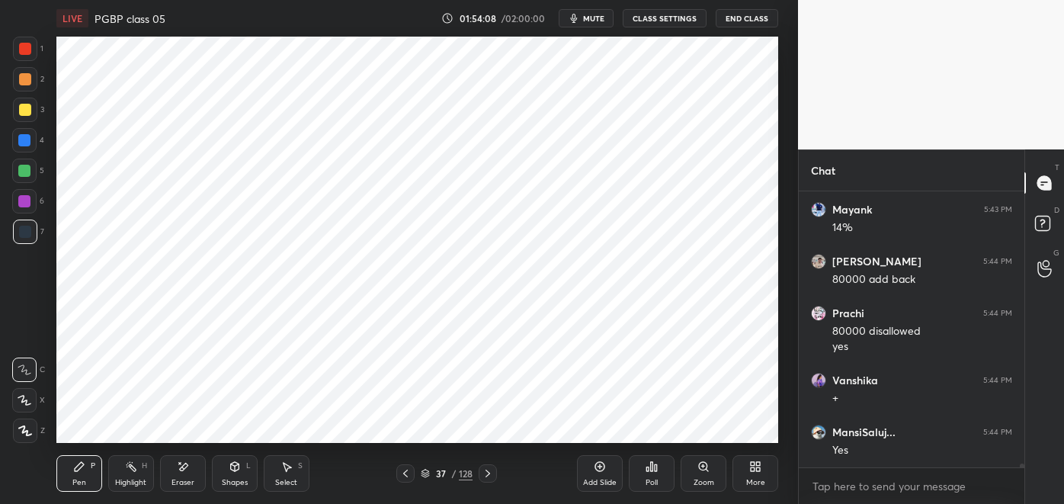
click at [27, 175] on div at bounding box center [24, 171] width 12 height 12
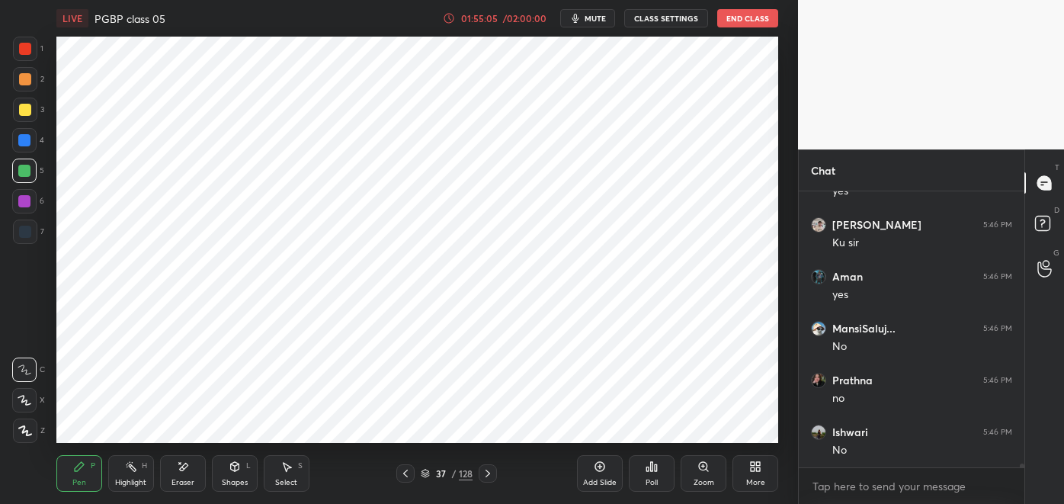
scroll to position [19991, 0]
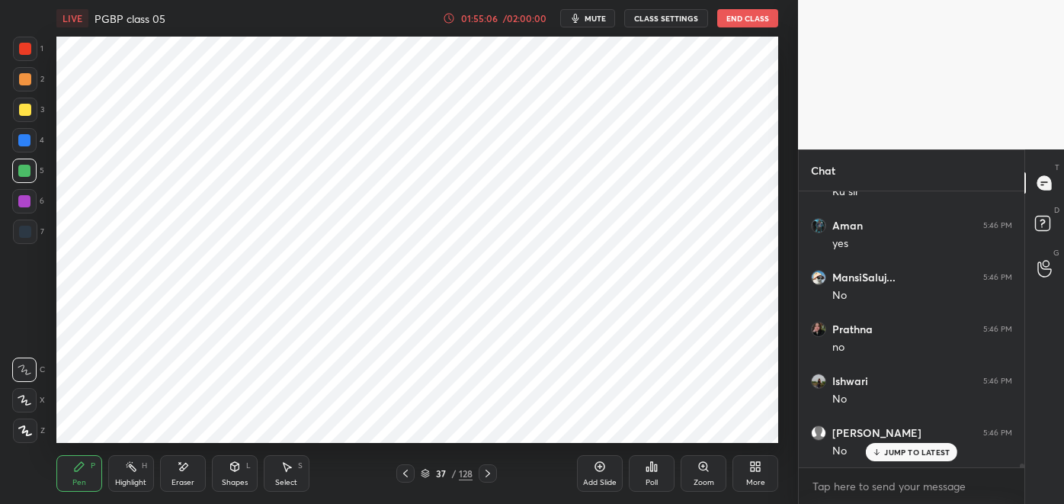
click at [519, 12] on div "01:55:06 / 02:00:00" at bounding box center [495, 18] width 105 height 12
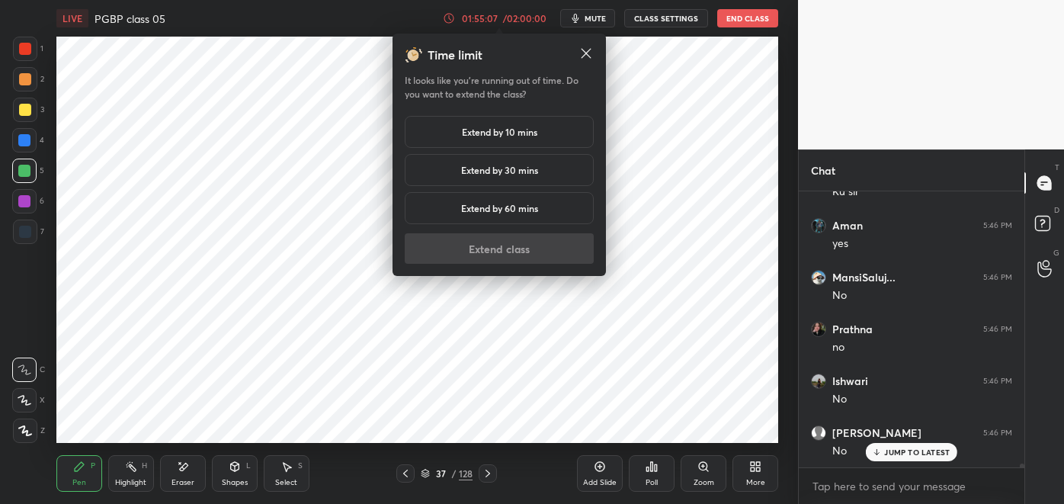
click at [498, 131] on h5 "Extend by 10 mins" at bounding box center [499, 132] width 75 height 14
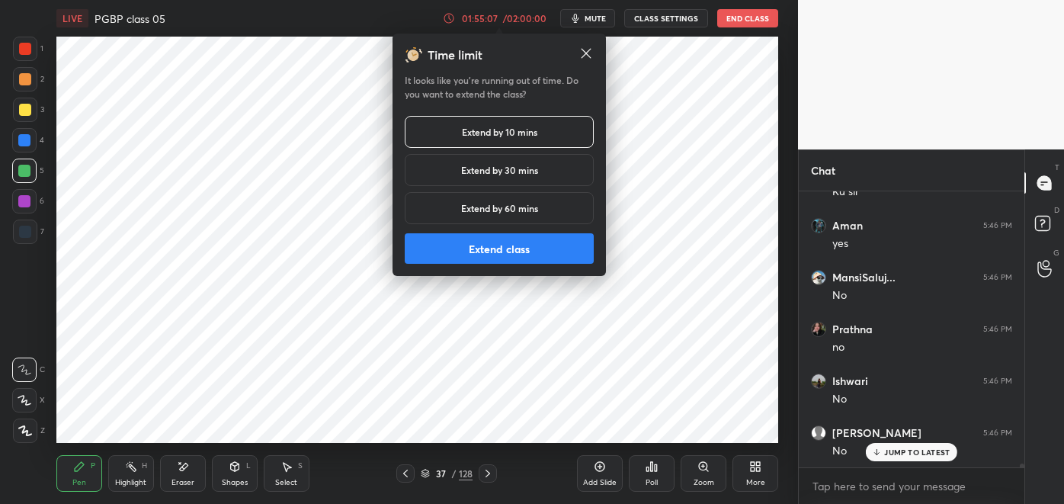
click at [483, 242] on button "Extend class" at bounding box center [499, 248] width 189 height 30
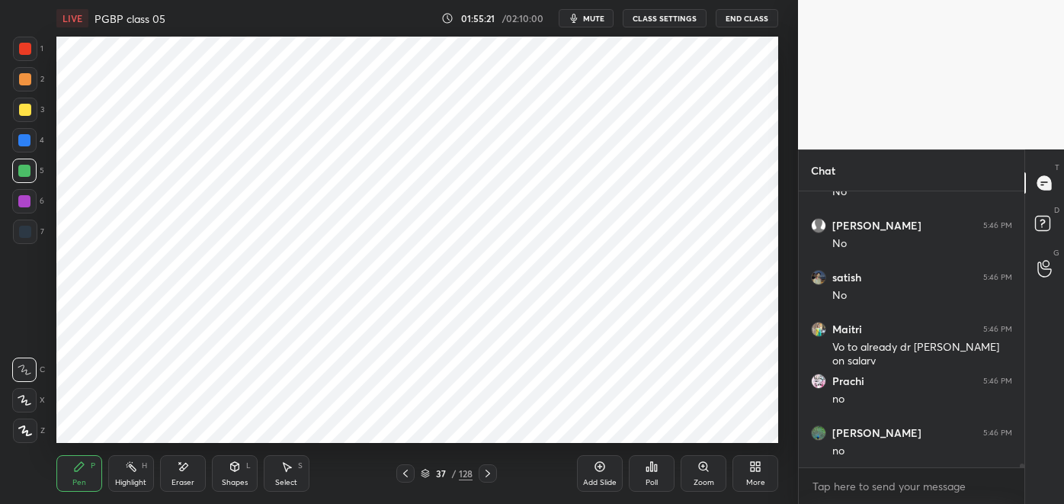
scroll to position [20251, 0]
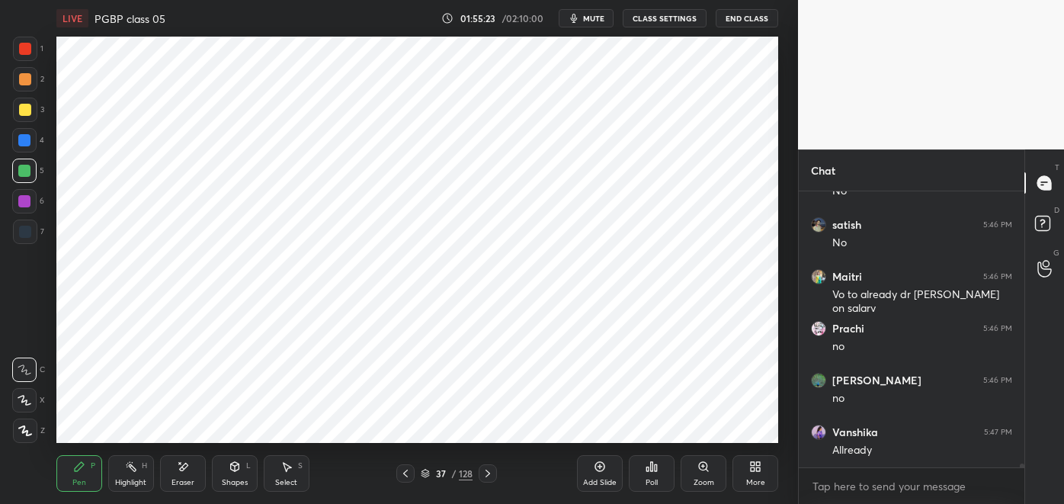
click at [127, 469] on icon at bounding box center [131, 466] width 12 height 12
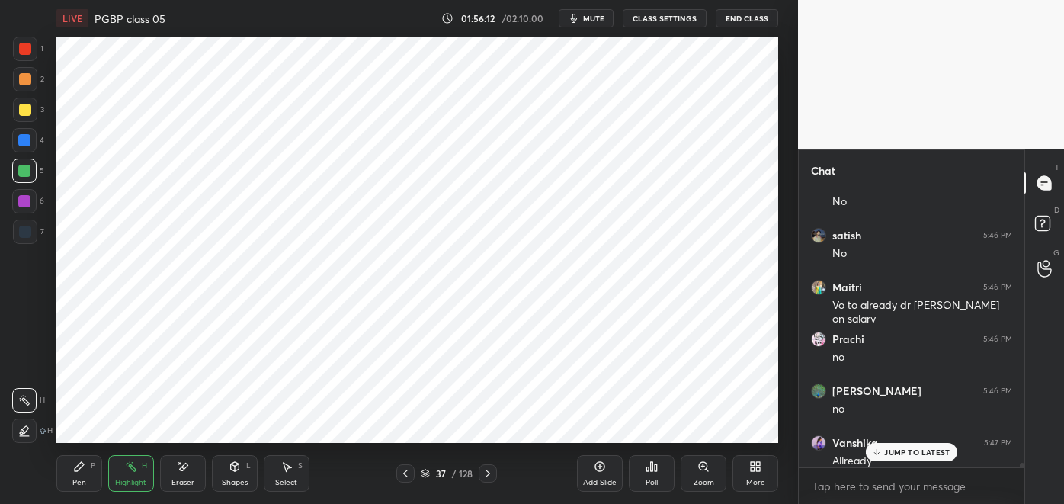
scroll to position [20296, 0]
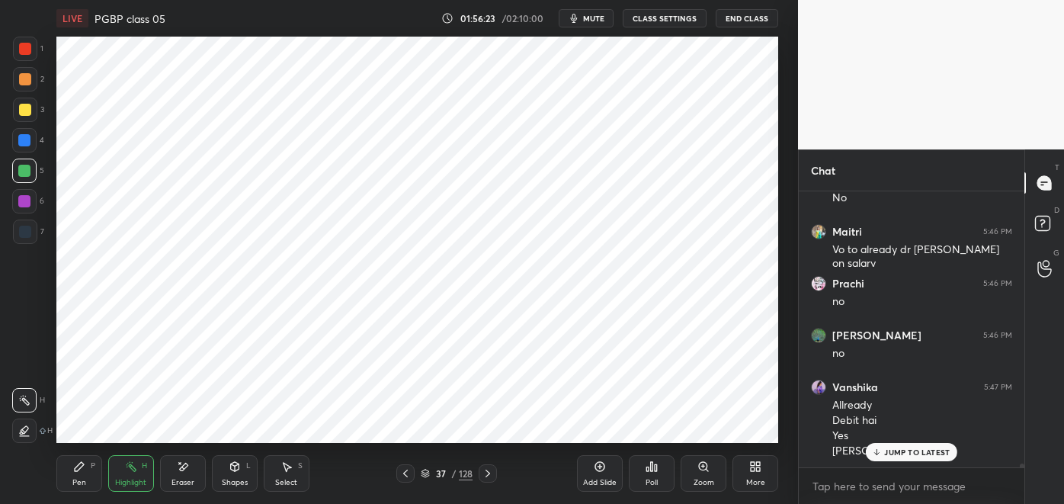
click at [180, 471] on icon at bounding box center [183, 466] width 12 height 13
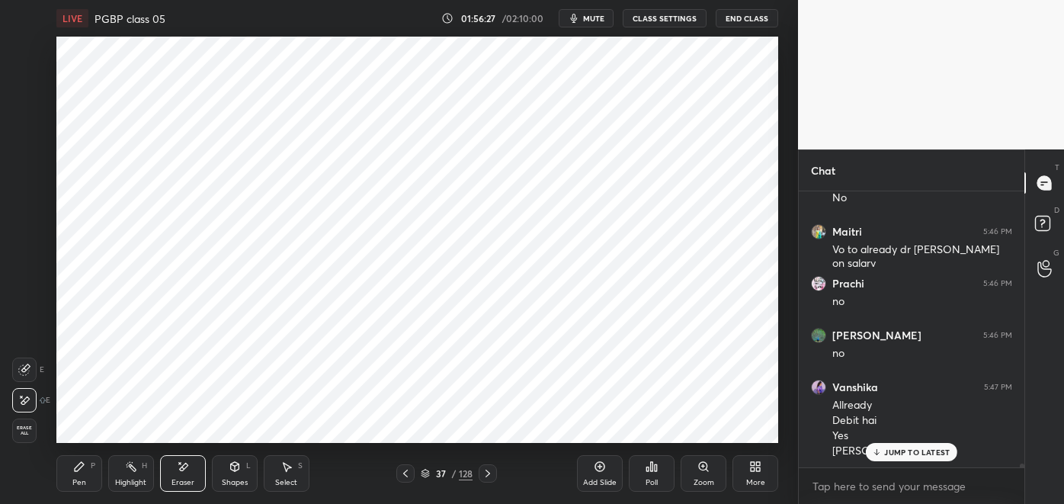
click at [73, 471] on icon at bounding box center [79, 466] width 12 height 12
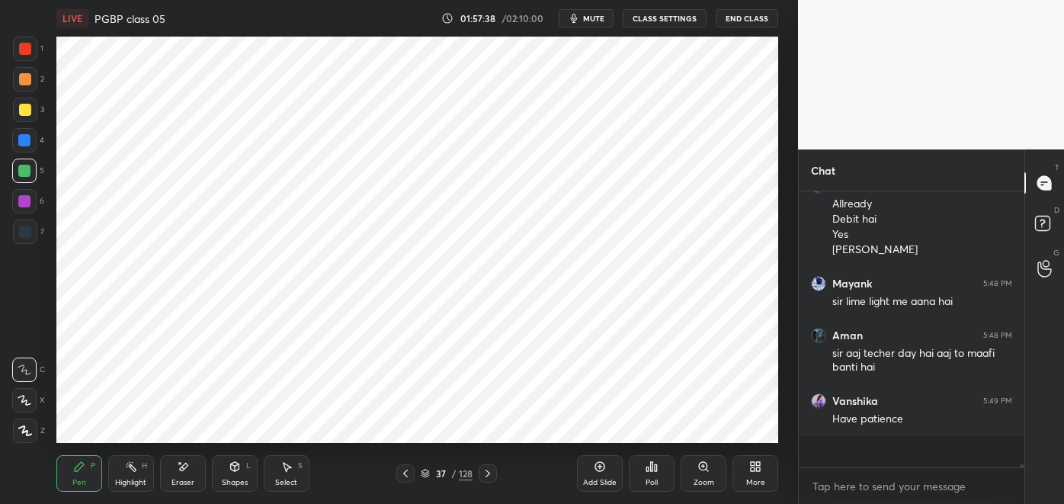
scroll to position [20465, 0]
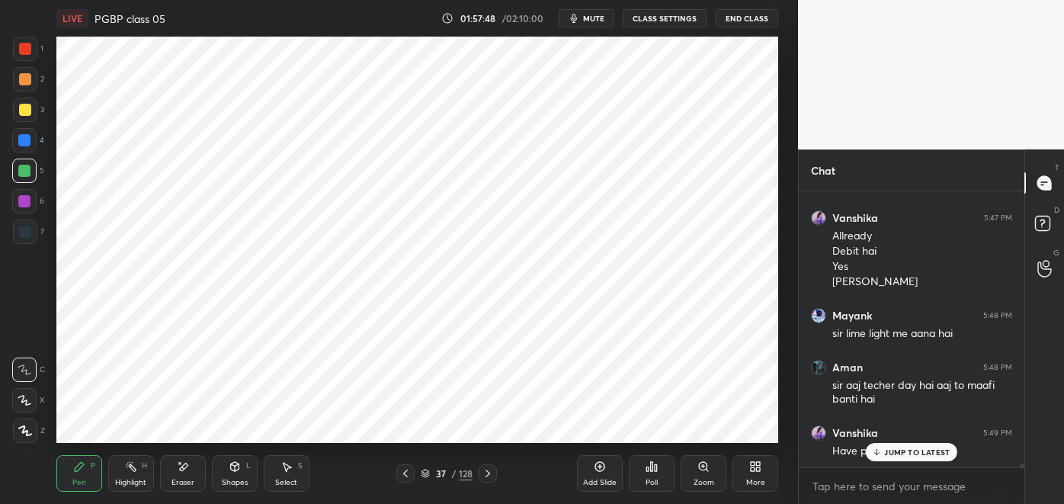
click at [913, 453] on p "JUMP TO LATEST" at bounding box center [917, 452] width 66 height 9
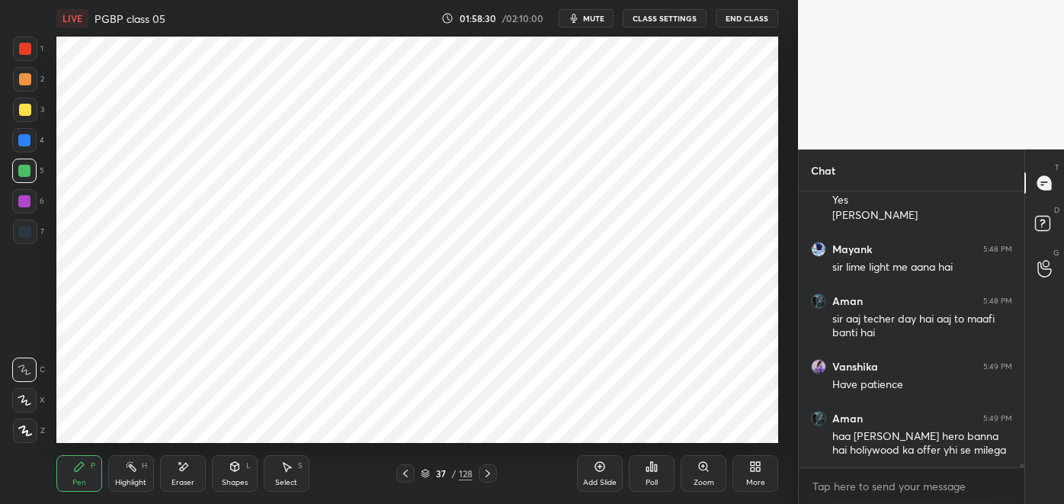
click at [29, 235] on div at bounding box center [25, 232] width 12 height 12
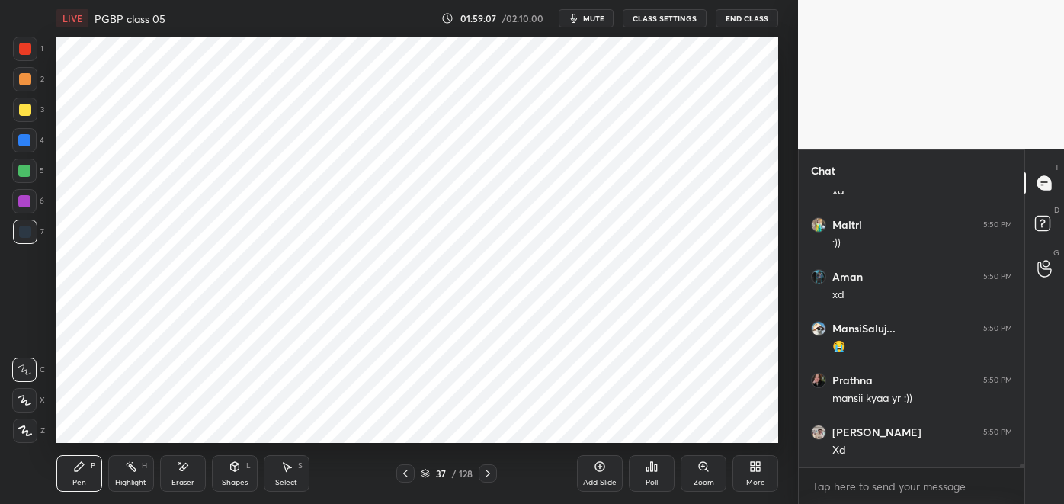
scroll to position [21205, 0]
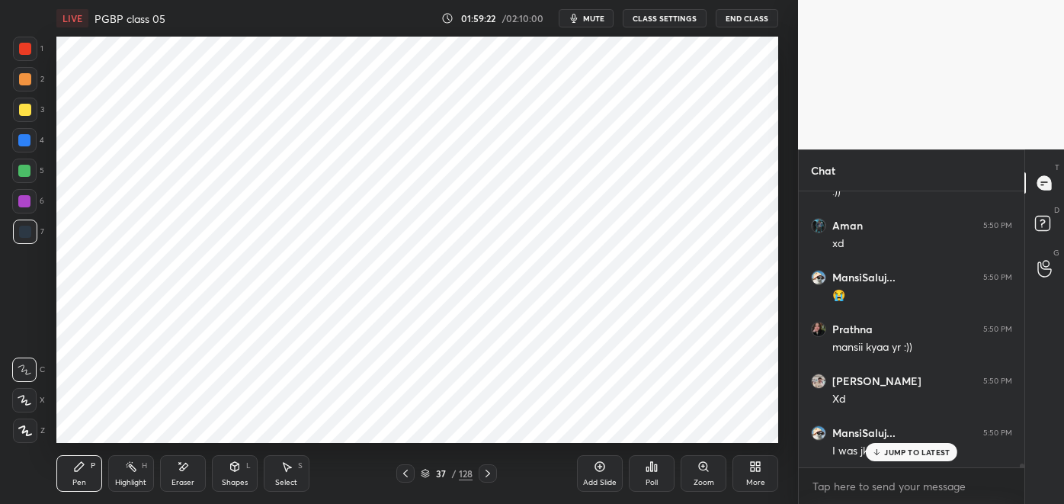
click at [903, 448] on p "JUMP TO LATEST" at bounding box center [917, 452] width 66 height 9
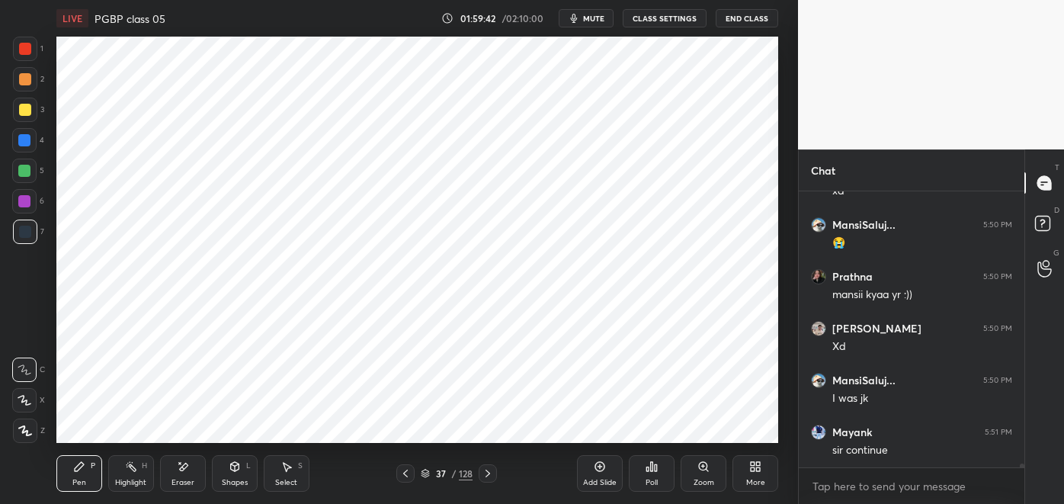
click at [133, 471] on icon at bounding box center [131, 466] width 12 height 12
click at [27, 201] on div at bounding box center [24, 201] width 12 height 12
click at [30, 172] on div at bounding box center [24, 171] width 12 height 12
click at [73, 470] on icon at bounding box center [79, 466] width 12 height 12
click at [130, 473] on div "Highlight H" at bounding box center [131, 473] width 46 height 37
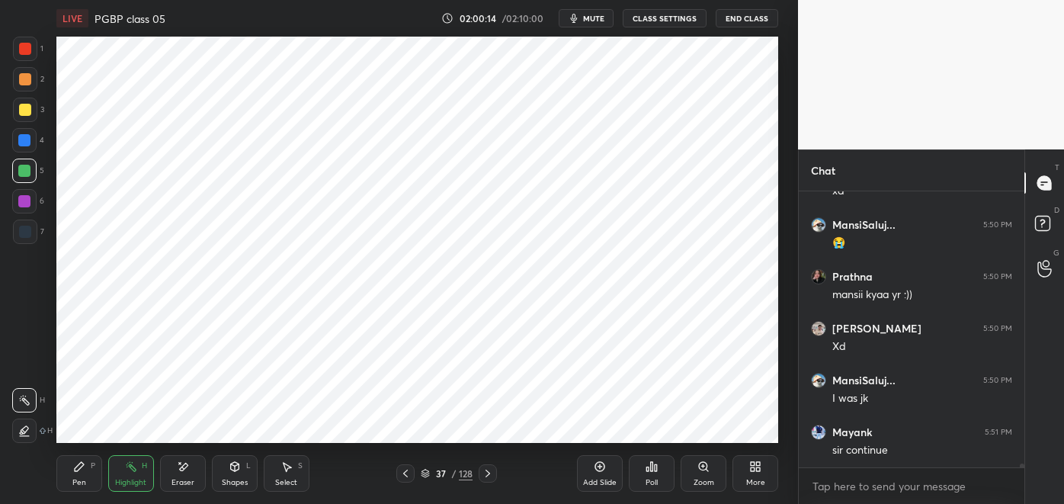
click at [22, 430] on icon at bounding box center [23, 431] width 3 height 3
click at [30, 204] on div at bounding box center [24, 201] width 24 height 24
click at [66, 482] on div "Pen P" at bounding box center [79, 473] width 46 height 37
click at [122, 474] on div "Highlight H" at bounding box center [131, 473] width 46 height 37
click at [24, 406] on icon at bounding box center [24, 400] width 12 height 12
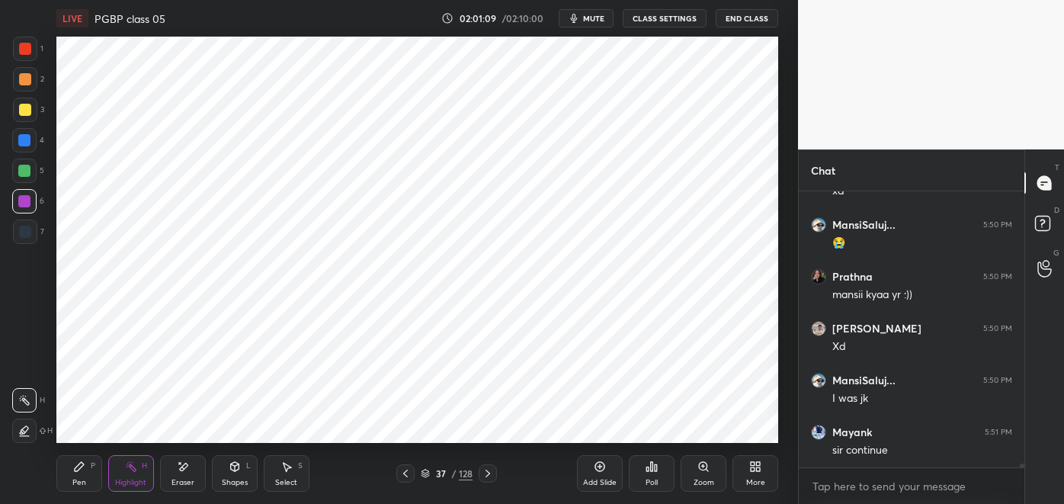
click at [84, 473] on div "Pen P" at bounding box center [79, 473] width 46 height 37
click at [28, 170] on div at bounding box center [24, 171] width 12 height 12
click at [125, 473] on div "Highlight H" at bounding box center [131, 473] width 46 height 37
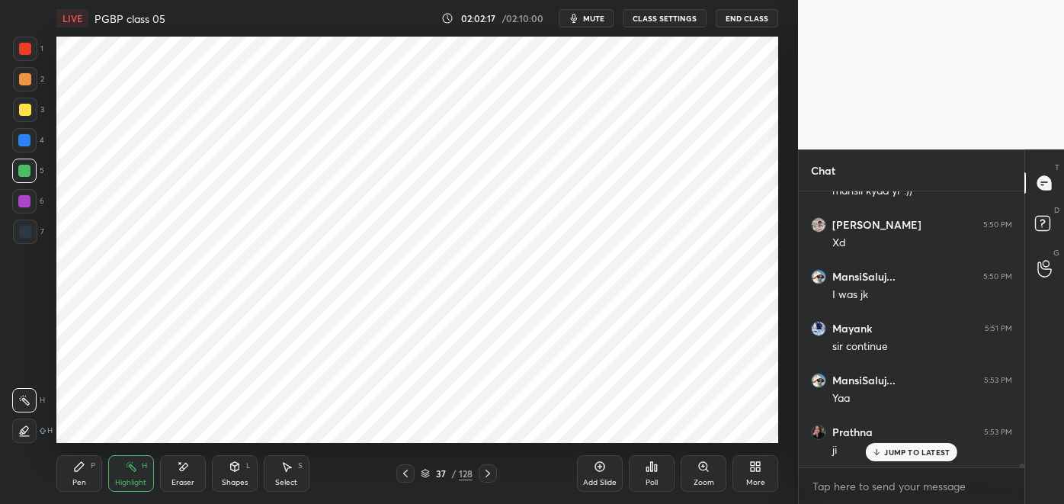
scroll to position [21412, 0]
click at [79, 473] on div "Pen P" at bounding box center [79, 473] width 46 height 37
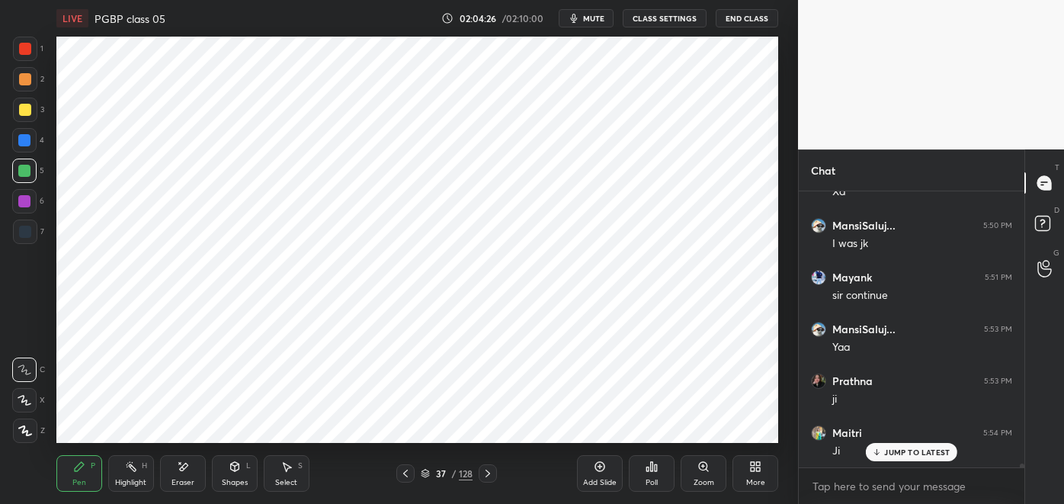
click at [38, 237] on div "7" at bounding box center [28, 232] width 31 height 24
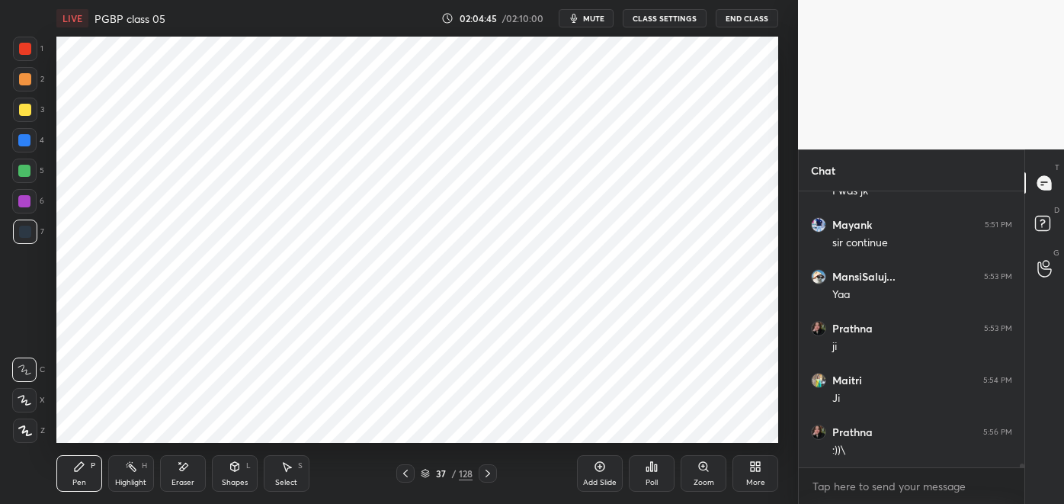
click at [132, 477] on div "Highlight H" at bounding box center [131, 473] width 46 height 37
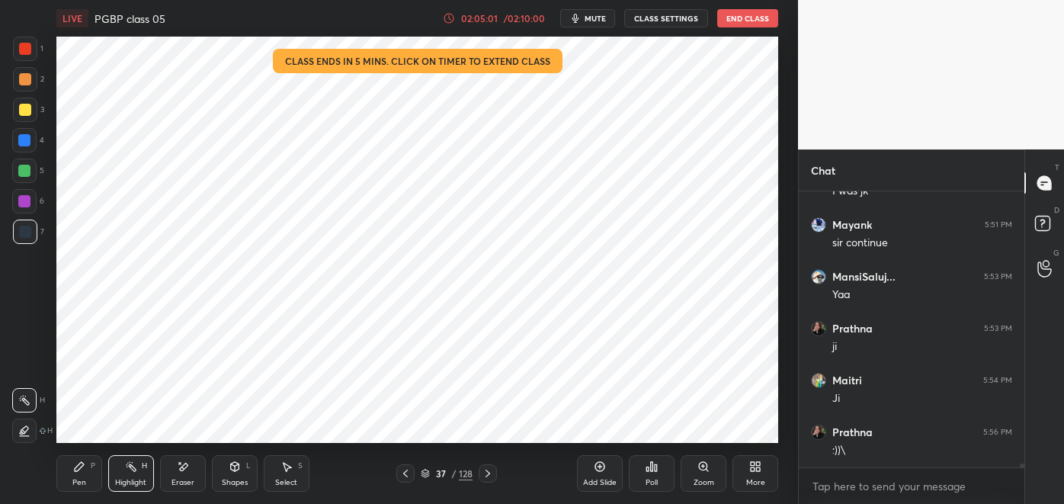
click at [499, 22] on div "02:05:01" at bounding box center [479, 18] width 43 height 9
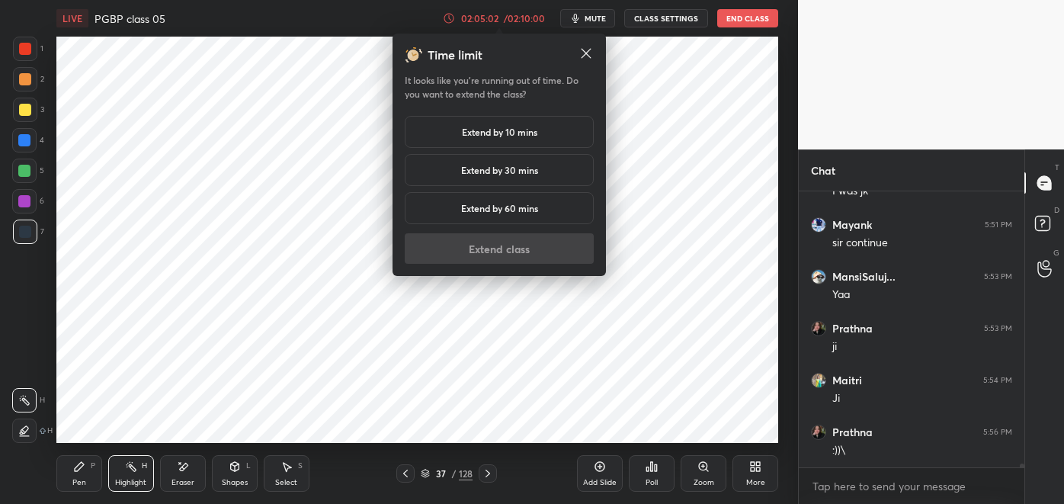
click at [510, 136] on h5 "Extend by 10 mins" at bounding box center [499, 132] width 75 height 14
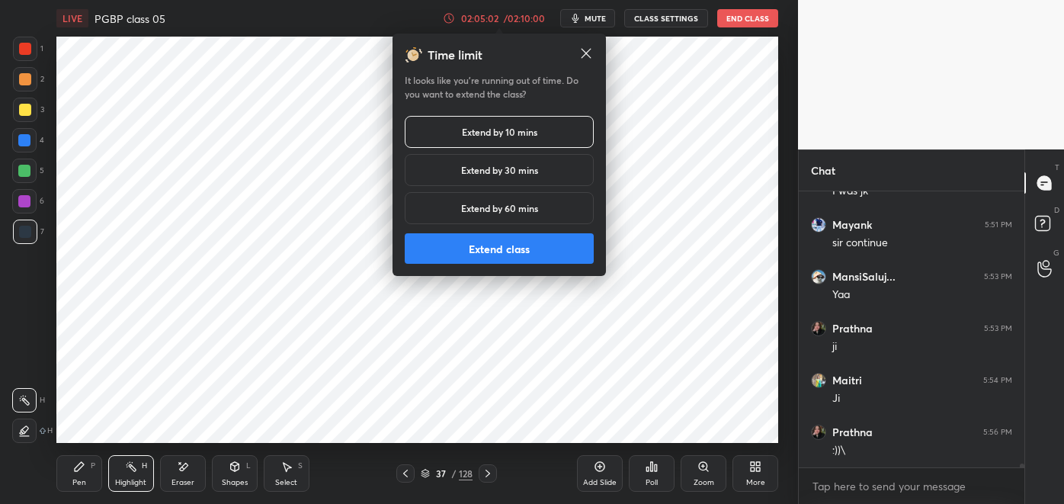
click at [540, 249] on button "Extend class" at bounding box center [499, 248] width 189 height 30
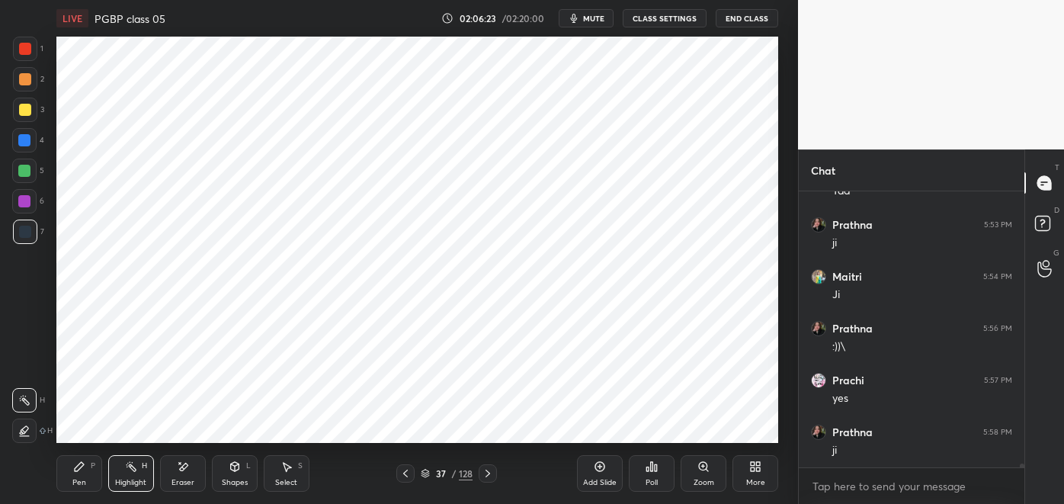
scroll to position [21620, 0]
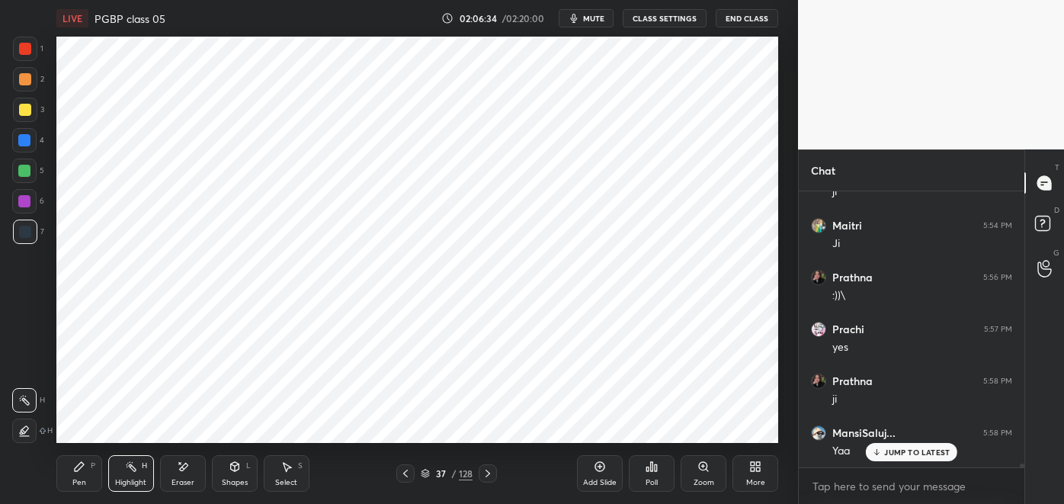
click at [84, 470] on icon at bounding box center [79, 466] width 12 height 12
click at [130, 481] on div "Highlight" at bounding box center [130, 483] width 31 height 8
click at [88, 485] on div "Pen P" at bounding box center [79, 473] width 46 height 37
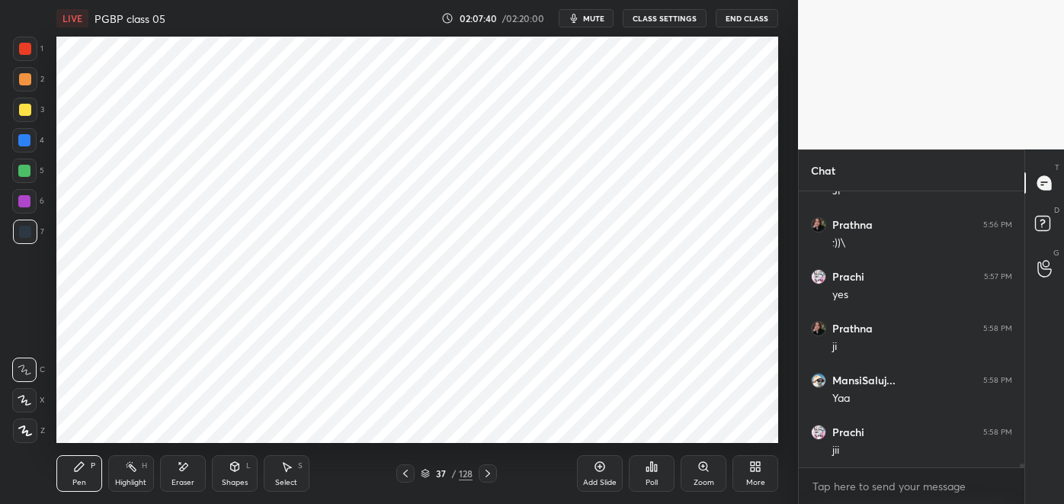
click at [486, 480] on div at bounding box center [488, 473] width 18 height 18
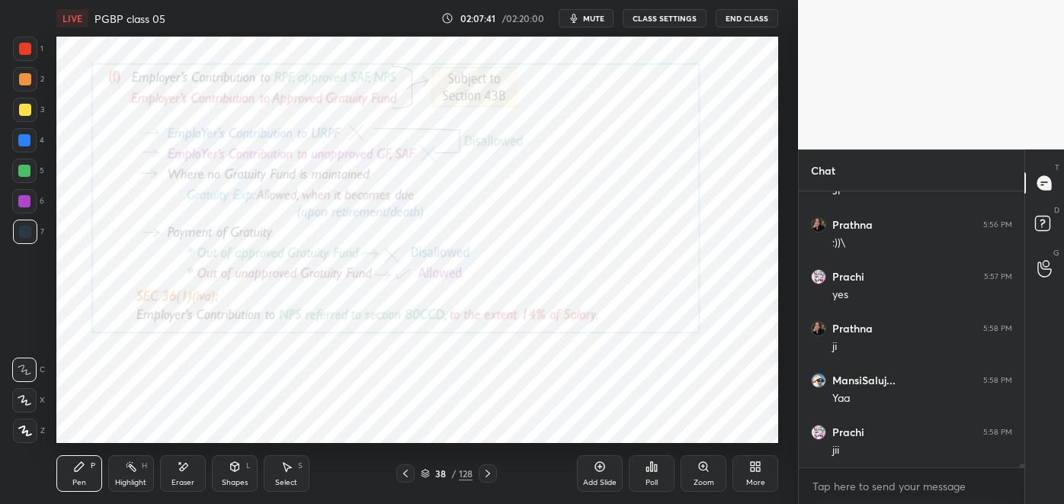
click at [488, 473] on icon at bounding box center [488, 473] width 12 height 12
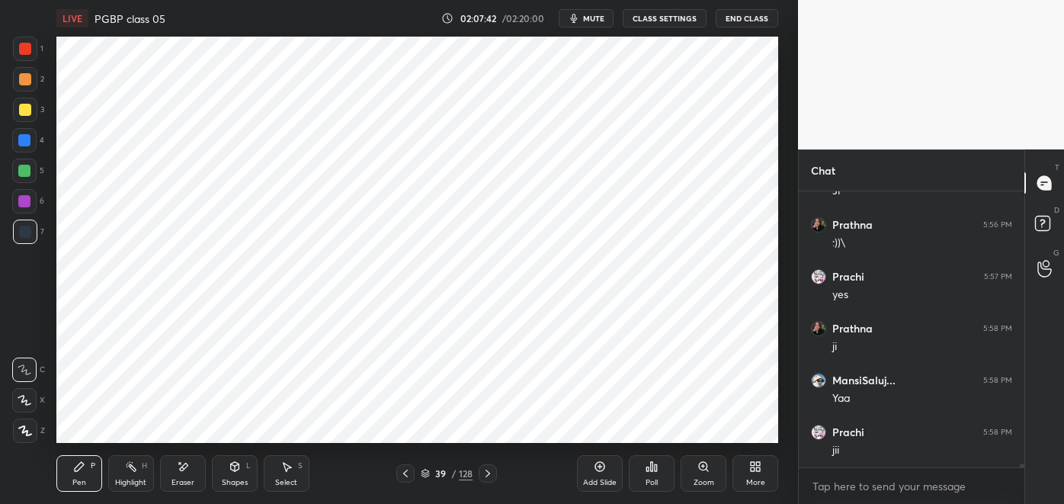
click at [488, 473] on icon at bounding box center [488, 473] width 12 height 12
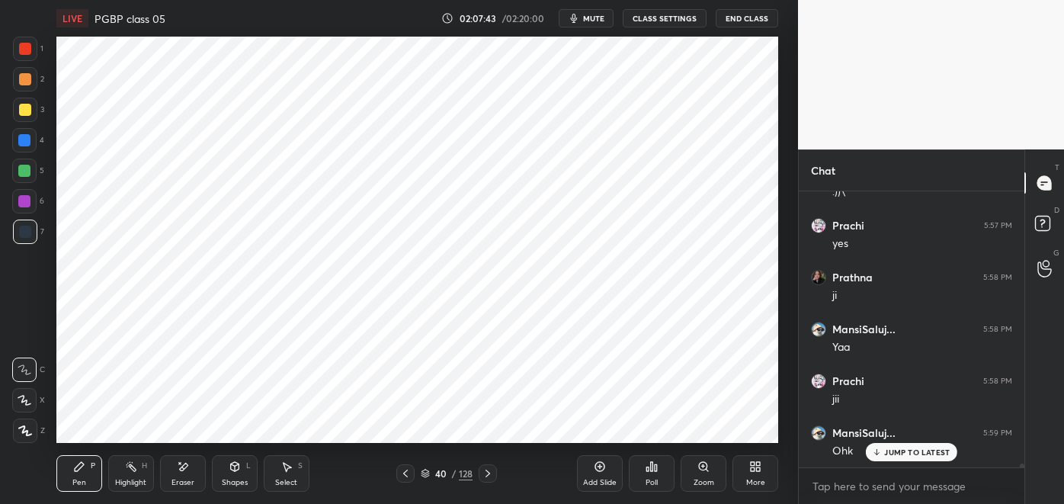
click at [488, 473] on icon at bounding box center [488, 473] width 12 height 12
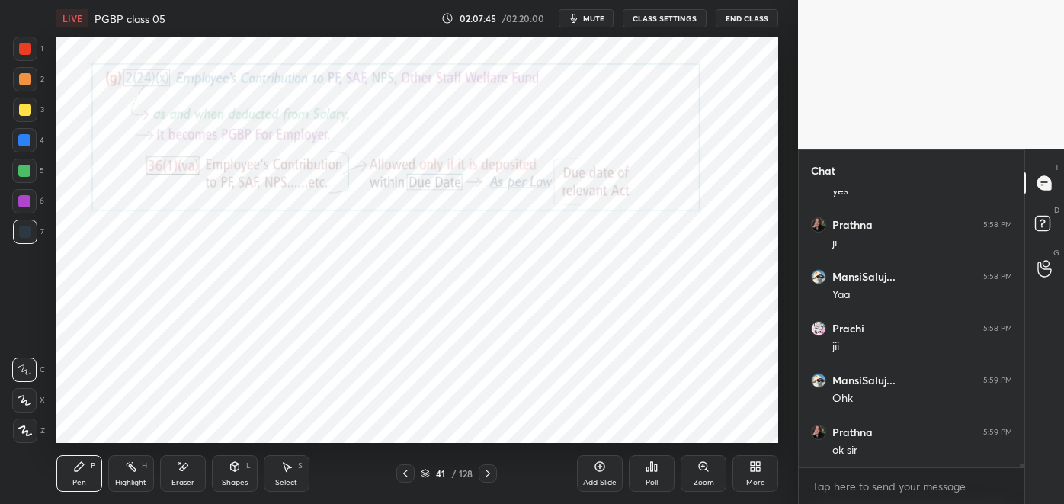
click at [134, 479] on div "Highlight" at bounding box center [130, 483] width 31 height 8
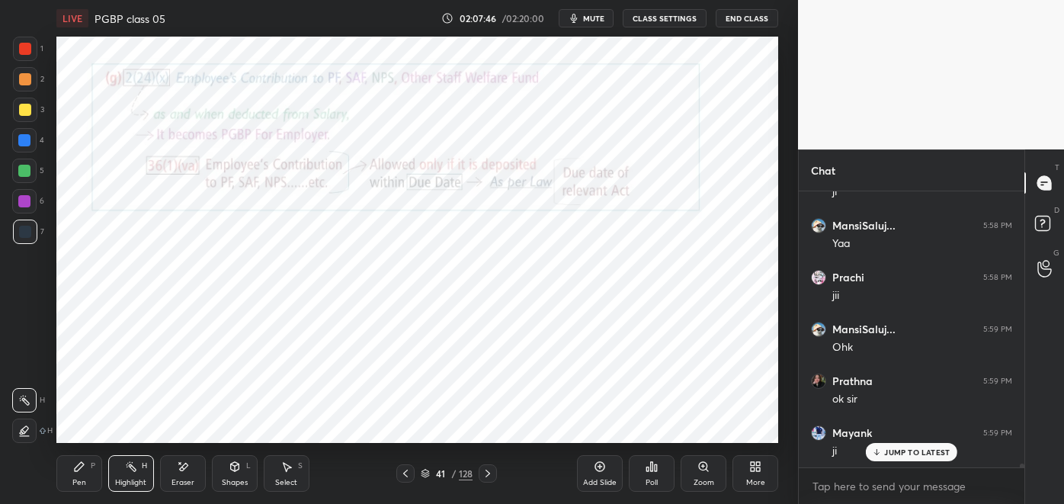
scroll to position [21879, 0]
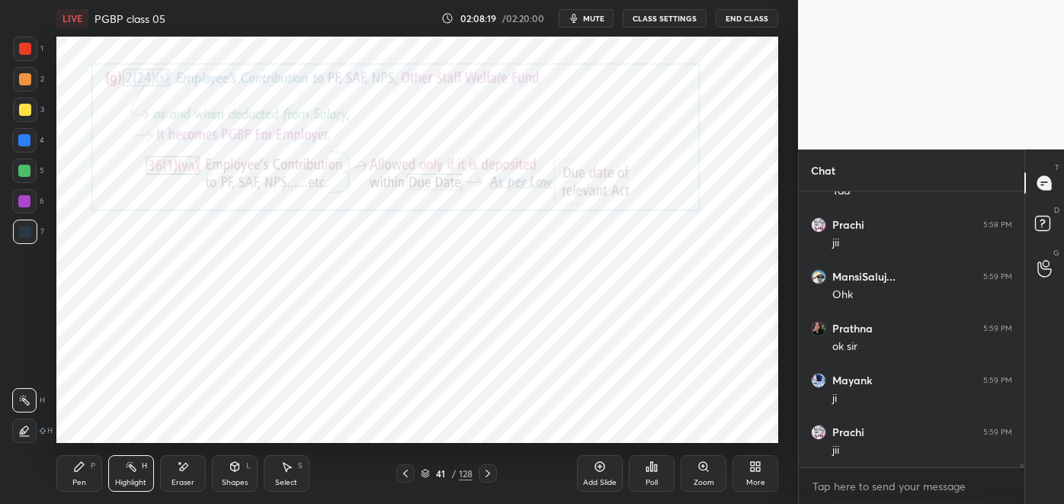
click at [87, 469] on div "Pen P" at bounding box center [79, 473] width 46 height 37
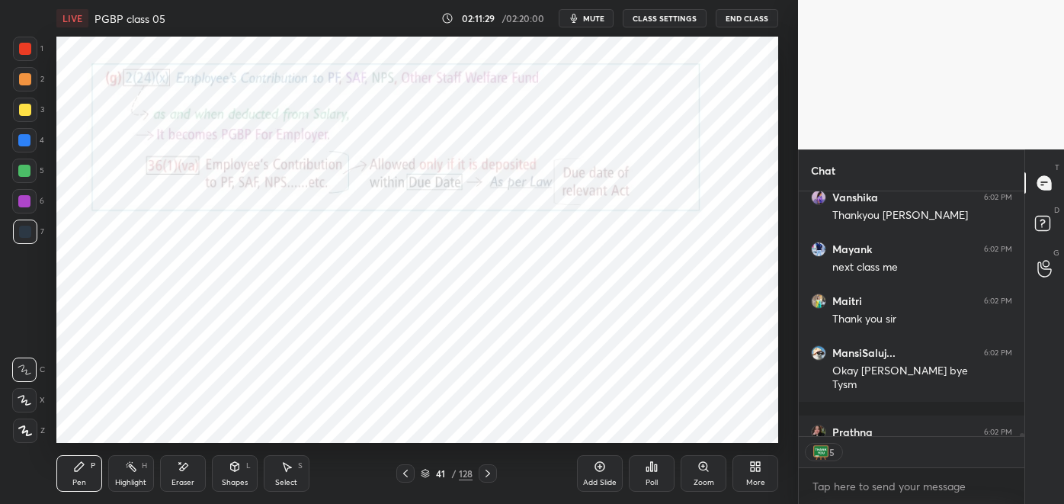
scroll to position [22627, 0]
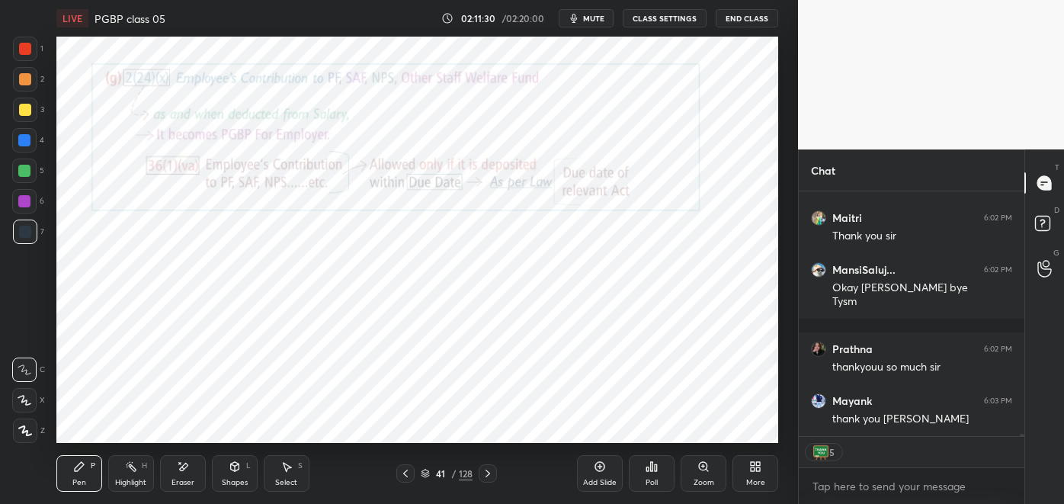
click at [743, 24] on button "End Class" at bounding box center [747, 18] width 63 height 18
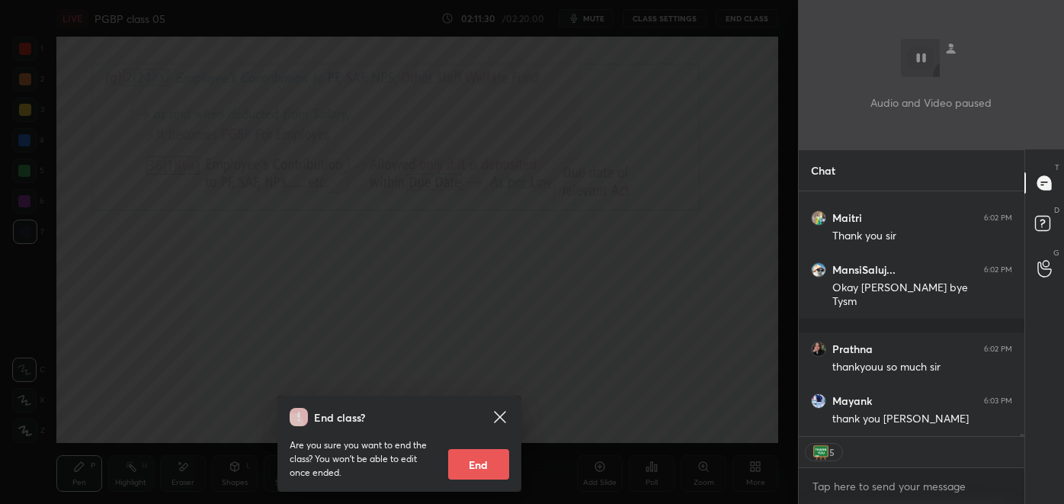
click at [465, 464] on button "End" at bounding box center [478, 464] width 61 height 30
